Goal: Transaction & Acquisition: Book appointment/travel/reservation

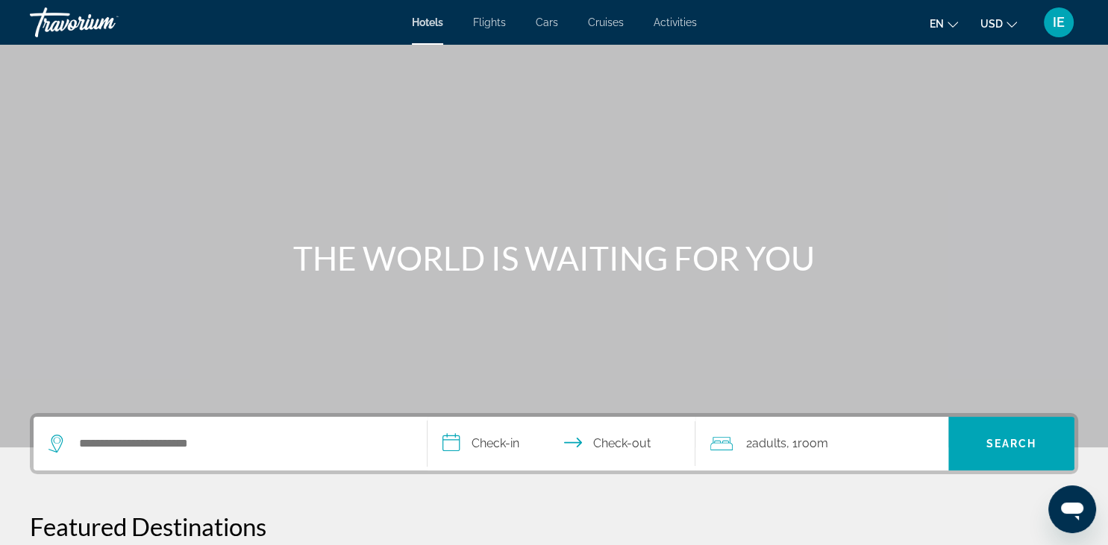
click at [427, 22] on span "Hotels" at bounding box center [427, 22] width 31 height 12
click at [428, 22] on span "Hotels" at bounding box center [427, 22] width 31 height 12
click at [197, 448] on input "Search hotel destination" at bounding box center [241, 444] width 327 height 22
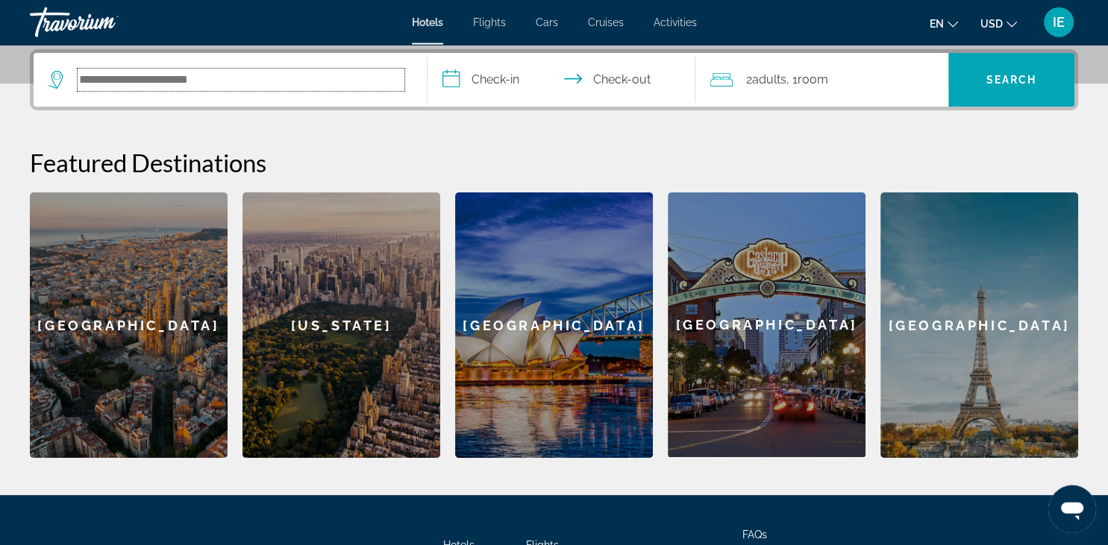
scroll to position [364, 0]
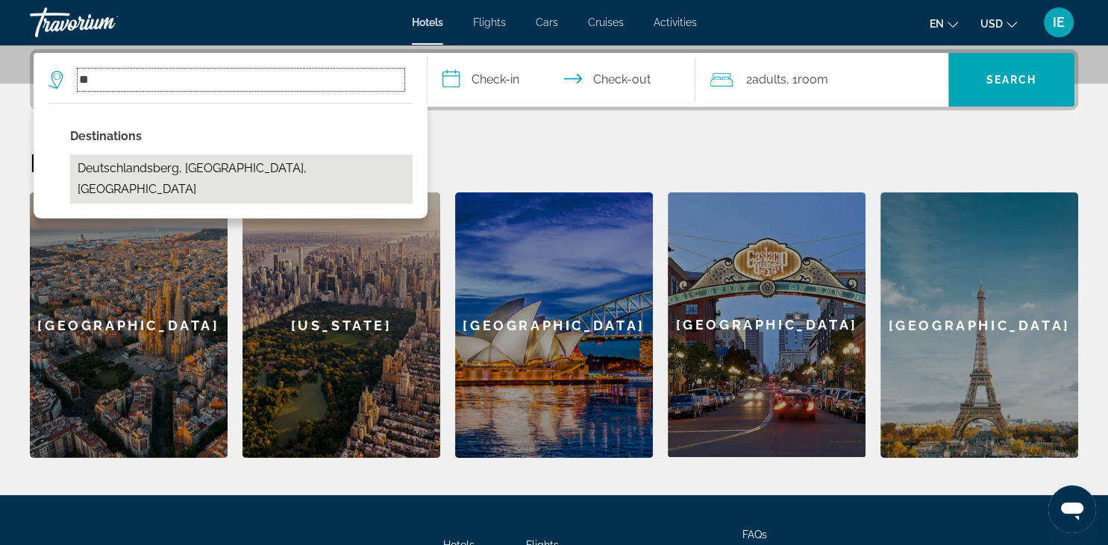
type input "*"
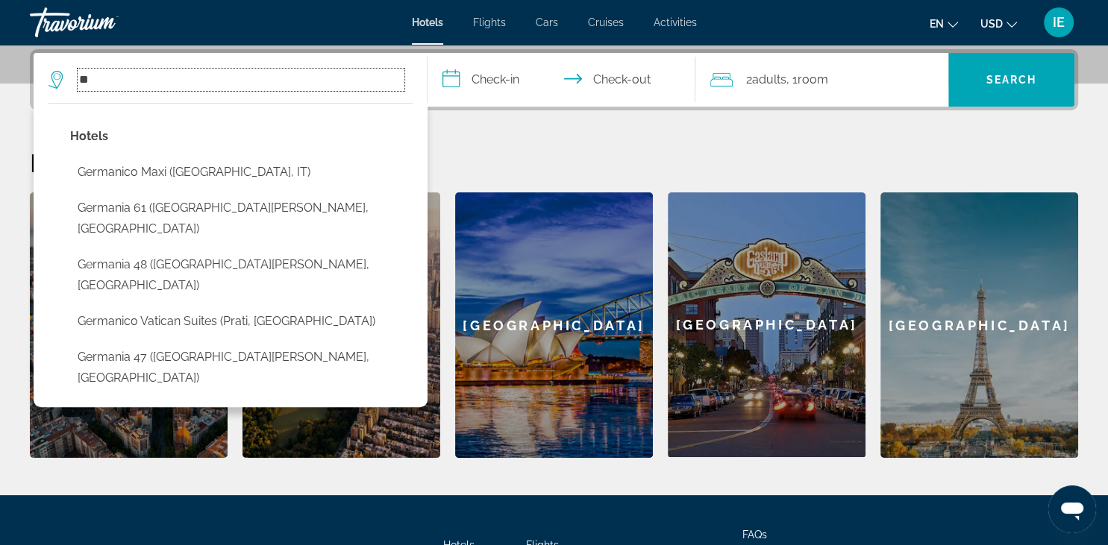
type input "*"
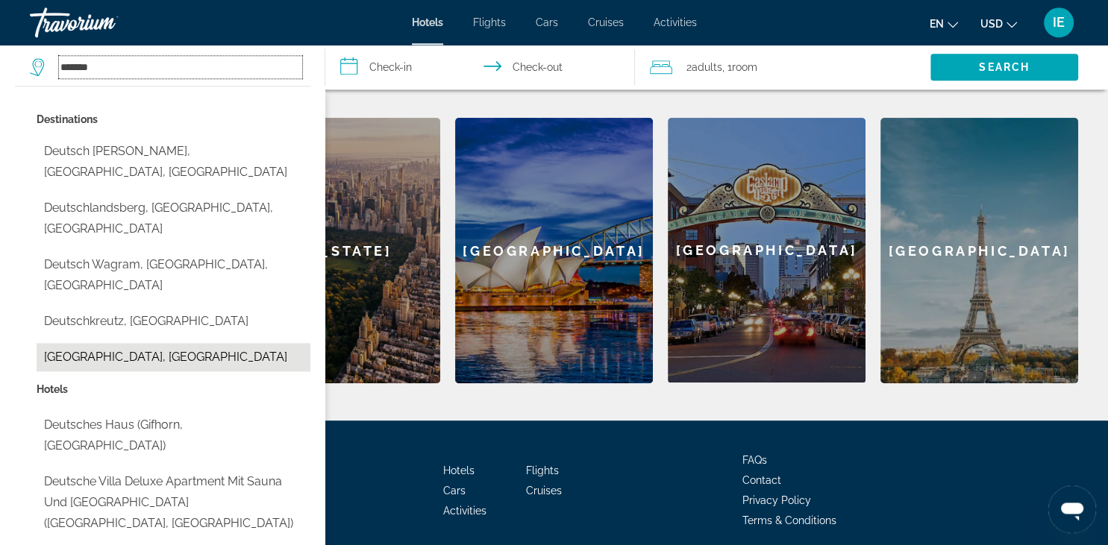
scroll to position [496, 0]
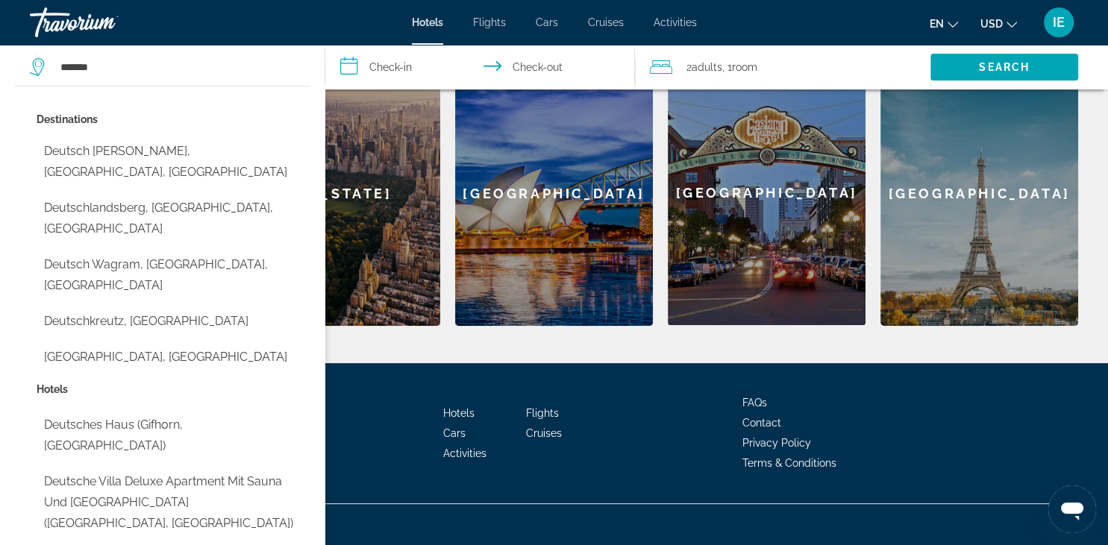
drag, startPoint x: 143, startPoint y: 421, endPoint x: 143, endPoint y: 467, distance: 46.3
click at [143, 467] on div "Hotels [GEOGRAPHIC_DATA] ([GEOGRAPHIC_DATA], [GEOGRAPHIC_DATA]) Deutsche Villa …" at bounding box center [174, 537] width 274 height 316
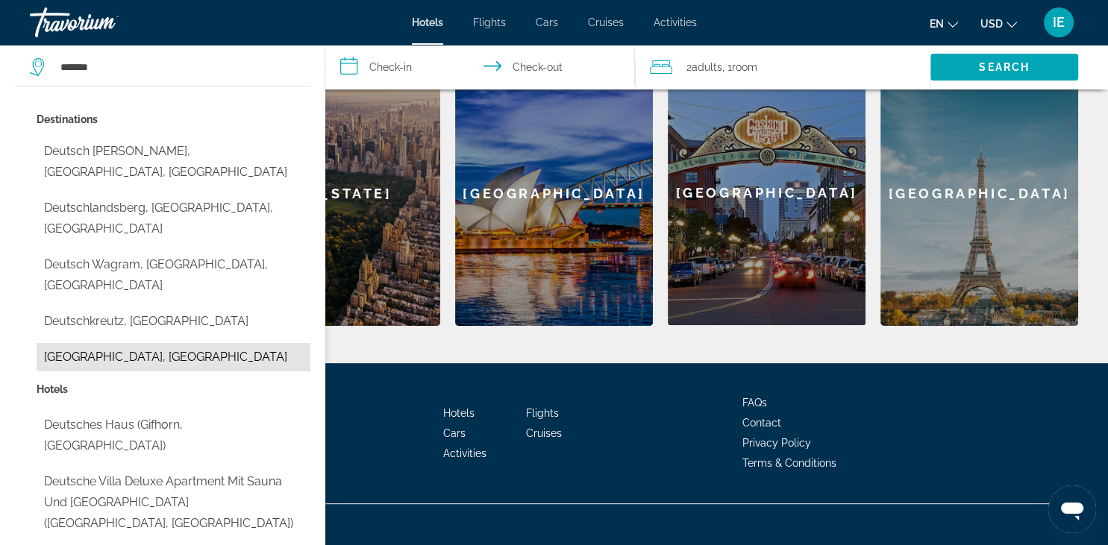
click at [136, 343] on button "[GEOGRAPHIC_DATA], [GEOGRAPHIC_DATA]" at bounding box center [174, 357] width 274 height 28
type input "**********"
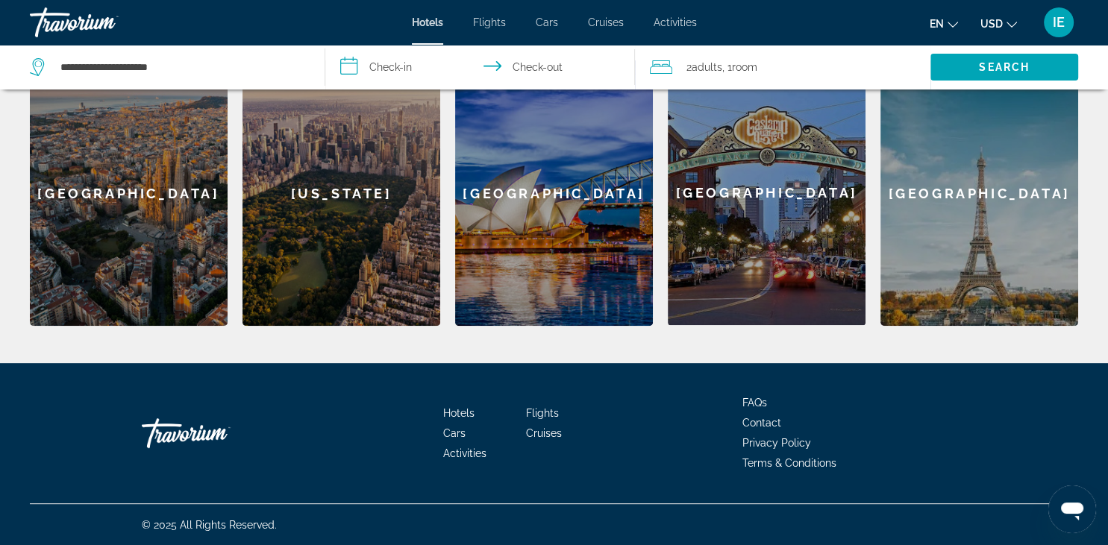
click at [967, 222] on div "[GEOGRAPHIC_DATA]" at bounding box center [980, 193] width 198 height 266
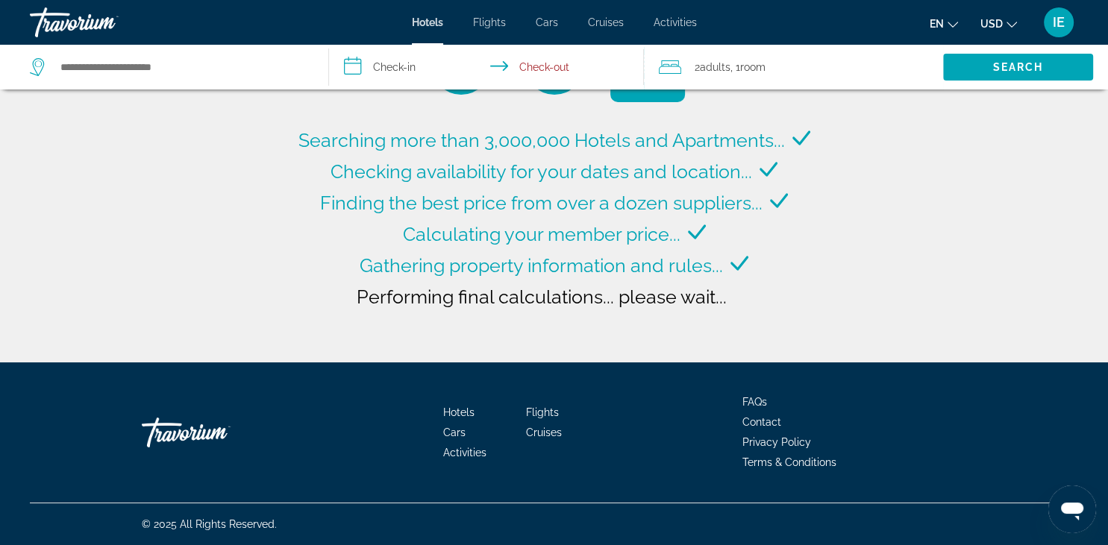
type input "**********"
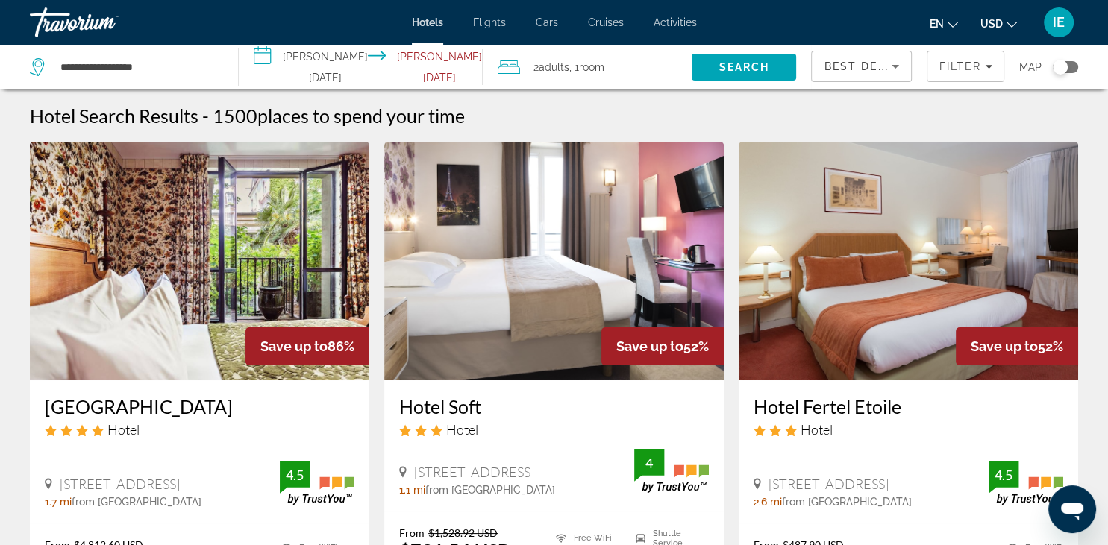
click at [294, 71] on input "**********" at bounding box center [364, 69] width 250 height 49
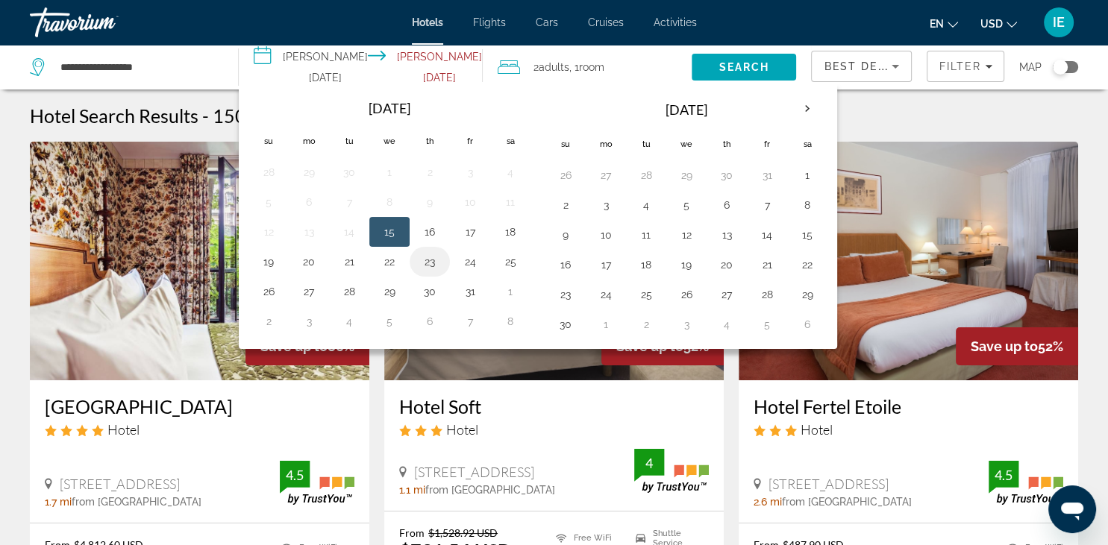
click at [437, 257] on button "23" at bounding box center [430, 261] width 24 height 21
click at [517, 259] on button "25" at bounding box center [510, 261] width 24 height 21
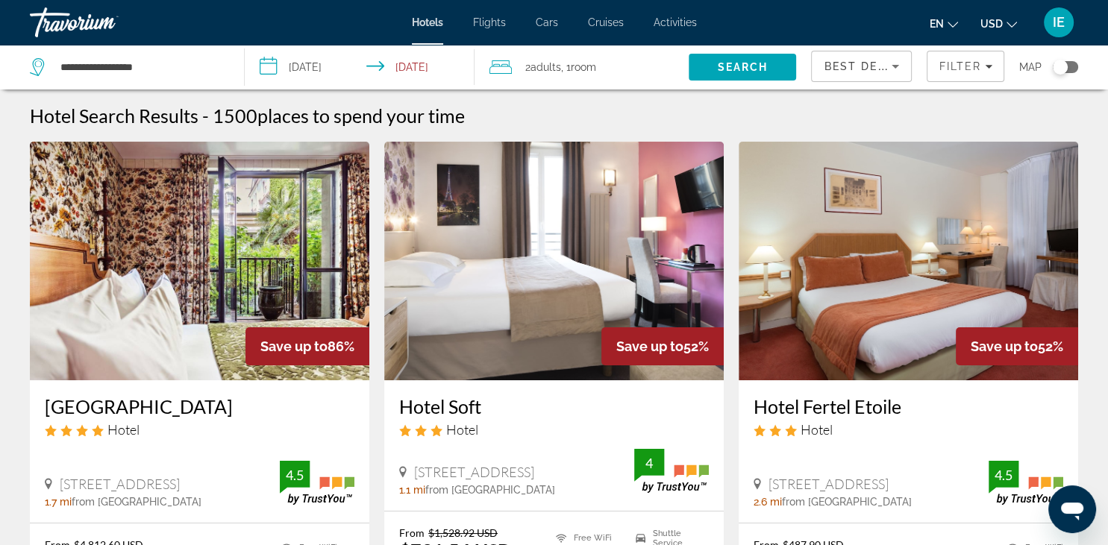
type input "**********"
click at [955, 19] on mat-icon "Change language" at bounding box center [953, 22] width 10 height 10
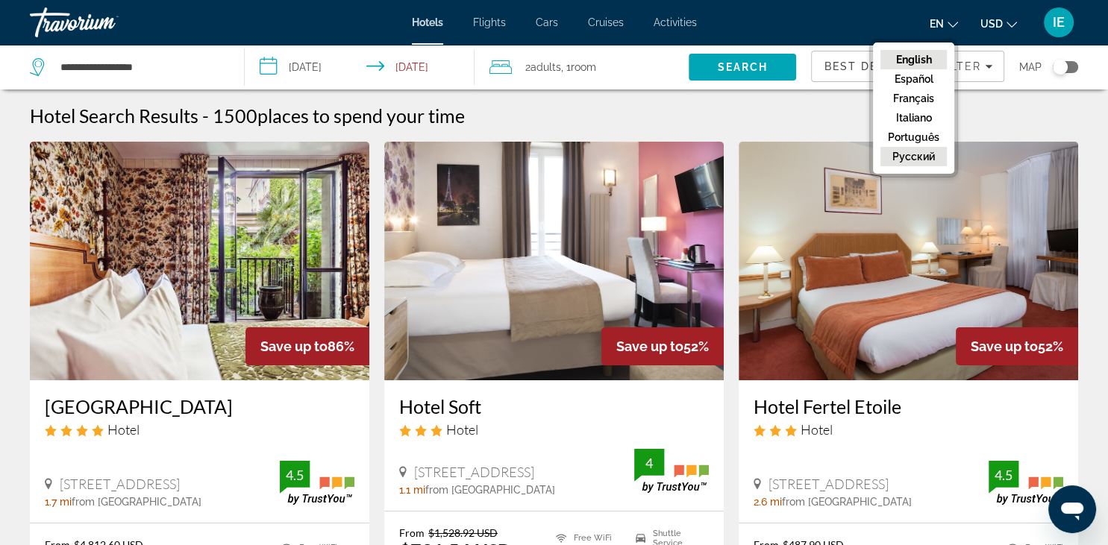
click at [922, 157] on button "русский" at bounding box center [914, 156] width 66 height 19
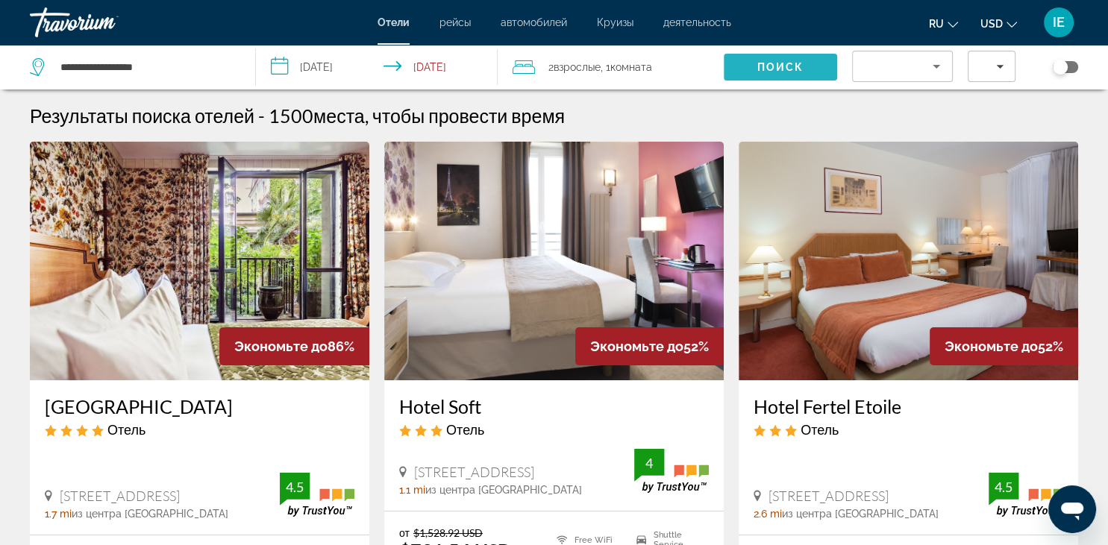
click at [778, 72] on span "Поиск" at bounding box center [780, 67] width 47 height 12
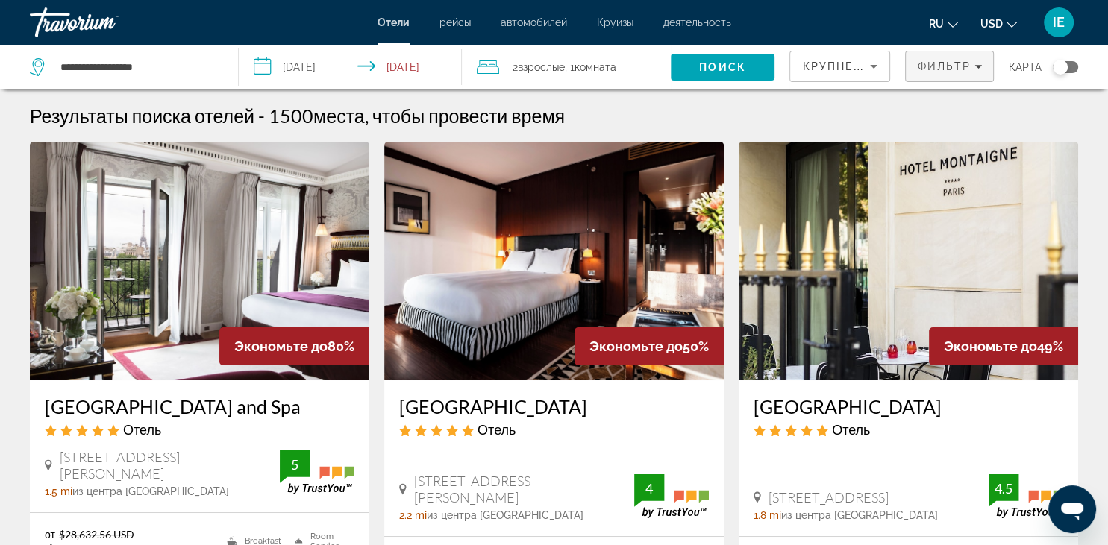
click at [978, 65] on icon "Filters" at bounding box center [978, 66] width 7 height 7
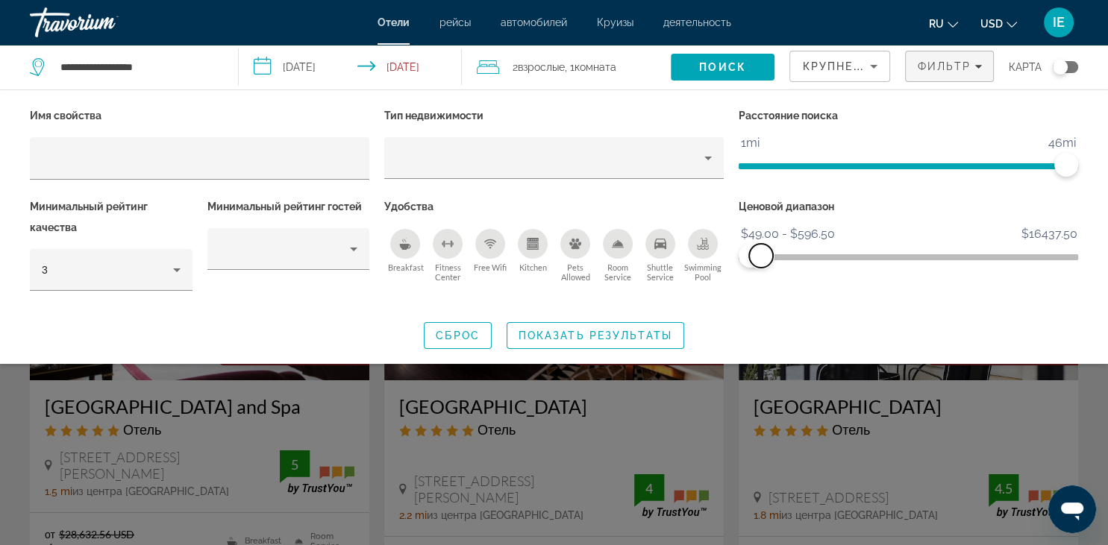
drag, startPoint x: 1064, startPoint y: 251, endPoint x: 761, endPoint y: 254, distance: 303.0
click at [761, 254] on span "ngx-slider-max" at bounding box center [761, 256] width 24 height 24
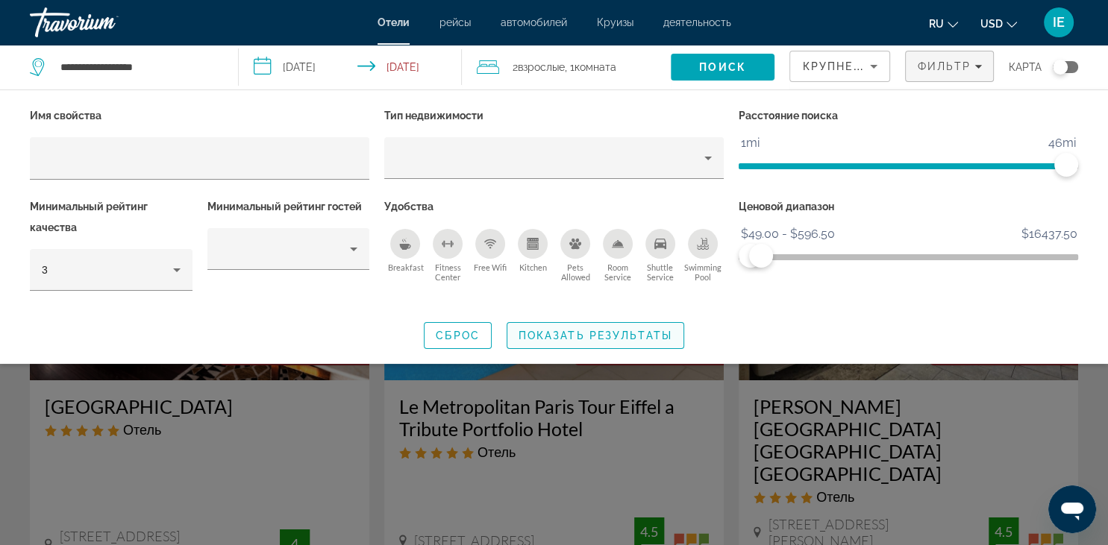
click at [646, 331] on span "Показать результаты" at bounding box center [596, 336] width 154 height 12
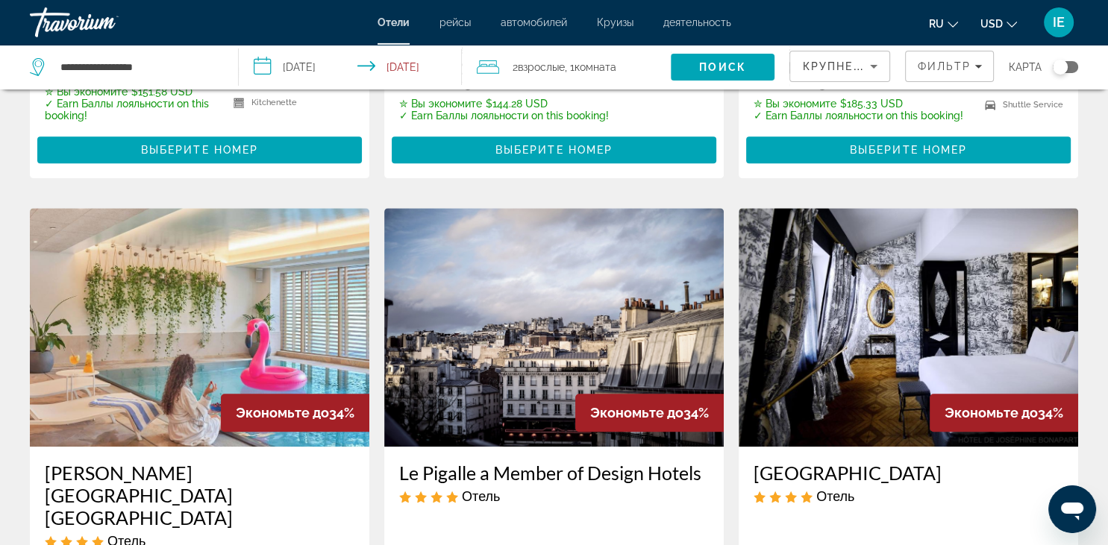
scroll to position [788, 0]
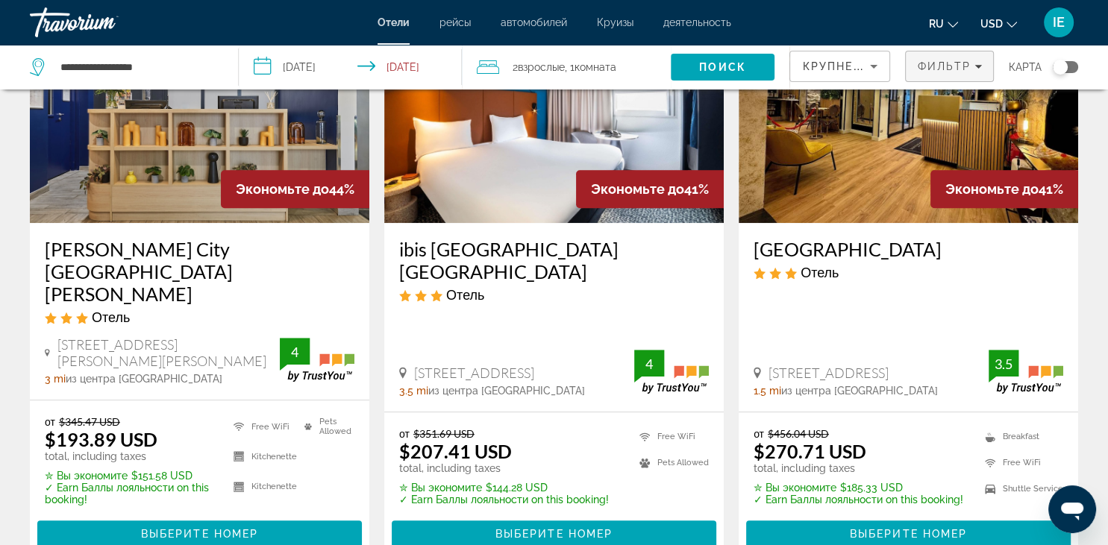
click at [977, 70] on div "Фильтр" at bounding box center [949, 66] width 65 height 12
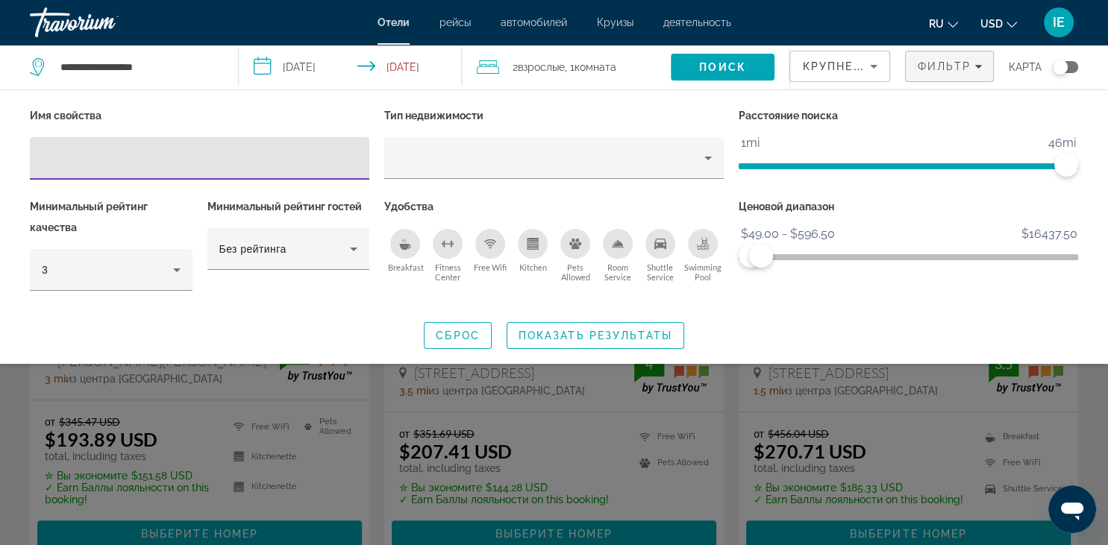
click at [407, 247] on icon "Breakfast" at bounding box center [405, 247] width 11 height 6
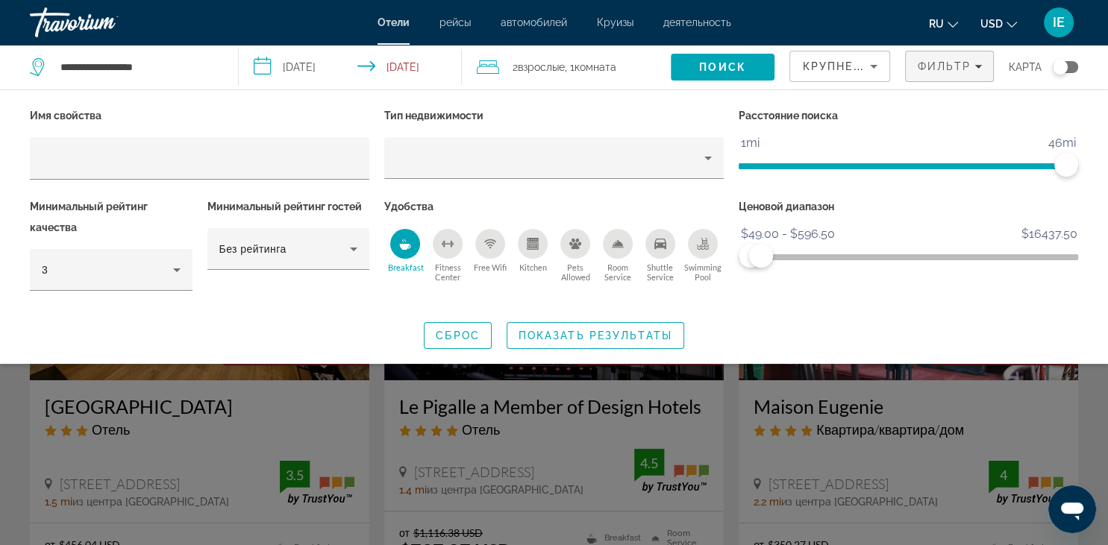
click at [705, 236] on div "Swimming Pool" at bounding box center [703, 244] width 30 height 30
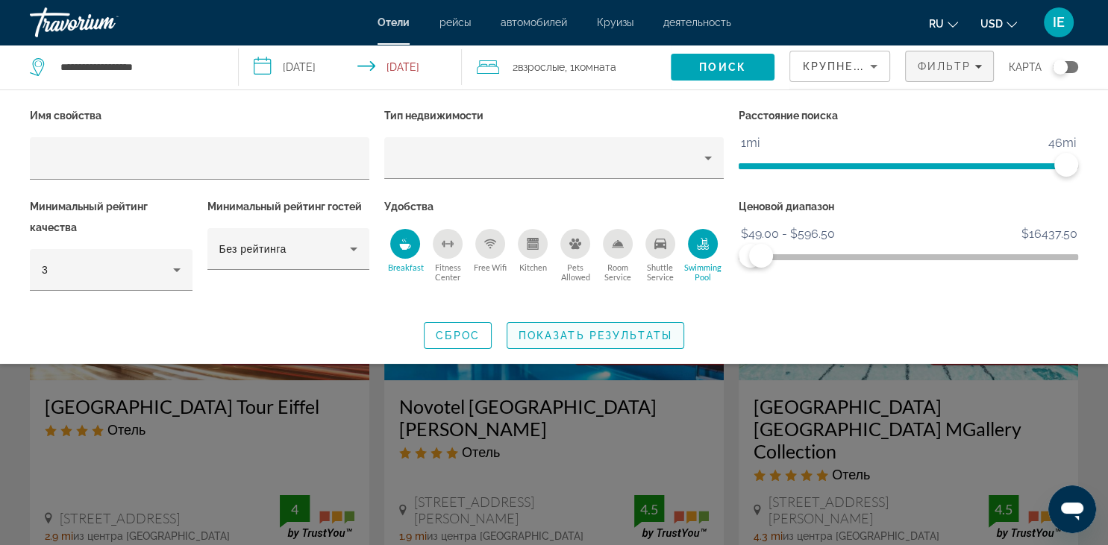
click at [613, 333] on span "Показать результаты" at bounding box center [596, 336] width 154 height 12
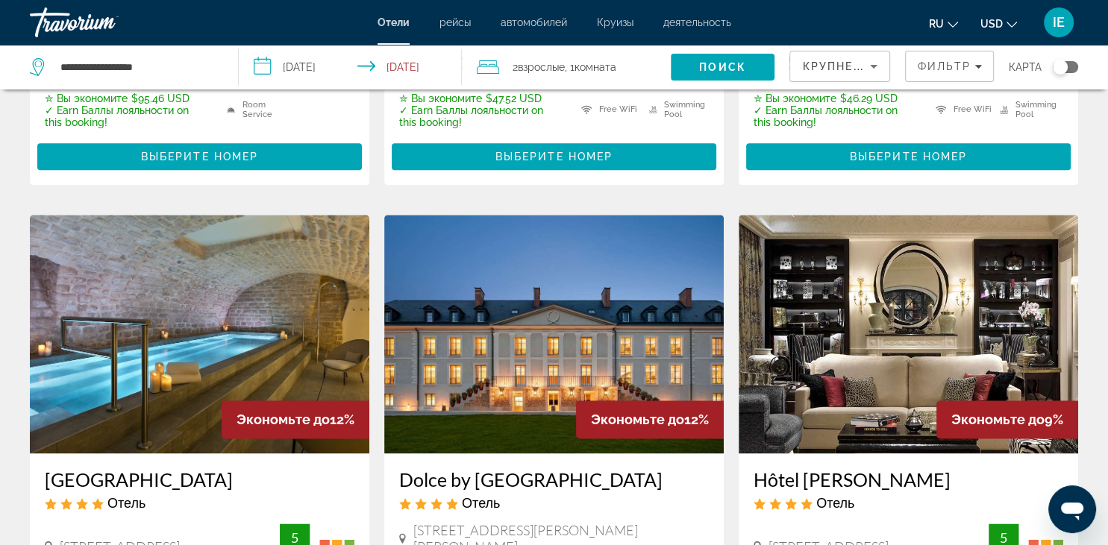
scroll to position [1839, 0]
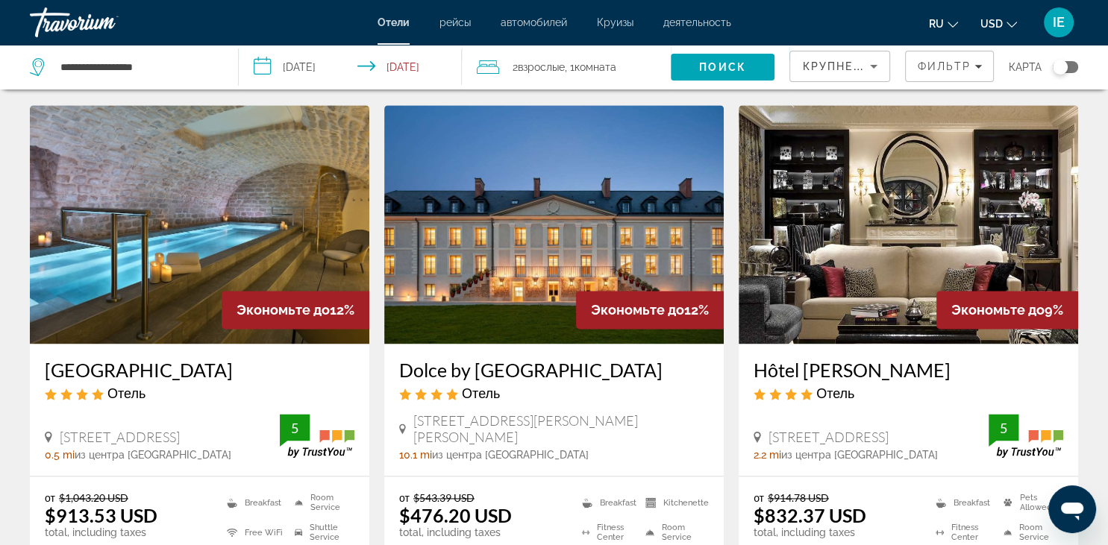
click at [474, 191] on img "Main content" at bounding box center [554, 224] width 340 height 239
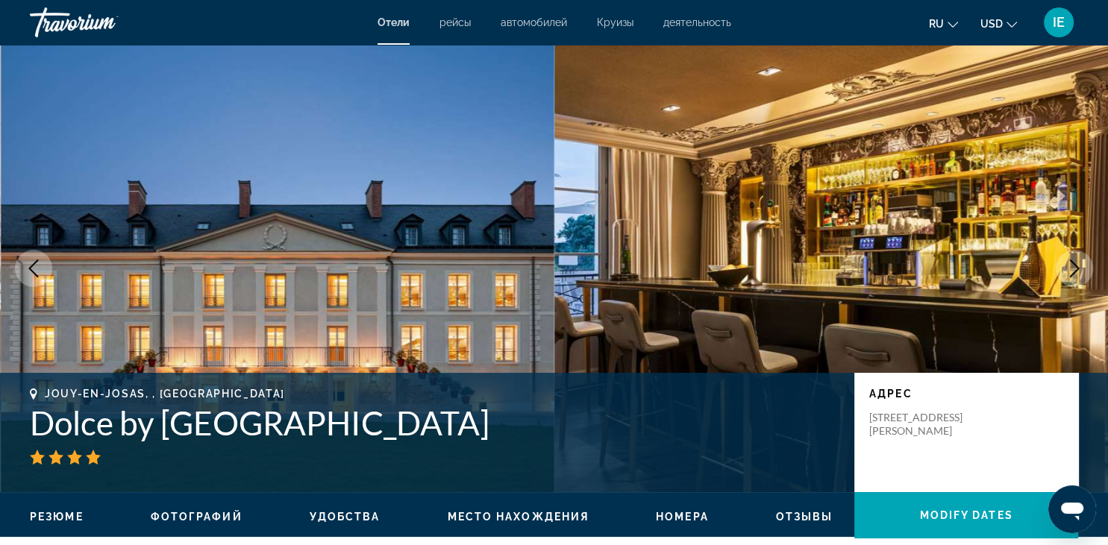
click at [1079, 267] on icon "Next image" at bounding box center [1075, 269] width 18 height 18
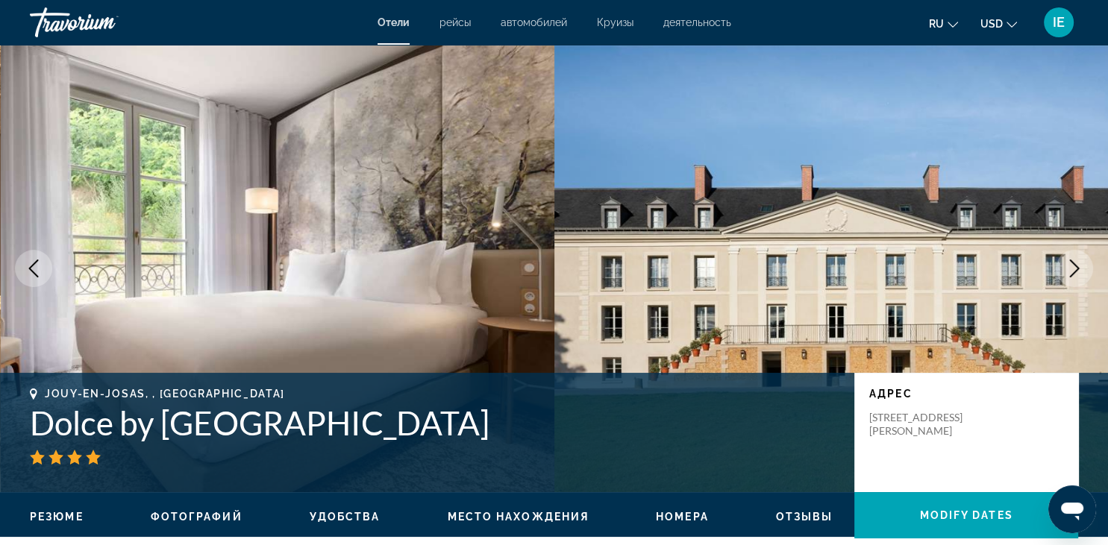
click at [1079, 267] on icon "Next image" at bounding box center [1075, 269] width 18 height 18
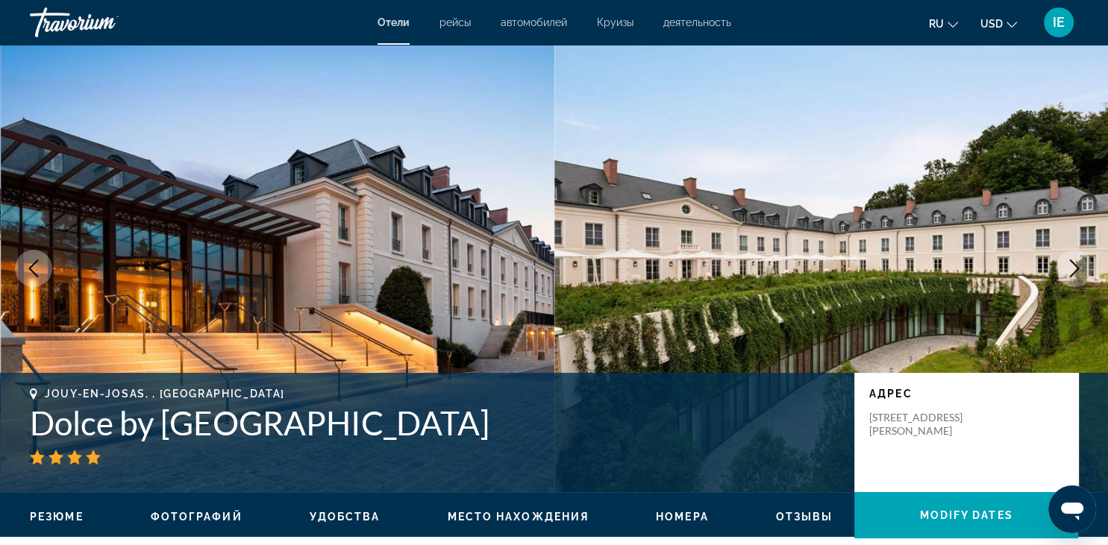
click at [1079, 267] on icon "Next image" at bounding box center [1075, 269] width 18 height 18
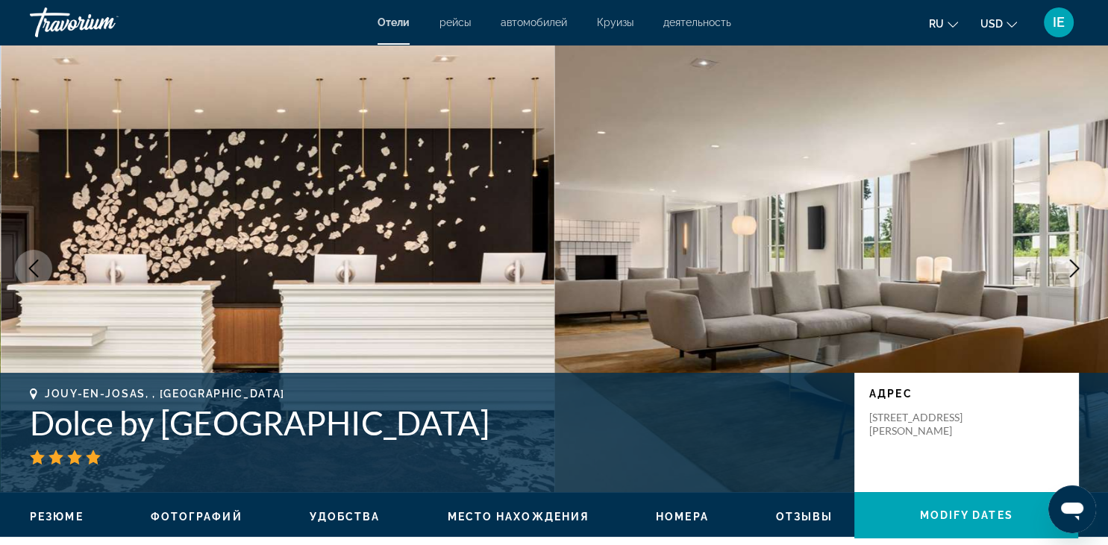
click at [1079, 267] on icon "Next image" at bounding box center [1075, 269] width 18 height 18
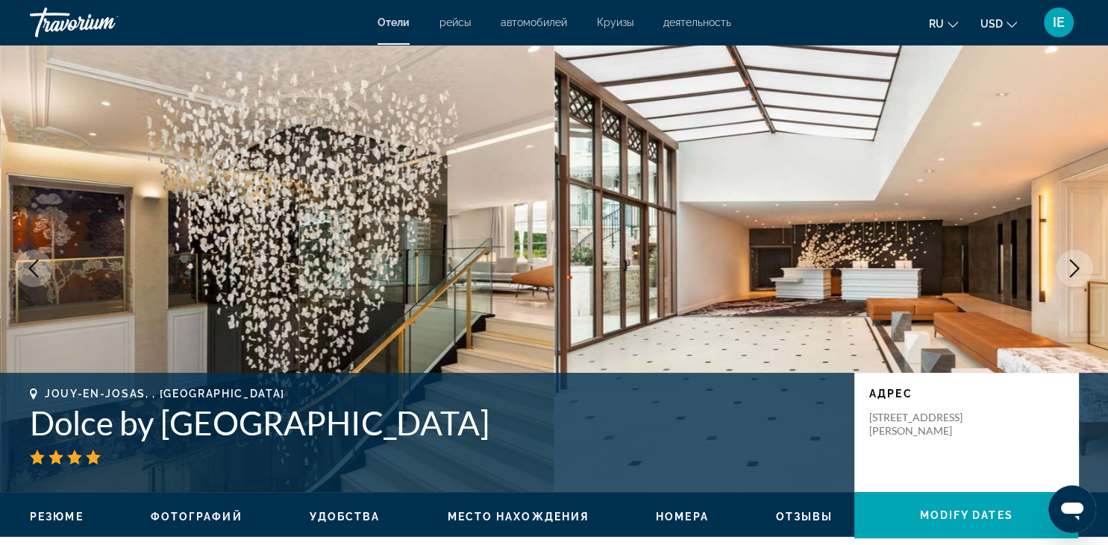
click at [1079, 267] on icon "Next image" at bounding box center [1075, 269] width 18 height 18
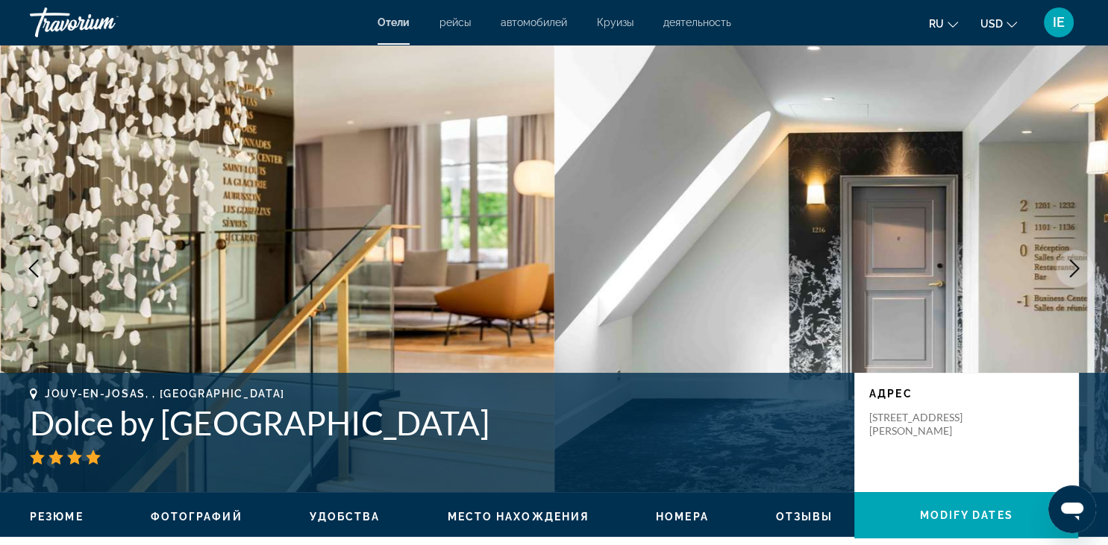
click at [1079, 267] on icon "Next image" at bounding box center [1075, 269] width 18 height 18
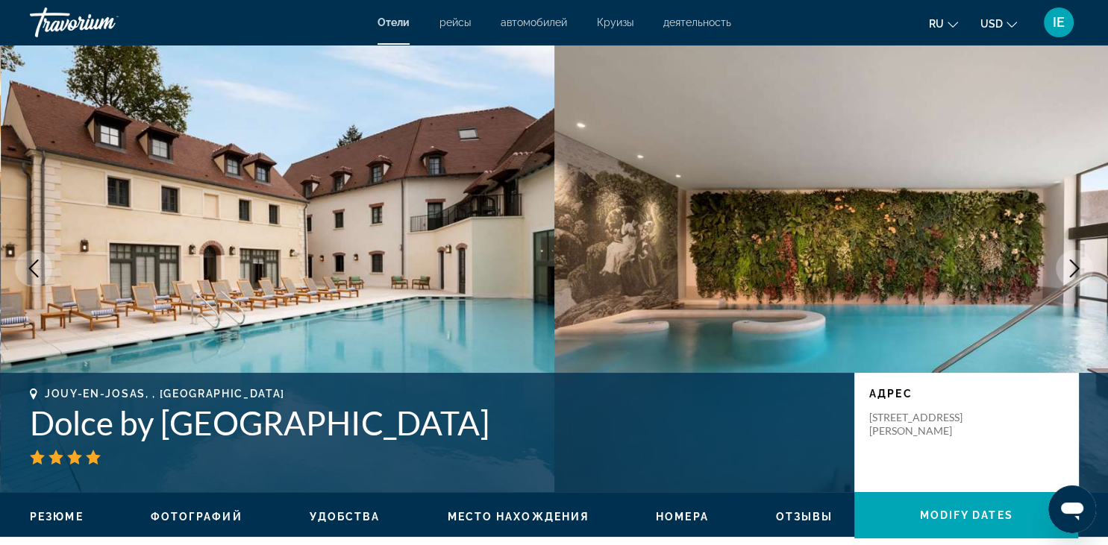
click at [1079, 267] on icon "Next image" at bounding box center [1075, 269] width 18 height 18
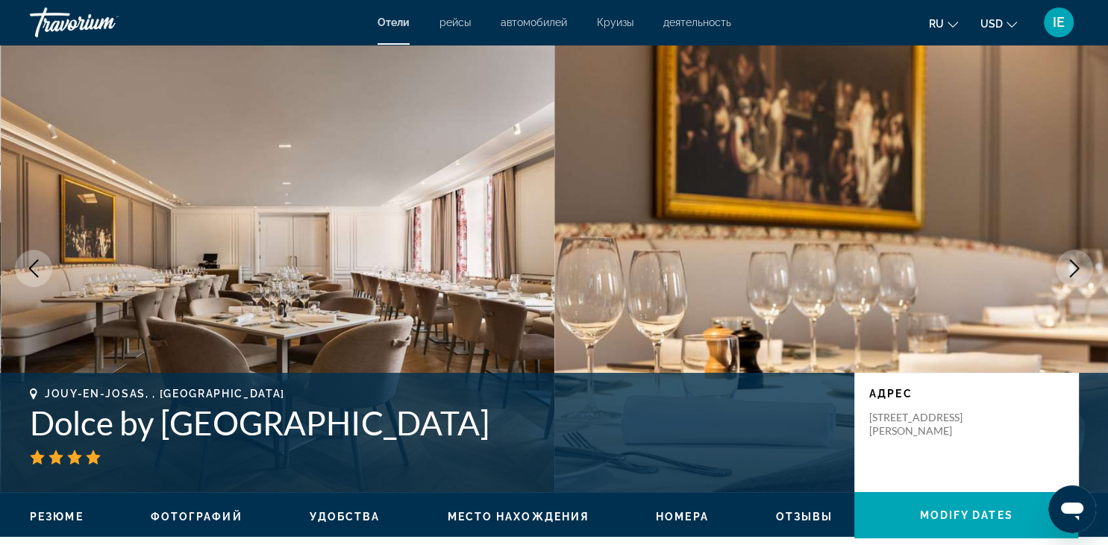
click at [1079, 267] on icon "Next image" at bounding box center [1075, 269] width 18 height 18
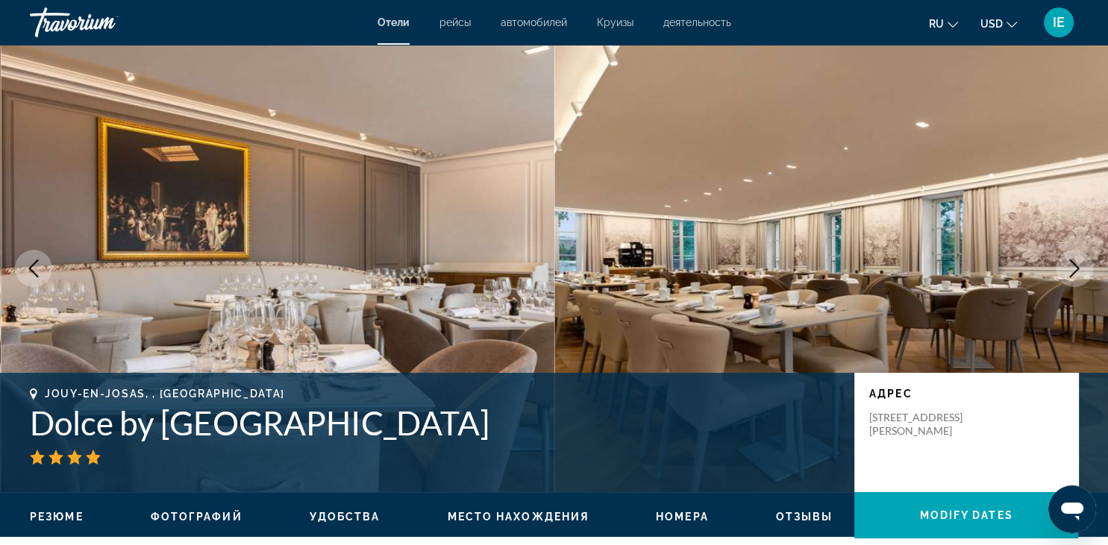
click at [1079, 267] on icon "Next image" at bounding box center [1075, 269] width 18 height 18
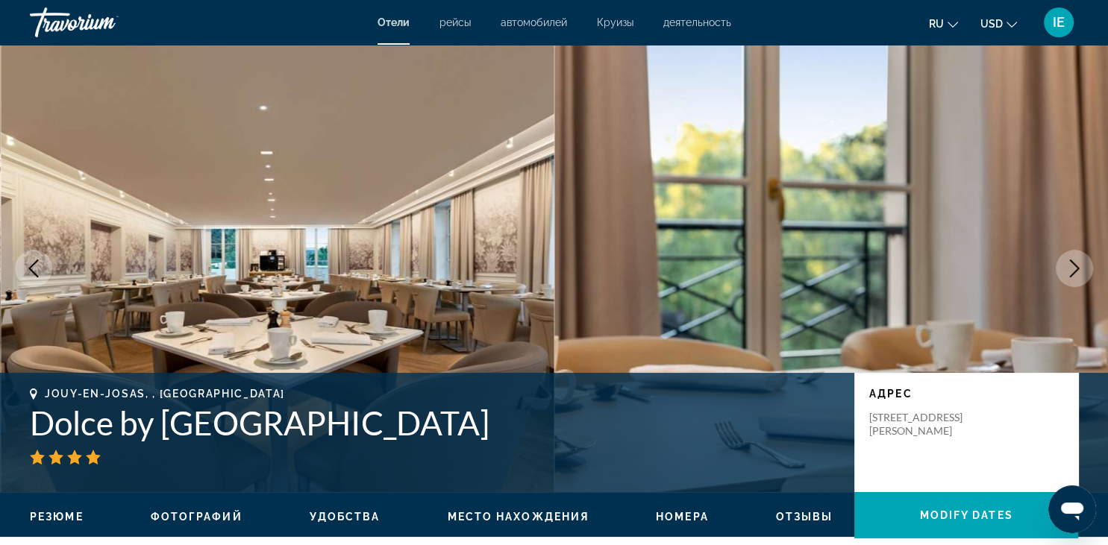
click at [1079, 267] on icon "Next image" at bounding box center [1075, 269] width 18 height 18
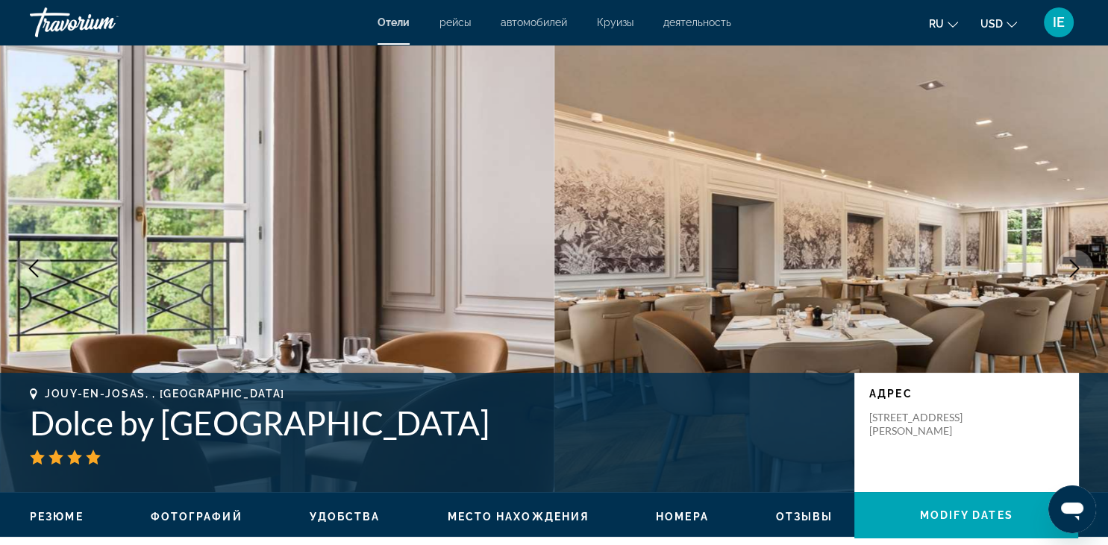
click at [1079, 267] on icon "Next image" at bounding box center [1075, 269] width 18 height 18
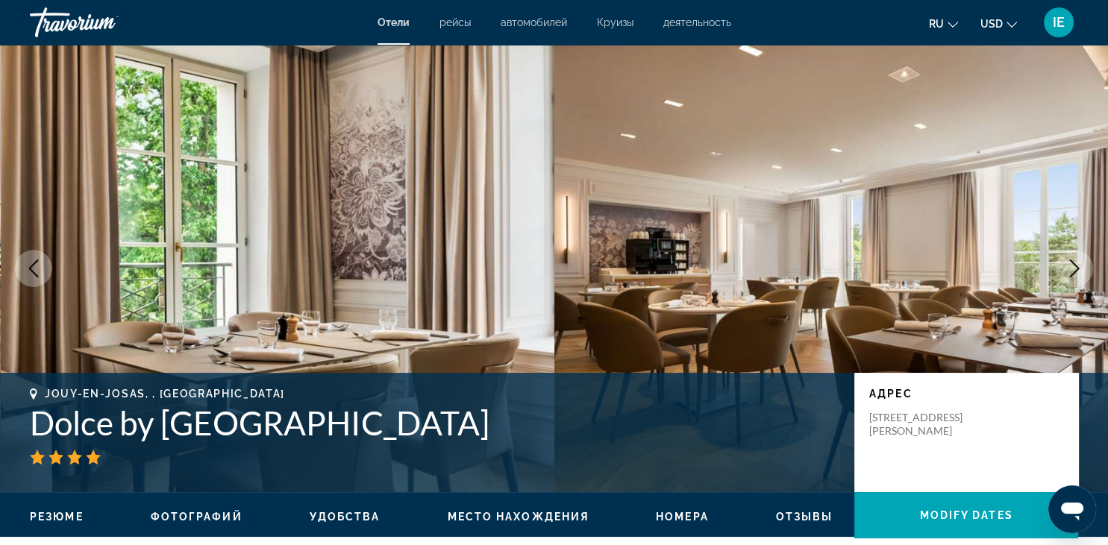
click at [1079, 267] on icon "Next image" at bounding box center [1075, 269] width 18 height 18
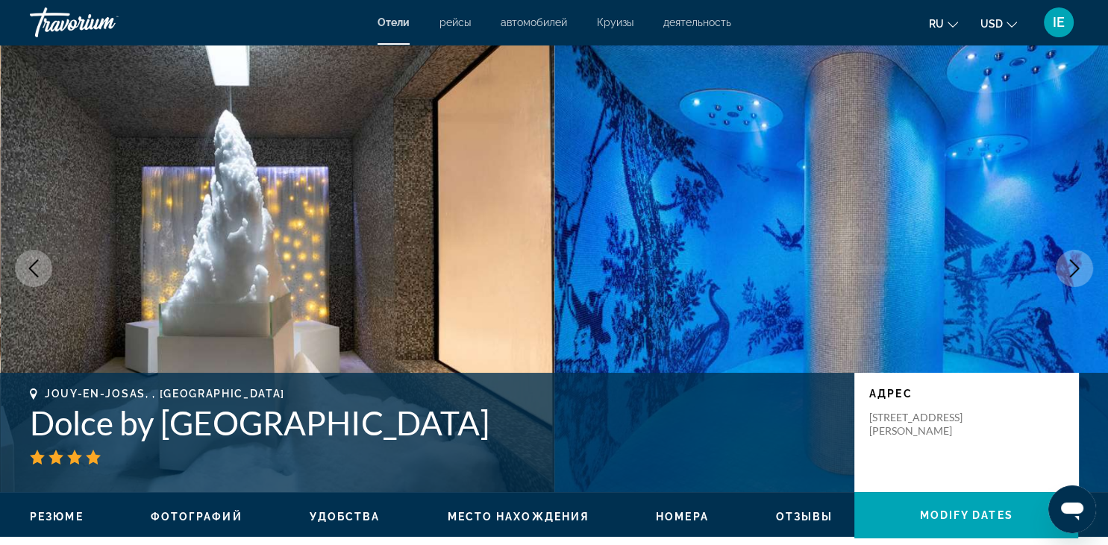
click at [1079, 267] on icon "Next image" at bounding box center [1075, 269] width 18 height 18
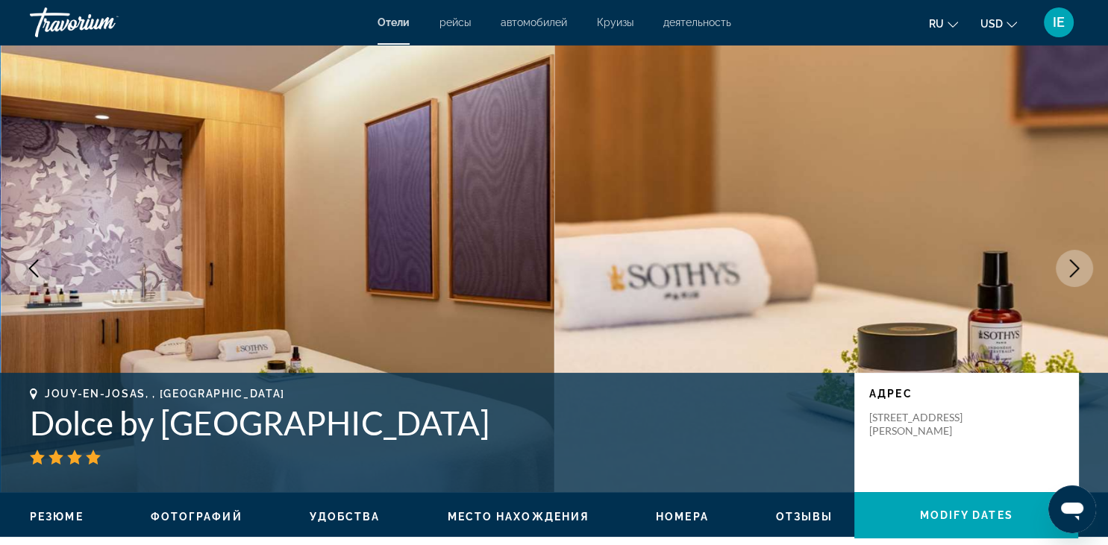
click at [1079, 267] on icon "Next image" at bounding box center [1075, 269] width 18 height 18
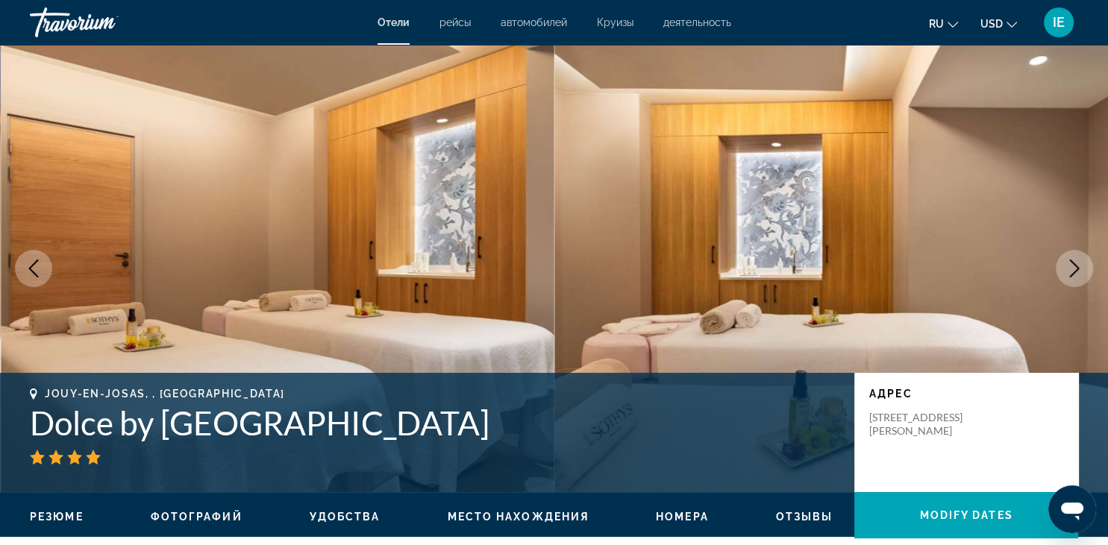
click at [1079, 267] on icon "Next image" at bounding box center [1075, 269] width 18 height 18
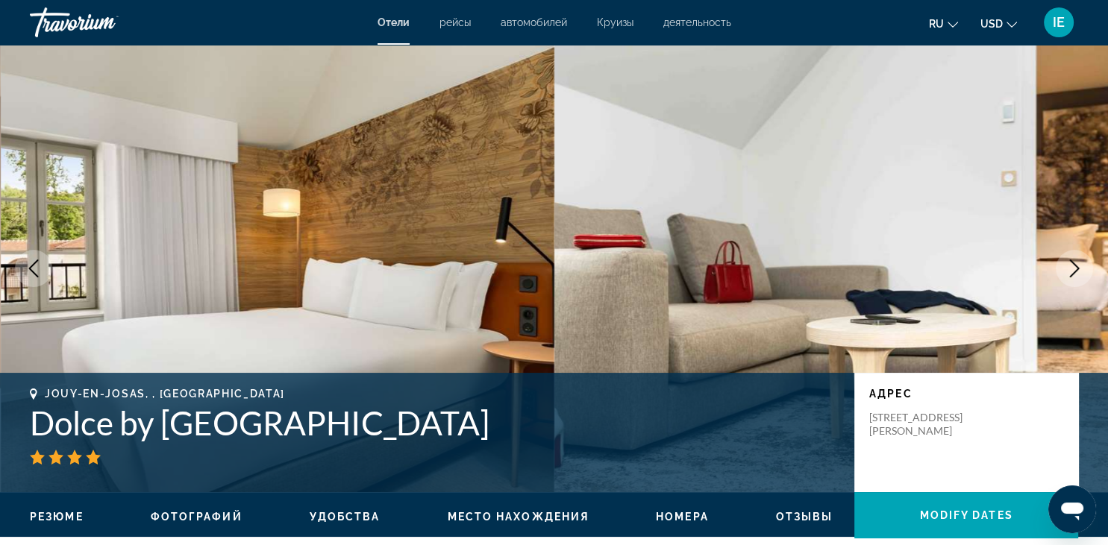
click at [1079, 267] on icon "Next image" at bounding box center [1075, 269] width 18 height 18
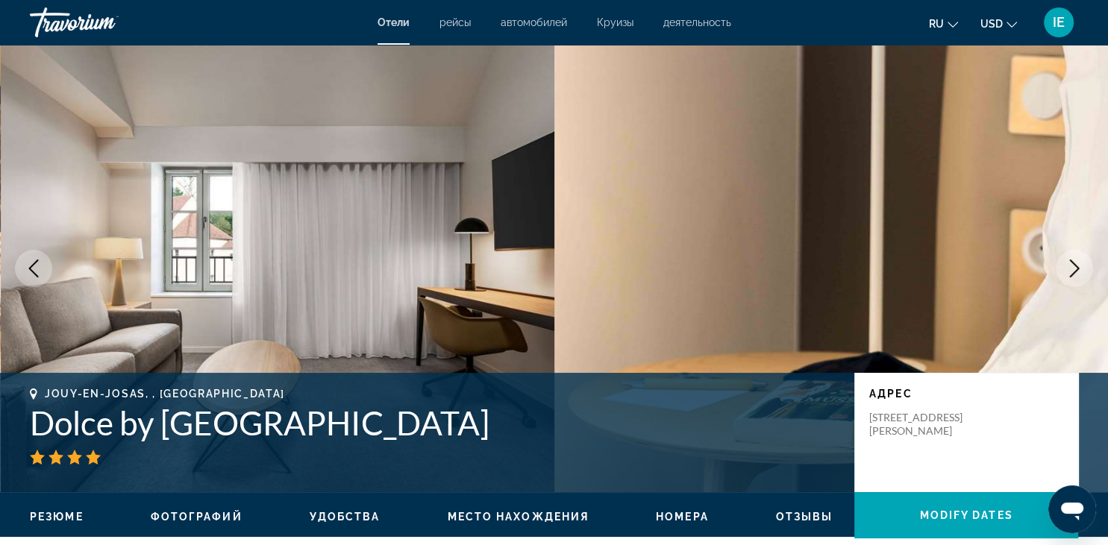
click at [1079, 267] on icon "Next image" at bounding box center [1075, 269] width 18 height 18
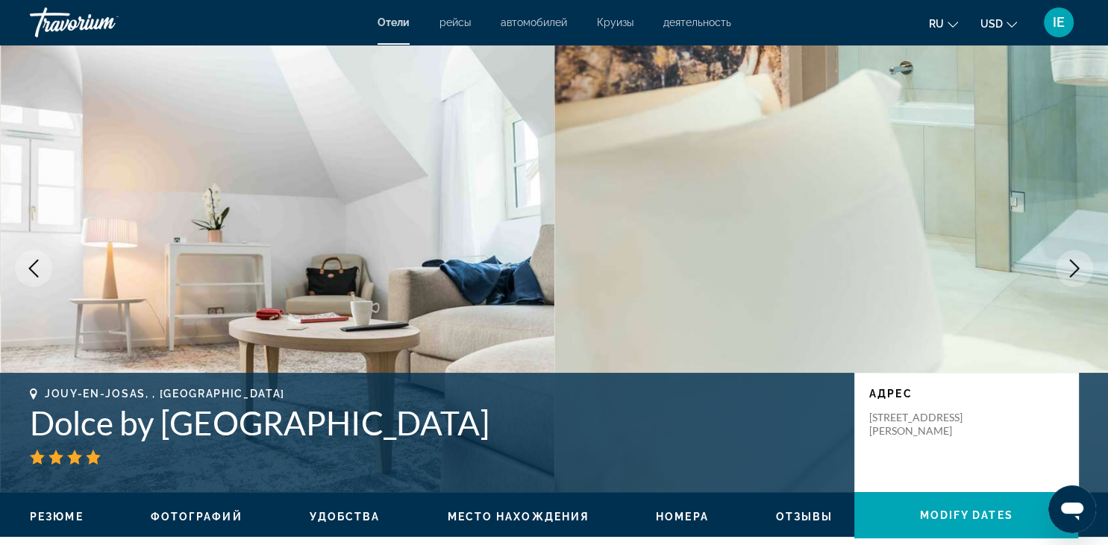
click at [1079, 267] on icon "Next image" at bounding box center [1075, 269] width 18 height 18
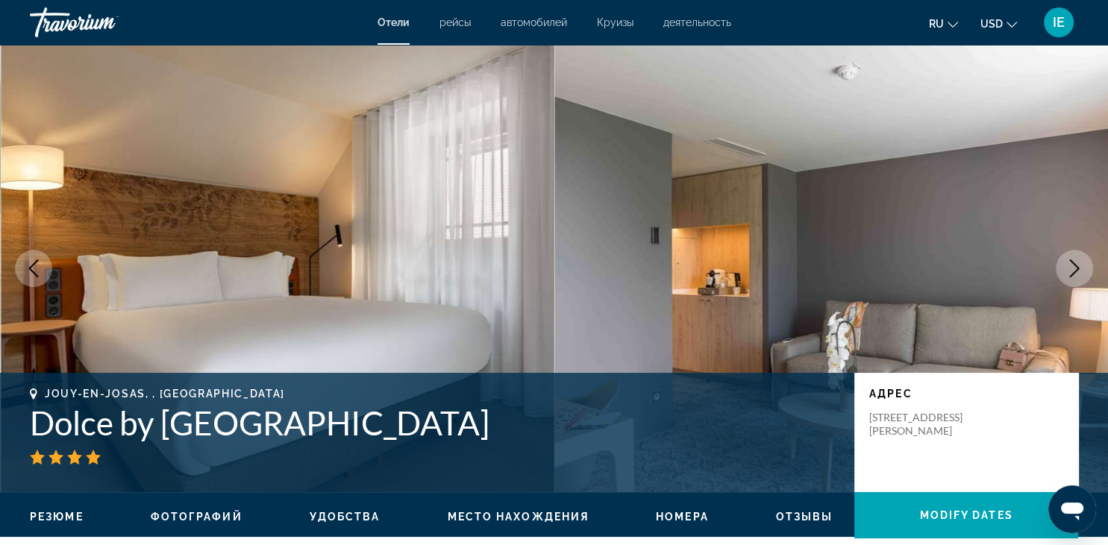
click at [1079, 267] on icon "Next image" at bounding box center [1075, 269] width 18 height 18
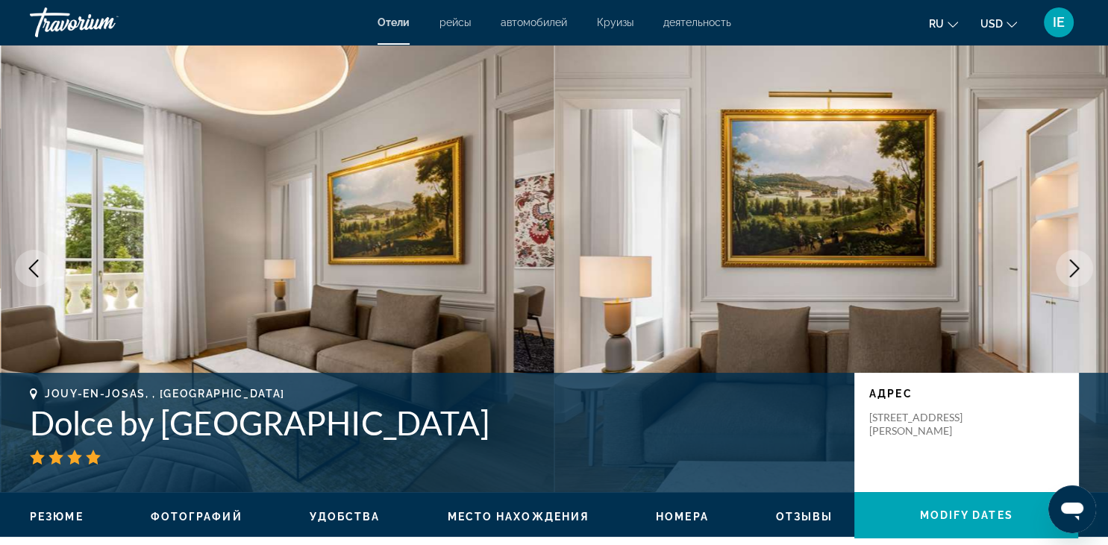
click at [1079, 267] on icon "Next image" at bounding box center [1075, 269] width 18 height 18
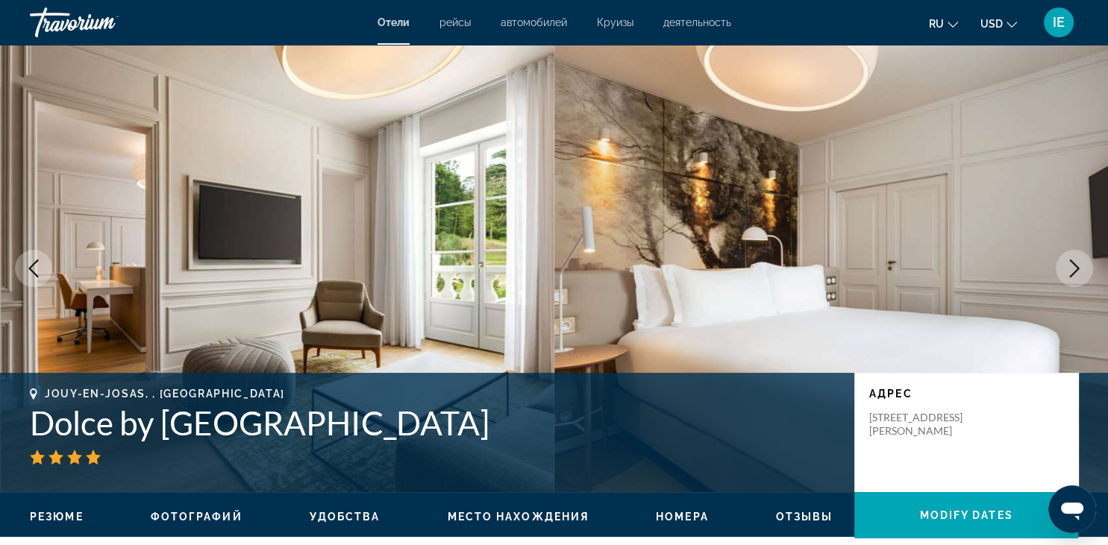
click at [1079, 267] on icon "Next image" at bounding box center [1075, 269] width 18 height 18
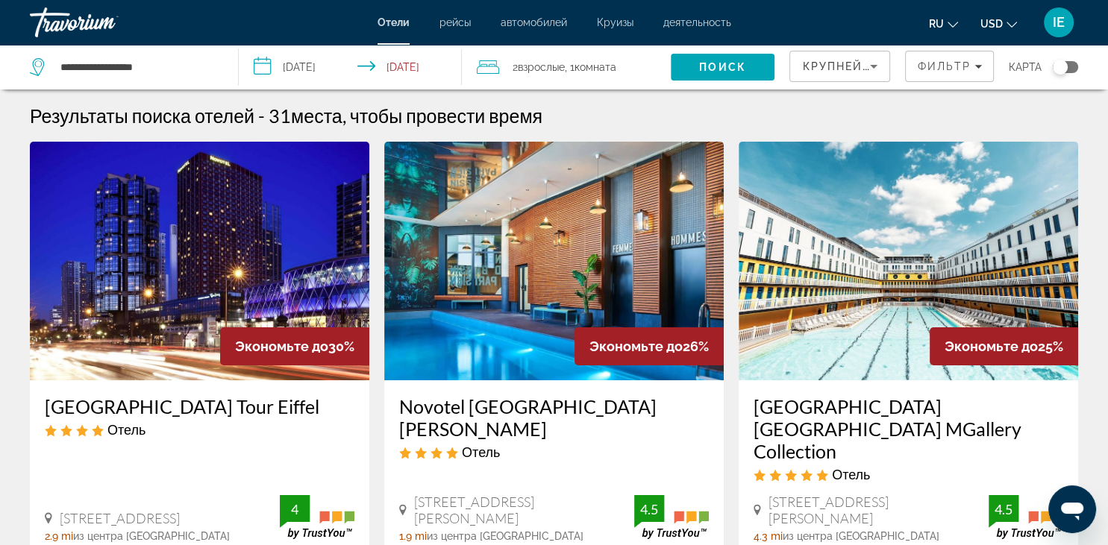
click at [175, 264] on img "Main content" at bounding box center [200, 261] width 340 height 239
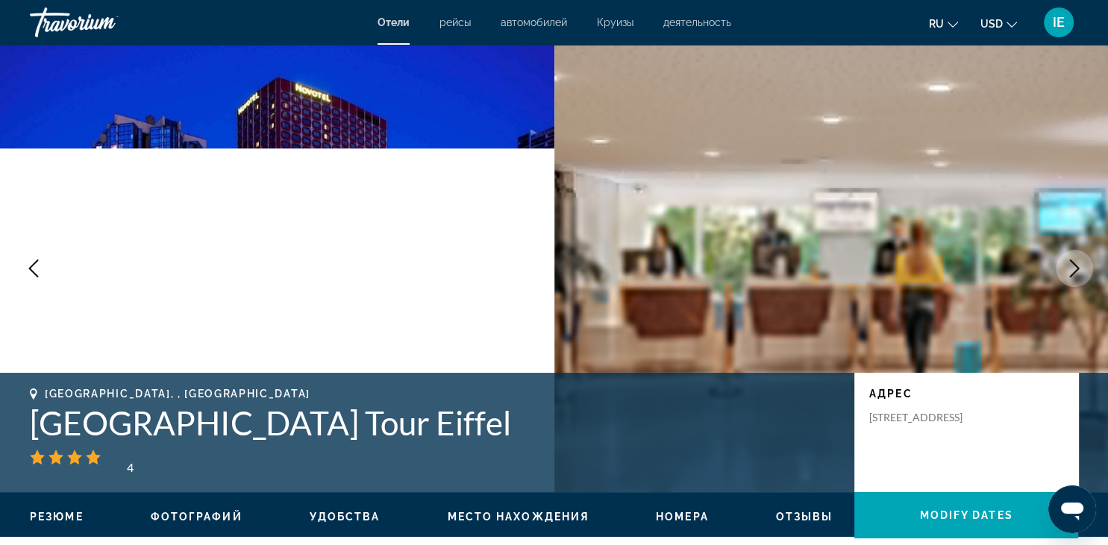
click at [1086, 260] on button "Next image" at bounding box center [1074, 268] width 37 height 37
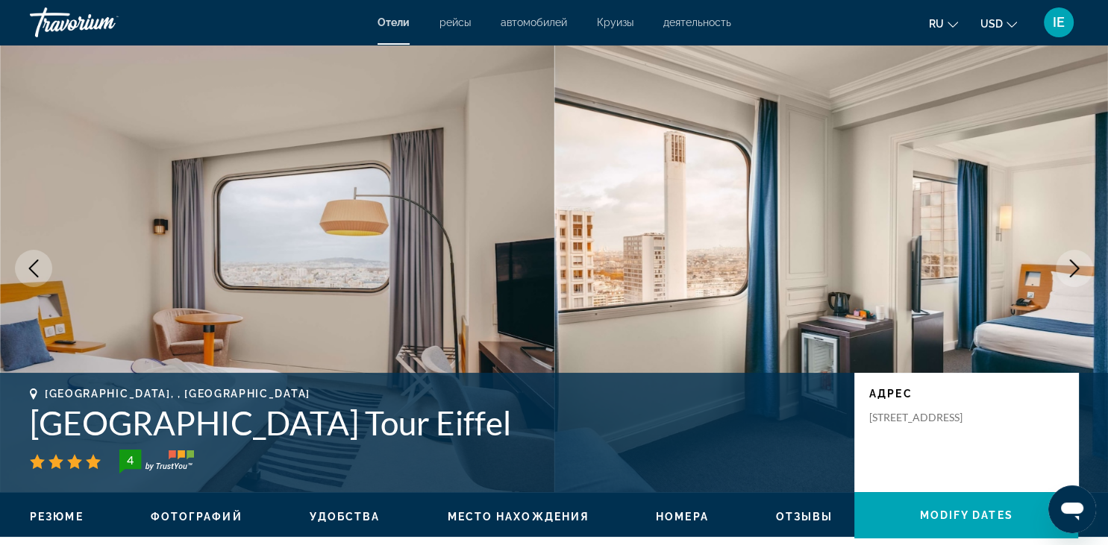
click at [456, 259] on img "Main content" at bounding box center [277, 269] width 554 height 448
click at [1079, 261] on icon "Next image" at bounding box center [1075, 269] width 18 height 18
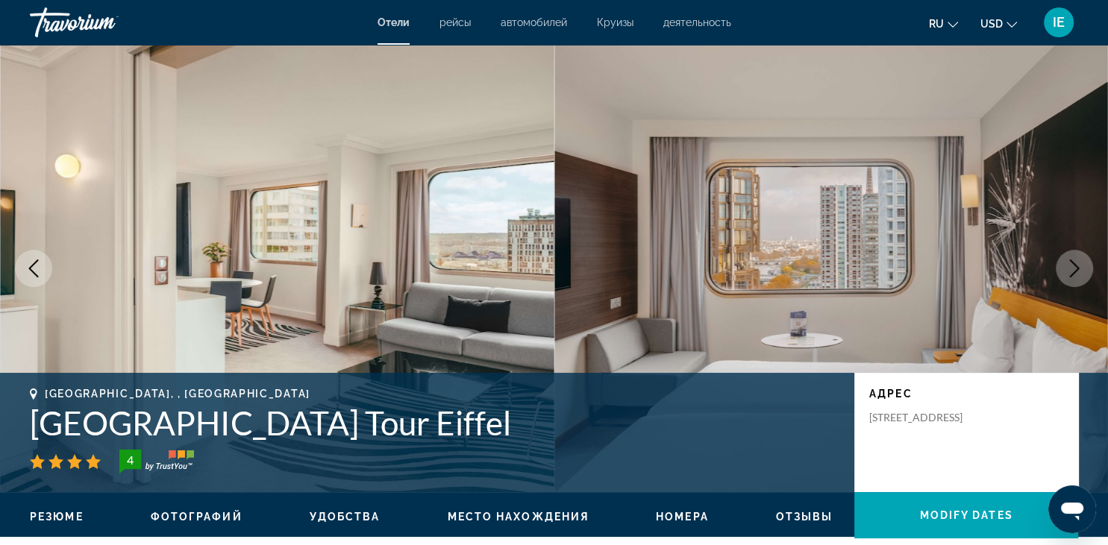
click at [1079, 261] on icon "Next image" at bounding box center [1075, 269] width 18 height 18
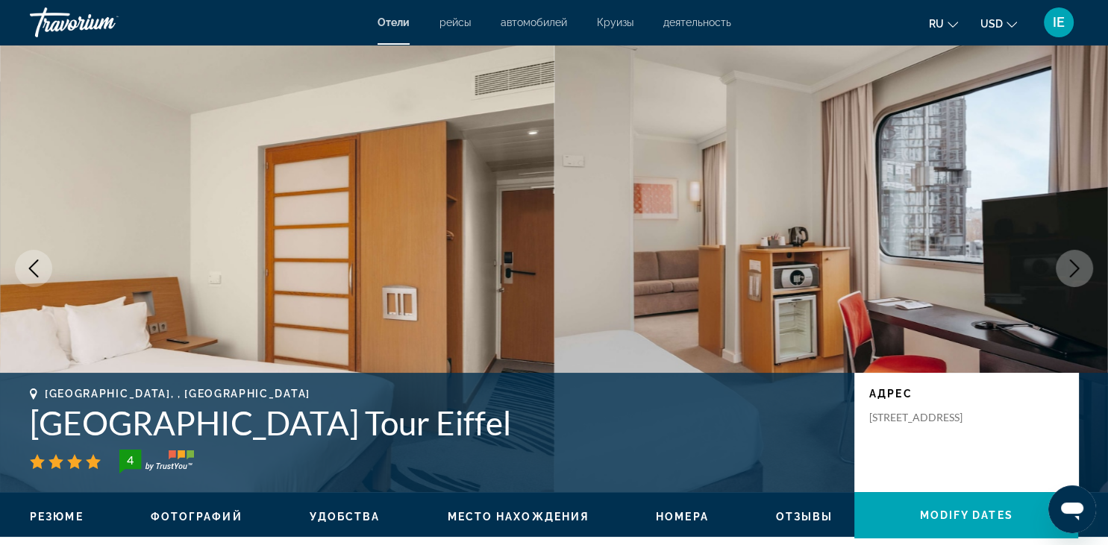
click at [1079, 261] on icon "Next image" at bounding box center [1075, 269] width 18 height 18
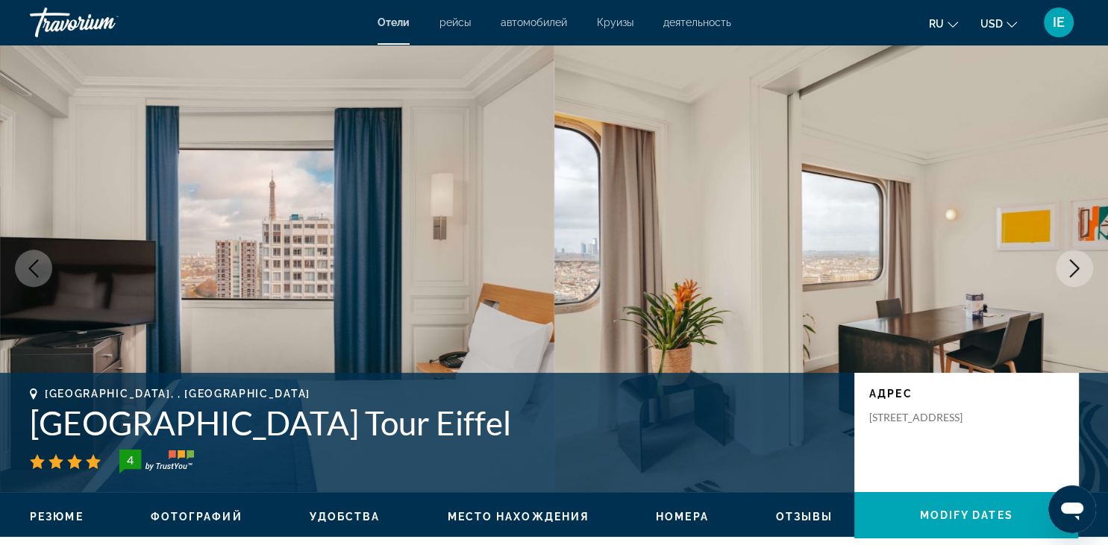
click at [1079, 261] on icon "Next image" at bounding box center [1075, 269] width 18 height 18
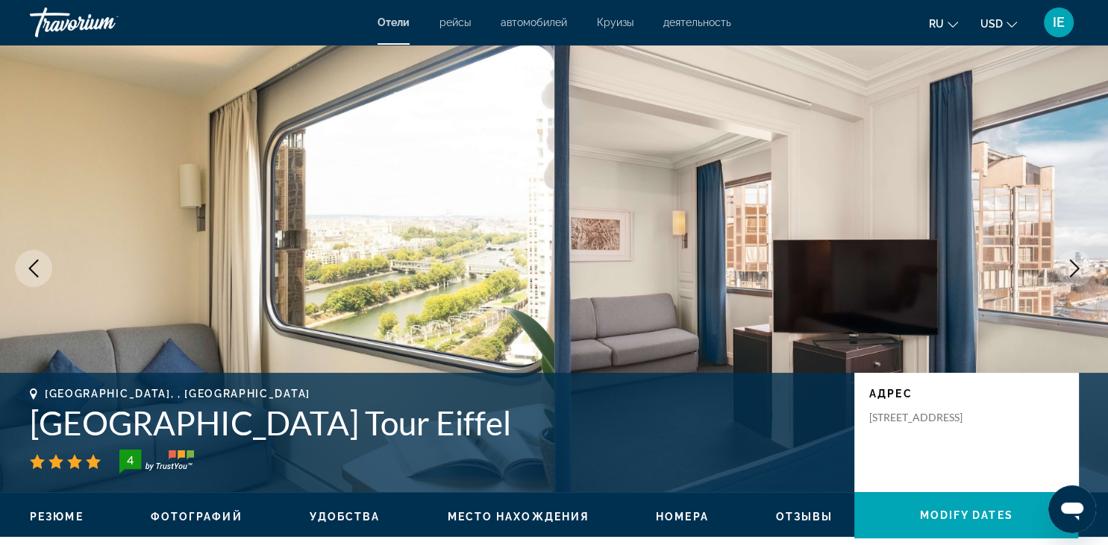
click at [1079, 261] on icon "Next image" at bounding box center [1075, 269] width 18 height 18
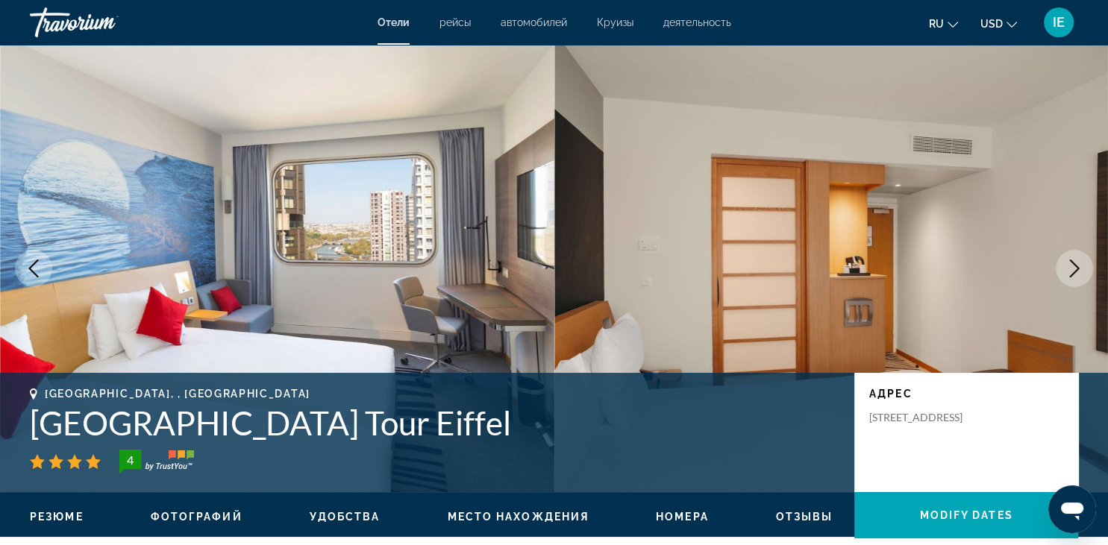
click at [1079, 261] on icon "Next image" at bounding box center [1075, 269] width 18 height 18
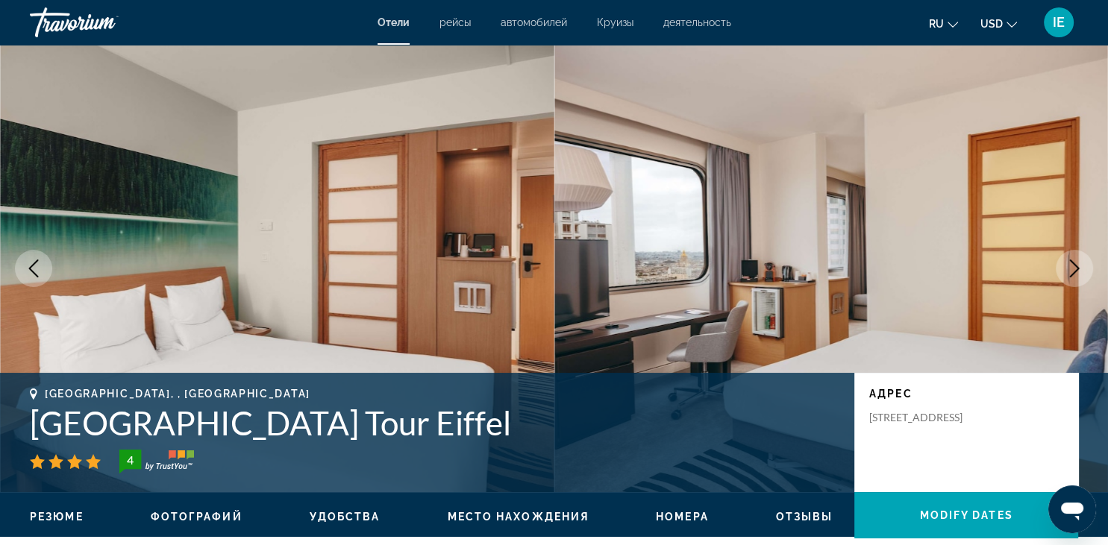
click at [1079, 261] on icon "Next image" at bounding box center [1075, 269] width 18 height 18
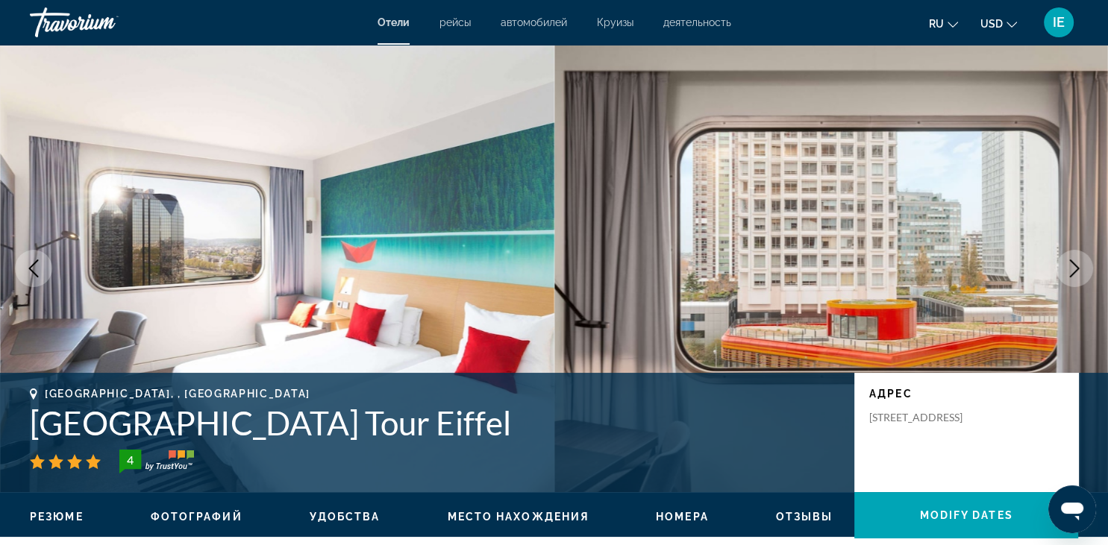
click at [1079, 261] on icon "Next image" at bounding box center [1075, 269] width 18 height 18
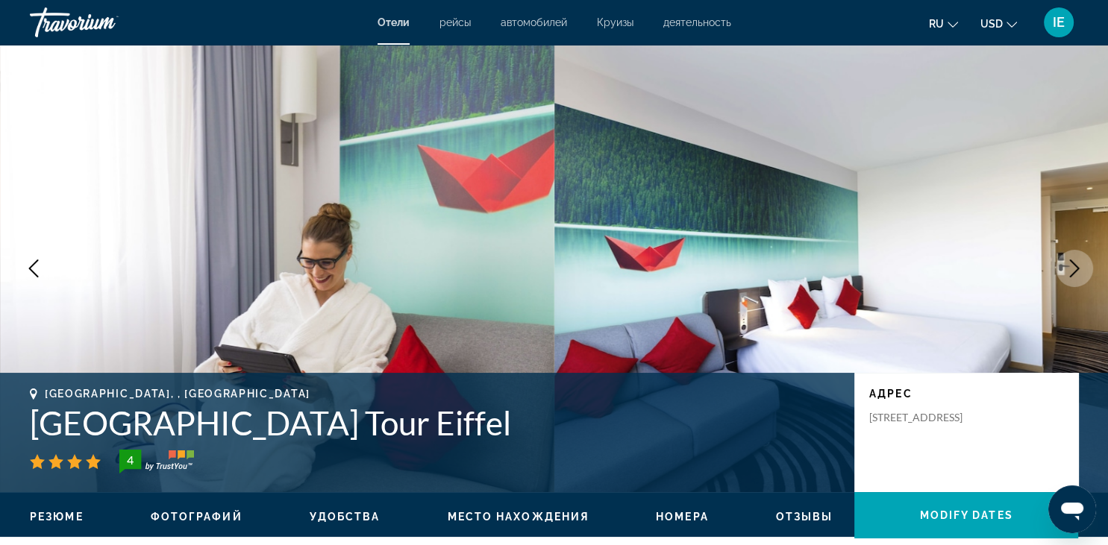
click at [1079, 261] on icon "Next image" at bounding box center [1075, 269] width 18 height 18
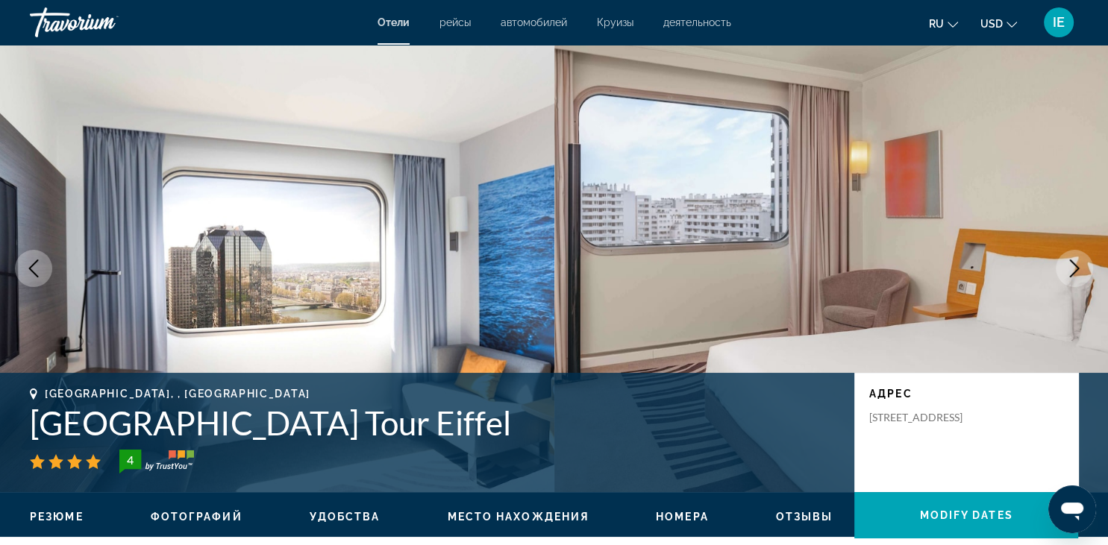
click at [1079, 261] on icon "Next image" at bounding box center [1075, 269] width 18 height 18
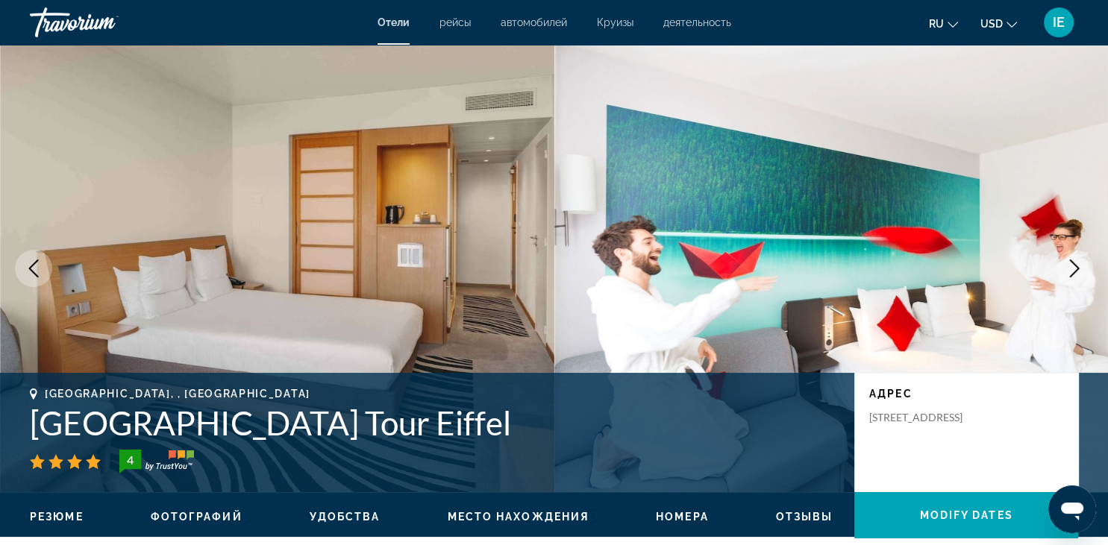
click at [1079, 261] on icon "Next image" at bounding box center [1075, 269] width 18 height 18
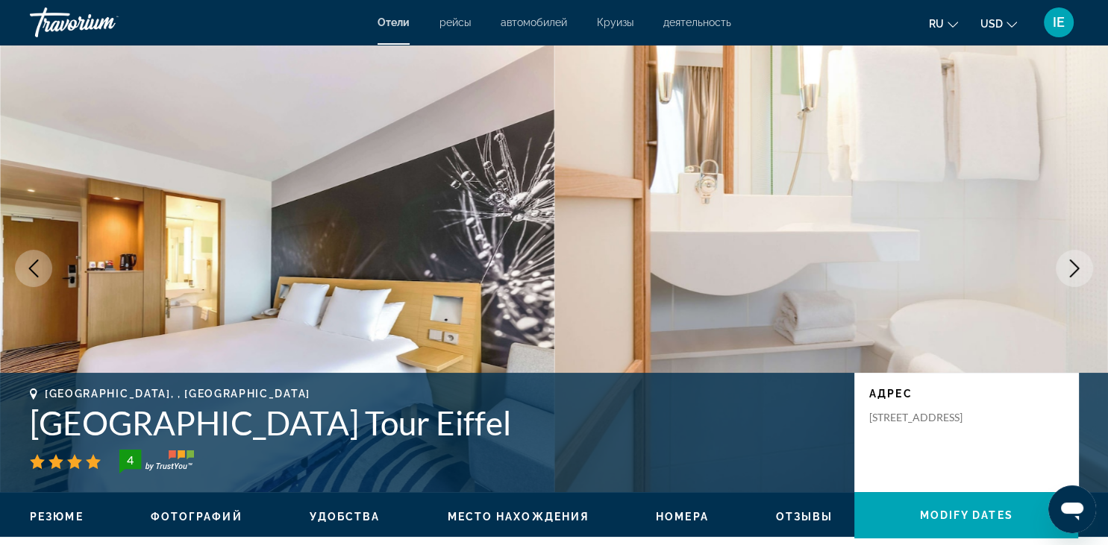
click at [1079, 261] on icon "Next image" at bounding box center [1075, 269] width 18 height 18
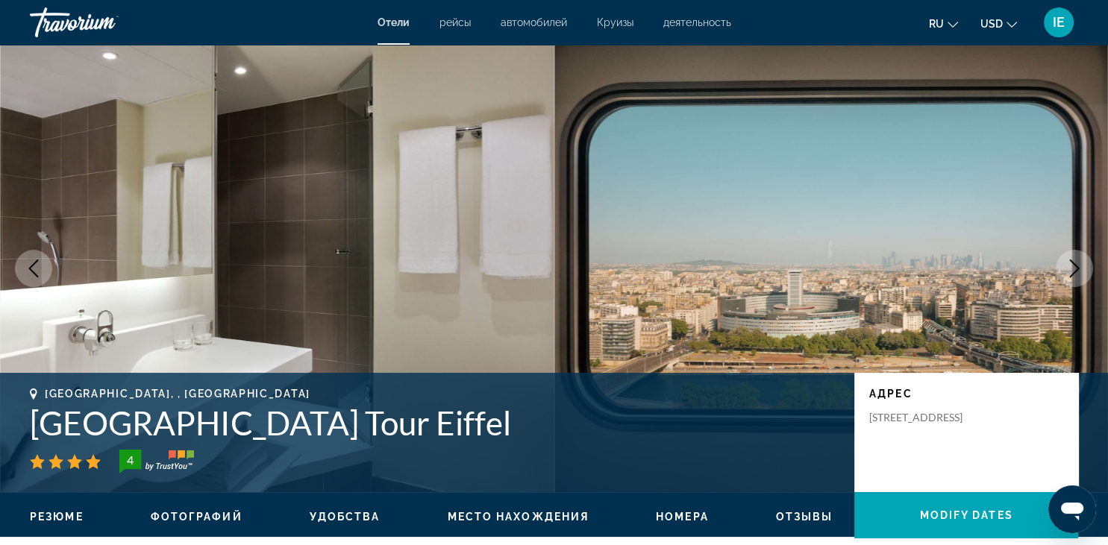
click at [1079, 260] on icon "Next image" at bounding box center [1075, 269] width 18 height 18
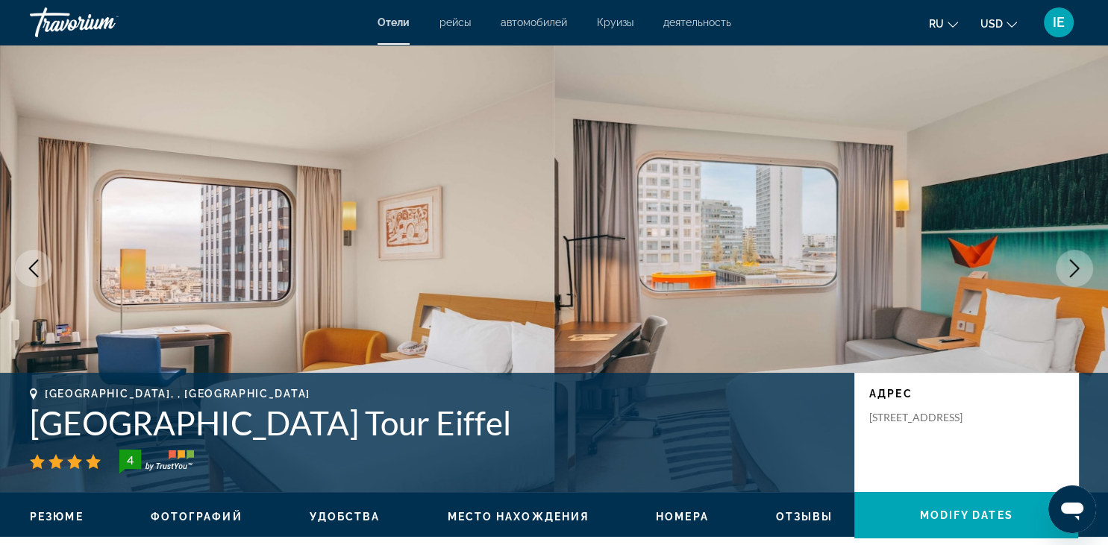
click at [1079, 260] on icon "Next image" at bounding box center [1075, 269] width 18 height 18
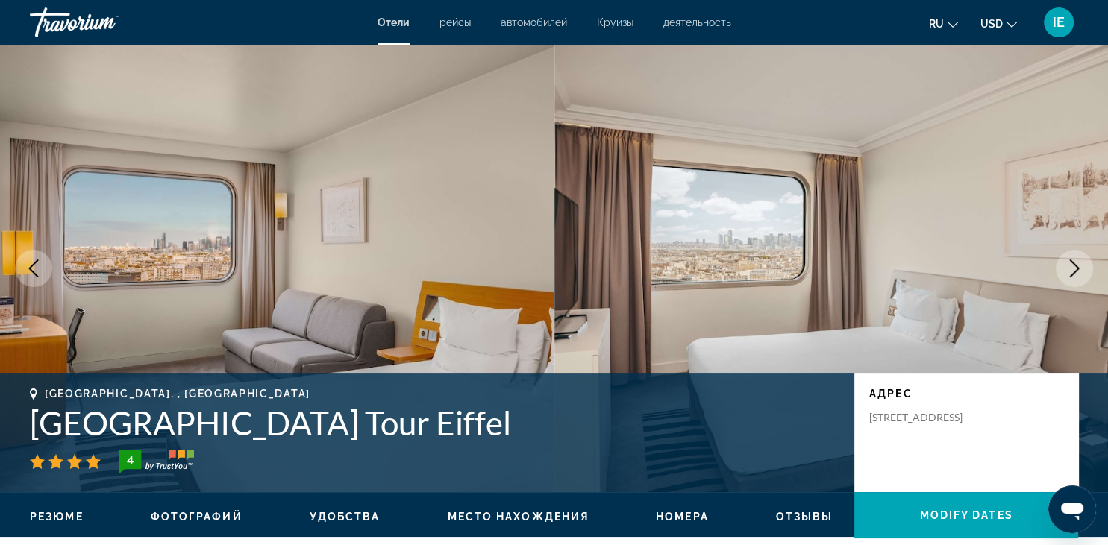
click at [1079, 260] on icon "Next image" at bounding box center [1075, 269] width 18 height 18
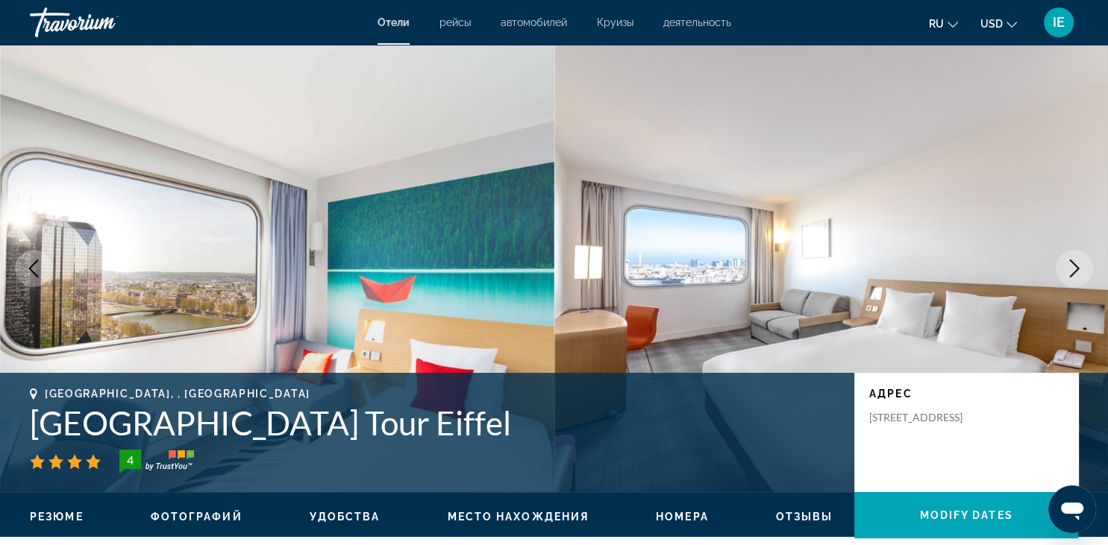
click at [1079, 260] on icon "Next image" at bounding box center [1075, 269] width 18 height 18
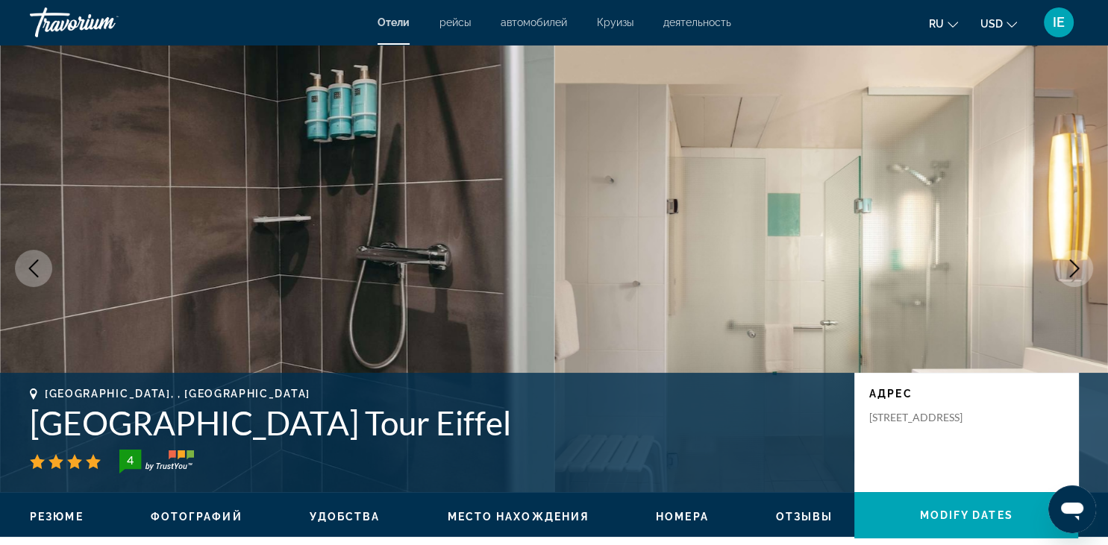
click at [1079, 260] on icon "Next image" at bounding box center [1075, 269] width 18 height 18
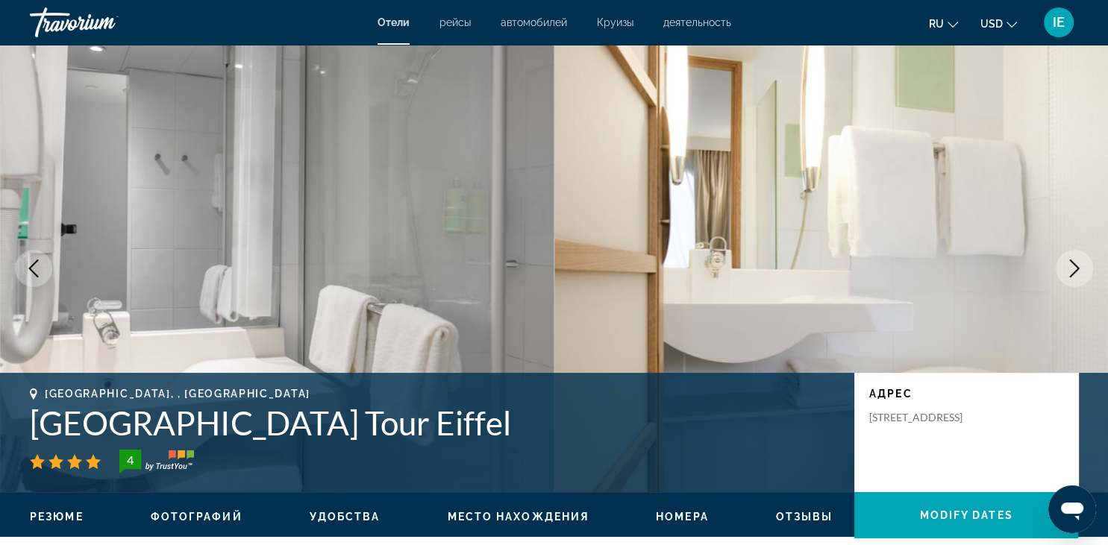
click at [1079, 260] on icon "Next image" at bounding box center [1075, 269] width 18 height 18
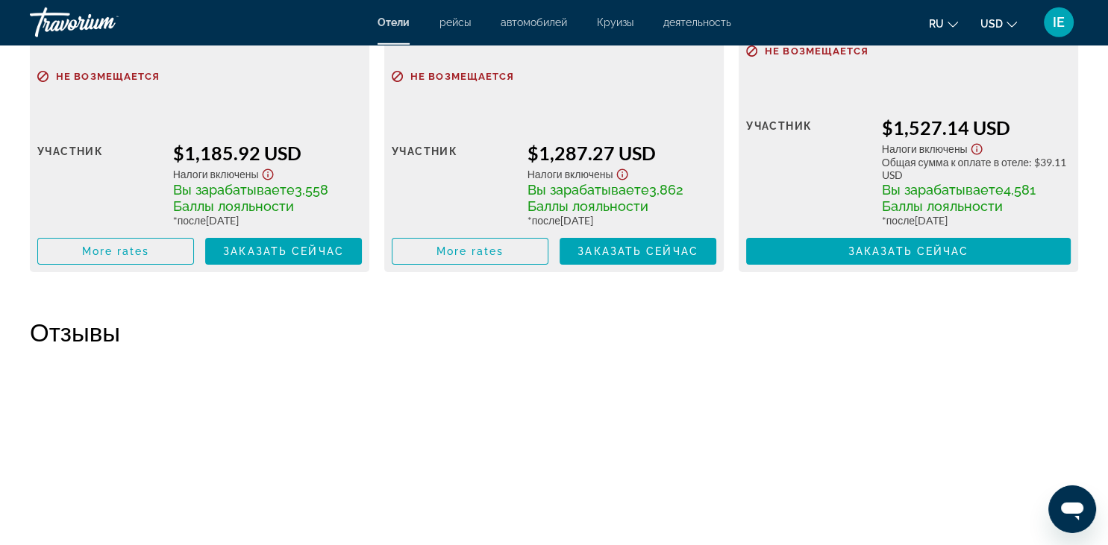
scroll to position [5253, 0]
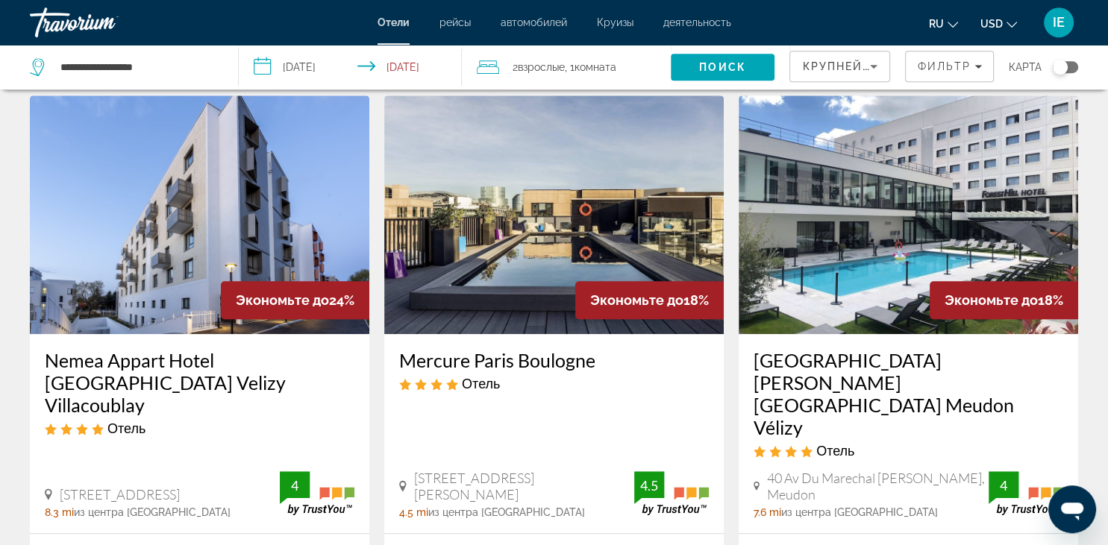
scroll to position [788, 0]
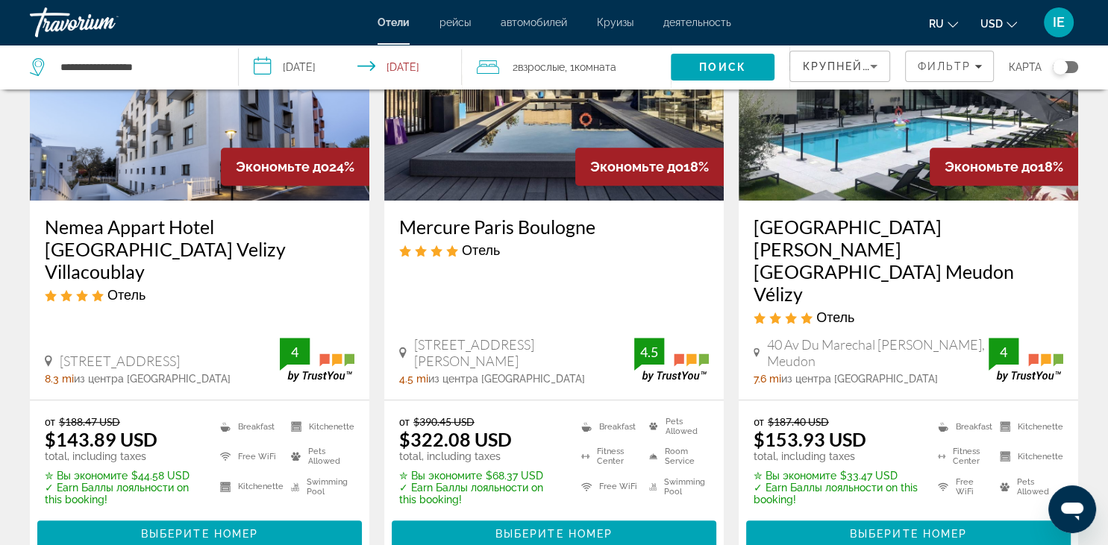
click at [157, 153] on img "Main content" at bounding box center [200, 81] width 340 height 239
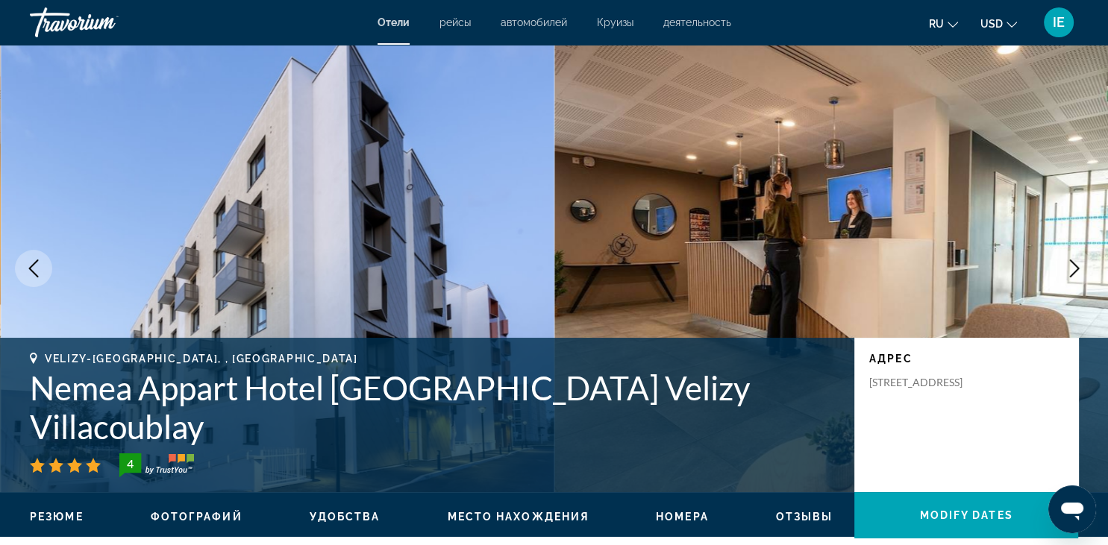
click at [1075, 264] on icon "Next image" at bounding box center [1075, 269] width 18 height 18
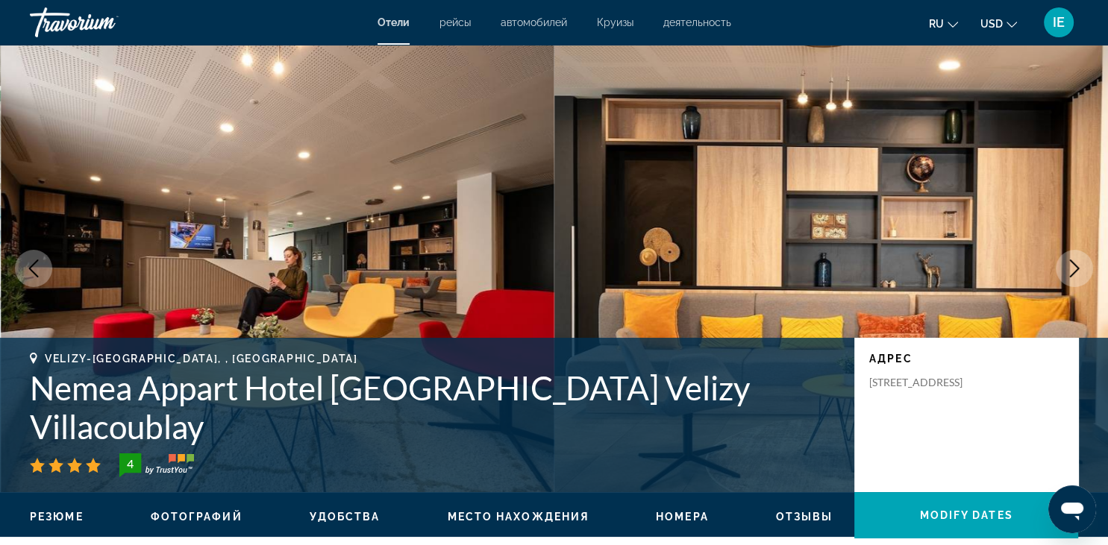
click at [1079, 264] on icon "Next image" at bounding box center [1075, 269] width 18 height 18
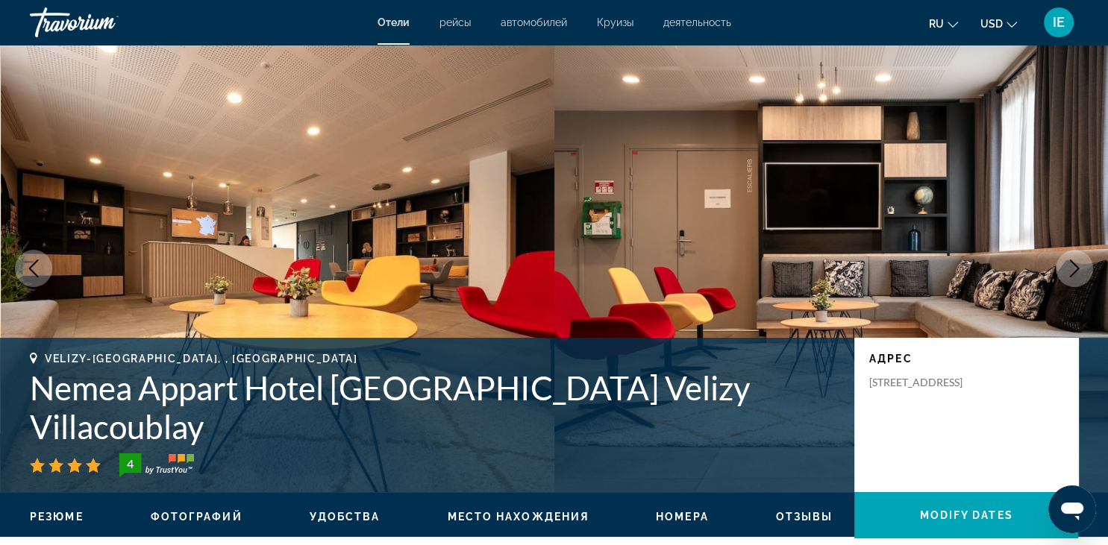
click at [1079, 264] on icon "Next image" at bounding box center [1075, 269] width 18 height 18
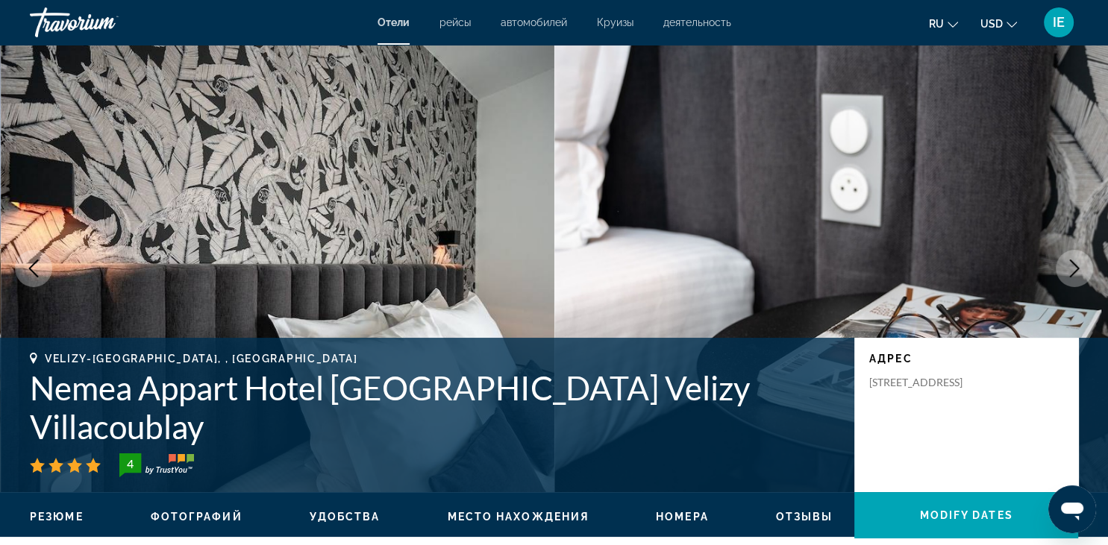
click at [1079, 264] on icon "Next image" at bounding box center [1075, 269] width 18 height 18
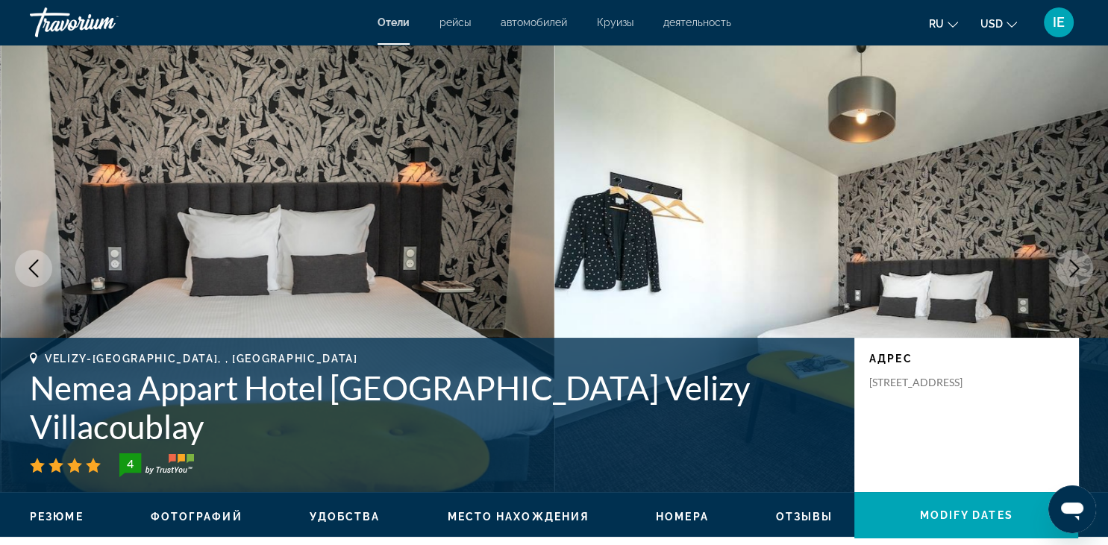
click at [1079, 264] on icon "Next image" at bounding box center [1075, 269] width 18 height 18
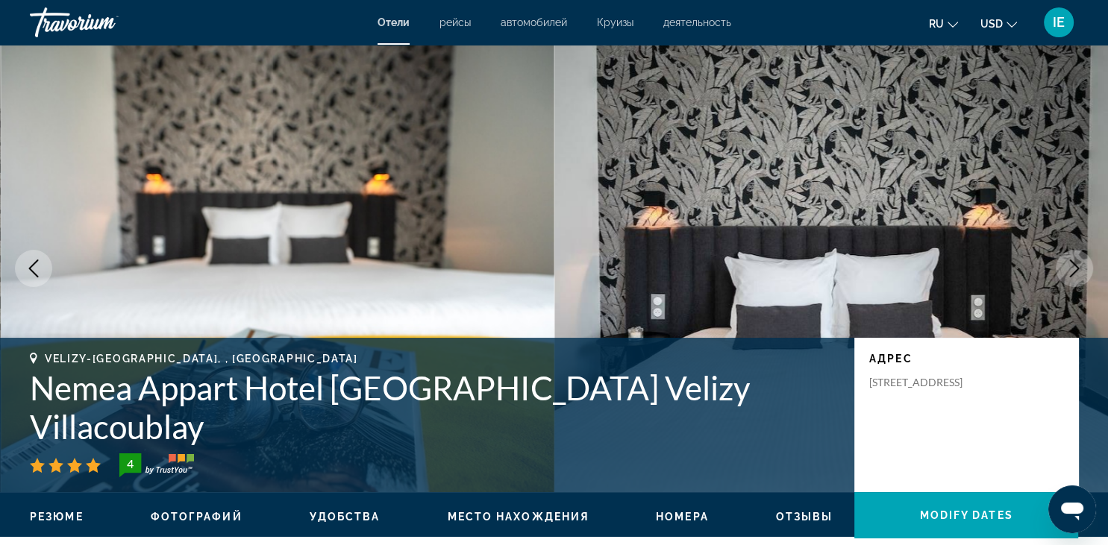
click at [1079, 264] on icon "Next image" at bounding box center [1075, 269] width 18 height 18
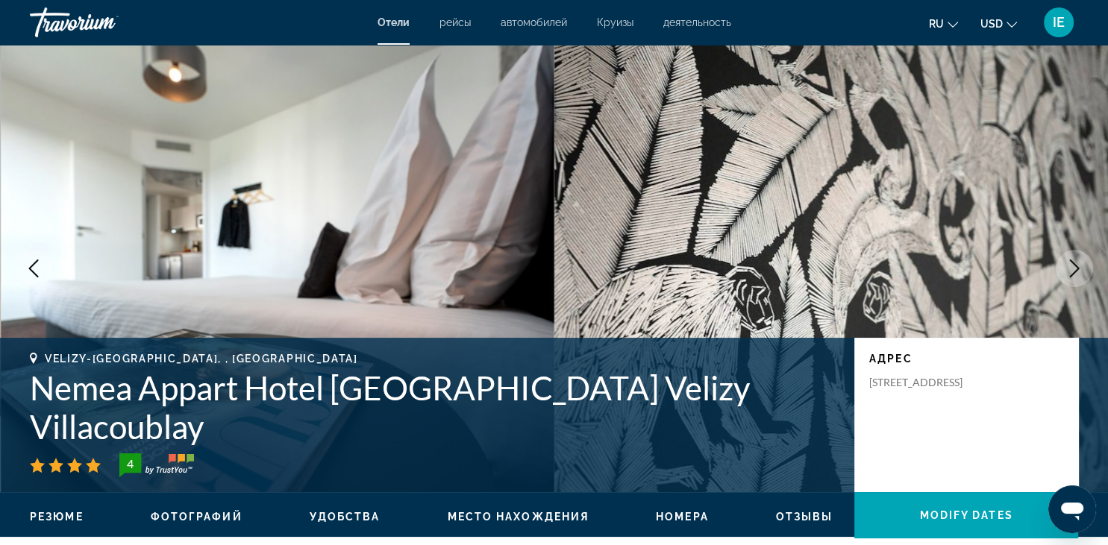
click at [1079, 264] on icon "Next image" at bounding box center [1075, 269] width 18 height 18
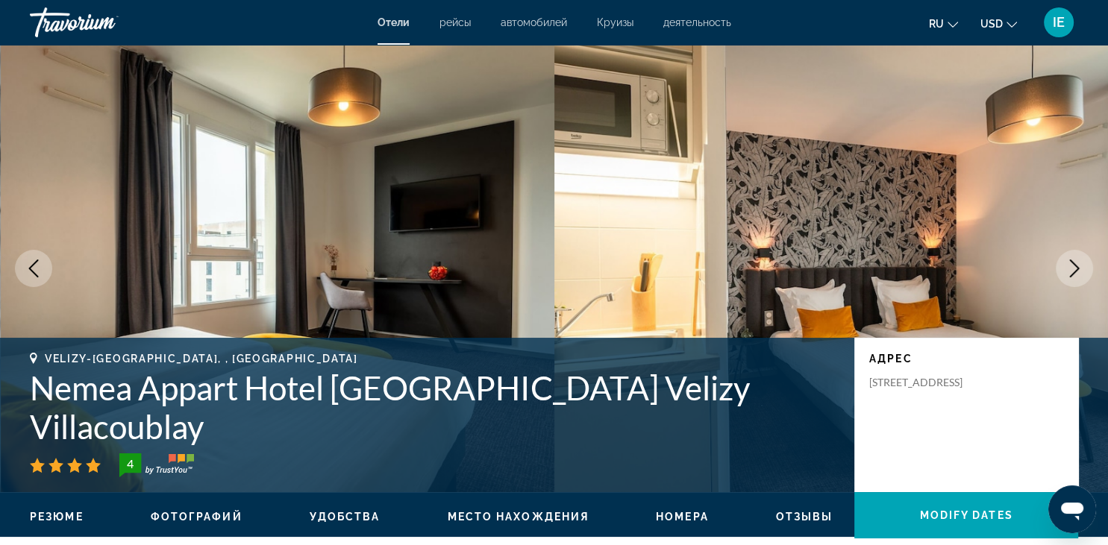
click at [1079, 264] on icon "Next image" at bounding box center [1075, 269] width 18 height 18
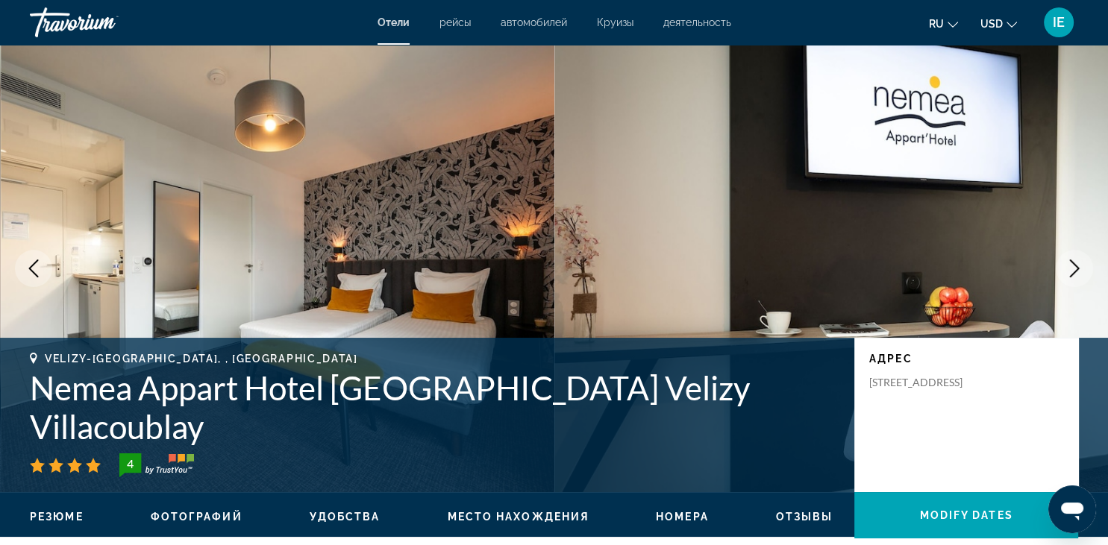
click at [1079, 264] on icon "Next image" at bounding box center [1075, 269] width 18 height 18
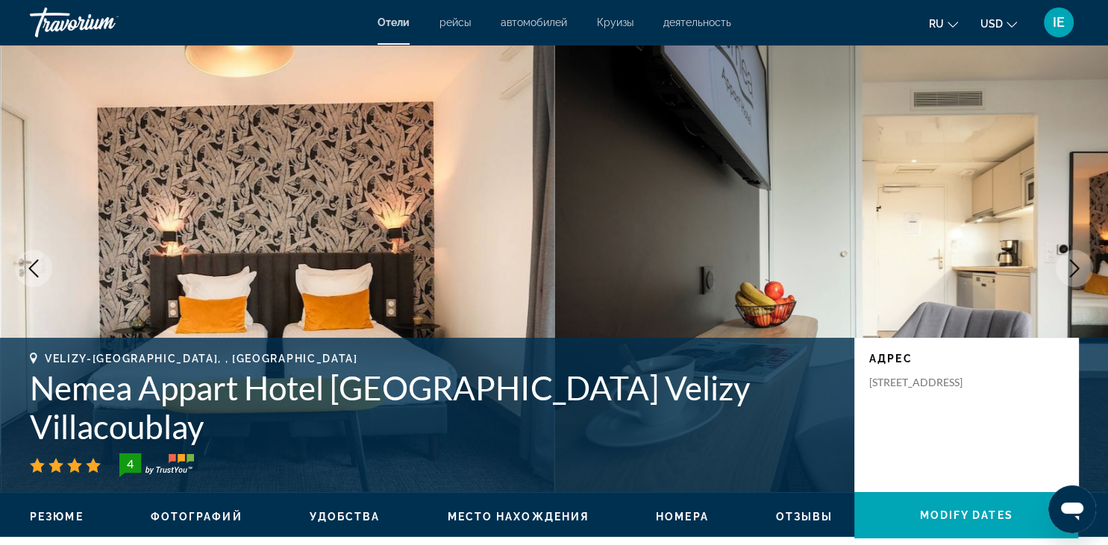
click at [1079, 264] on icon "Next image" at bounding box center [1075, 269] width 18 height 18
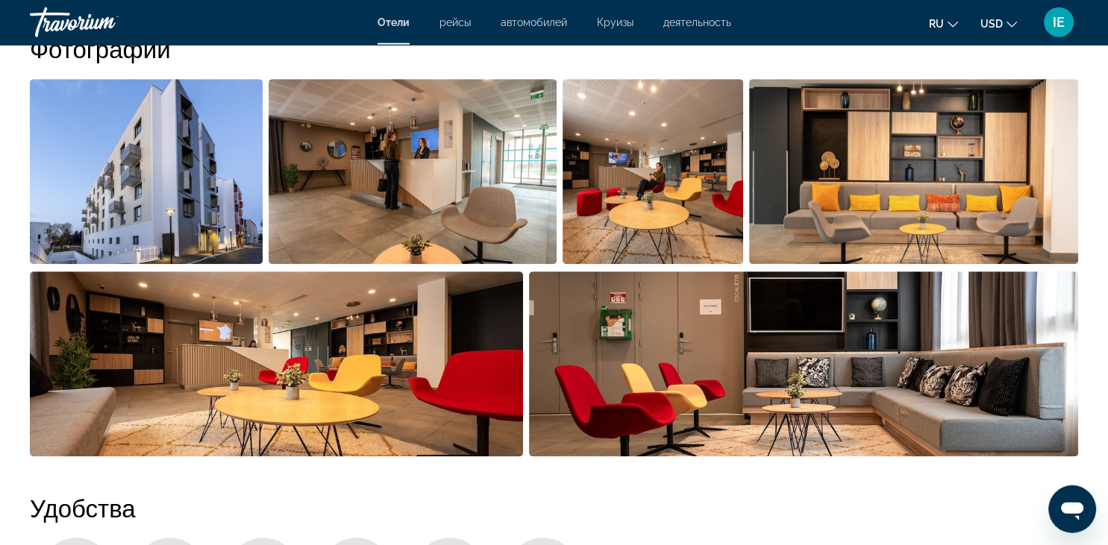
scroll to position [788, 0]
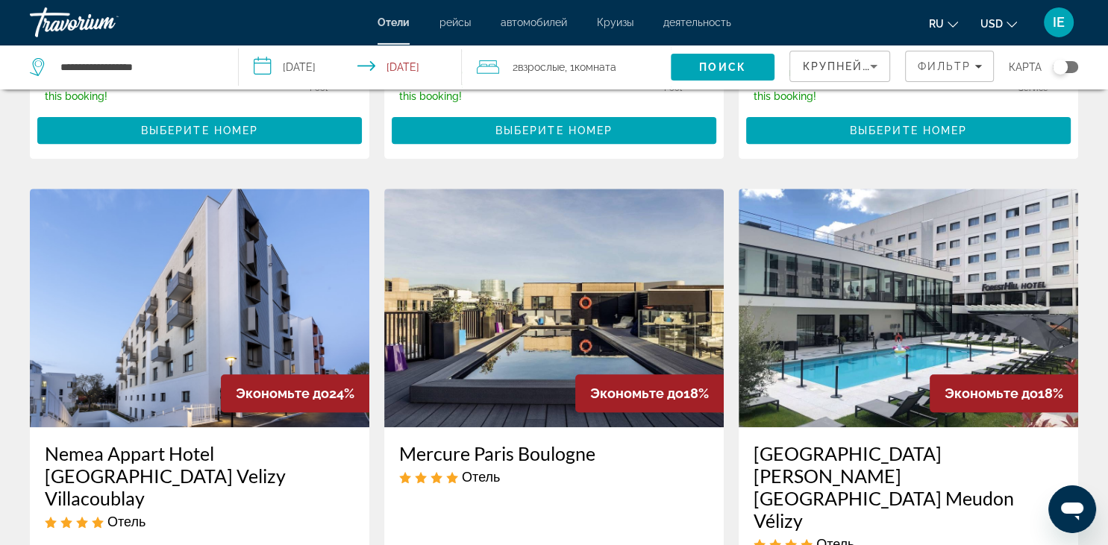
scroll to position [788, 0]
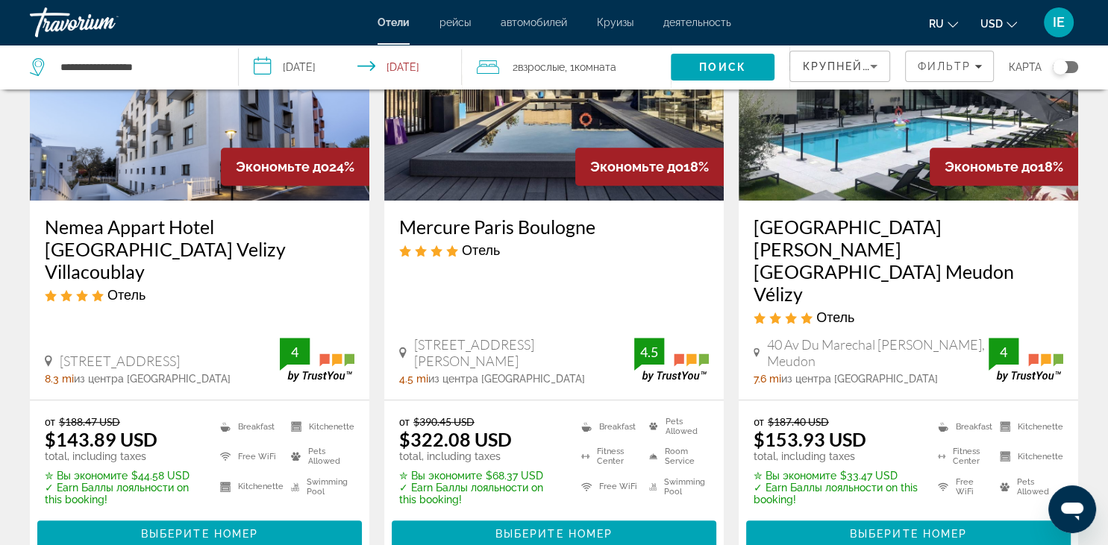
click at [474, 107] on img "Main content" at bounding box center [554, 81] width 340 height 239
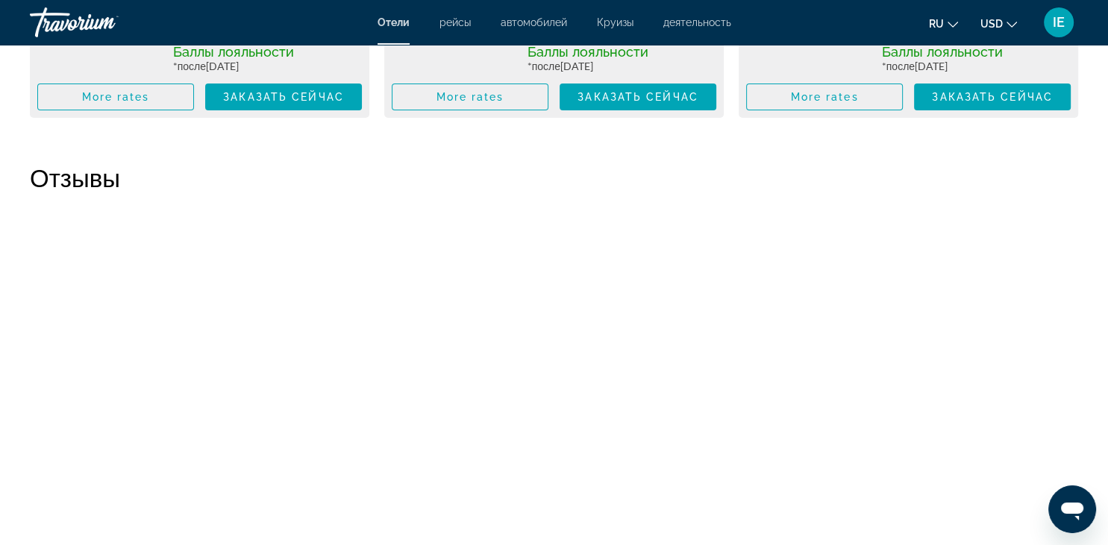
scroll to position [5516, 0]
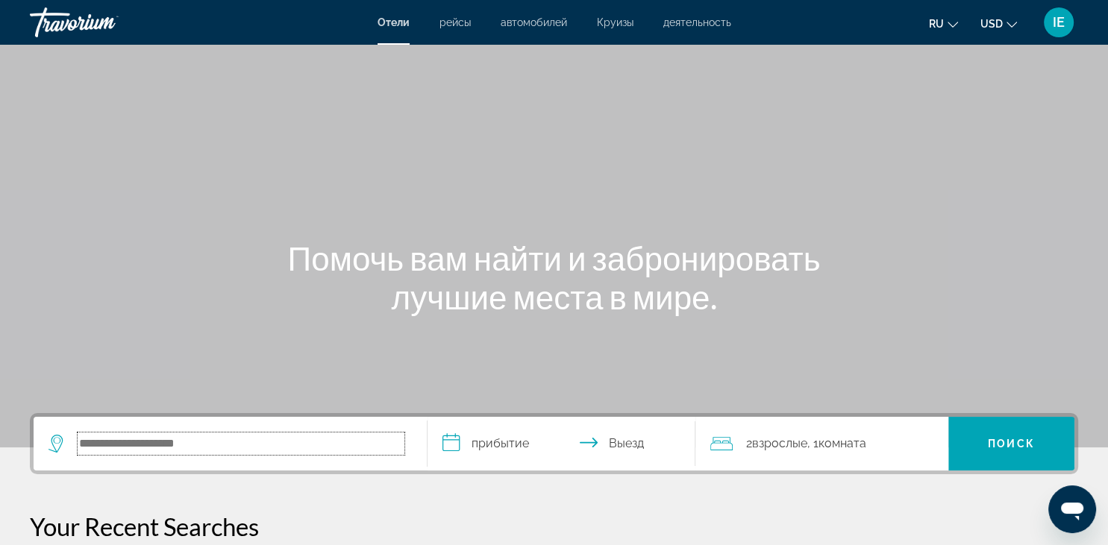
click at [193, 441] on input "Search hotel destination" at bounding box center [241, 444] width 327 height 22
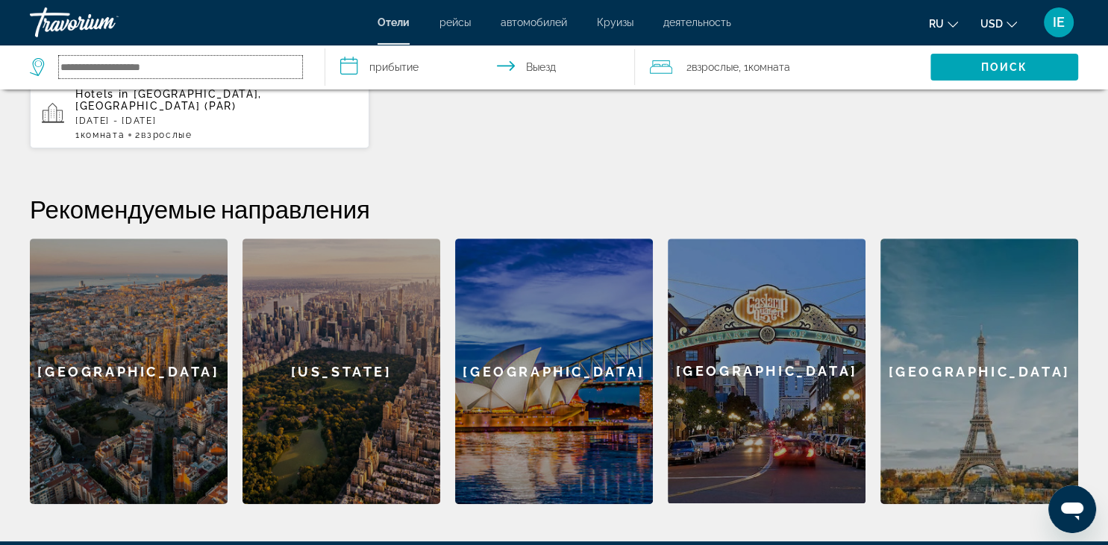
scroll to position [364, 0]
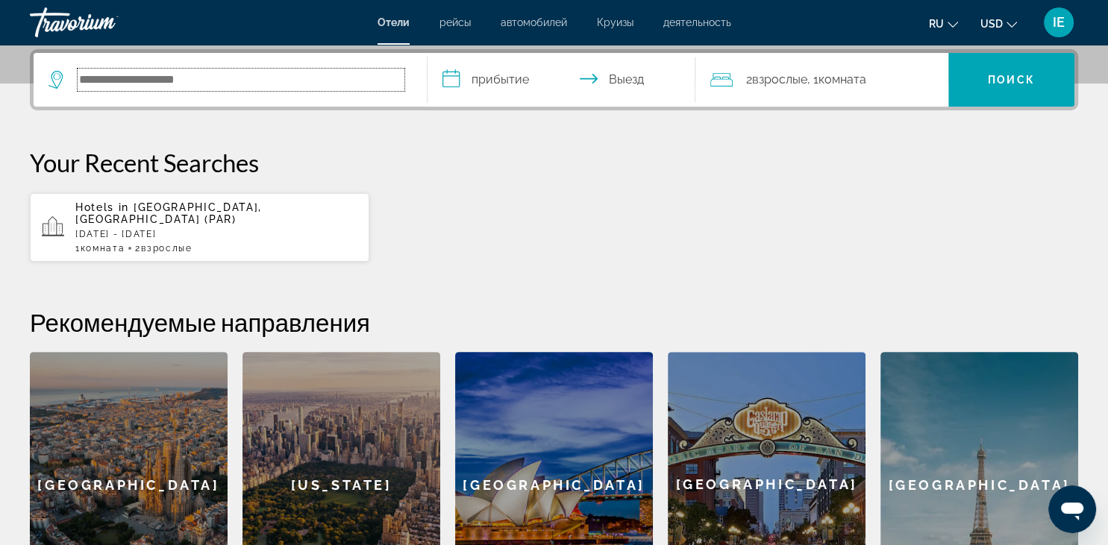
click at [196, 79] on input "Search hotel destination" at bounding box center [241, 80] width 327 height 22
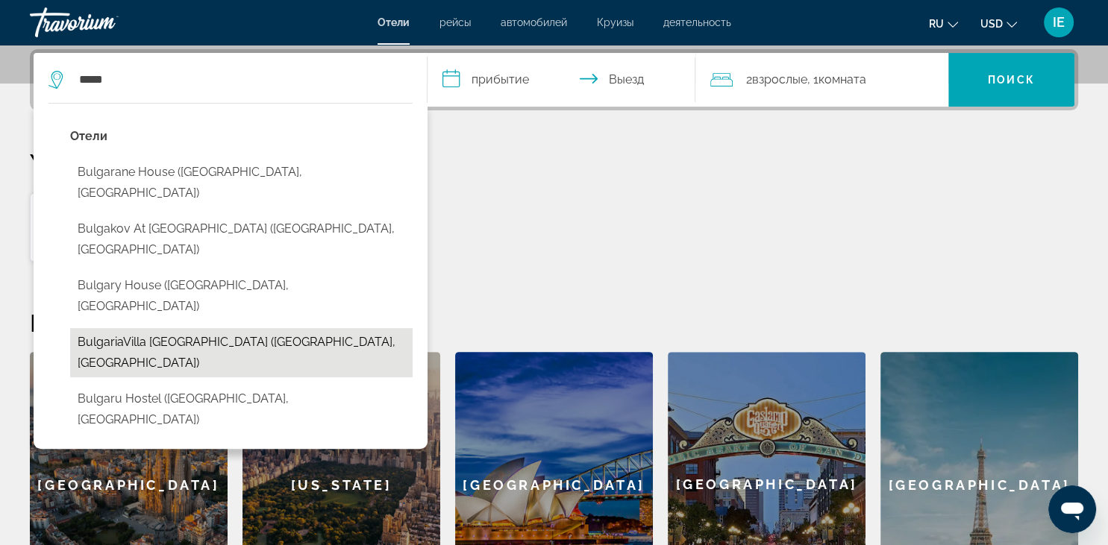
click at [149, 328] on button "BulgariaVilla Villa Amber (Burgas, BG)" at bounding box center [241, 352] width 343 height 49
type input "**********"
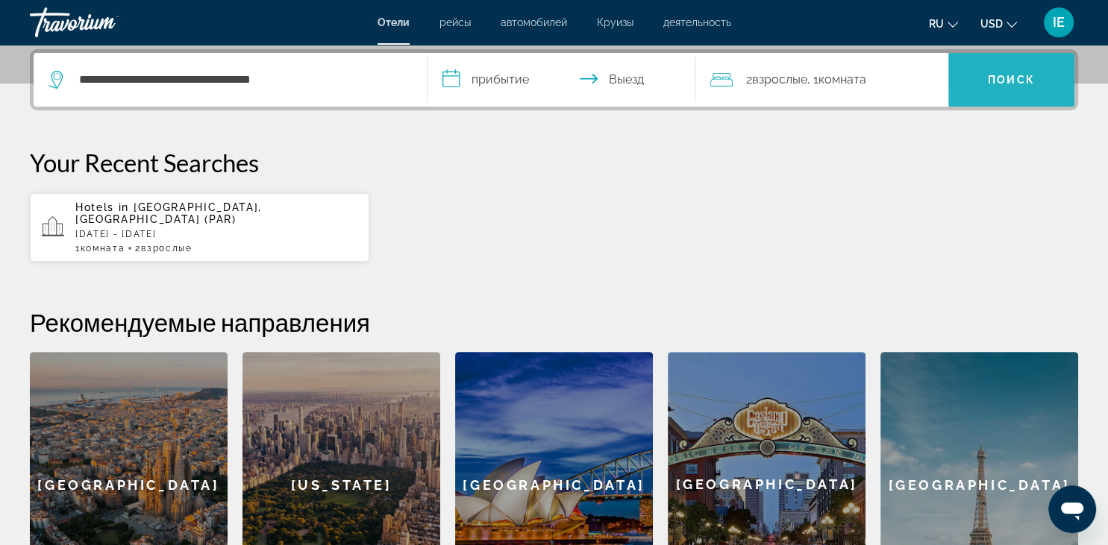
click at [1037, 83] on span "Search" at bounding box center [1011, 80] width 126 height 36
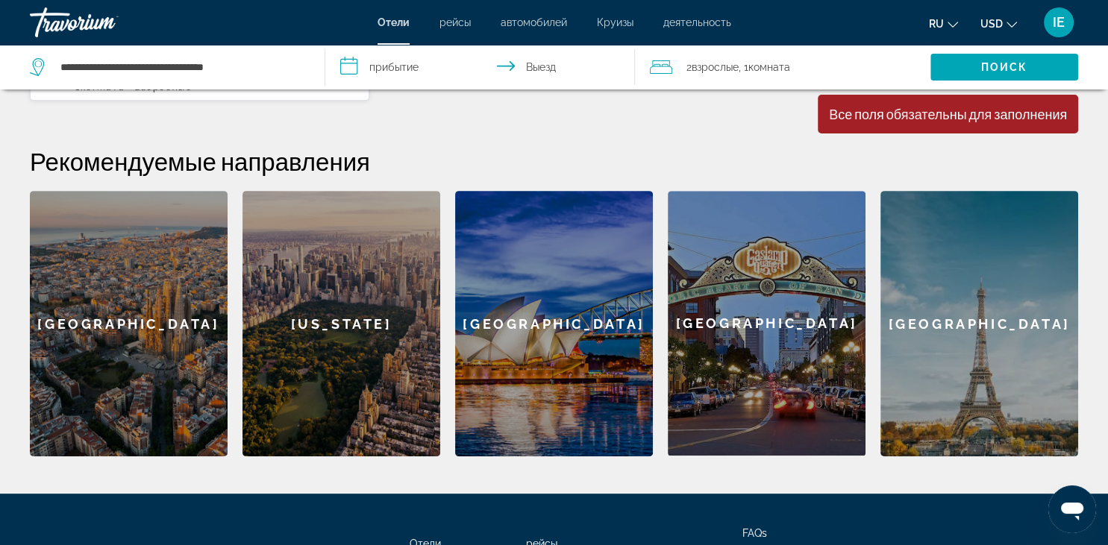
scroll to position [263, 0]
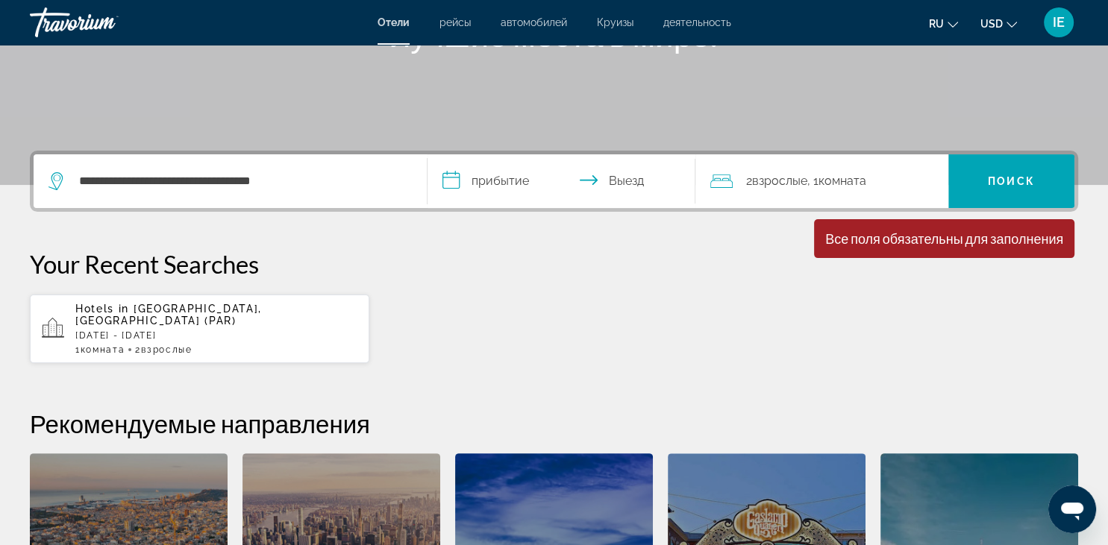
click at [451, 181] on input "**********" at bounding box center [565, 183] width 274 height 58
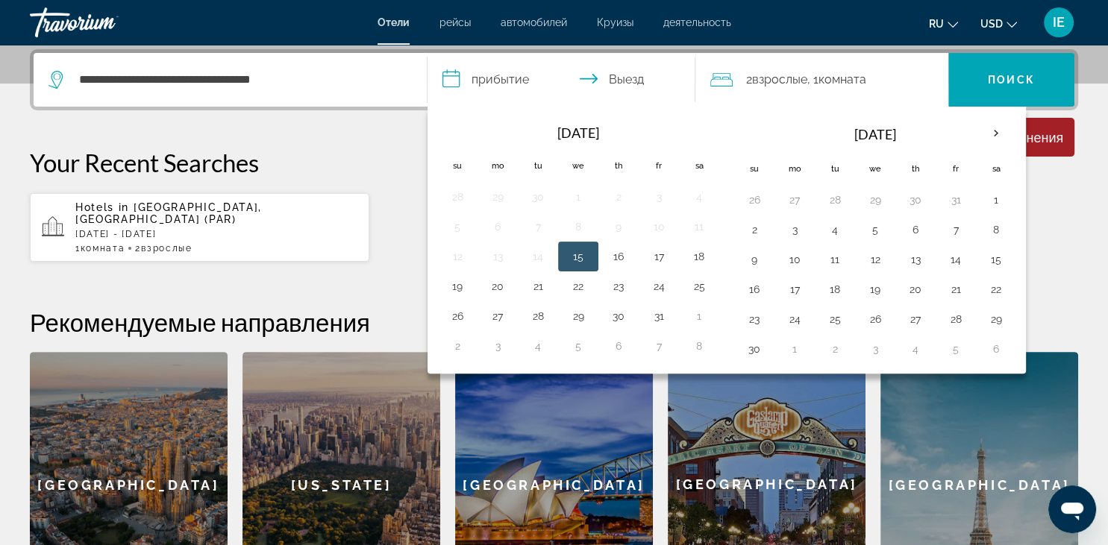
scroll to position [364, 0]
click at [618, 284] on button "23" at bounding box center [619, 286] width 24 height 21
click at [696, 288] on button "25" at bounding box center [699, 286] width 24 height 21
type input "**********"
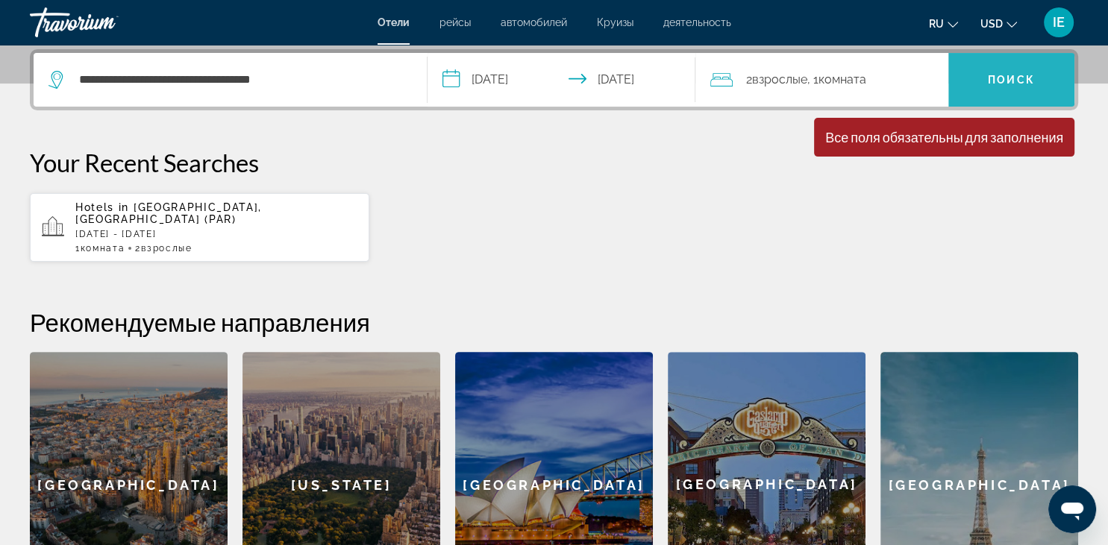
click at [993, 81] on span "Поиск" at bounding box center [1011, 80] width 47 height 12
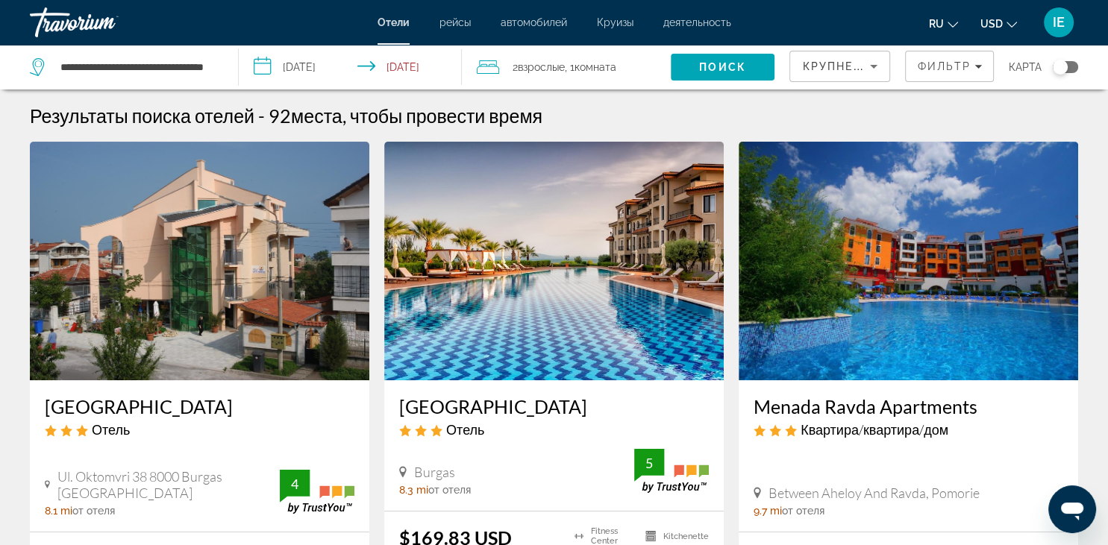
click at [573, 254] on img "Main content" at bounding box center [554, 261] width 340 height 239
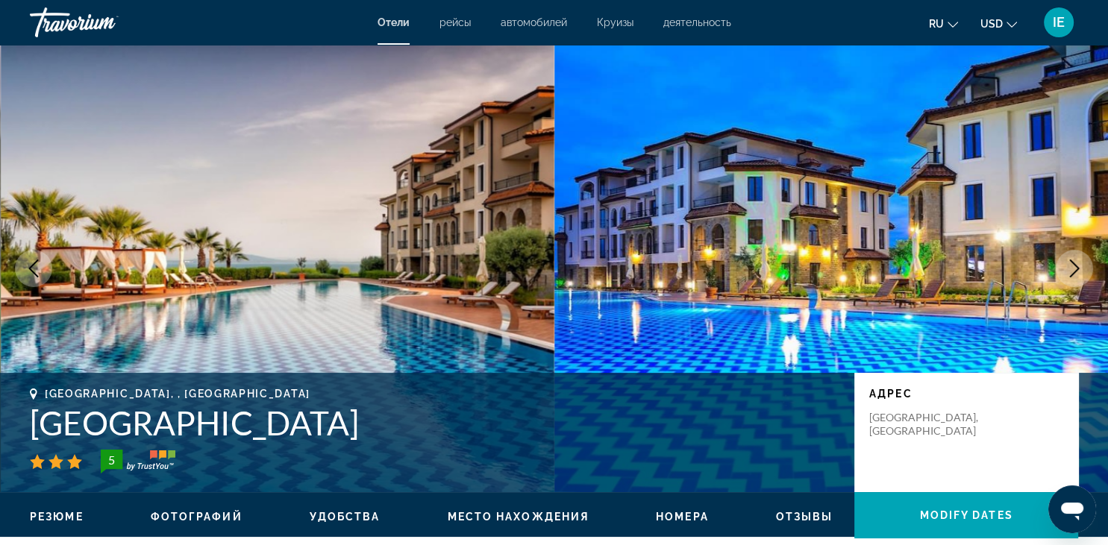
click at [1082, 253] on button "Next image" at bounding box center [1074, 268] width 37 height 37
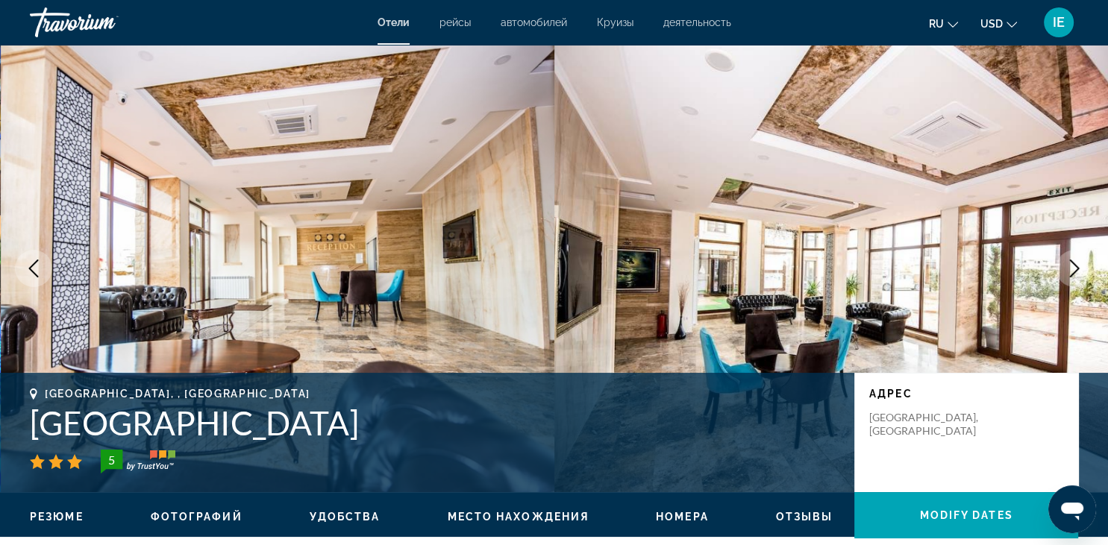
click at [1082, 253] on button "Next image" at bounding box center [1074, 268] width 37 height 37
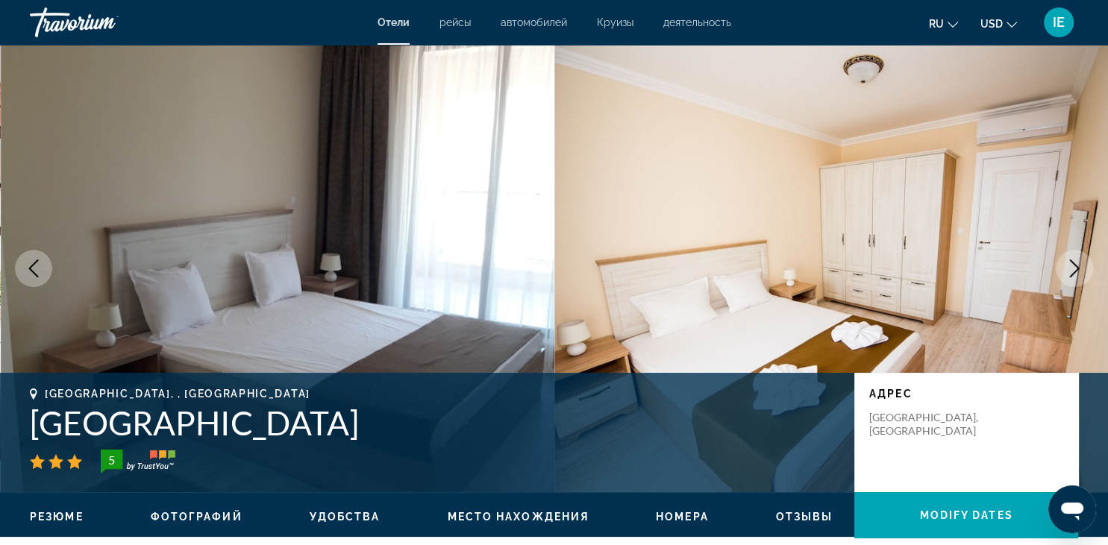
click at [1082, 253] on button "Next image" at bounding box center [1074, 268] width 37 height 37
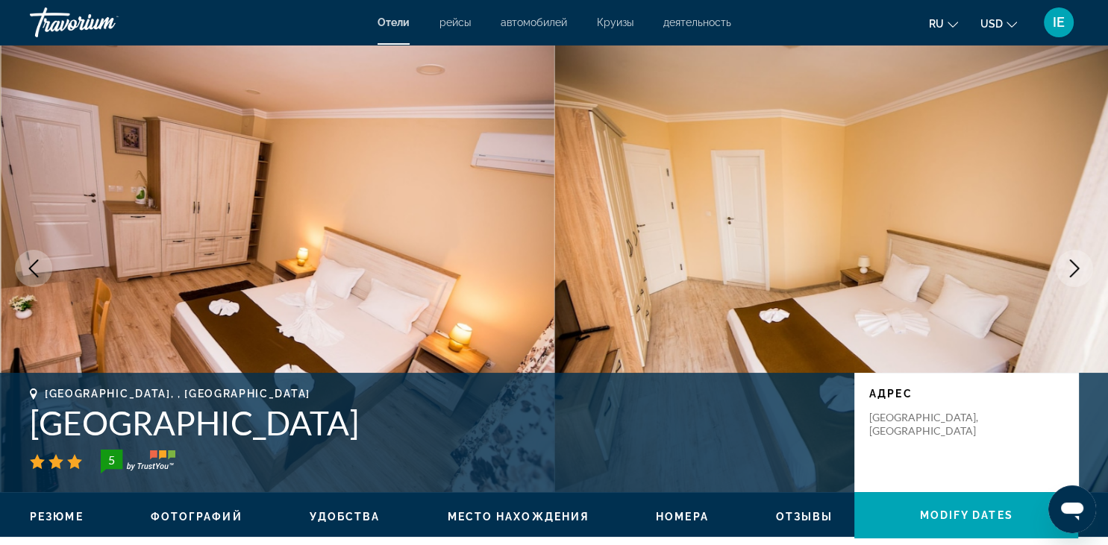
click at [1082, 253] on button "Next image" at bounding box center [1074, 268] width 37 height 37
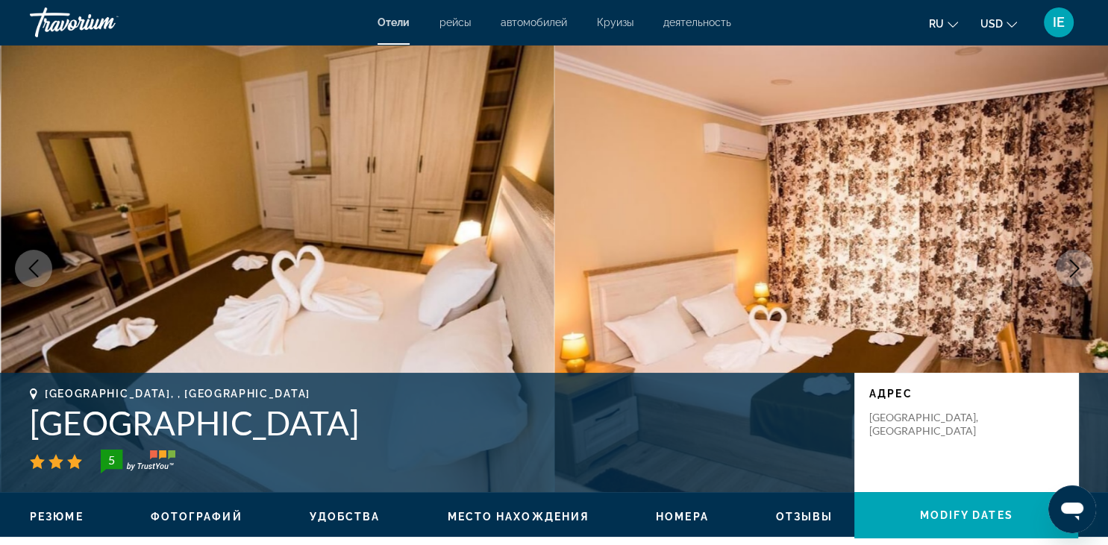
click at [1082, 253] on button "Next image" at bounding box center [1074, 268] width 37 height 37
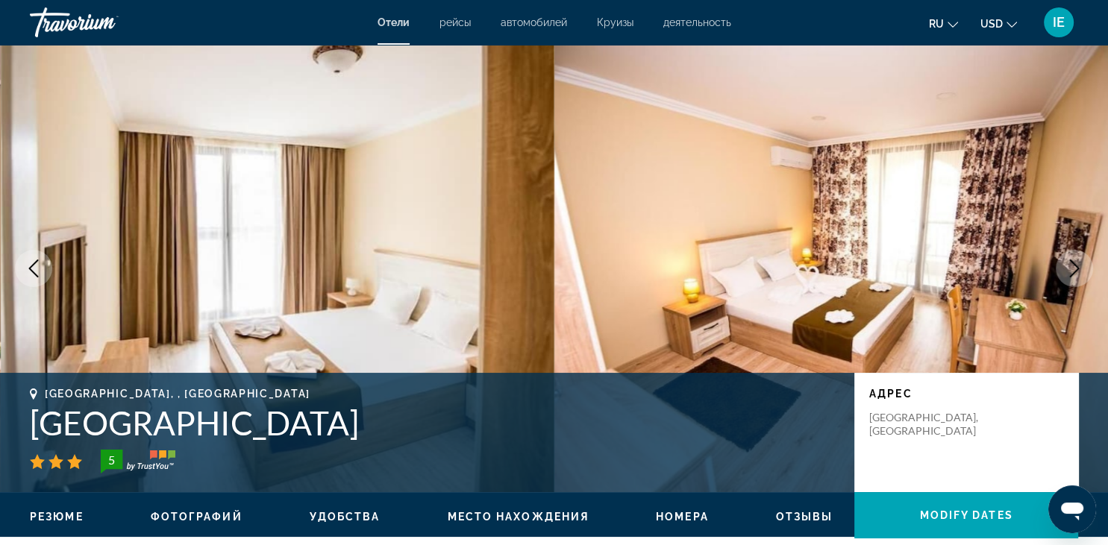
click at [1082, 253] on button "Next image" at bounding box center [1074, 268] width 37 height 37
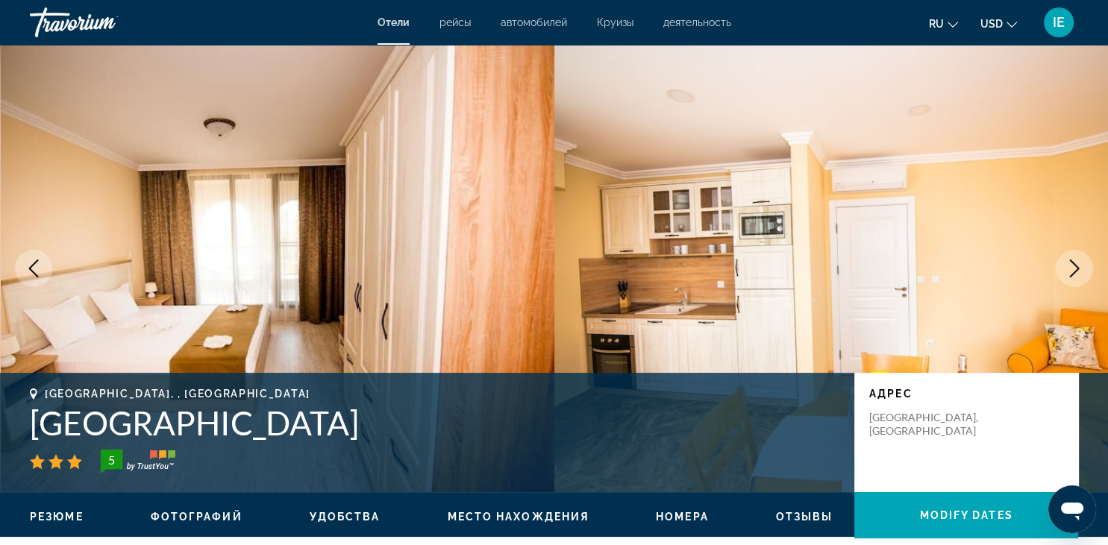
click at [1082, 253] on button "Next image" at bounding box center [1074, 268] width 37 height 37
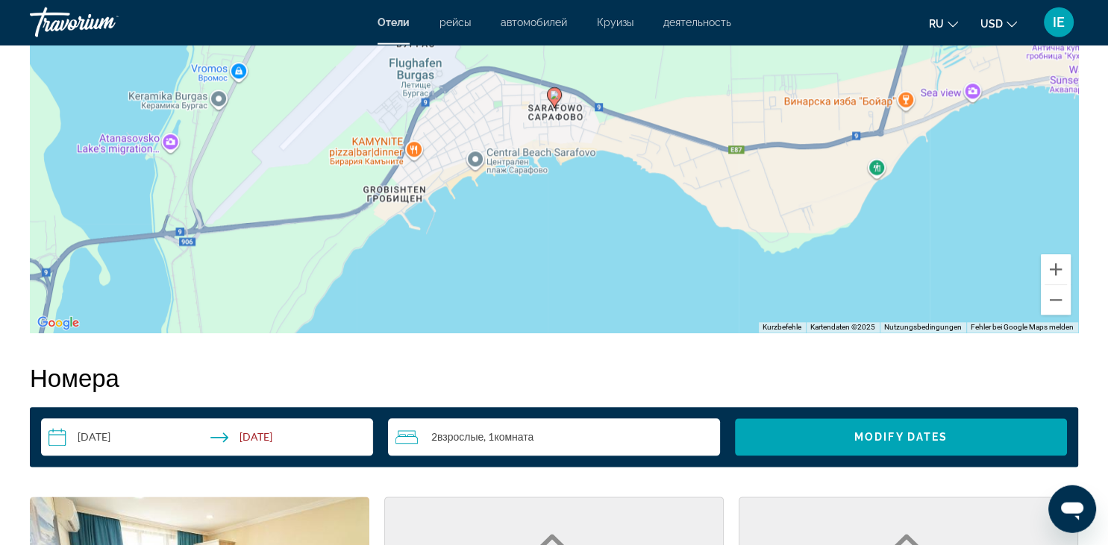
scroll to position [1576, 0]
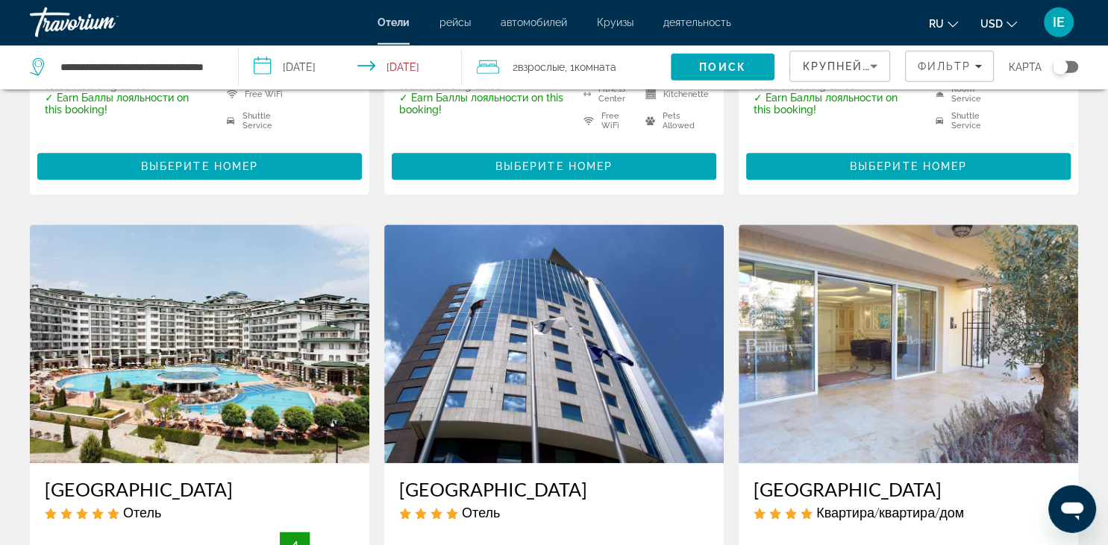
scroll to position [1576, 0]
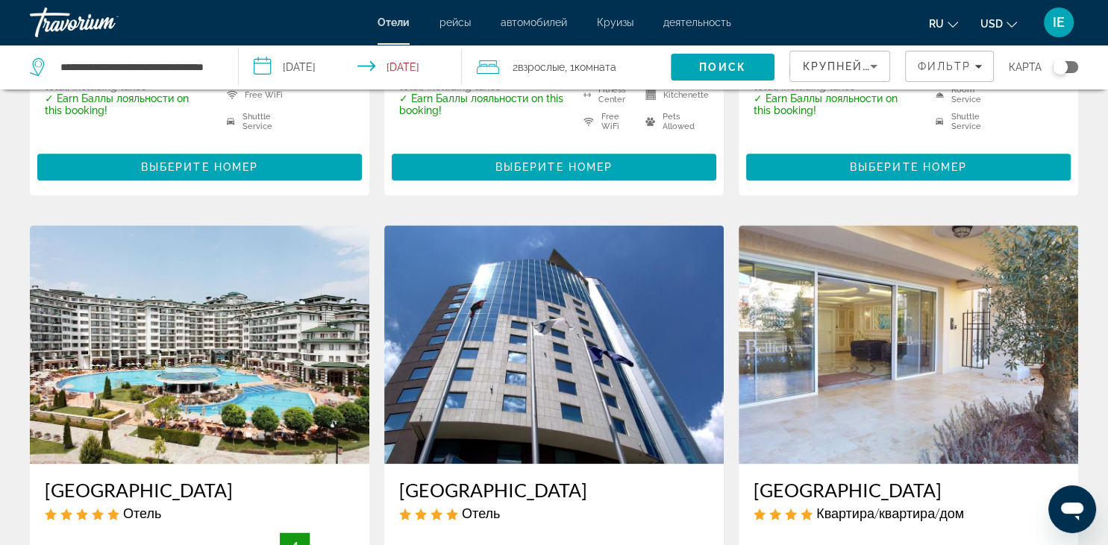
click at [884, 315] on img "Main content" at bounding box center [909, 344] width 340 height 239
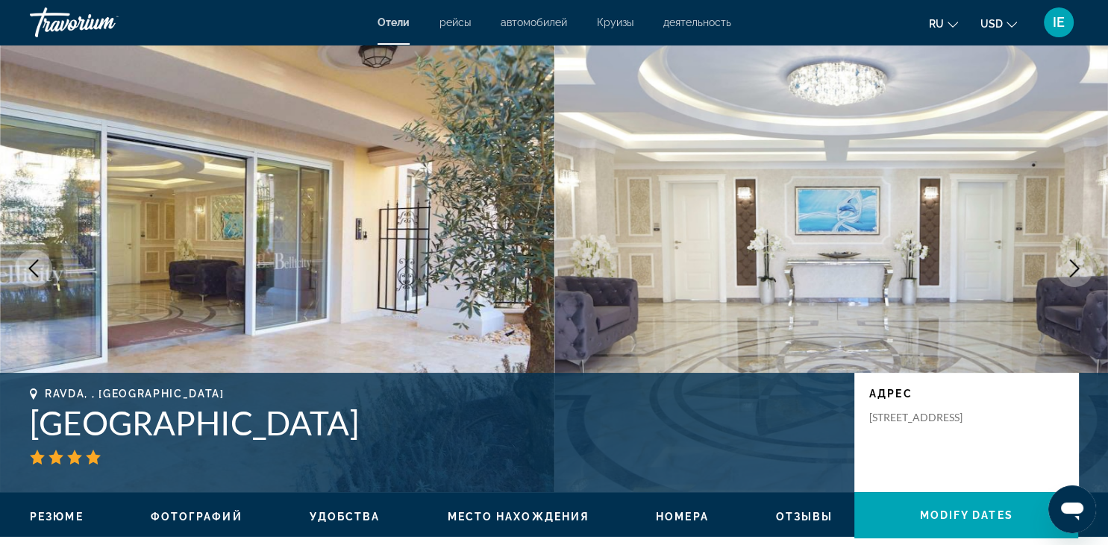
click at [1068, 255] on button "Next image" at bounding box center [1074, 268] width 37 height 37
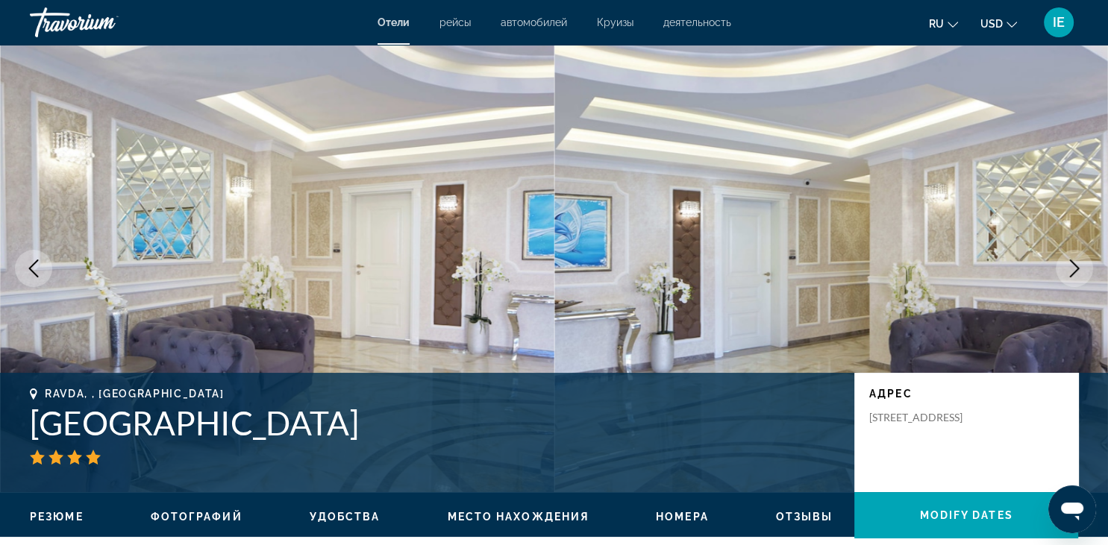
click at [1068, 255] on button "Next image" at bounding box center [1074, 268] width 37 height 37
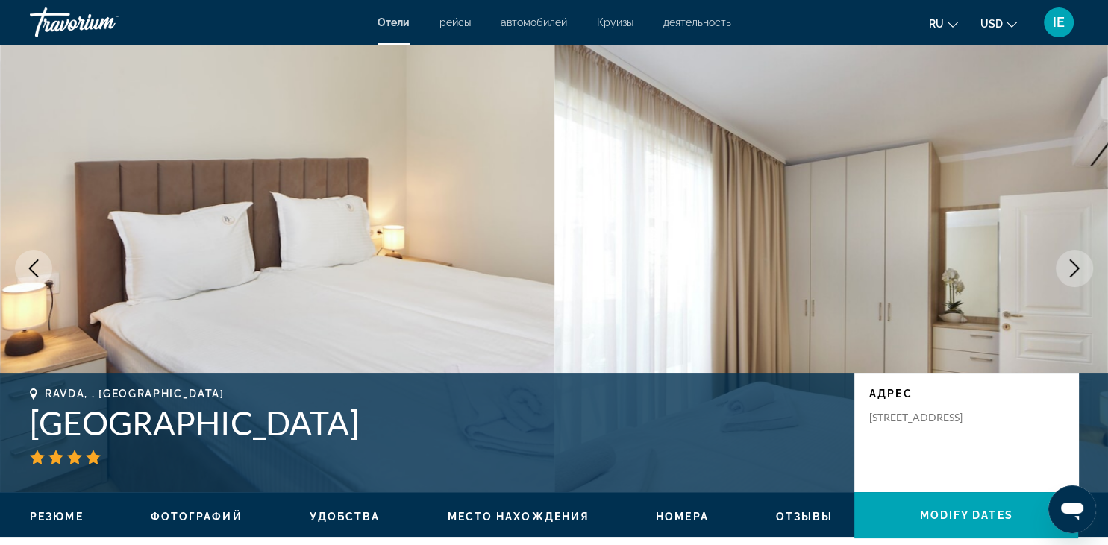
click at [1068, 255] on button "Next image" at bounding box center [1074, 268] width 37 height 37
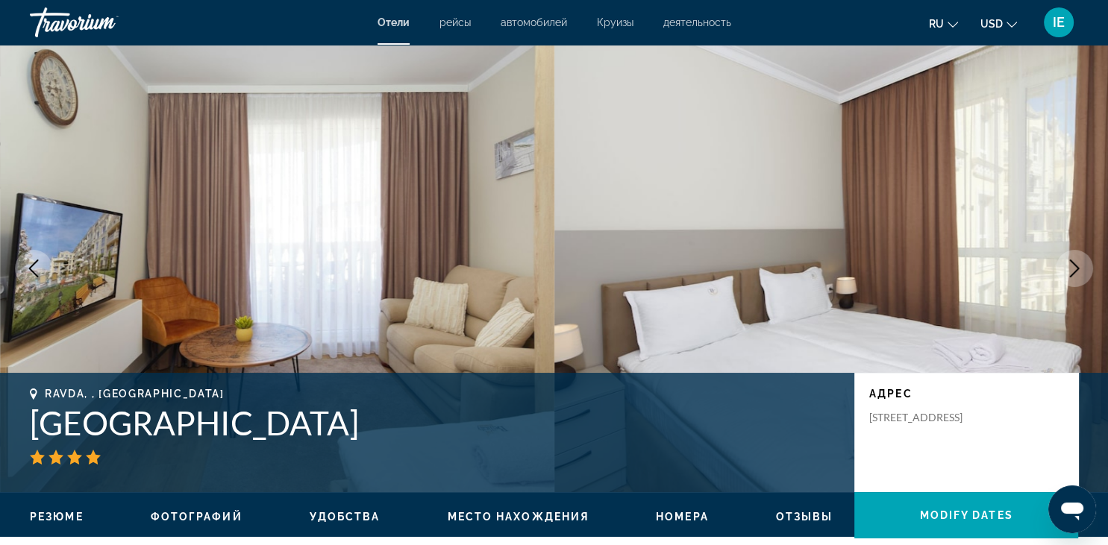
click at [1068, 255] on button "Next image" at bounding box center [1074, 268] width 37 height 37
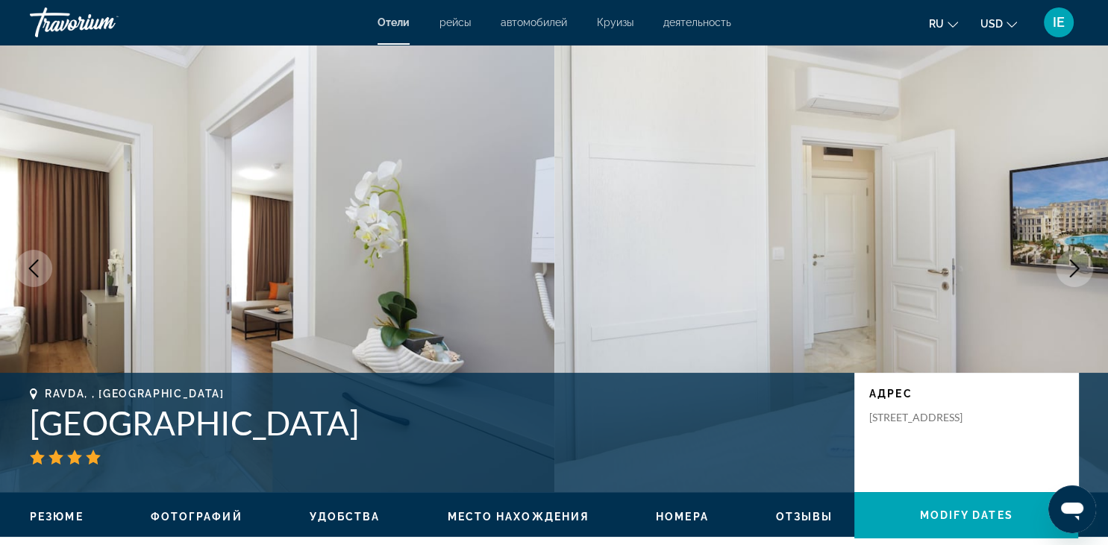
click at [1068, 255] on button "Next image" at bounding box center [1074, 268] width 37 height 37
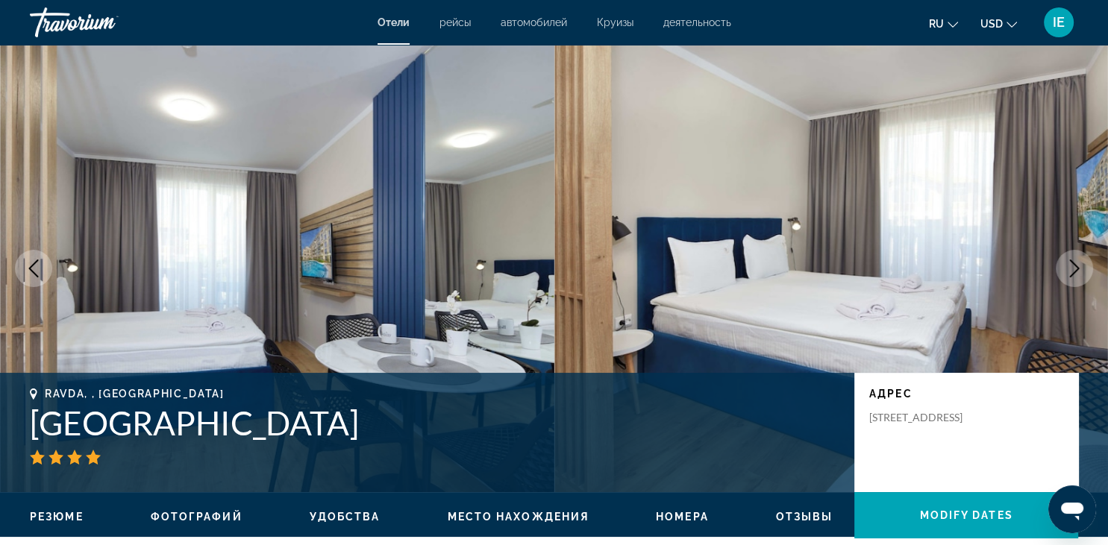
click at [1068, 255] on button "Next image" at bounding box center [1074, 268] width 37 height 37
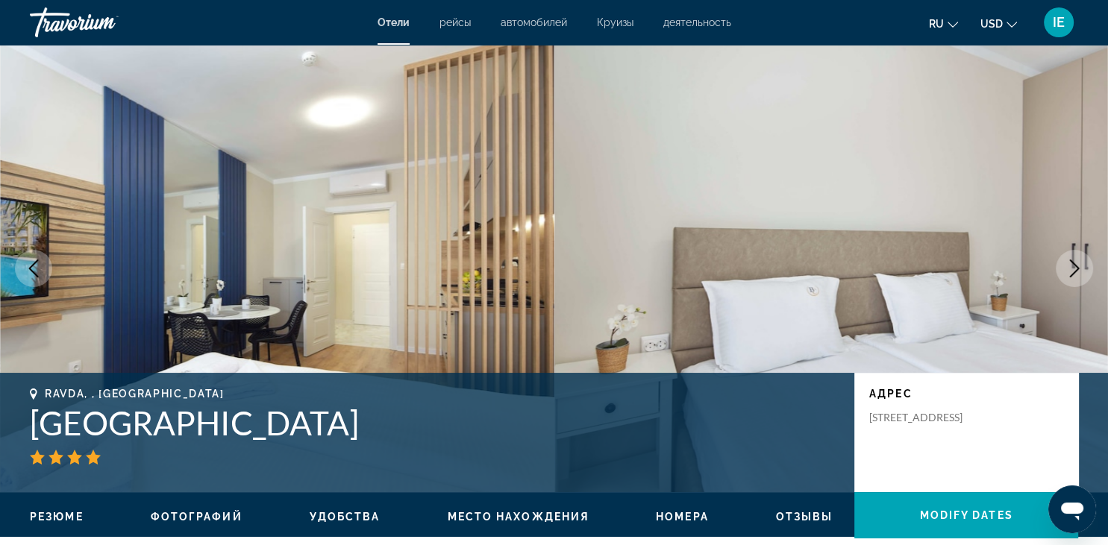
click at [1068, 255] on button "Next image" at bounding box center [1074, 268] width 37 height 37
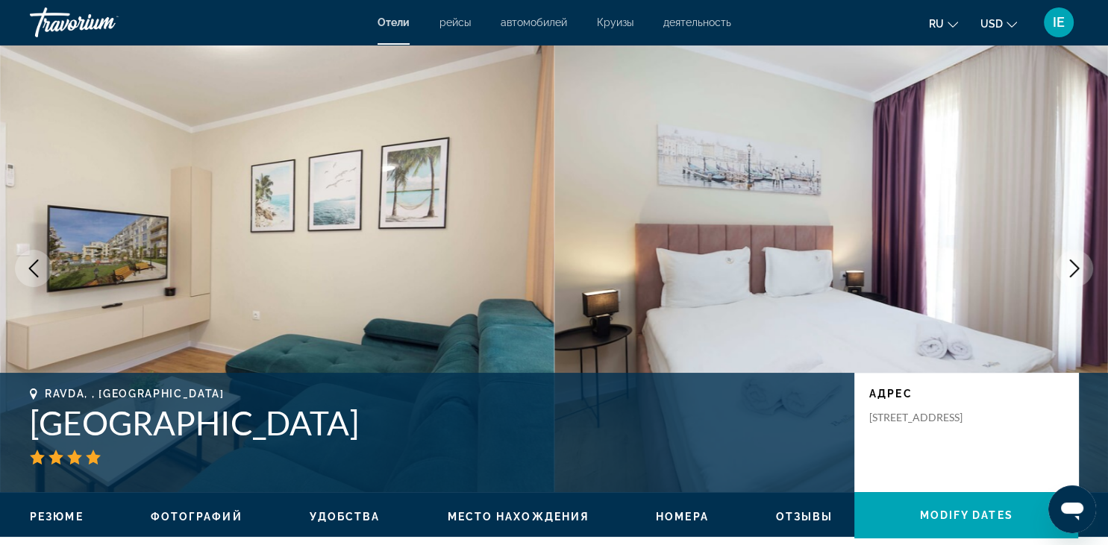
click at [1068, 255] on button "Next image" at bounding box center [1074, 268] width 37 height 37
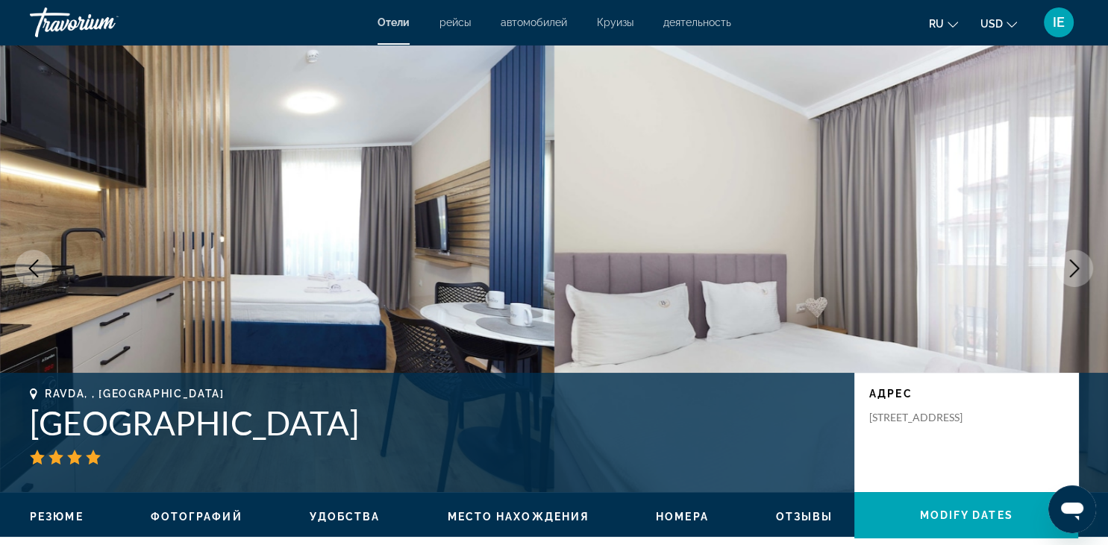
click at [1069, 257] on button "Next image" at bounding box center [1074, 268] width 37 height 37
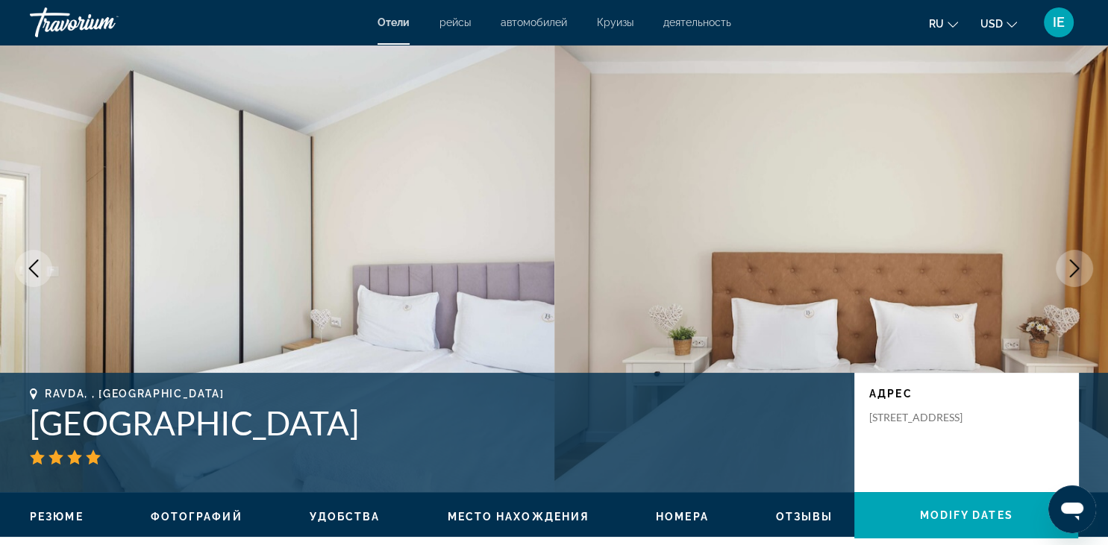
click at [1069, 257] on button "Next image" at bounding box center [1074, 268] width 37 height 37
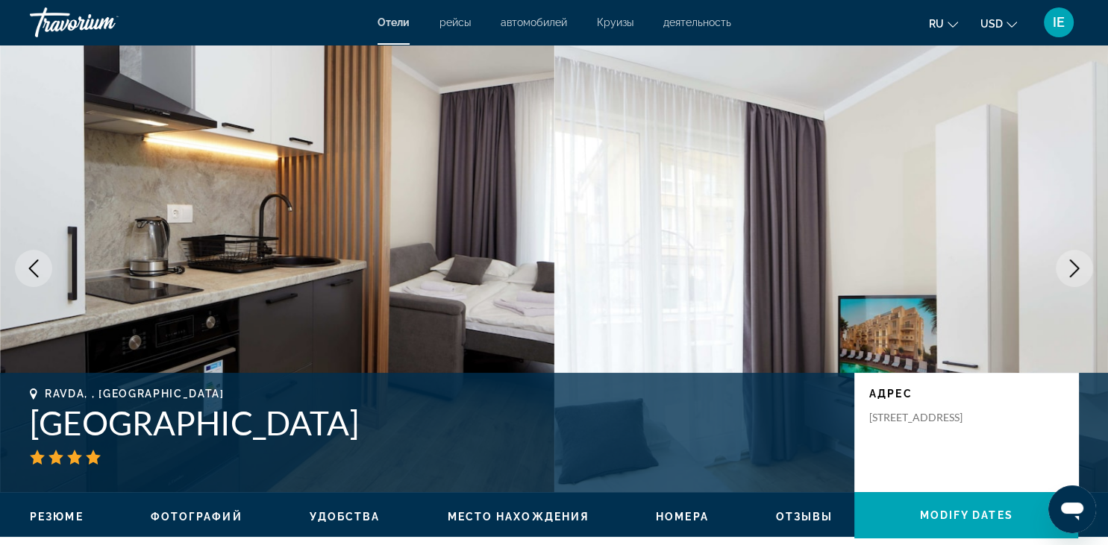
click at [1069, 257] on button "Next image" at bounding box center [1074, 268] width 37 height 37
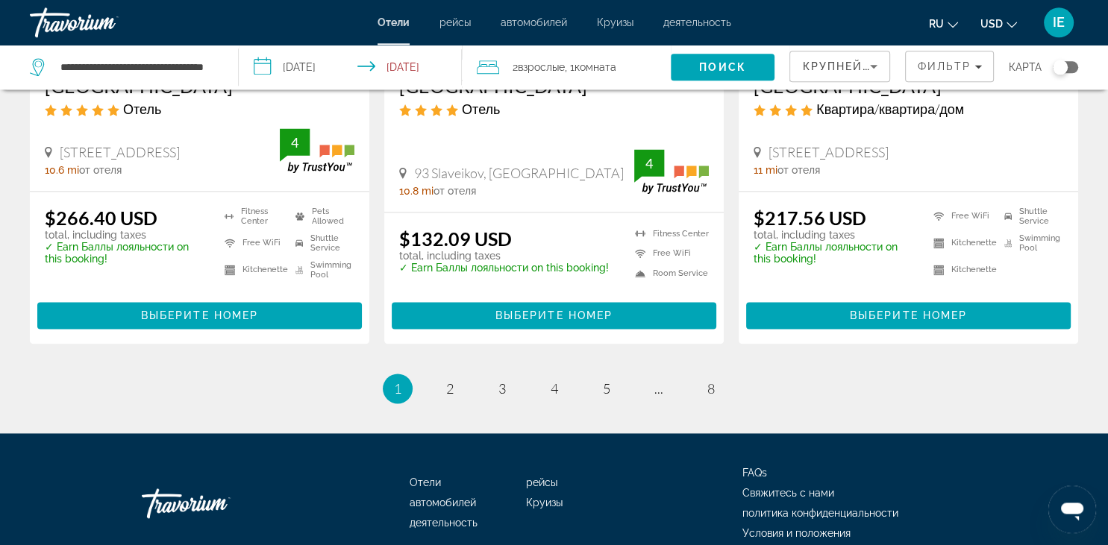
scroll to position [2048, 0]
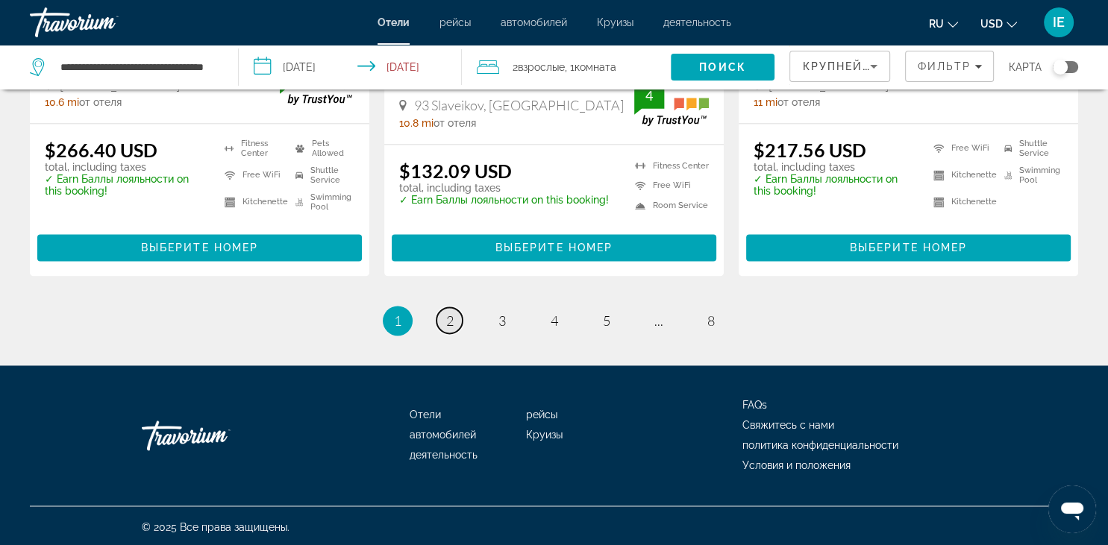
click at [441, 312] on link "page 2" at bounding box center [450, 320] width 26 height 26
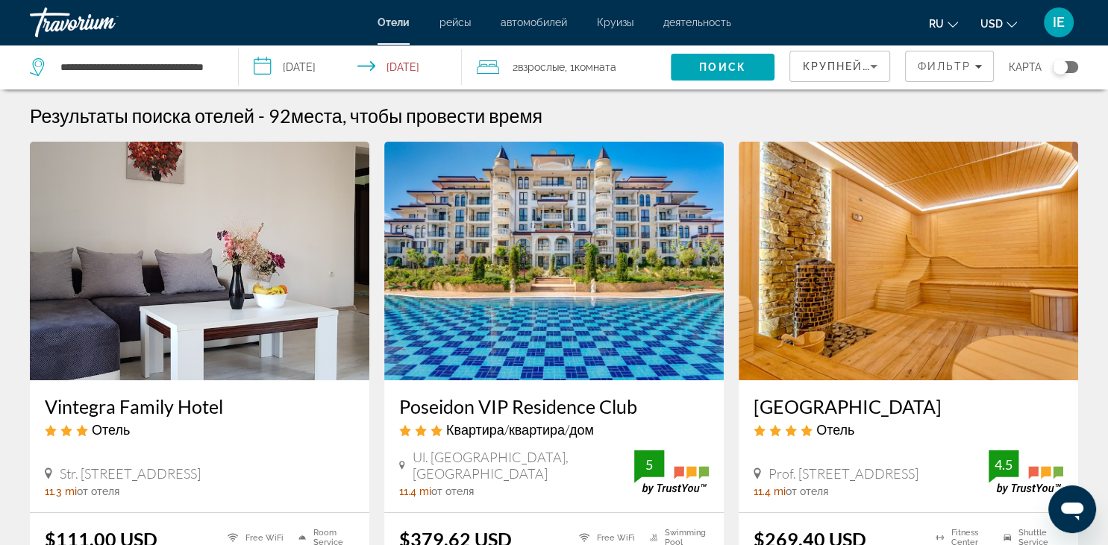
click at [896, 296] on img "Main content" at bounding box center [909, 261] width 340 height 239
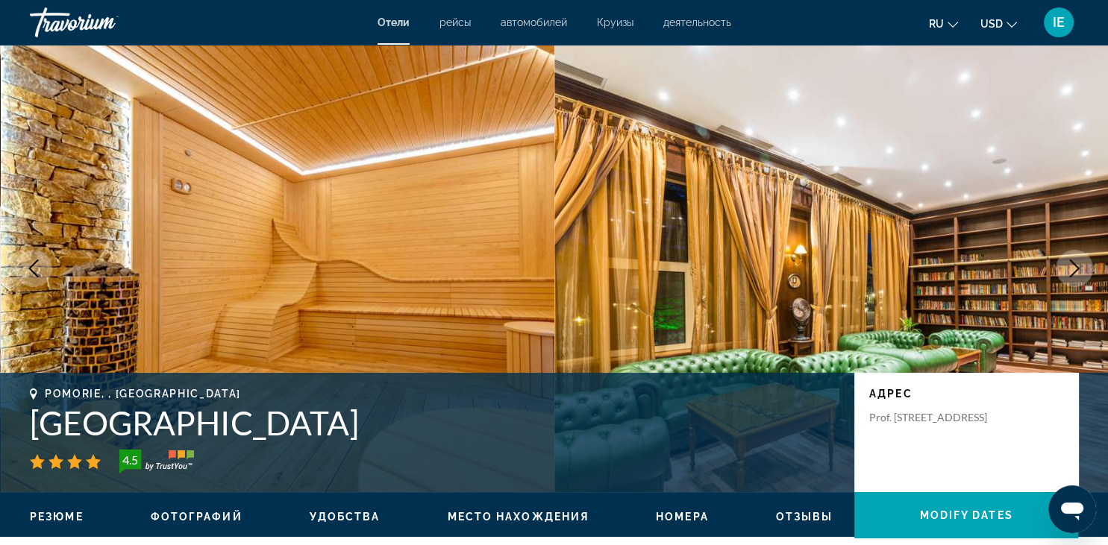
click at [1067, 276] on icon "Next image" at bounding box center [1075, 269] width 18 height 18
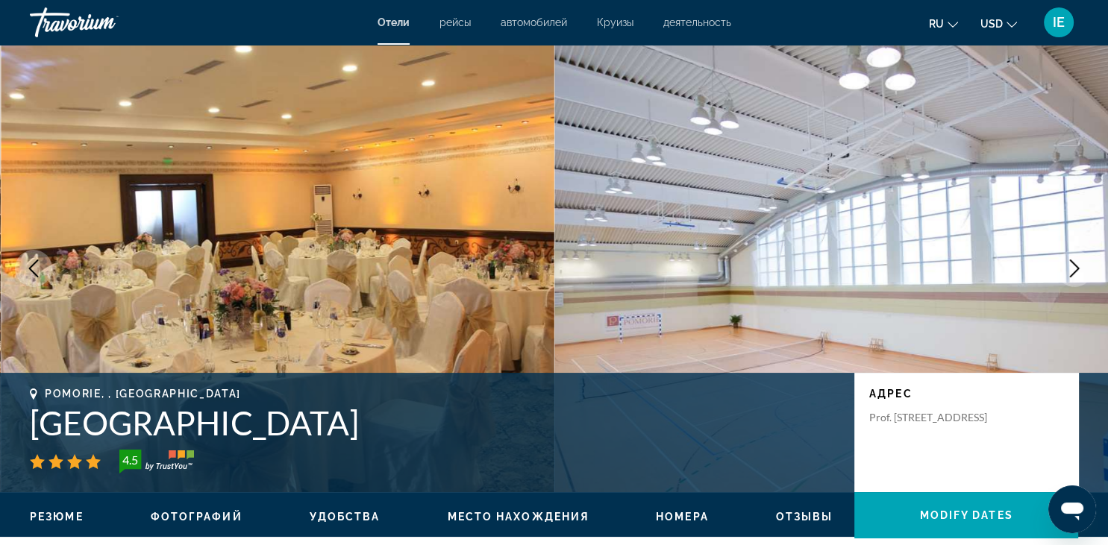
click at [1067, 276] on icon "Next image" at bounding box center [1075, 269] width 18 height 18
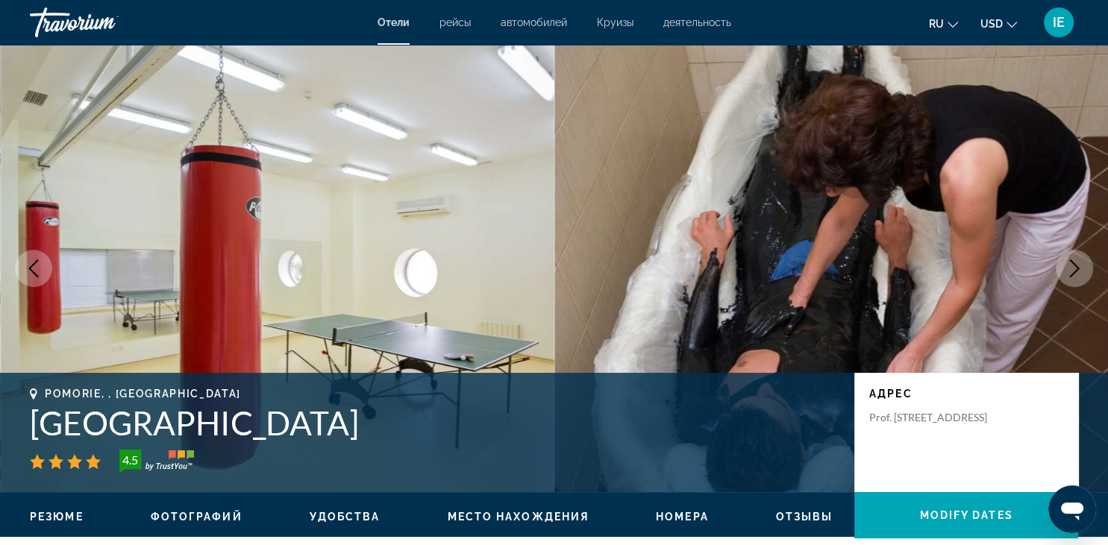
click at [1067, 276] on icon "Next image" at bounding box center [1075, 269] width 18 height 18
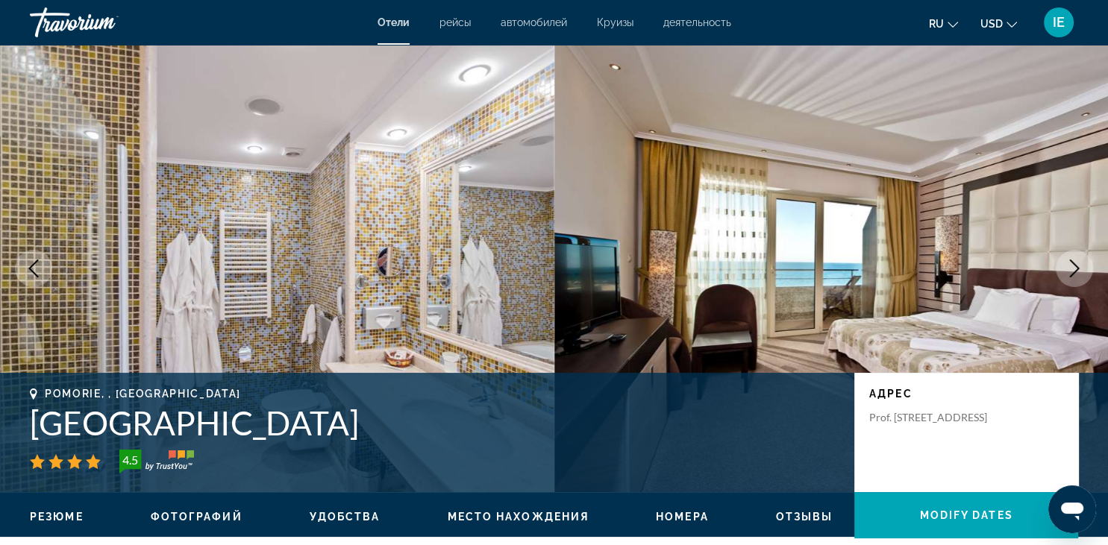
click at [1067, 276] on icon "Next image" at bounding box center [1075, 269] width 18 height 18
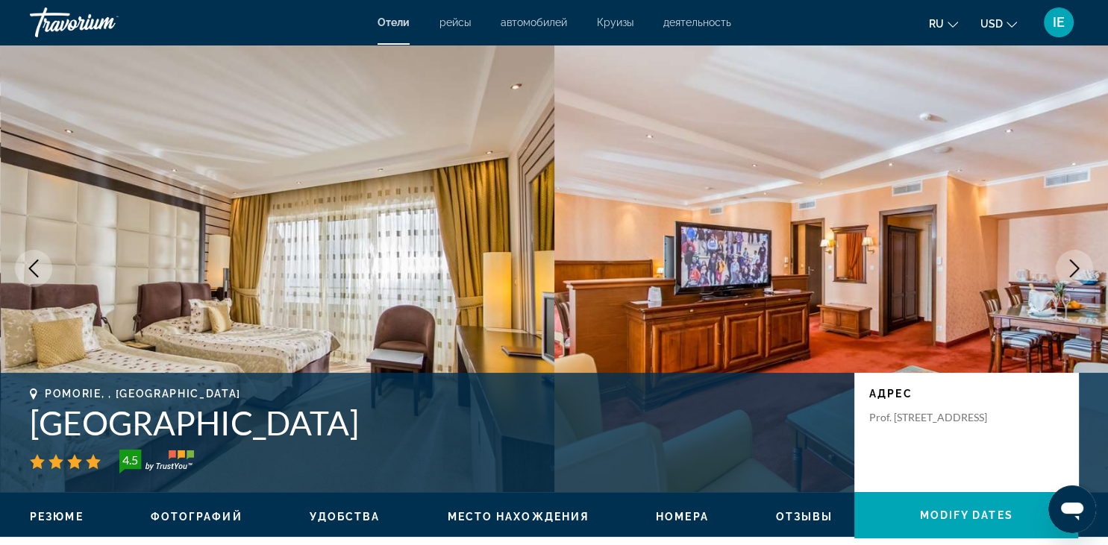
click at [1067, 276] on icon "Next image" at bounding box center [1075, 269] width 18 height 18
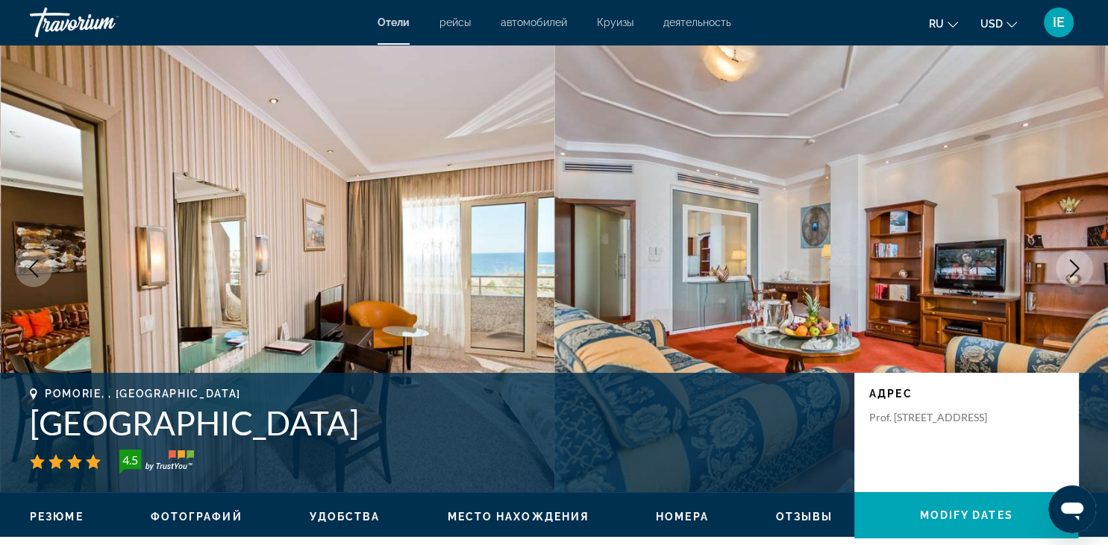
click at [1067, 276] on icon "Next image" at bounding box center [1075, 269] width 18 height 18
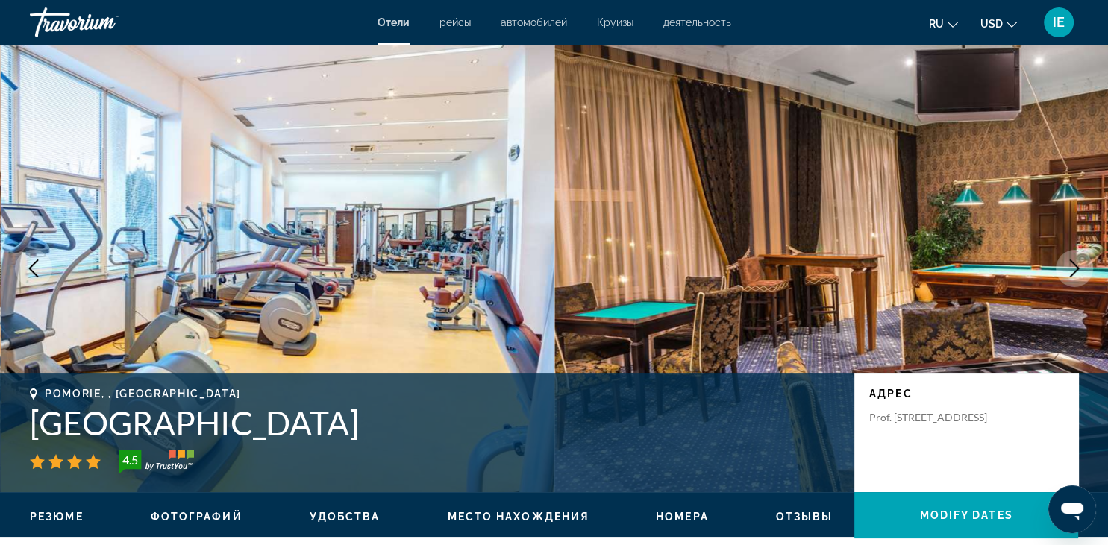
click at [1067, 276] on icon "Next image" at bounding box center [1075, 269] width 18 height 18
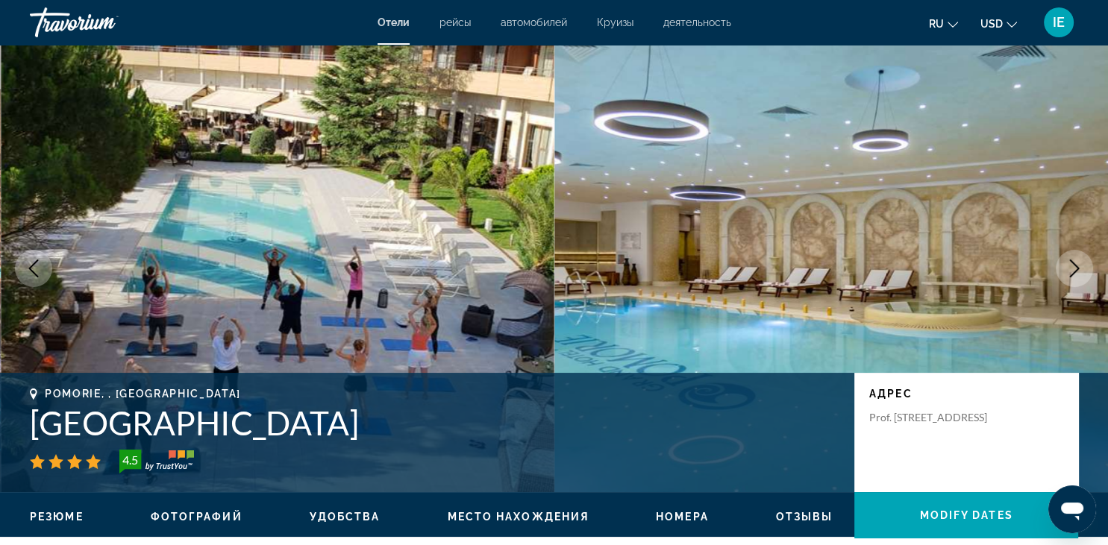
click at [1067, 276] on icon "Next image" at bounding box center [1075, 269] width 18 height 18
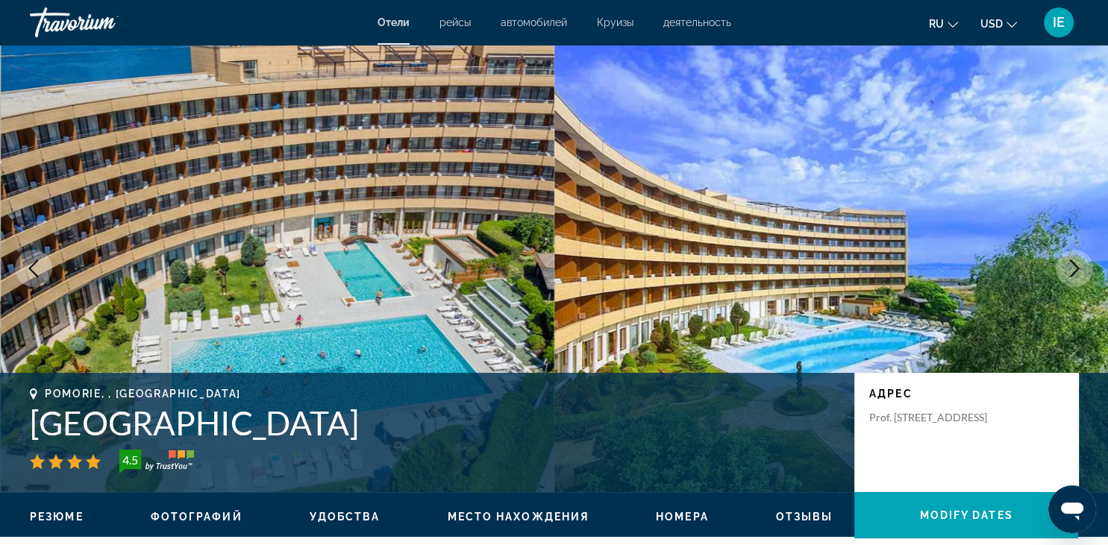
click at [1067, 276] on icon "Next image" at bounding box center [1075, 269] width 18 height 18
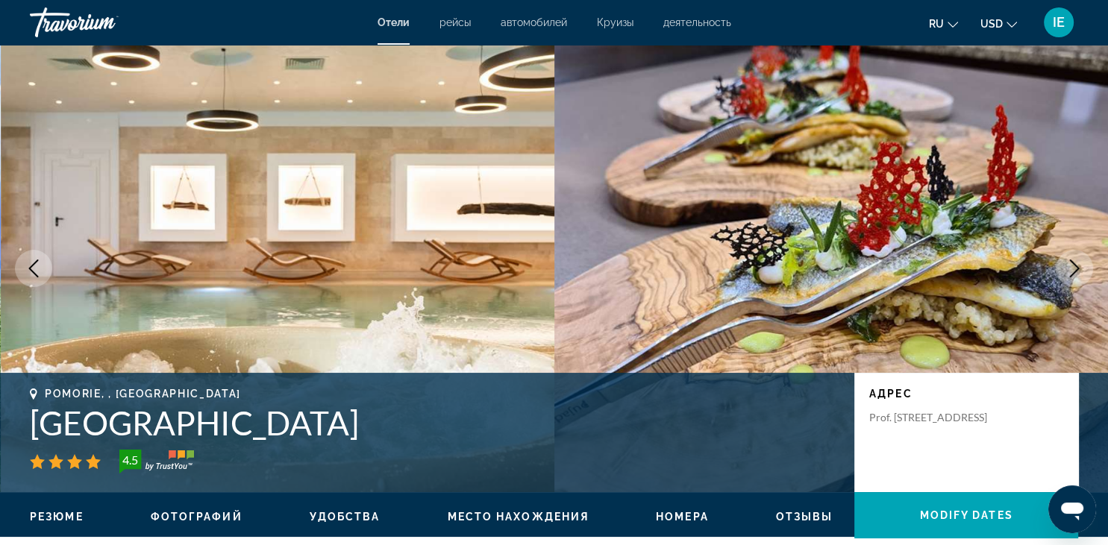
click at [1067, 276] on icon "Next image" at bounding box center [1075, 269] width 18 height 18
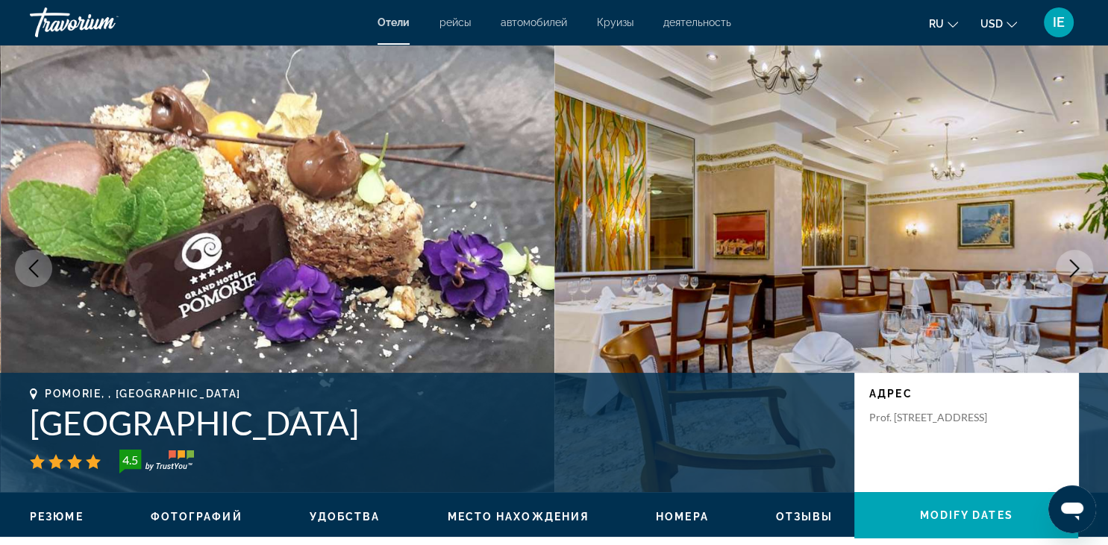
click at [1067, 276] on icon "Next image" at bounding box center [1075, 269] width 18 height 18
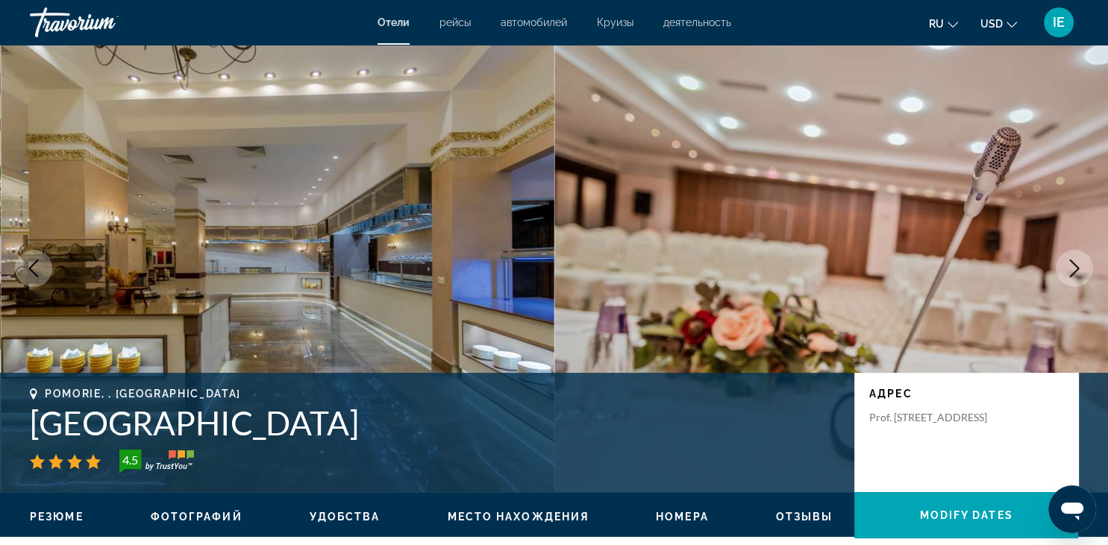
click at [1067, 276] on icon "Next image" at bounding box center [1075, 269] width 18 height 18
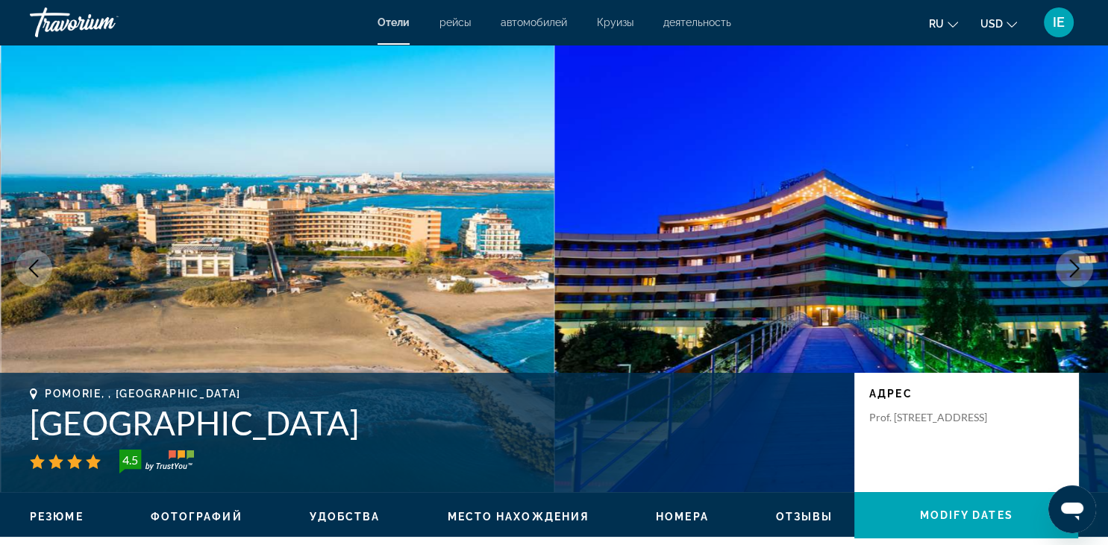
click at [1067, 276] on icon "Next image" at bounding box center [1075, 269] width 18 height 18
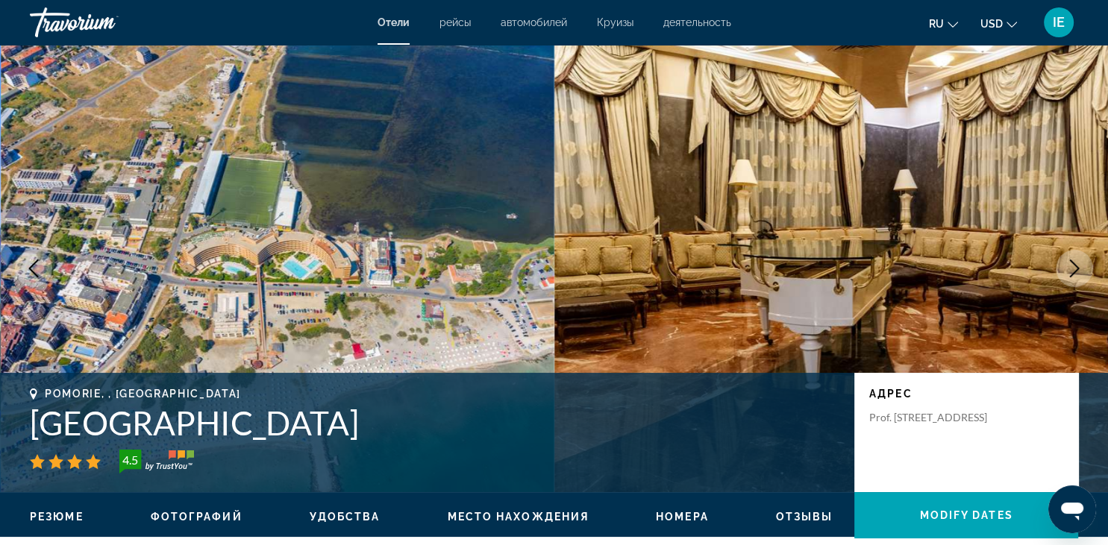
click at [1067, 276] on icon "Next image" at bounding box center [1075, 269] width 18 height 18
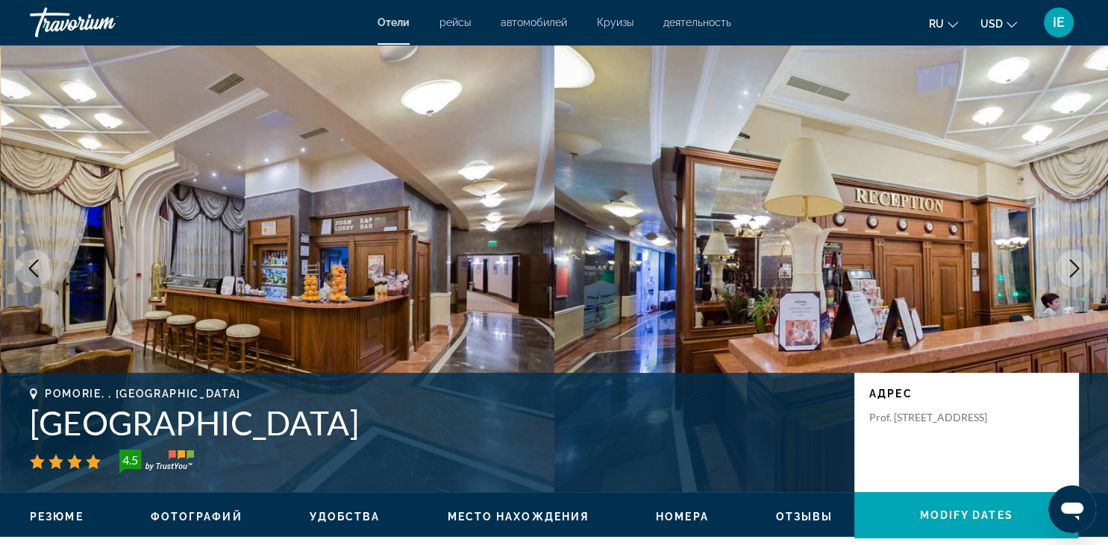
click at [1067, 276] on icon "Next image" at bounding box center [1075, 269] width 18 height 18
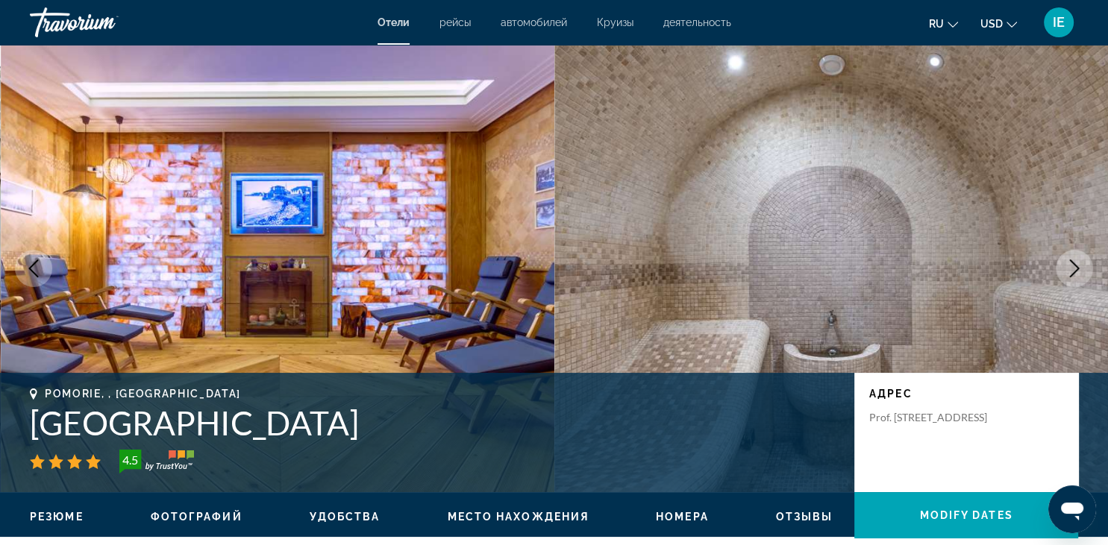
click at [1067, 276] on icon "Next image" at bounding box center [1075, 269] width 18 height 18
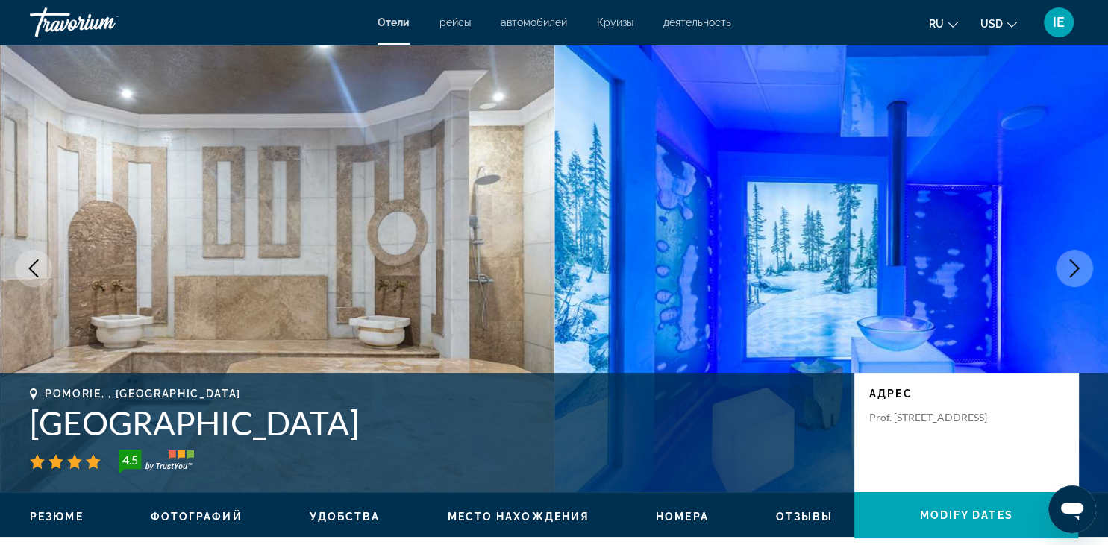
click at [1067, 276] on icon "Next image" at bounding box center [1075, 269] width 18 height 18
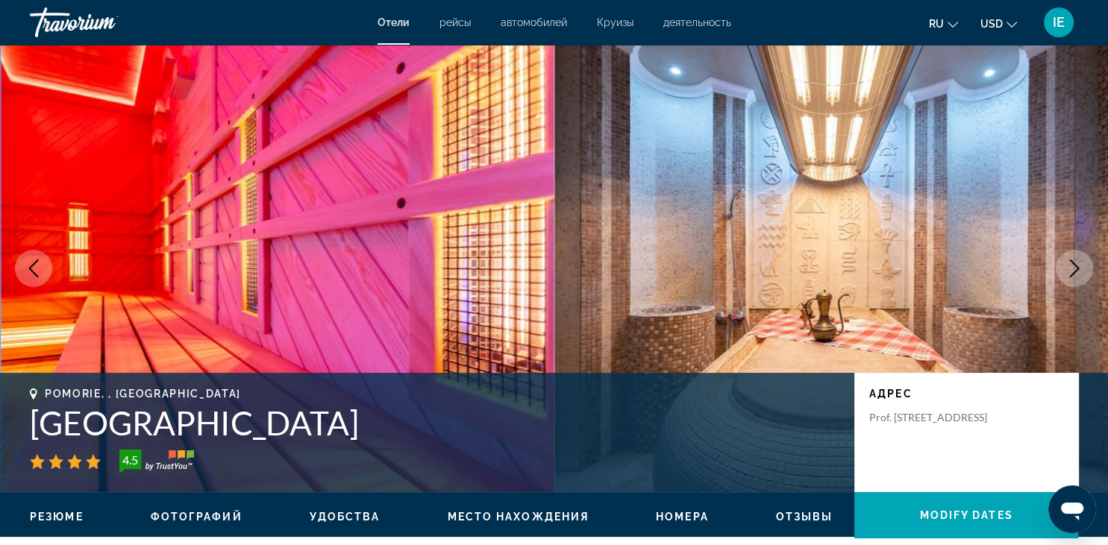
click at [1067, 276] on icon "Next image" at bounding box center [1075, 269] width 18 height 18
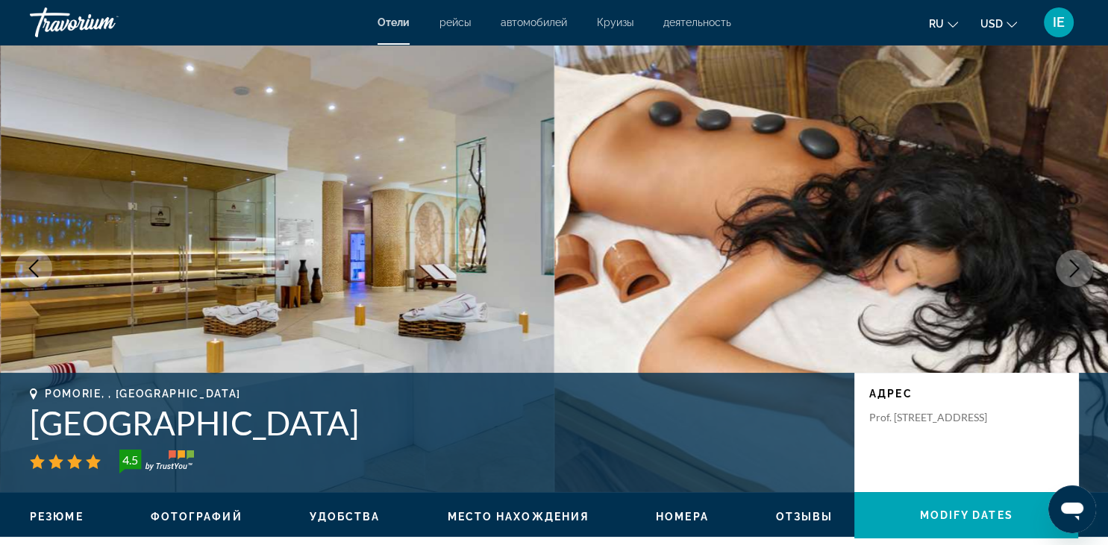
click at [1067, 276] on icon "Next image" at bounding box center [1075, 269] width 18 height 18
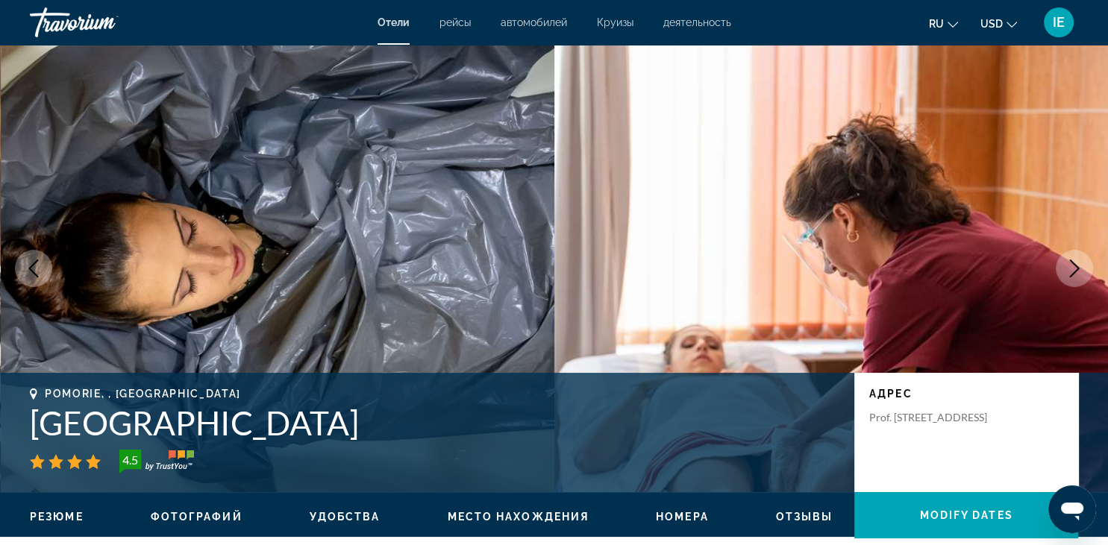
click at [1069, 276] on icon "Next image" at bounding box center [1075, 269] width 18 height 18
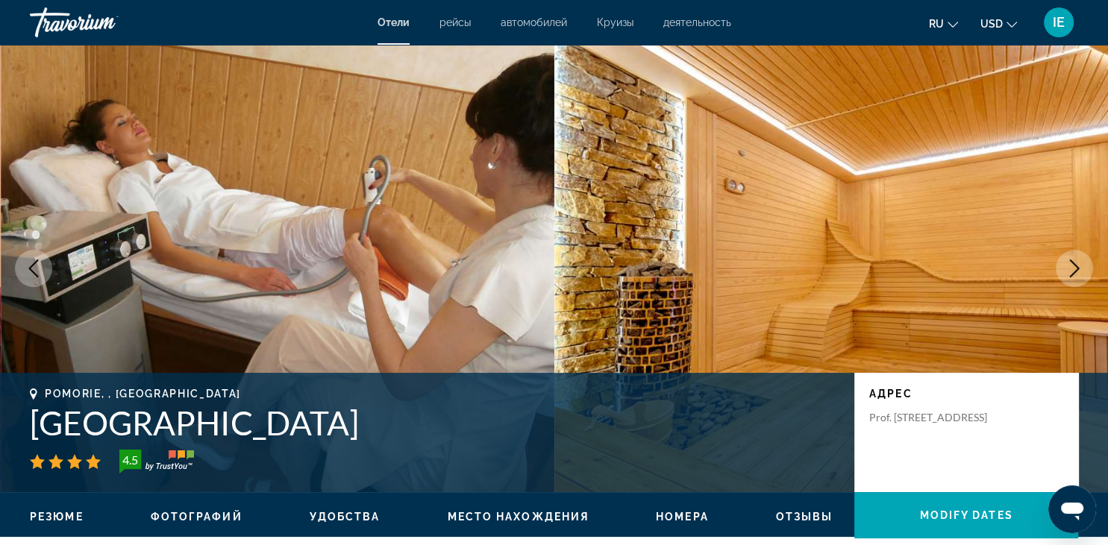
click at [1069, 276] on icon "Next image" at bounding box center [1075, 269] width 18 height 18
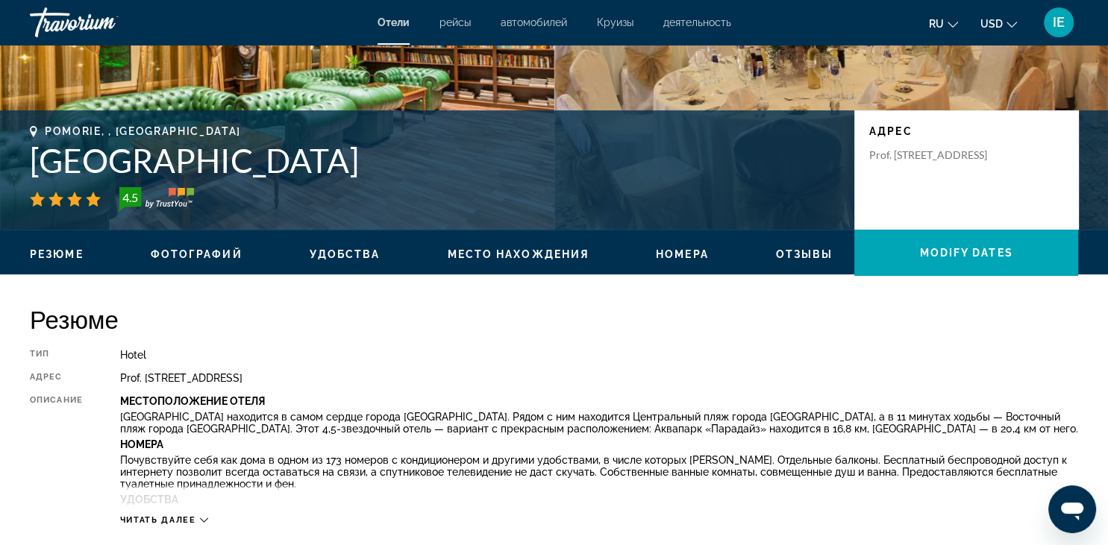
scroll to position [525, 0]
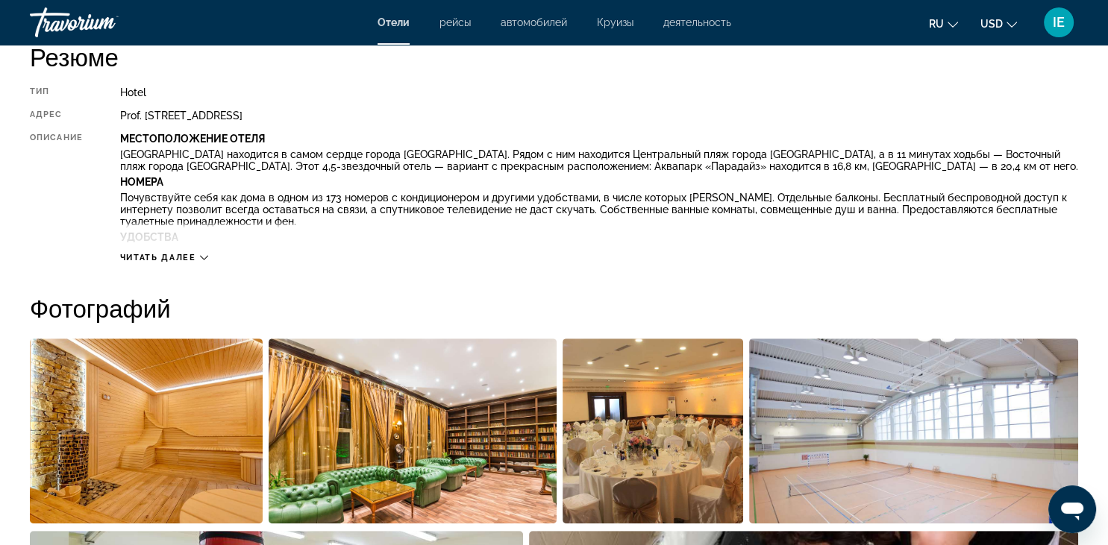
click at [142, 259] on span "Читать далее" at bounding box center [158, 258] width 76 height 10
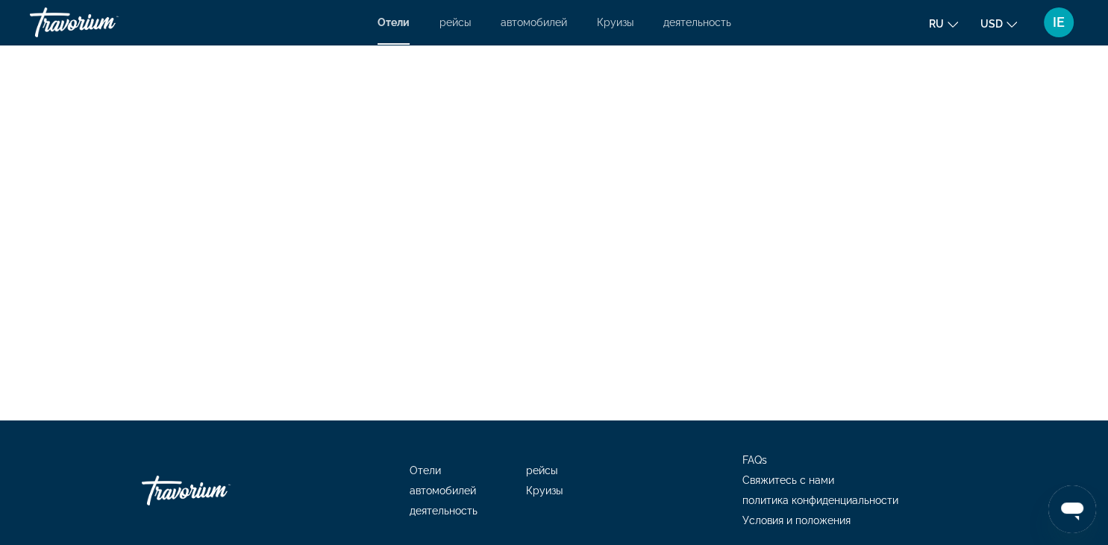
scroll to position [4796, 0]
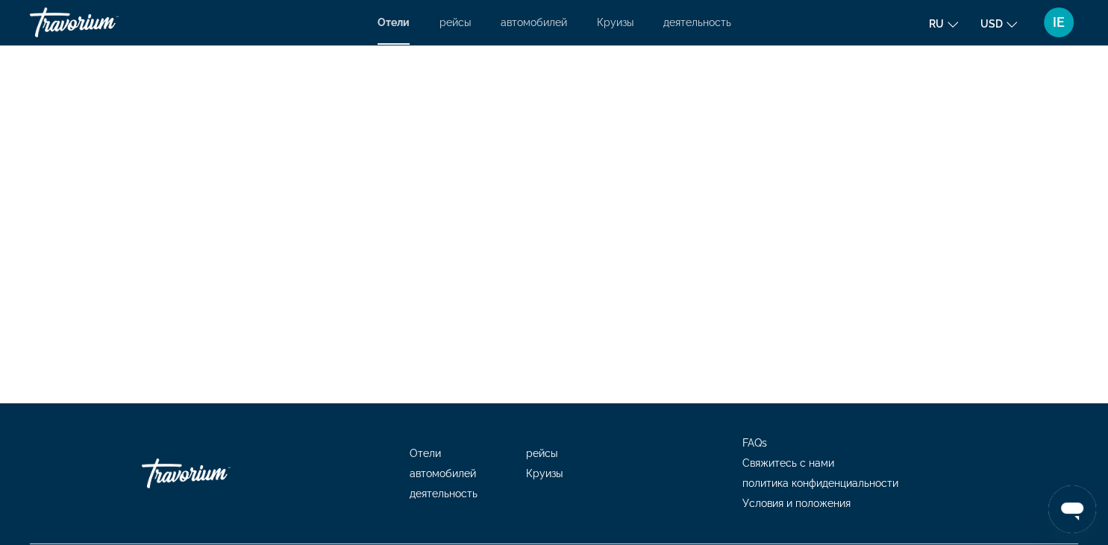
click at [535, 468] on span "Круизы" at bounding box center [544, 474] width 37 height 12
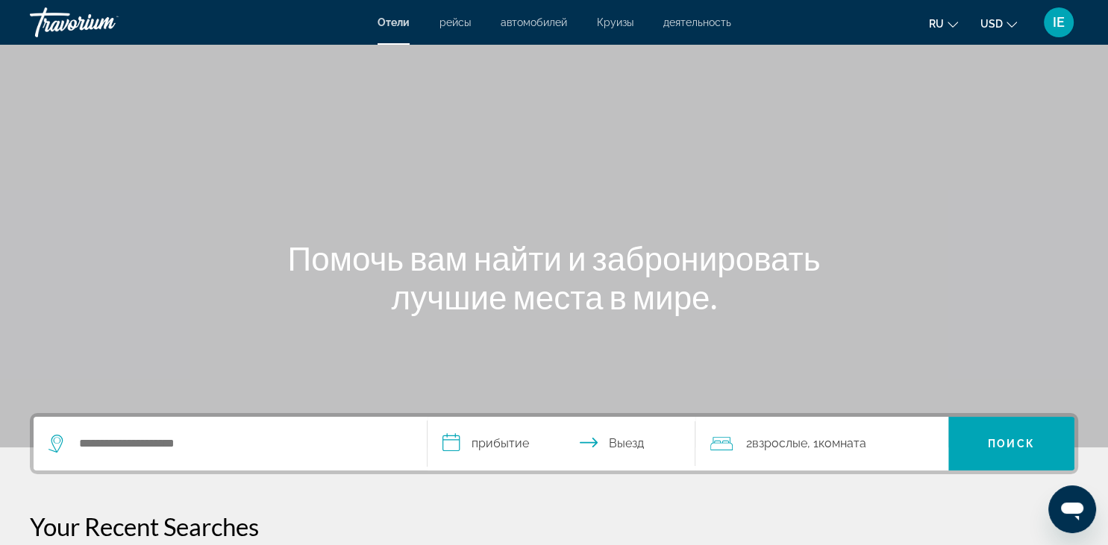
click at [617, 21] on span "Круизы" at bounding box center [615, 22] width 37 height 12
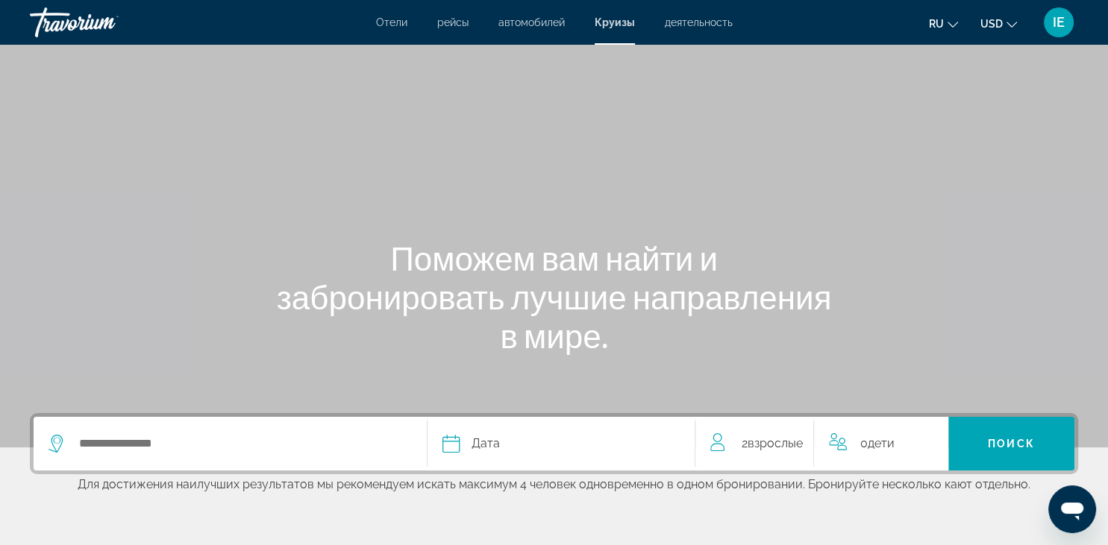
click at [481, 443] on span "Дата" at bounding box center [486, 444] width 28 height 21
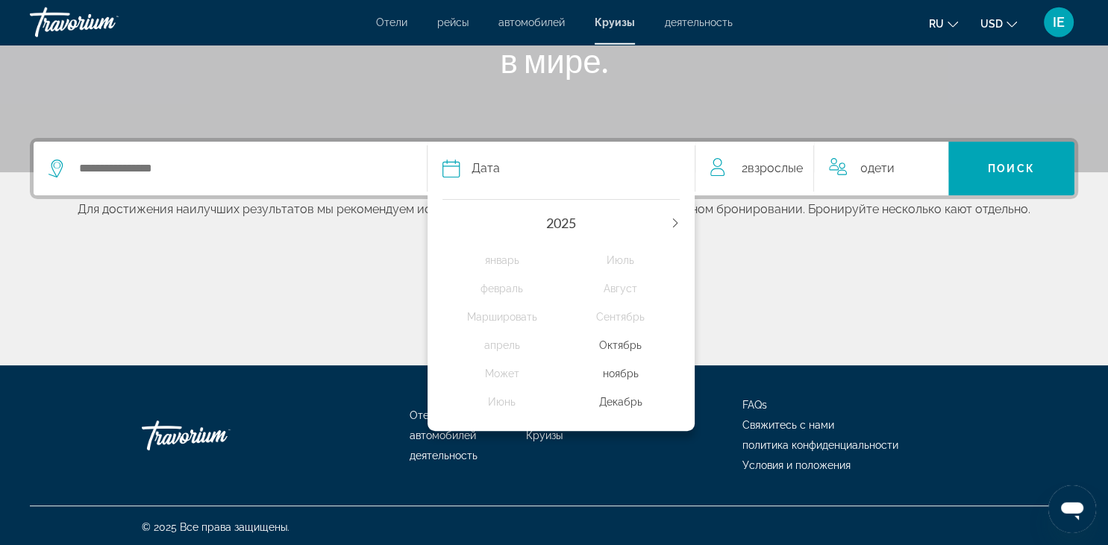
scroll to position [278, 0]
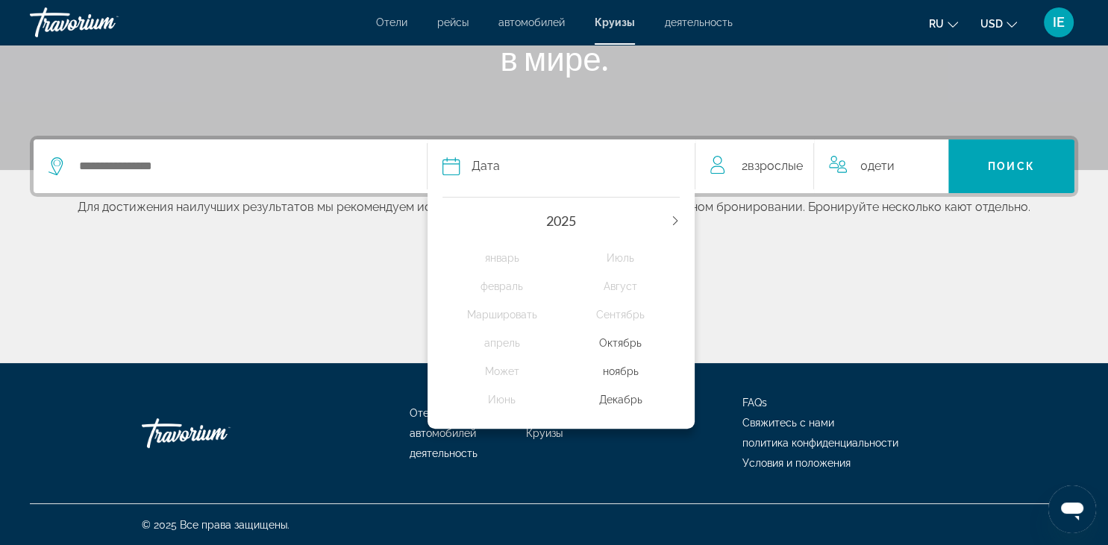
click at [676, 216] on icon "Next year" at bounding box center [675, 220] width 9 height 9
click at [622, 285] on div "Август" at bounding box center [620, 286] width 119 height 27
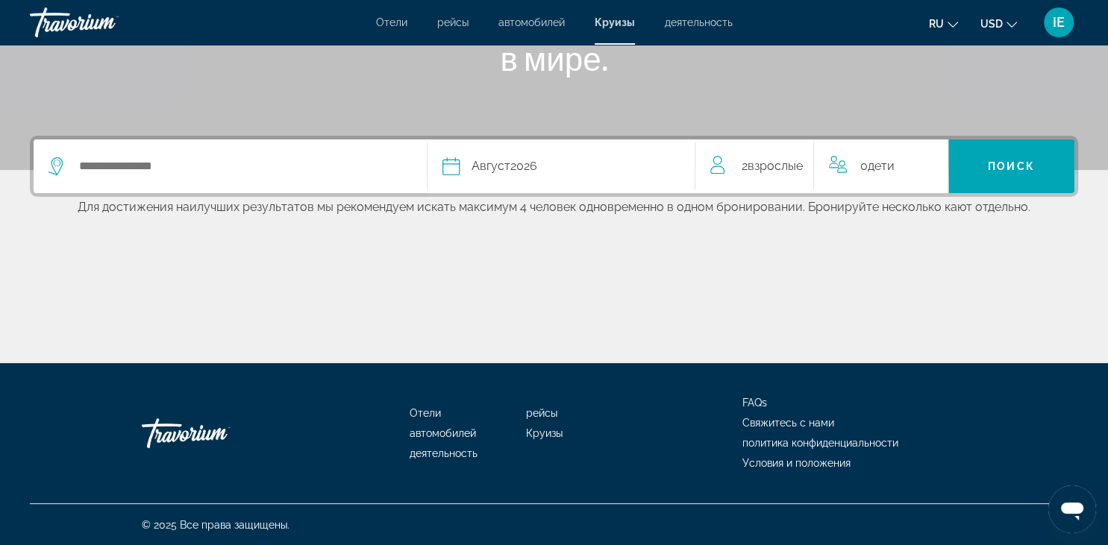
click at [881, 167] on span "Дети" at bounding box center [881, 166] width 27 height 14
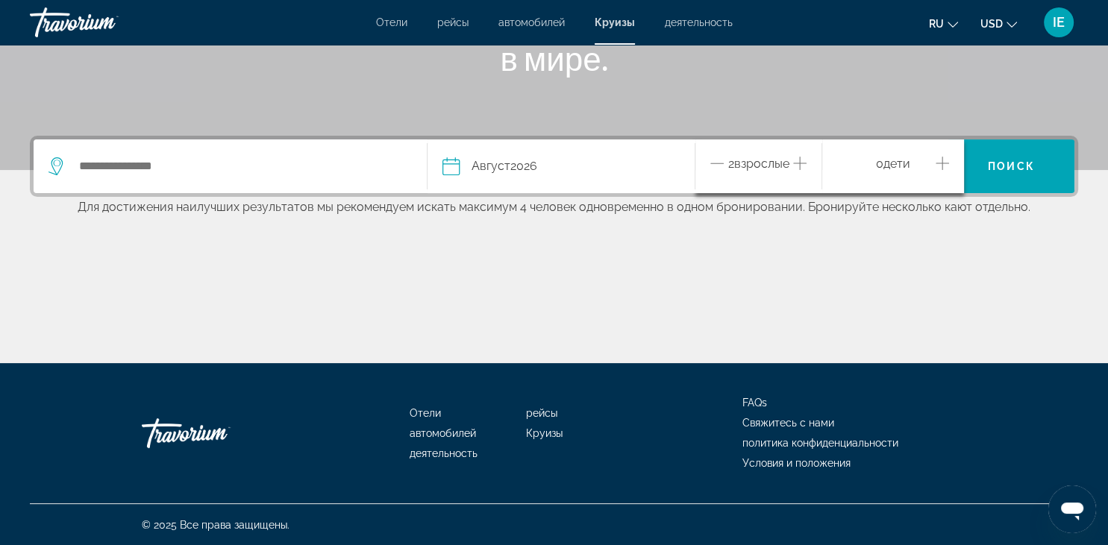
click at [946, 158] on icon "Increment children" at bounding box center [942, 163] width 13 height 18
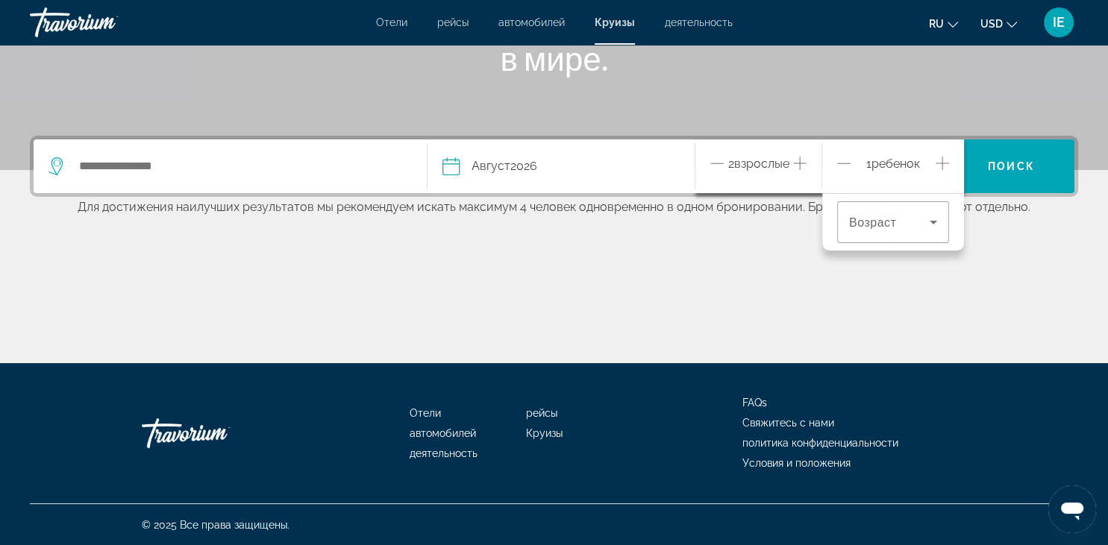
click at [946, 158] on icon "Increment children" at bounding box center [942, 163] width 13 height 18
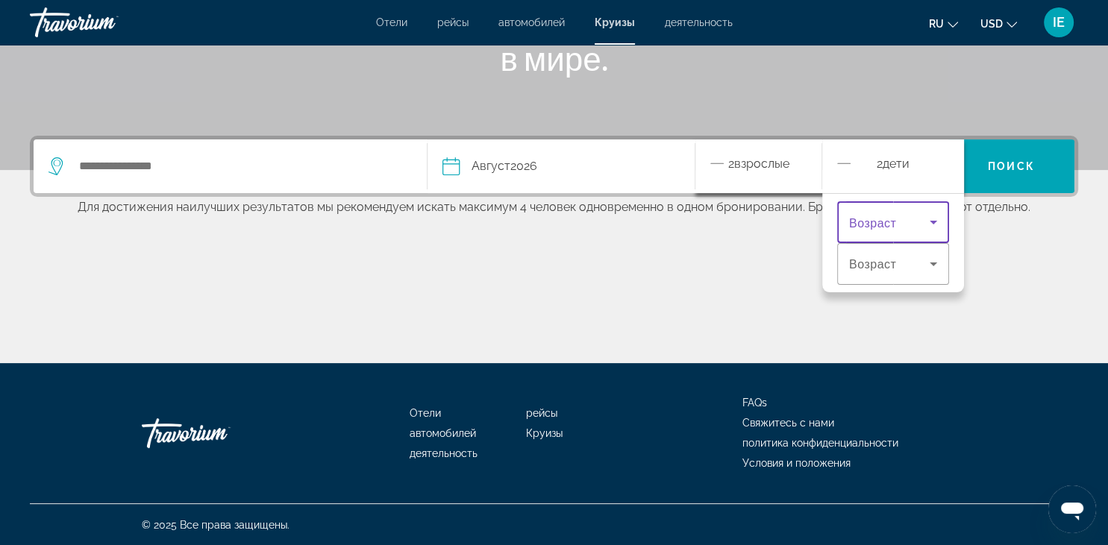
click at [930, 216] on icon "Travelers: 2 adults, 2 children" at bounding box center [934, 222] width 18 height 18
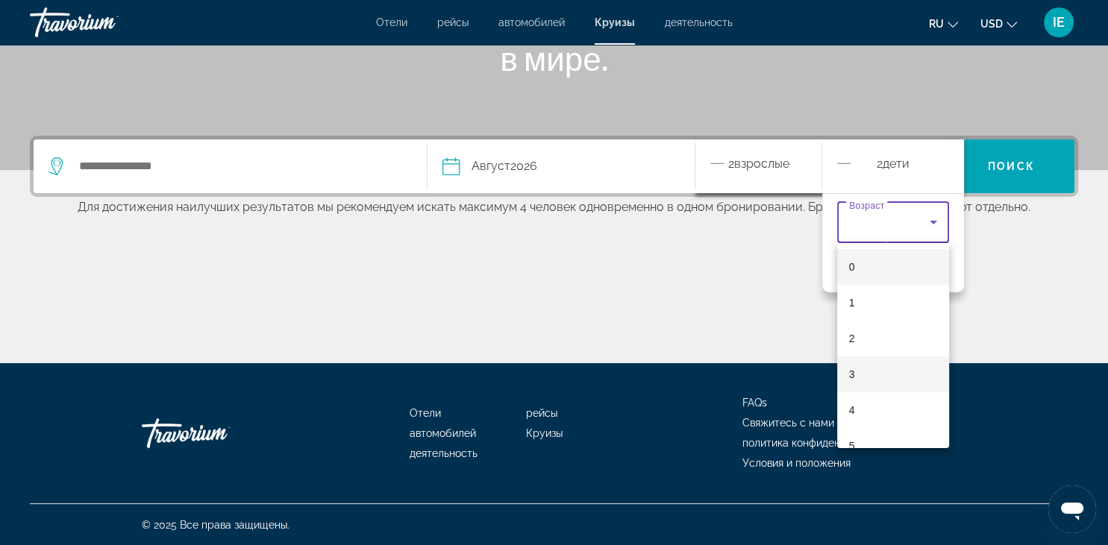
scroll to position [184, 0]
click at [883, 372] on mat-option "8" at bounding box center [893, 369] width 112 height 36
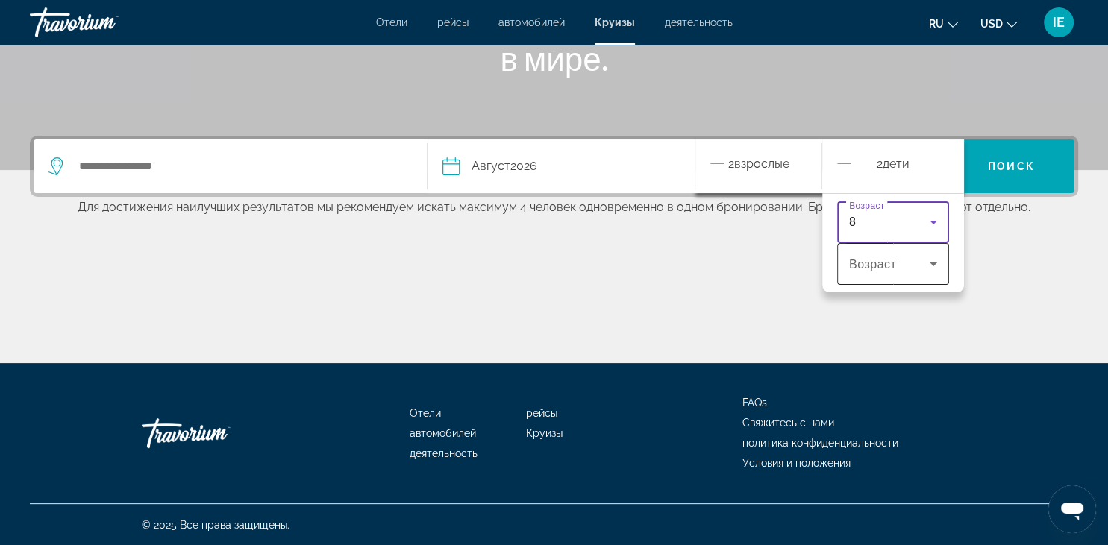
click at [926, 258] on icon "Travelers: 2 adults, 2 children" at bounding box center [934, 264] width 18 height 18
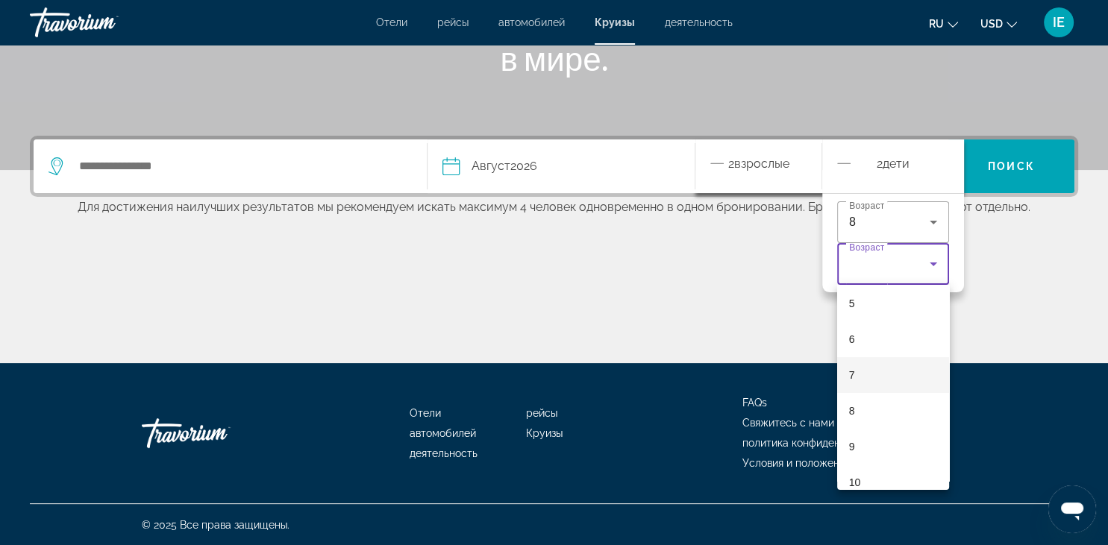
click at [869, 363] on mat-option "7" at bounding box center [893, 375] width 112 height 36
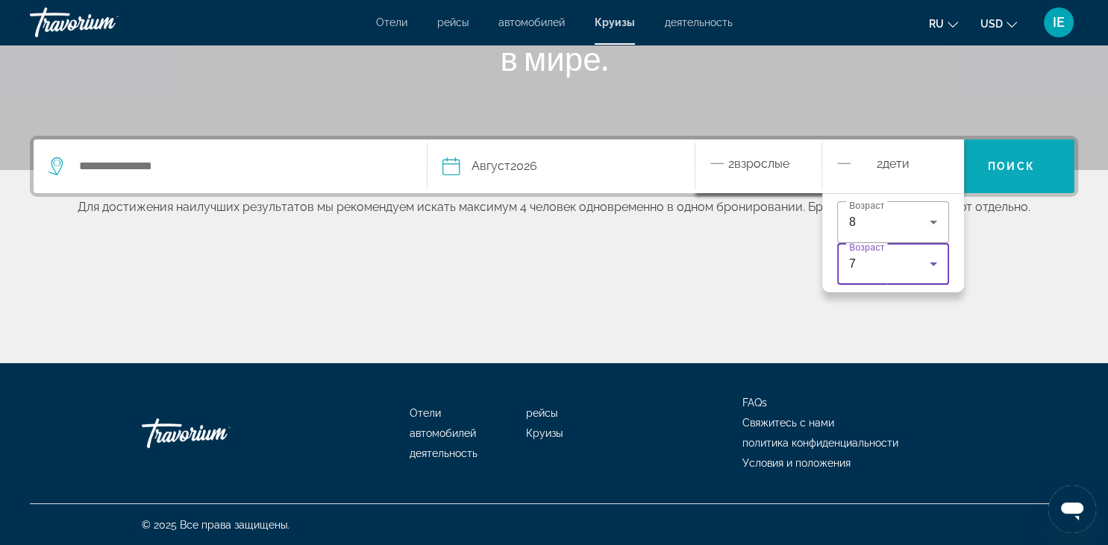
click at [1019, 173] on span "Search" at bounding box center [1011, 166] width 126 height 36
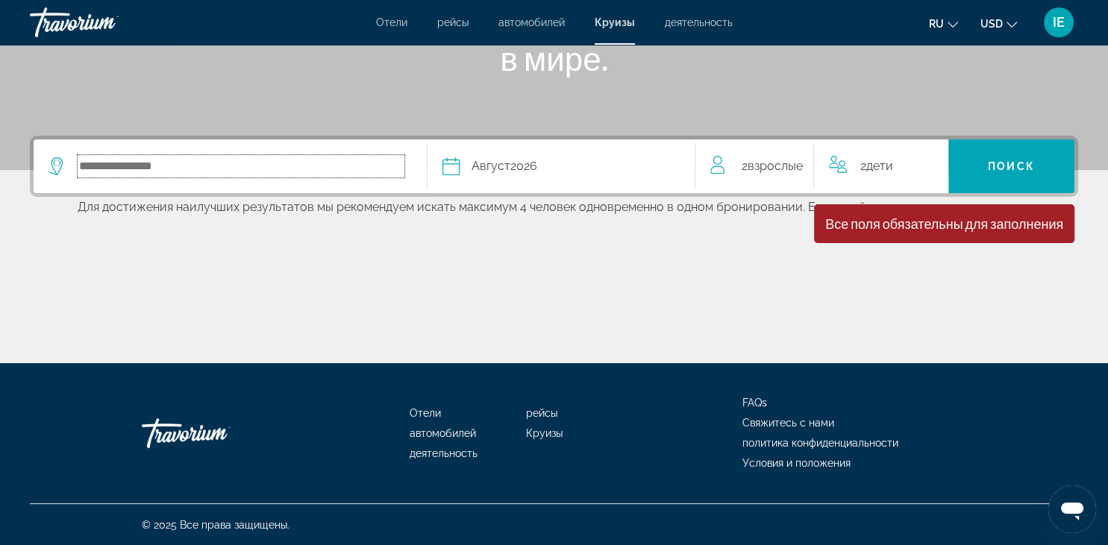
click at [258, 164] on input "Select cruise destination" at bounding box center [241, 166] width 327 height 22
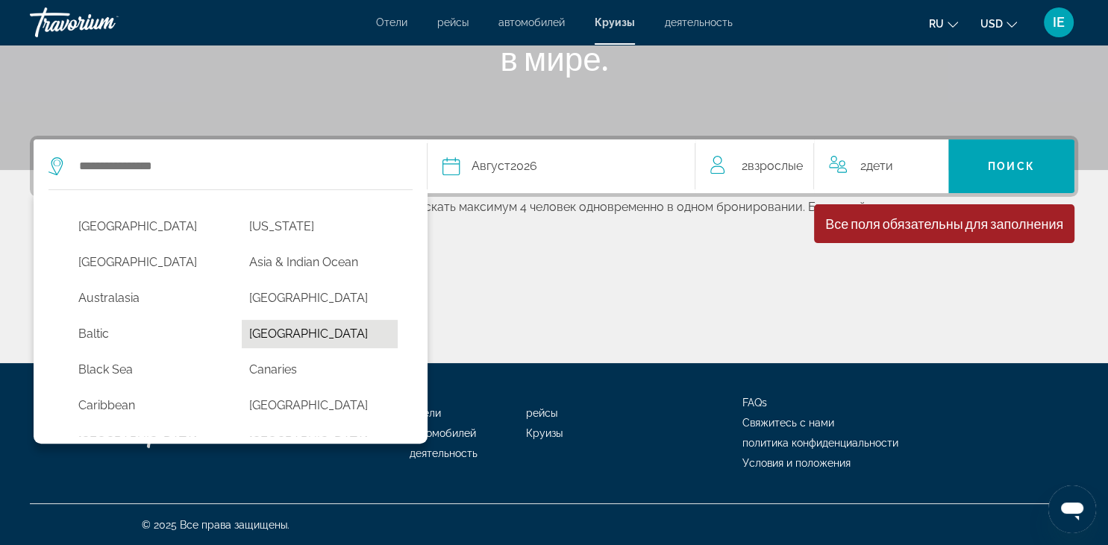
click at [375, 334] on button "Bermuda" at bounding box center [320, 334] width 156 height 28
type input "*******"
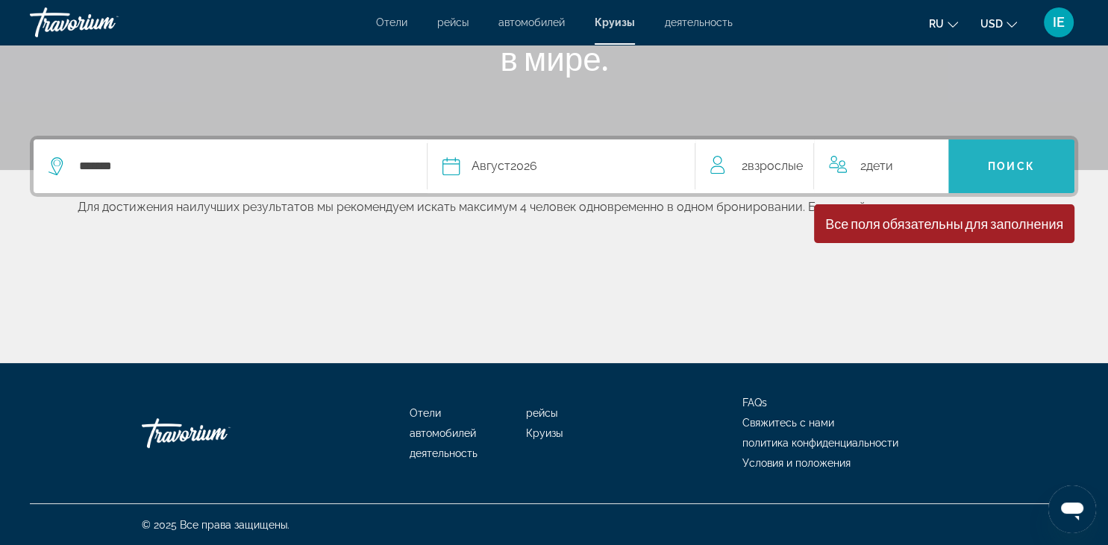
click at [999, 160] on span "Поиск" at bounding box center [1011, 166] width 47 height 12
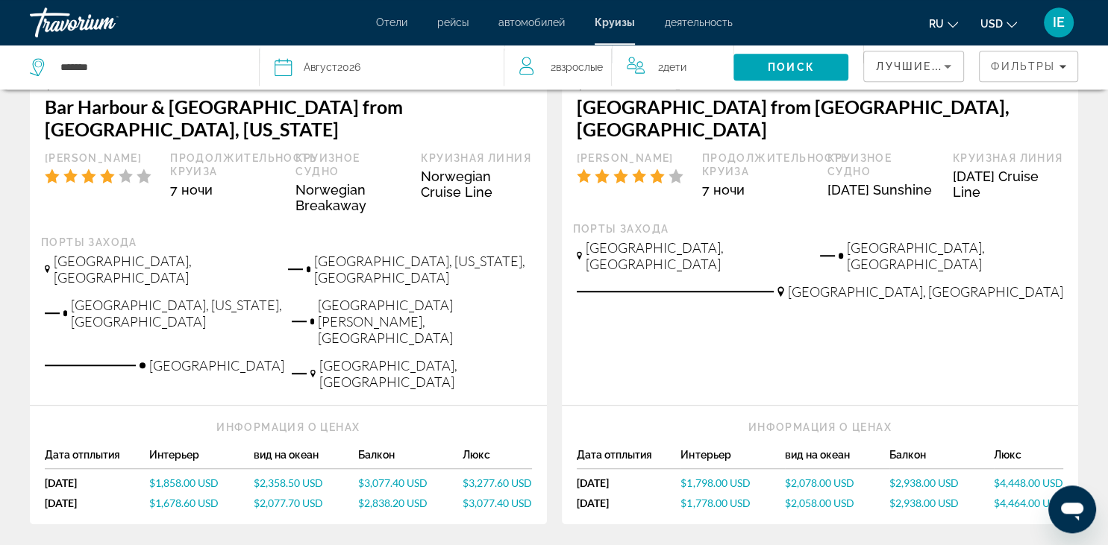
scroll to position [263, 0]
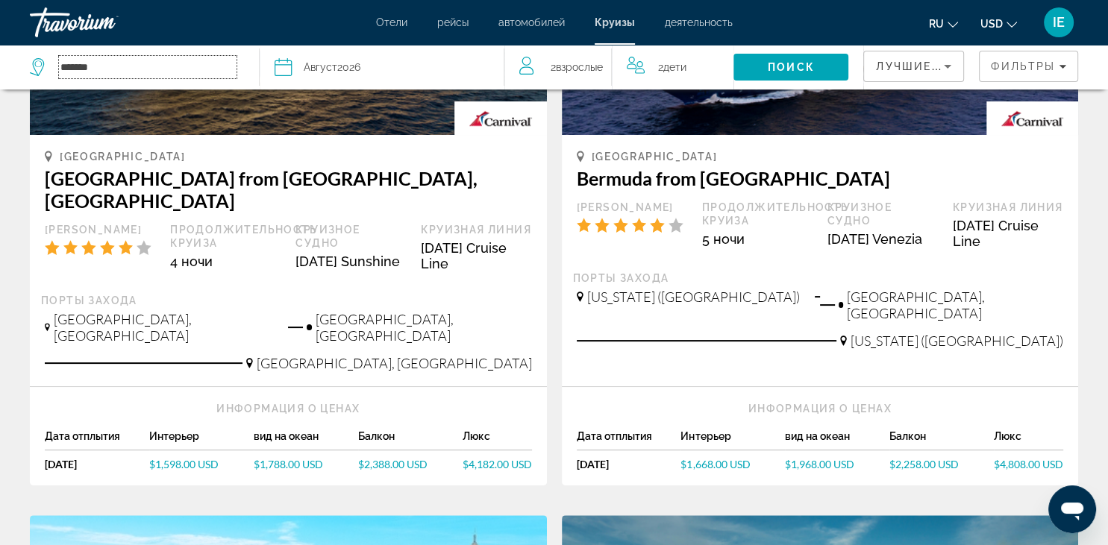
click at [127, 73] on input "*******" at bounding box center [148, 67] width 178 height 22
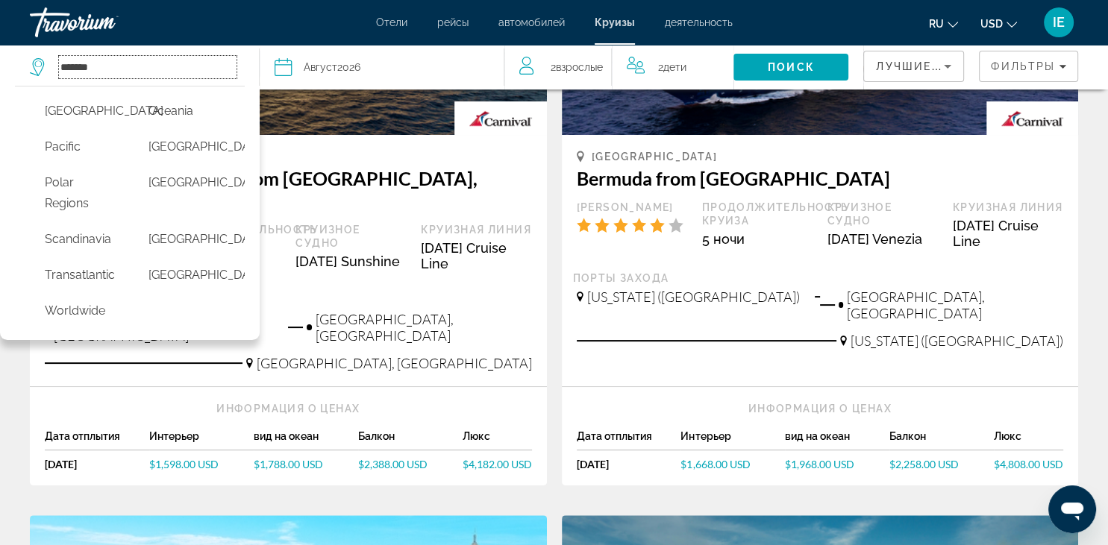
scroll to position [594, 0]
click at [179, 169] on button "Russia" at bounding box center [185, 183] width 89 height 28
type input "******"
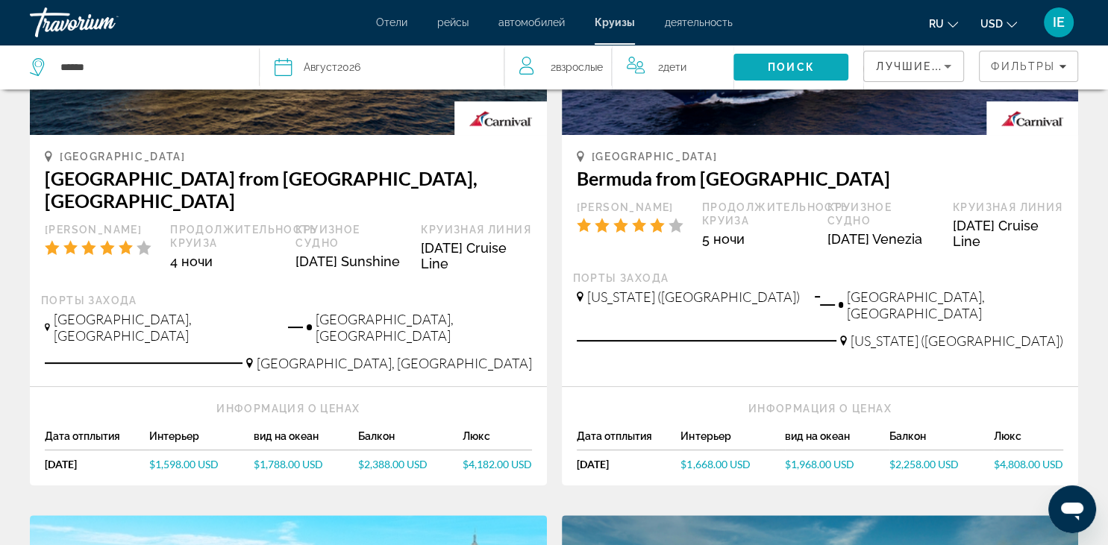
click at [809, 67] on span "Поиск" at bounding box center [791, 67] width 47 height 12
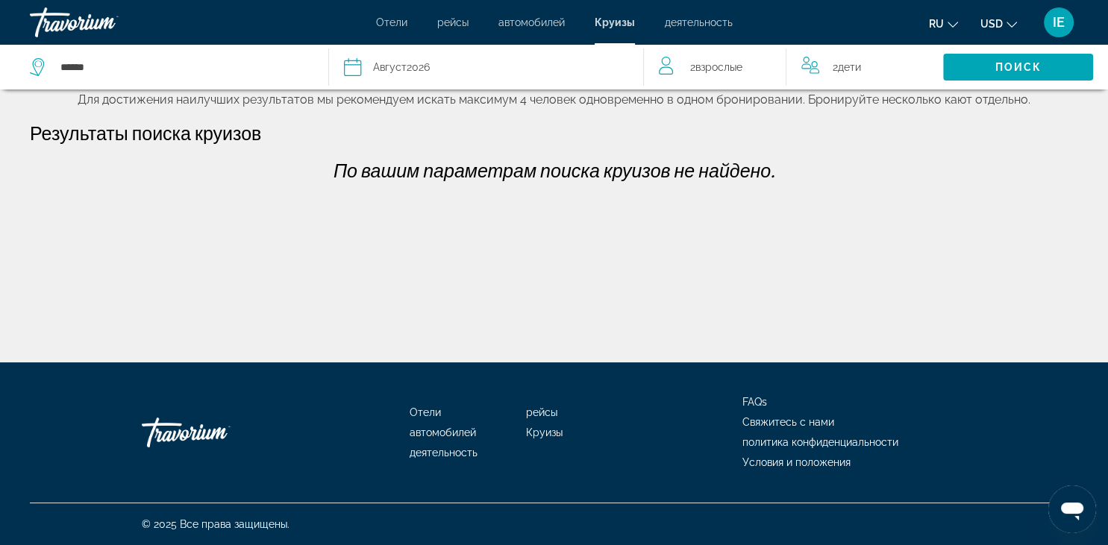
click at [721, 26] on span "деятельность" at bounding box center [699, 22] width 68 height 12
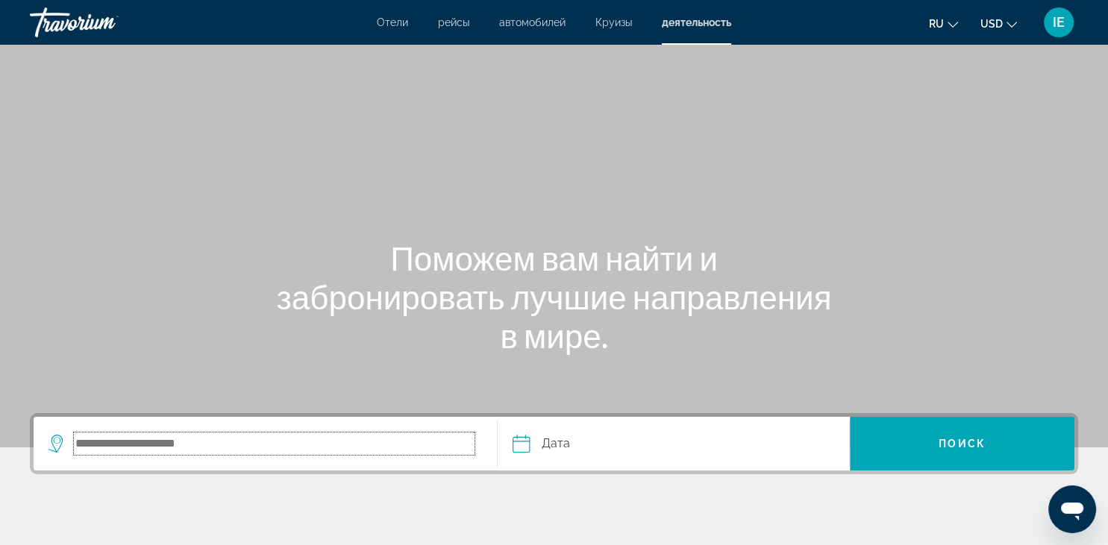
click at [263, 441] on input "Search destination" at bounding box center [274, 444] width 401 height 22
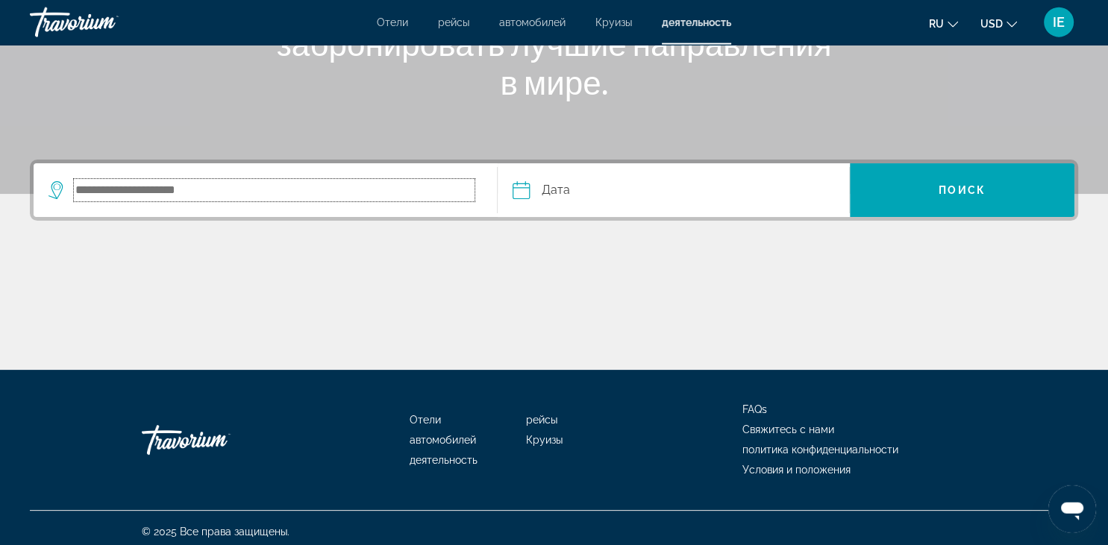
scroll to position [260, 0]
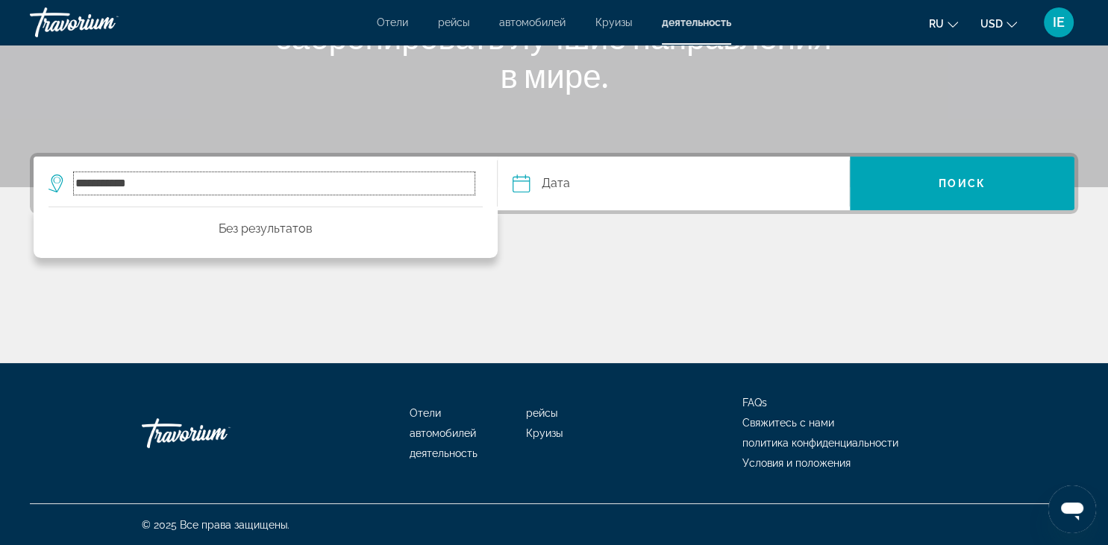
type input "**********"
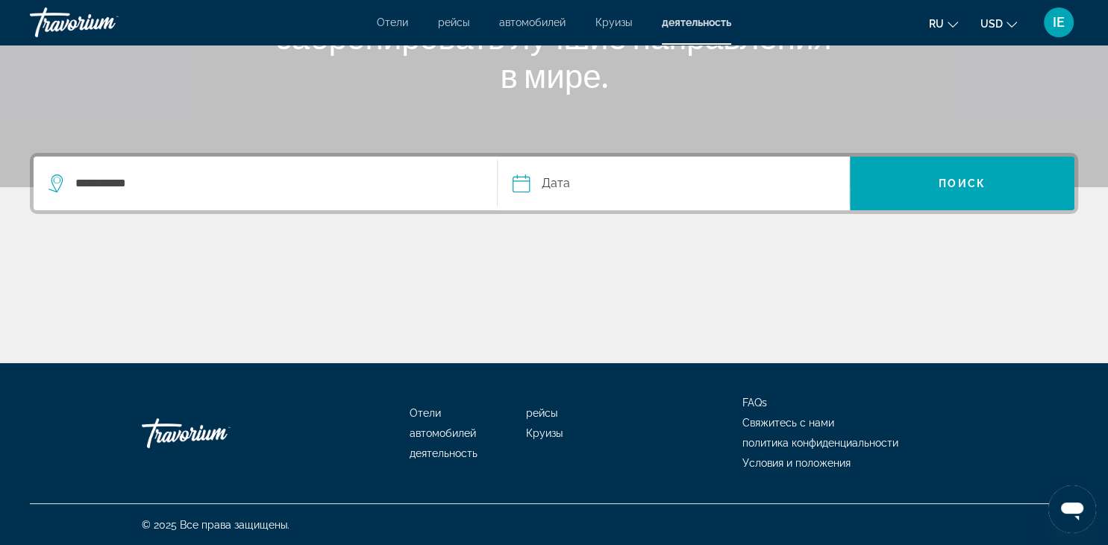
click at [590, 190] on input "Date" at bounding box center [596, 186] width 174 height 58
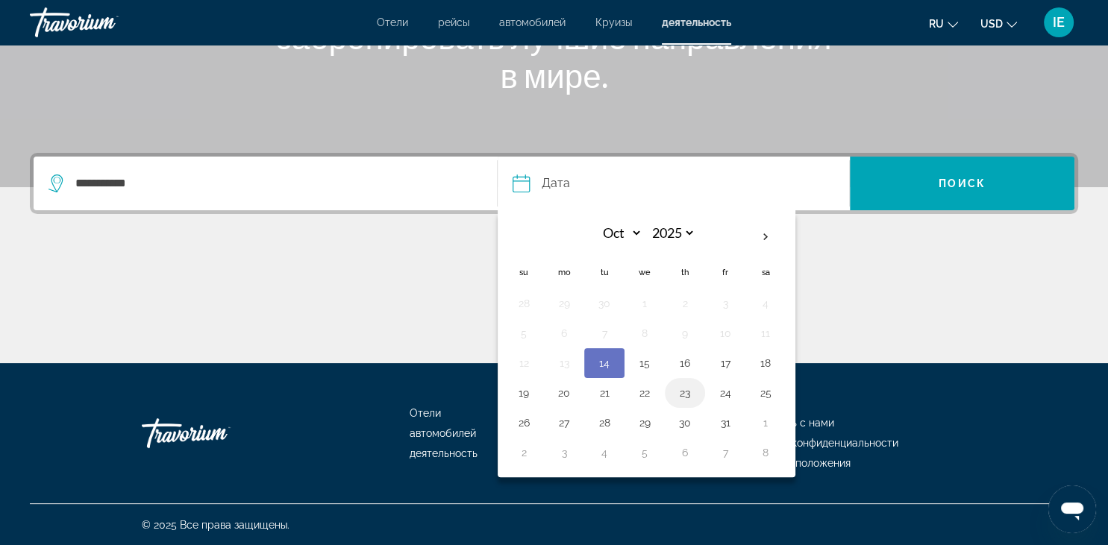
click at [681, 395] on button "23" at bounding box center [685, 393] width 24 height 21
type input "**********"
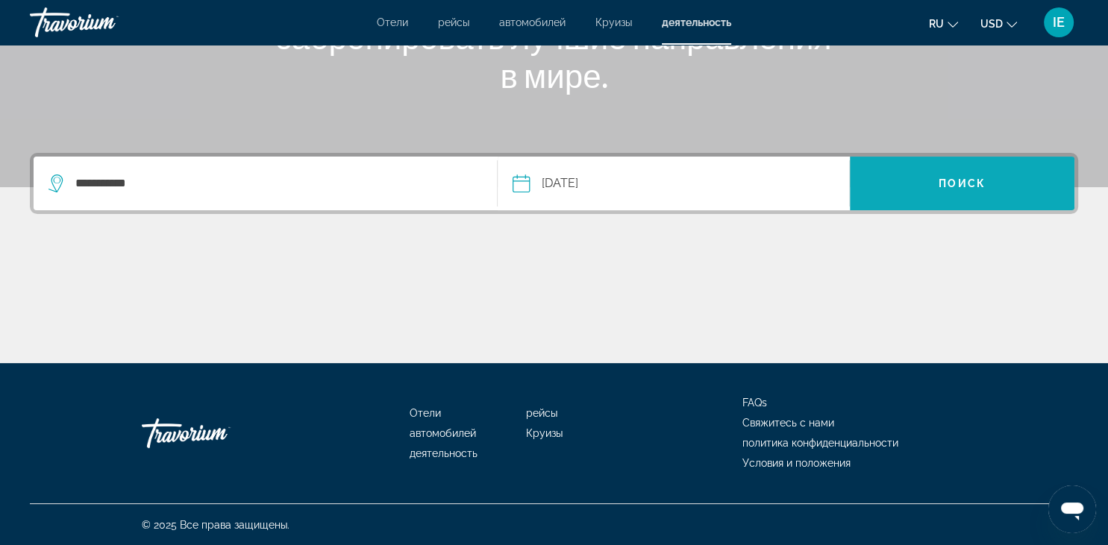
click at [957, 187] on span "Поиск" at bounding box center [962, 184] width 47 height 12
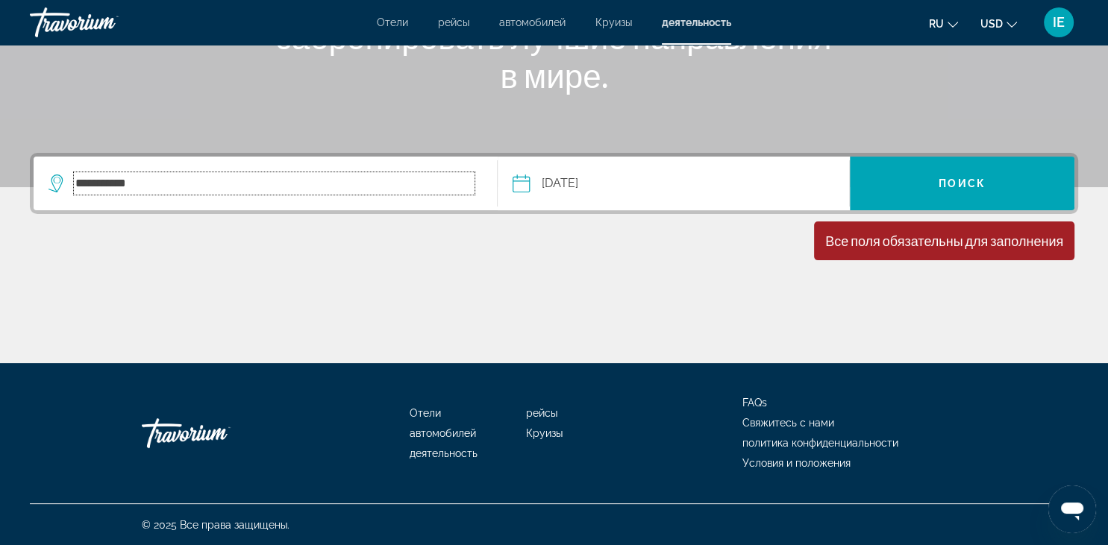
click at [276, 187] on input "**********" at bounding box center [274, 183] width 401 height 22
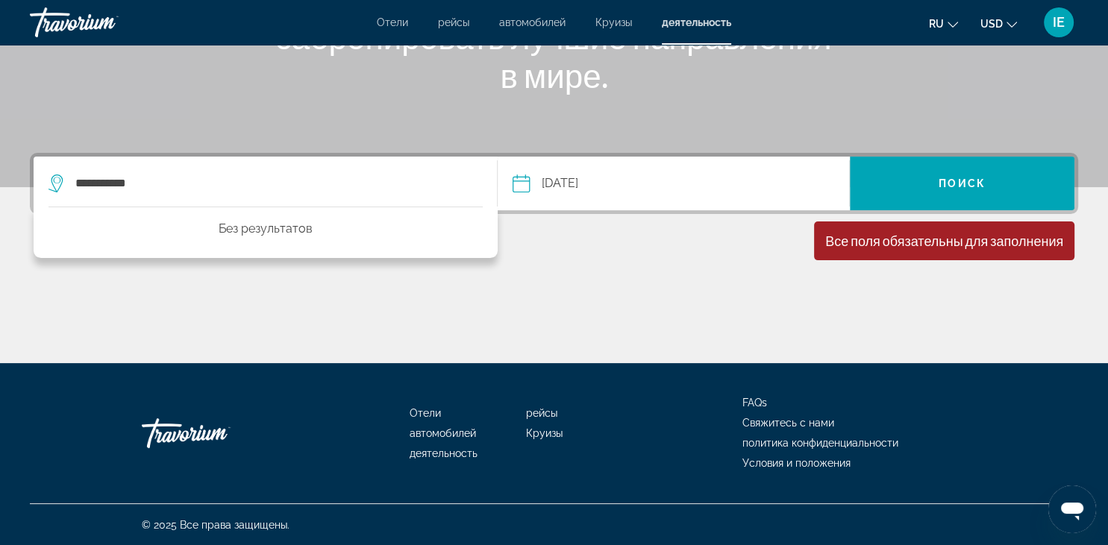
click at [56, 178] on icon "Search widget" at bounding box center [58, 184] width 18 height 18
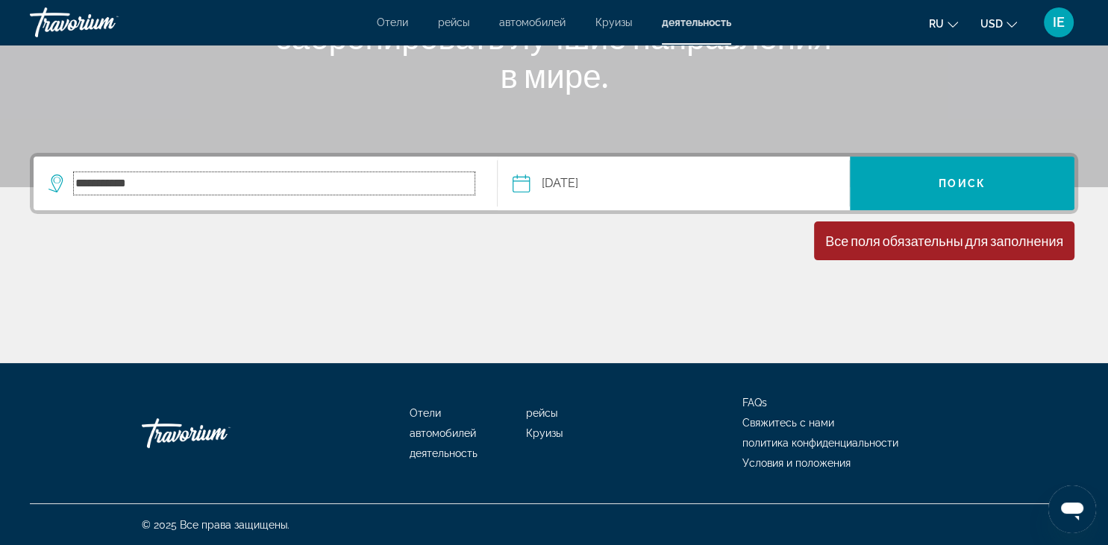
click at [172, 179] on input "**********" at bounding box center [274, 183] width 401 height 22
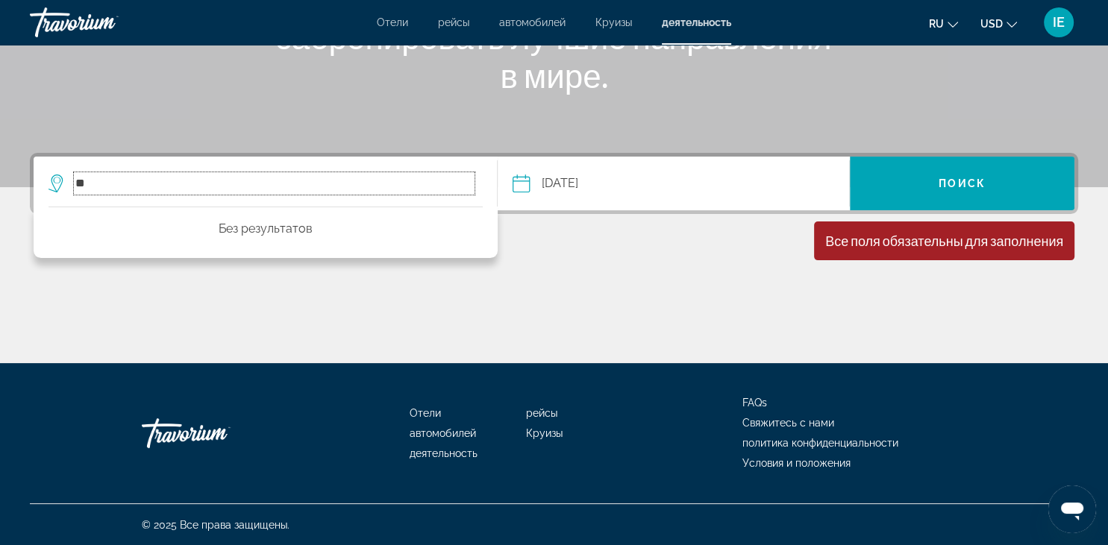
type input "*"
click at [54, 181] on icon "Search widget" at bounding box center [56, 180] width 7 height 7
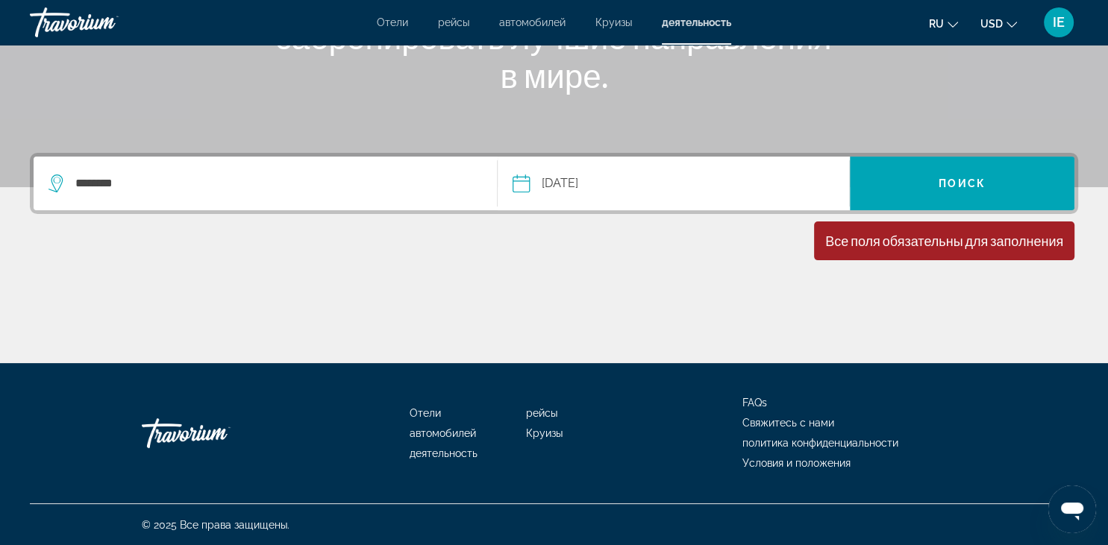
click at [54, 181] on icon "Search widget" at bounding box center [56, 180] width 7 height 7
click at [58, 185] on icon "Search widget" at bounding box center [58, 184] width 18 height 18
click at [168, 188] on input "********" at bounding box center [274, 183] width 401 height 22
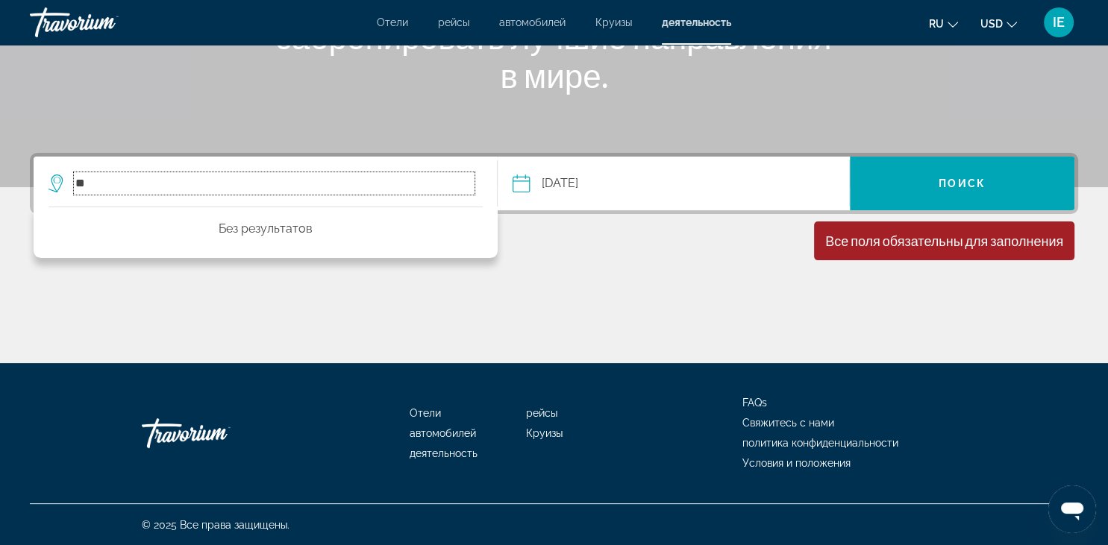
type input "*"
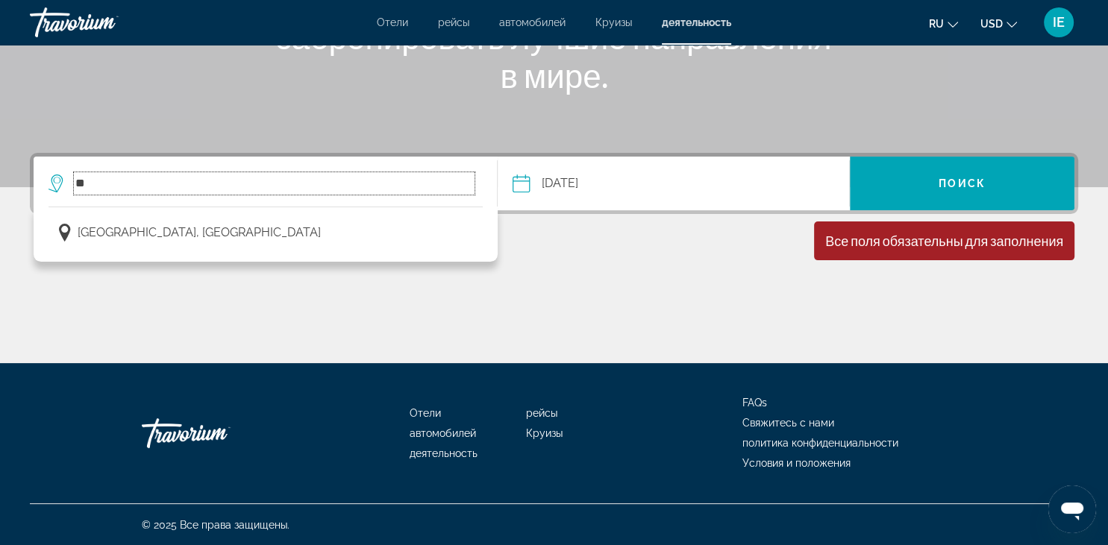
type input "*"
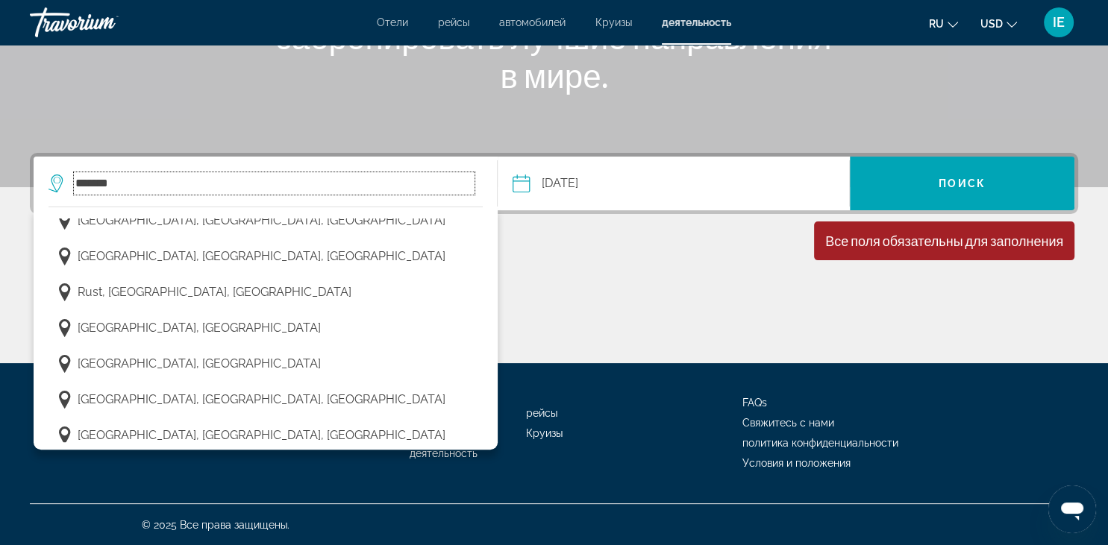
scroll to position [1675, 0]
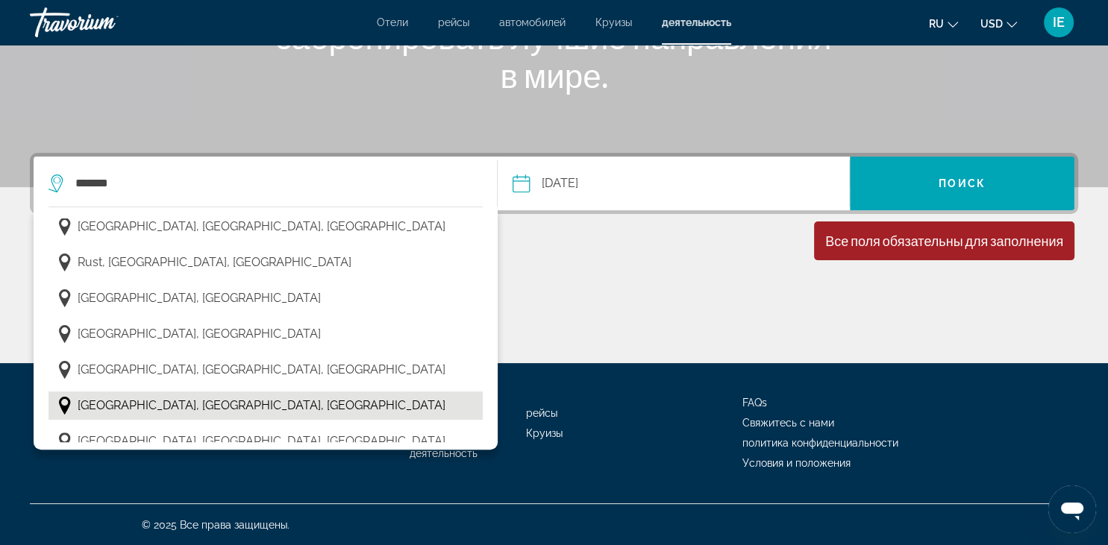
click at [207, 396] on span "Trier, Moselle Valley, Germany" at bounding box center [262, 406] width 368 height 21
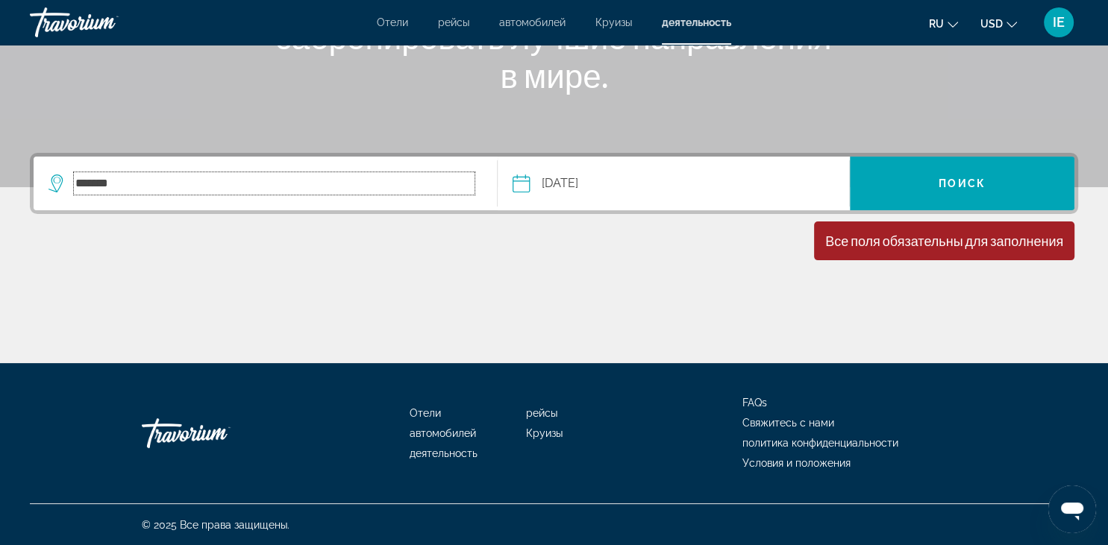
type input "**********"
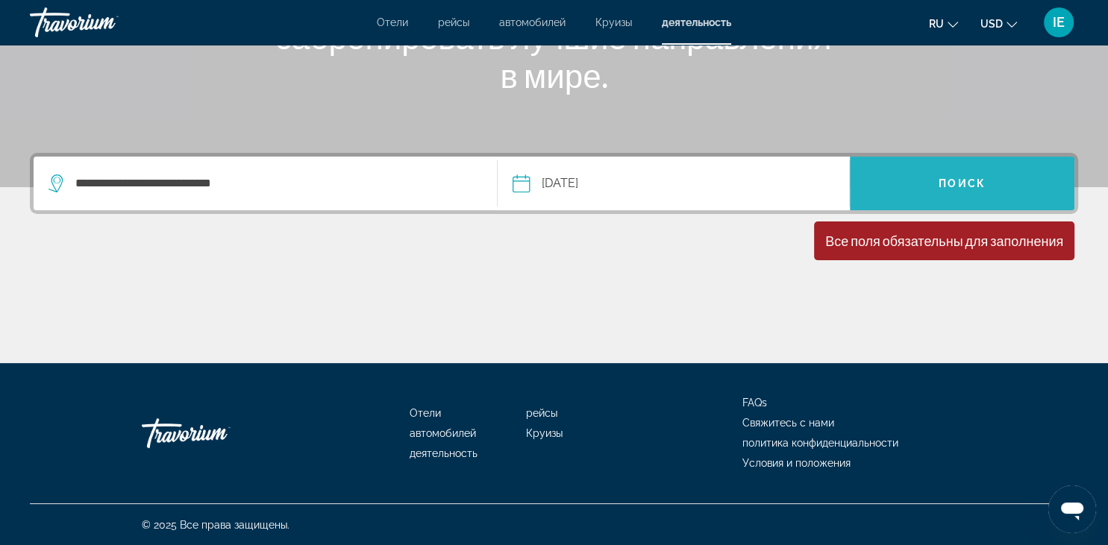
click at [969, 184] on span "Поиск" at bounding box center [962, 184] width 47 height 12
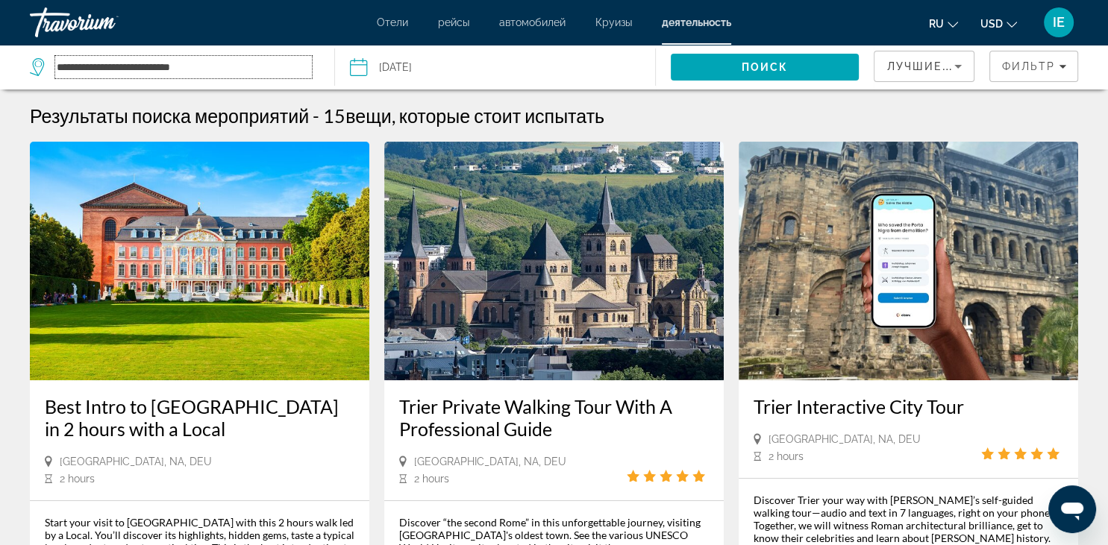
click at [231, 69] on input "**********" at bounding box center [183, 67] width 257 height 22
click at [154, 66] on input "**********" at bounding box center [183, 67] width 257 height 22
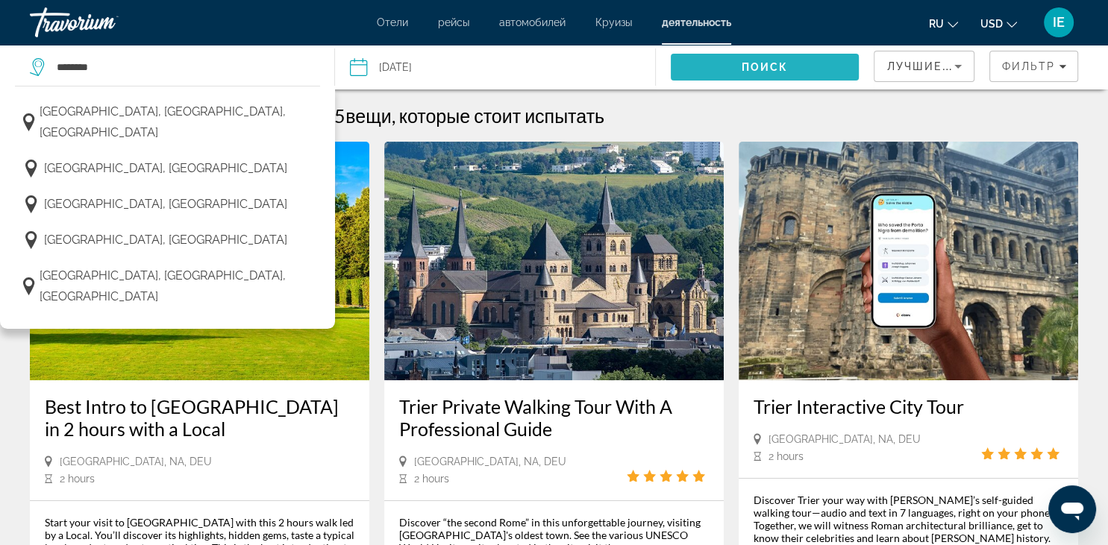
click at [745, 63] on span "Поиск" at bounding box center [765, 67] width 47 height 12
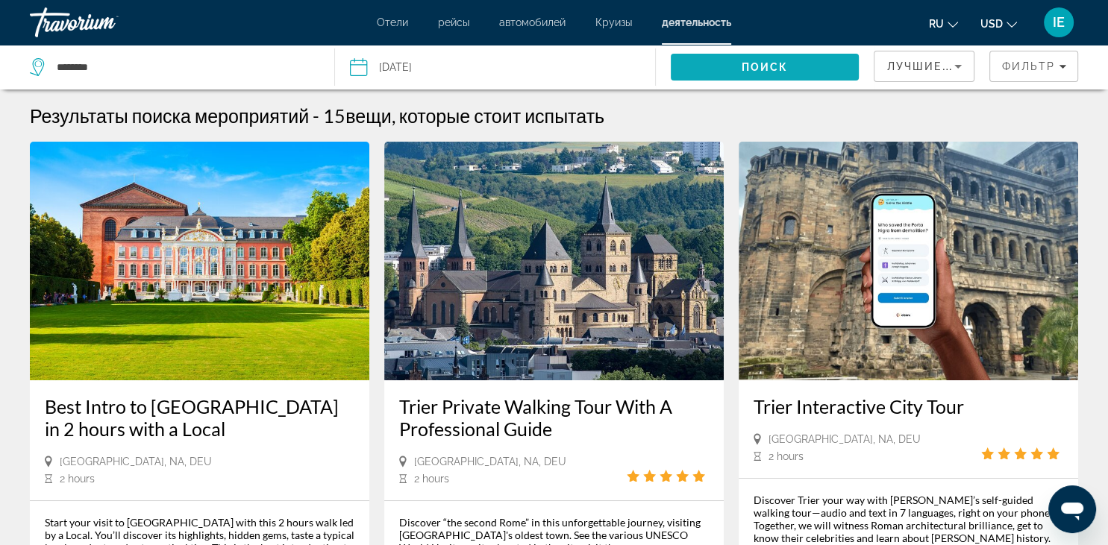
click at [745, 63] on span "Поиск" at bounding box center [765, 67] width 47 height 12
click at [244, 66] on input "*******" at bounding box center [183, 67] width 257 height 22
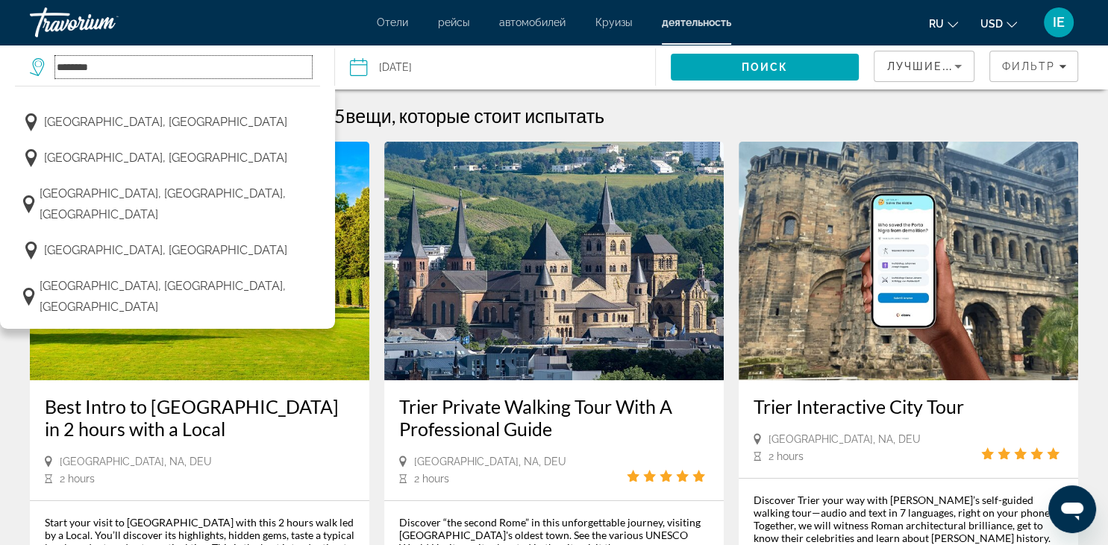
scroll to position [201, 0]
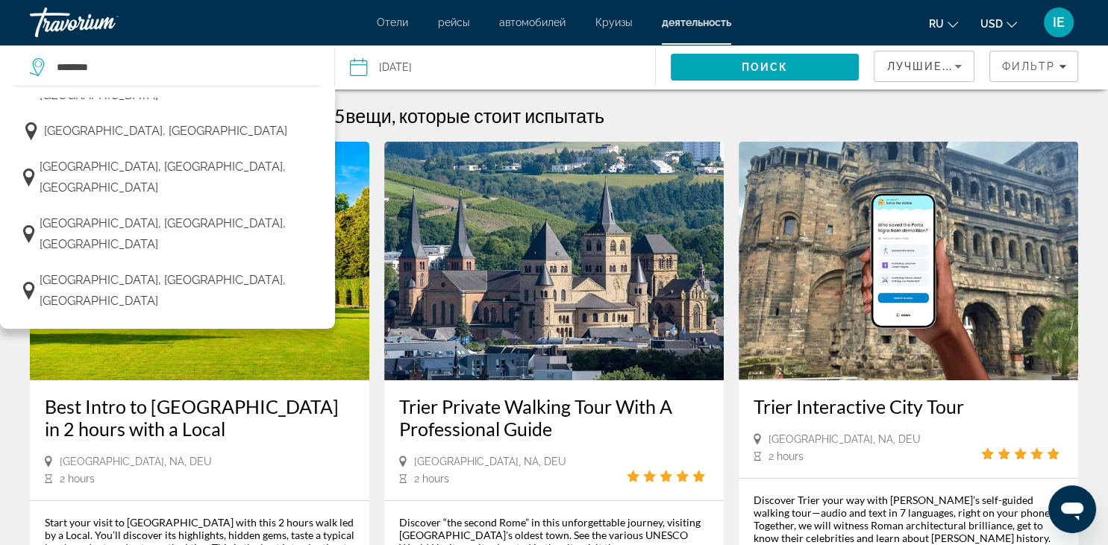
click at [170, 363] on span "Dresden, Saxony, Germany" at bounding box center [176, 384] width 273 height 42
type input "**********"
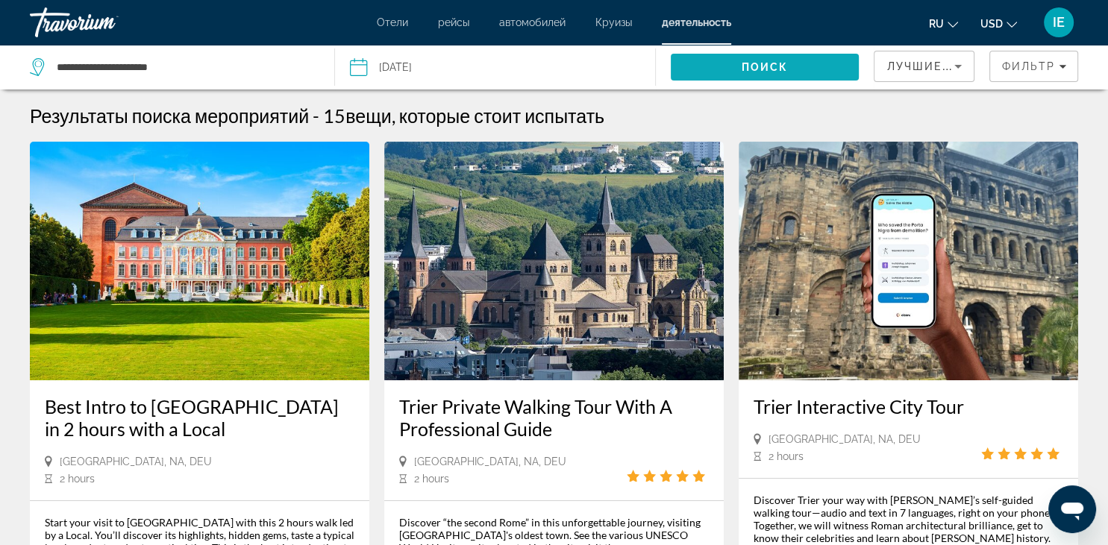
click at [736, 59] on span "Search" at bounding box center [765, 67] width 189 height 36
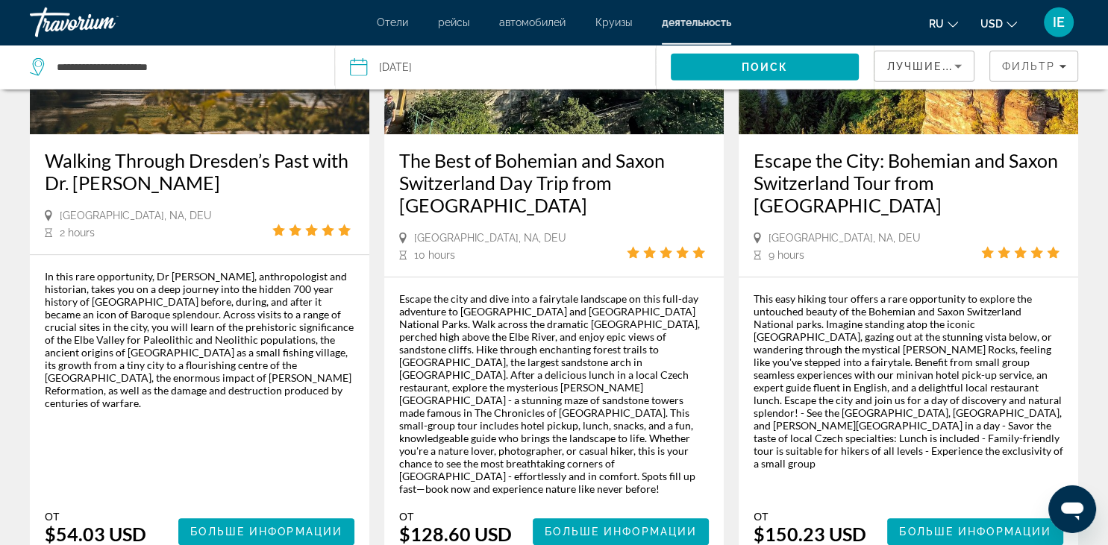
scroll to position [1051, 0]
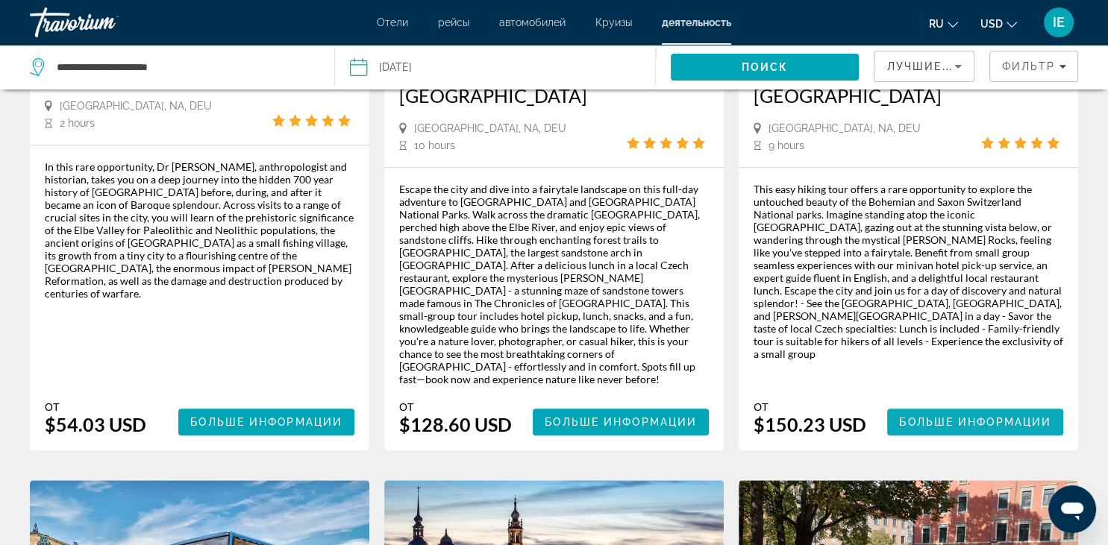
click at [959, 416] on span "Больше информации" at bounding box center [975, 422] width 152 height 12
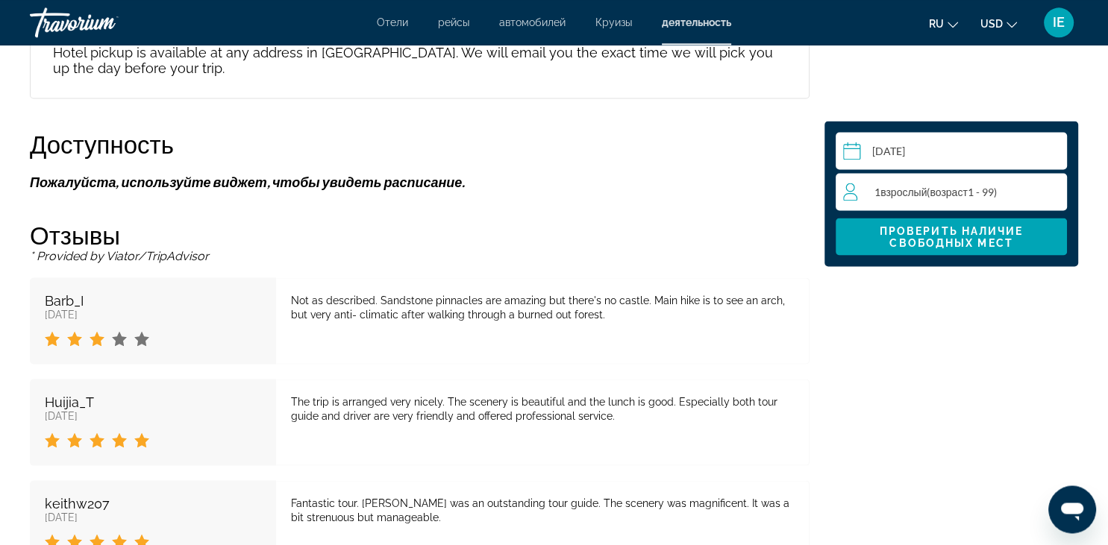
scroll to position [2754, 0]
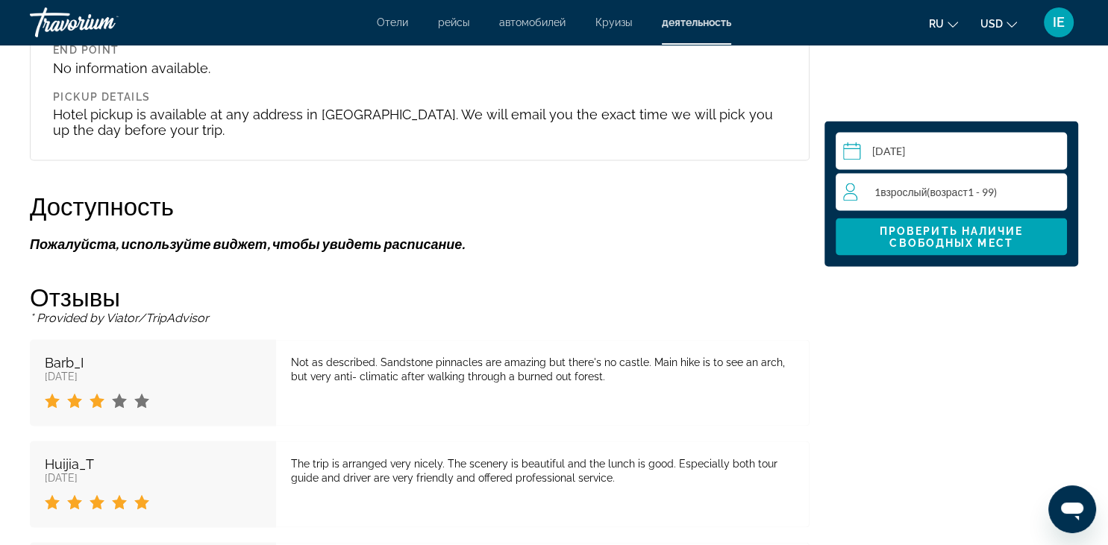
click at [910, 193] on span "Взрослый" at bounding box center [904, 191] width 46 height 13
click at [1053, 189] on icon "Increment adults" at bounding box center [1051, 191] width 13 height 18
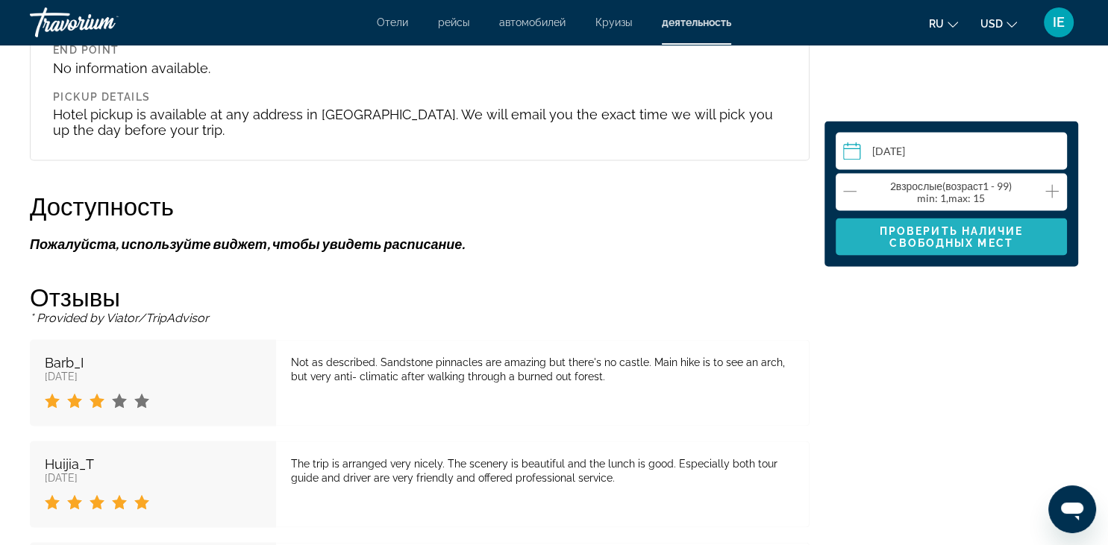
click at [995, 235] on span "Проверить наличие свободных мест" at bounding box center [952, 237] width 144 height 24
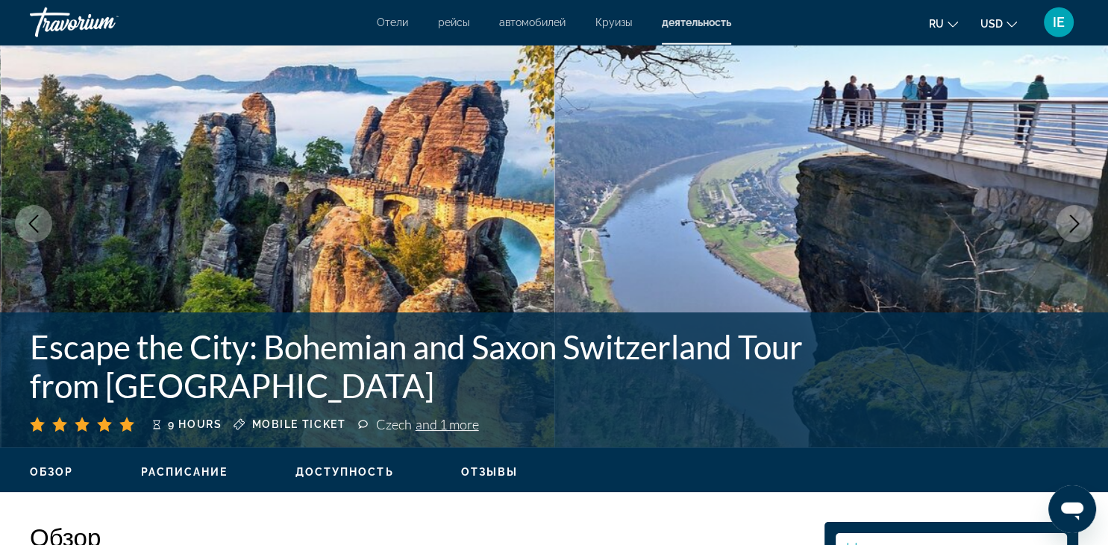
scroll to position [0, 0]
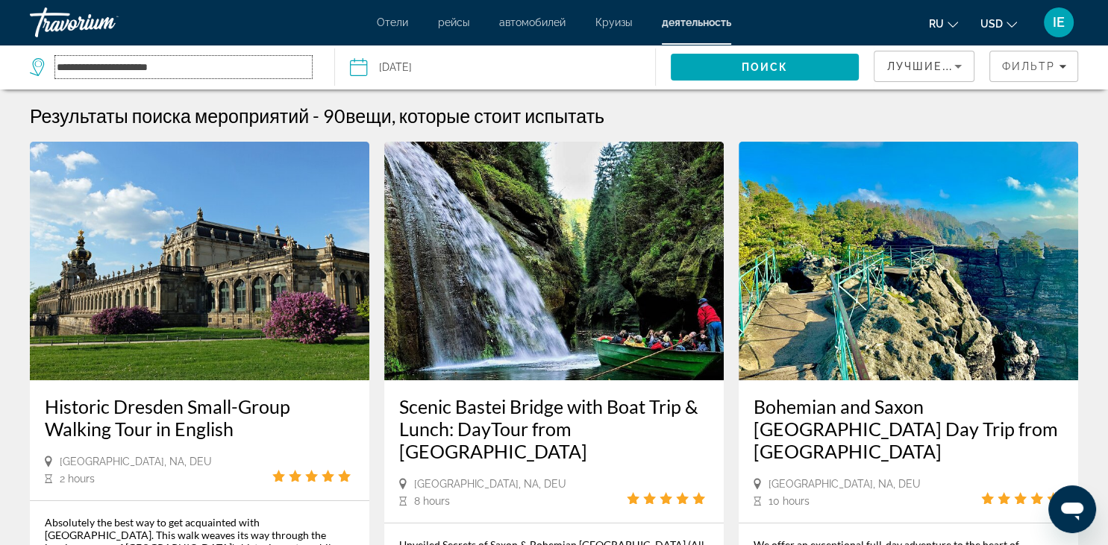
click at [251, 64] on input "**********" at bounding box center [183, 67] width 257 height 22
click at [140, 66] on input "**********" at bounding box center [183, 67] width 257 height 22
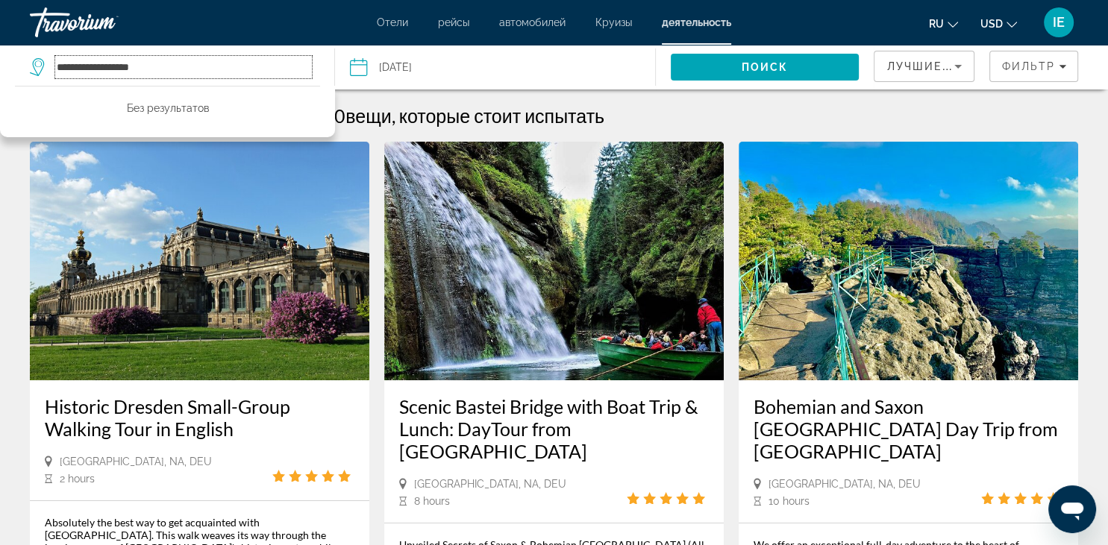
click at [191, 73] on input "**********" at bounding box center [183, 67] width 257 height 22
click at [812, 69] on span "Search" at bounding box center [765, 67] width 189 height 36
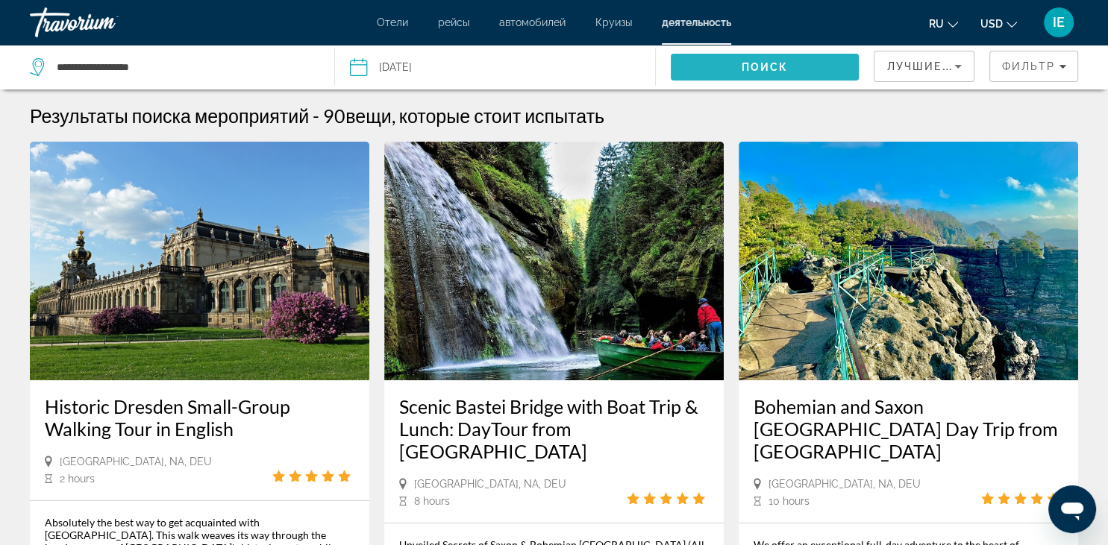
click at [764, 69] on span "Поиск" at bounding box center [765, 67] width 47 height 12
click at [116, 67] on input "**********" at bounding box center [183, 67] width 257 height 22
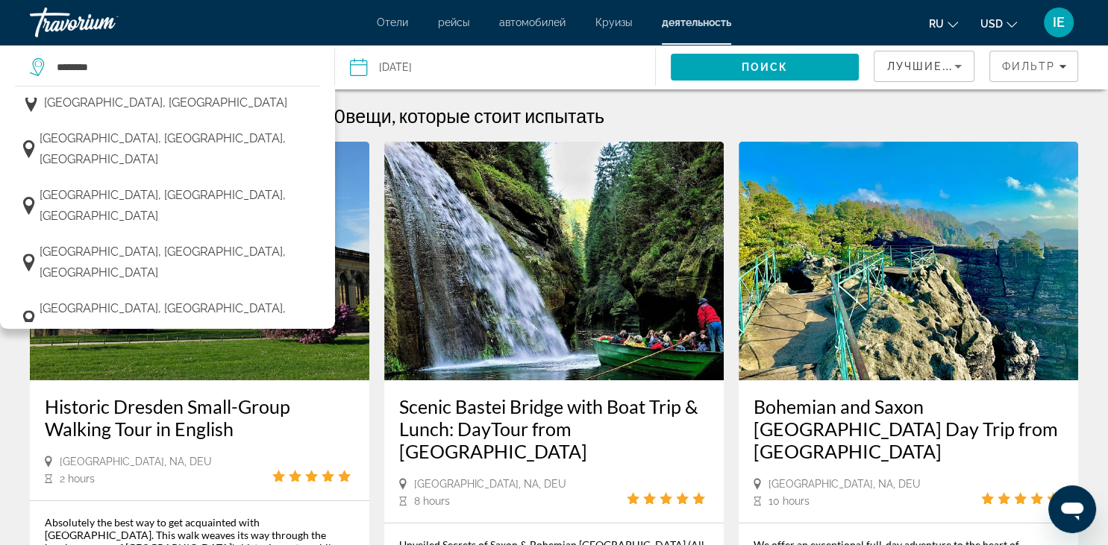
scroll to position [549, 0]
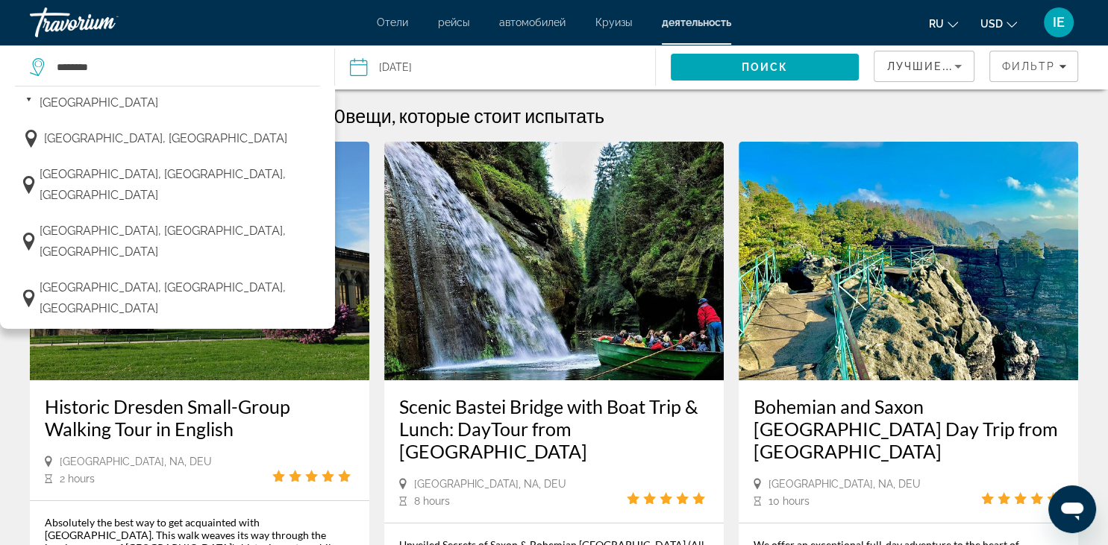
click at [57, 448] on span "Germany" at bounding box center [103, 458] width 119 height 21
type input "*******"
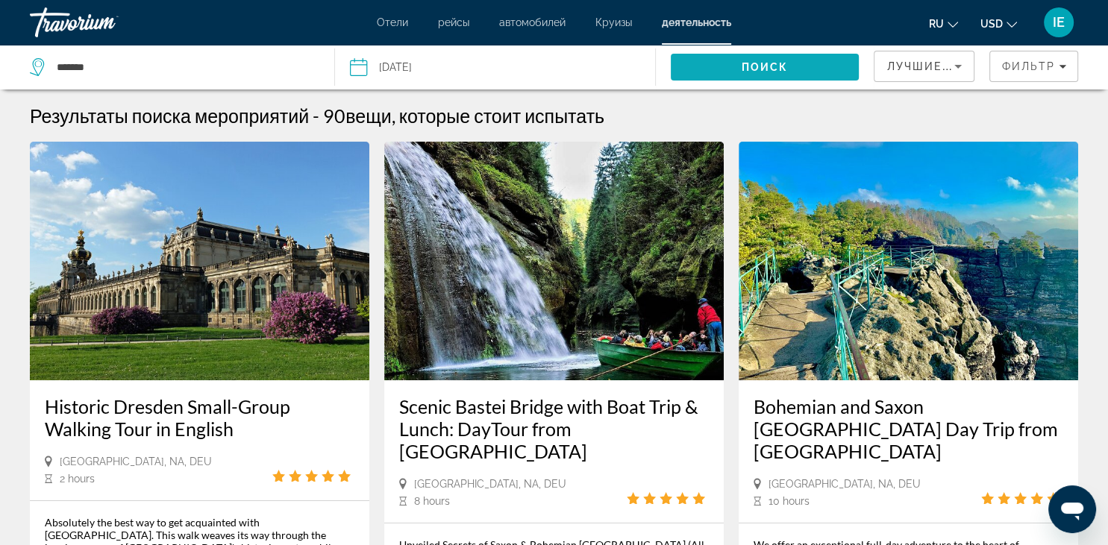
click at [713, 63] on span "Search" at bounding box center [765, 67] width 189 height 36
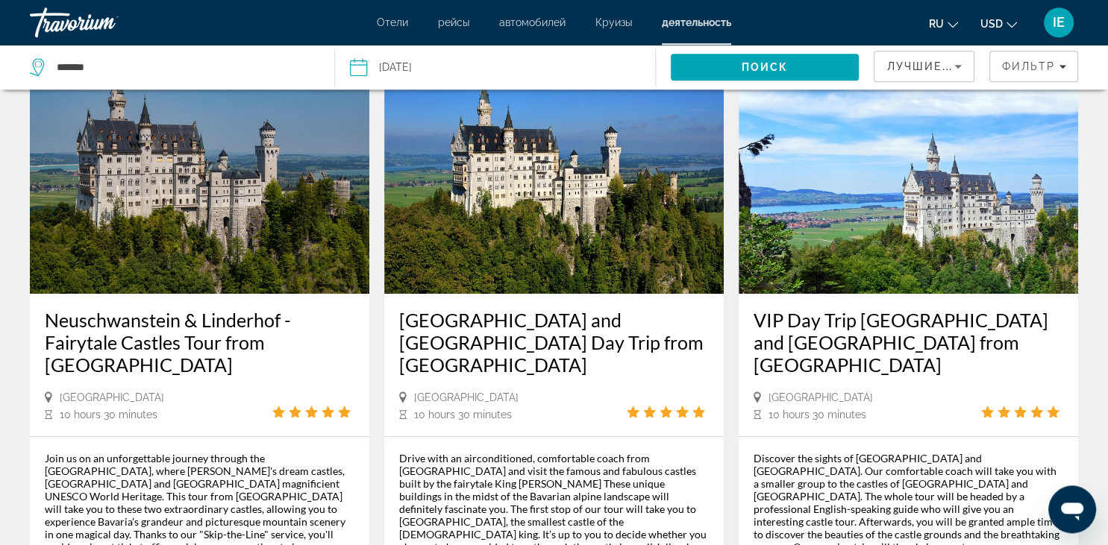
scroll to position [0, 0]
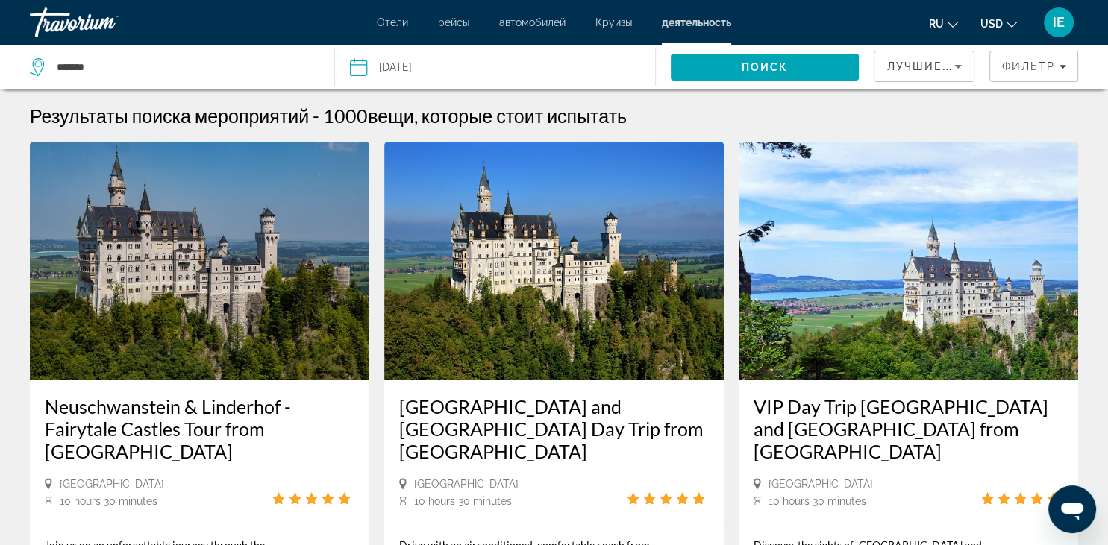
click at [570, 278] on img "Main content" at bounding box center [554, 261] width 340 height 239
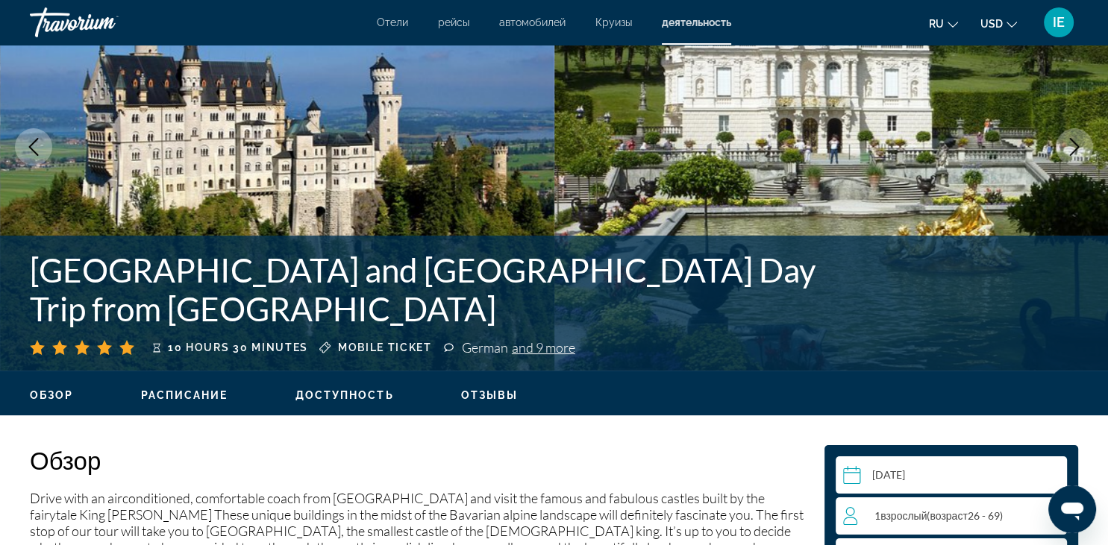
scroll to position [263, 0]
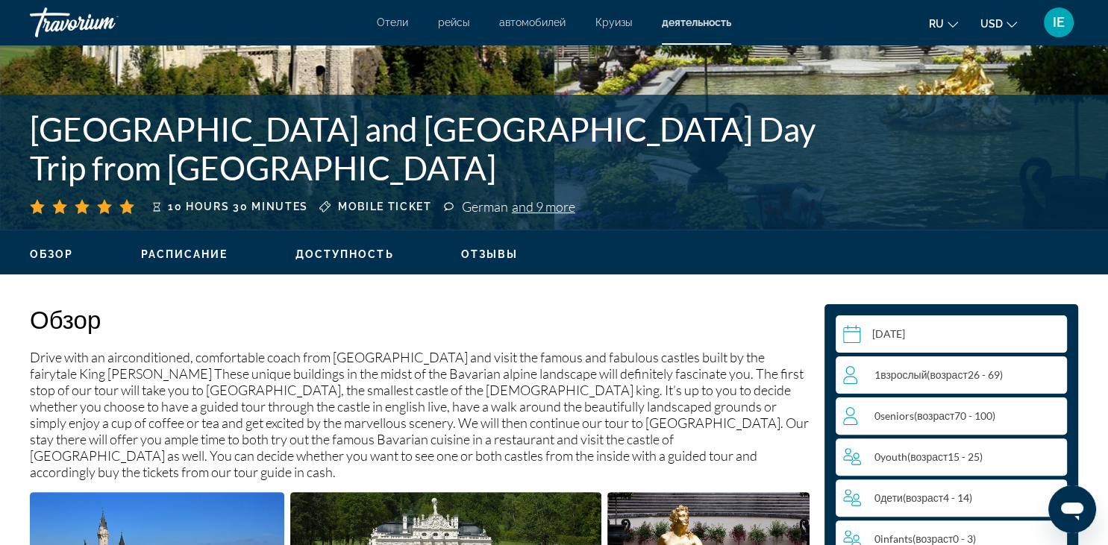
click at [172, 249] on span "Расписание" at bounding box center [184, 254] width 87 height 12
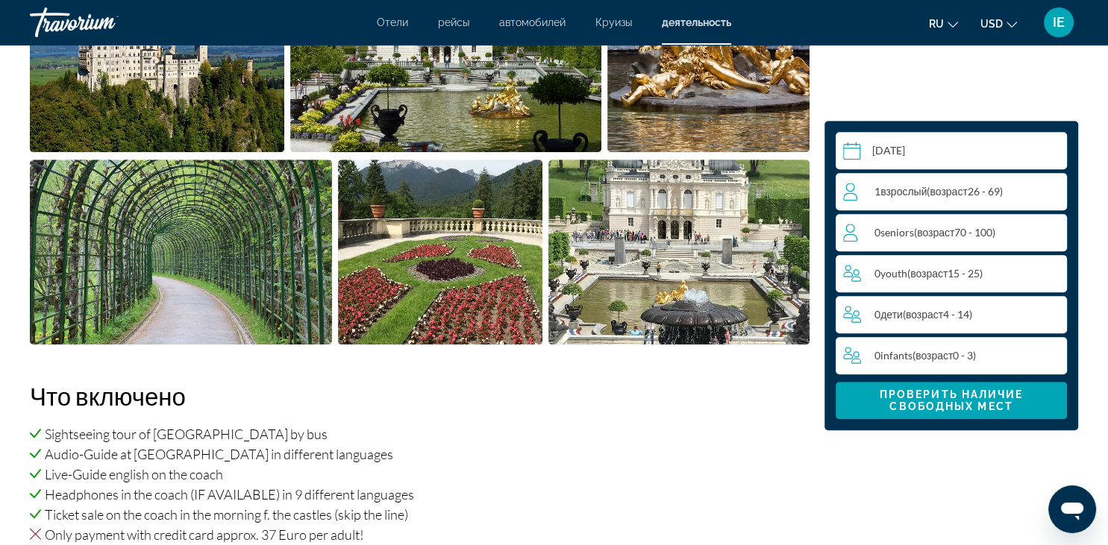
scroll to position [1051, 0]
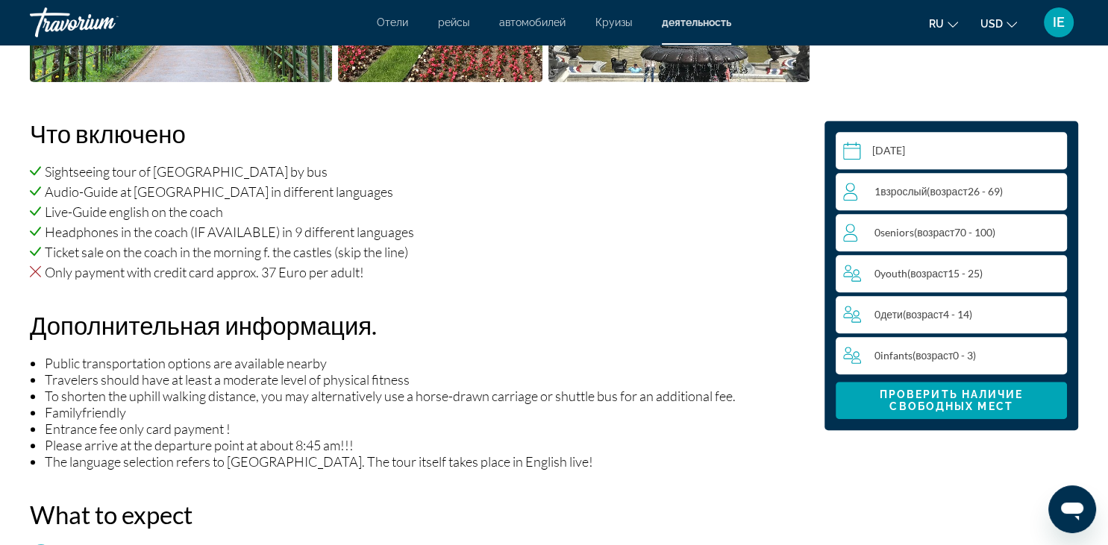
click at [1015, 20] on icon "Change currency" at bounding box center [1012, 24] width 10 height 10
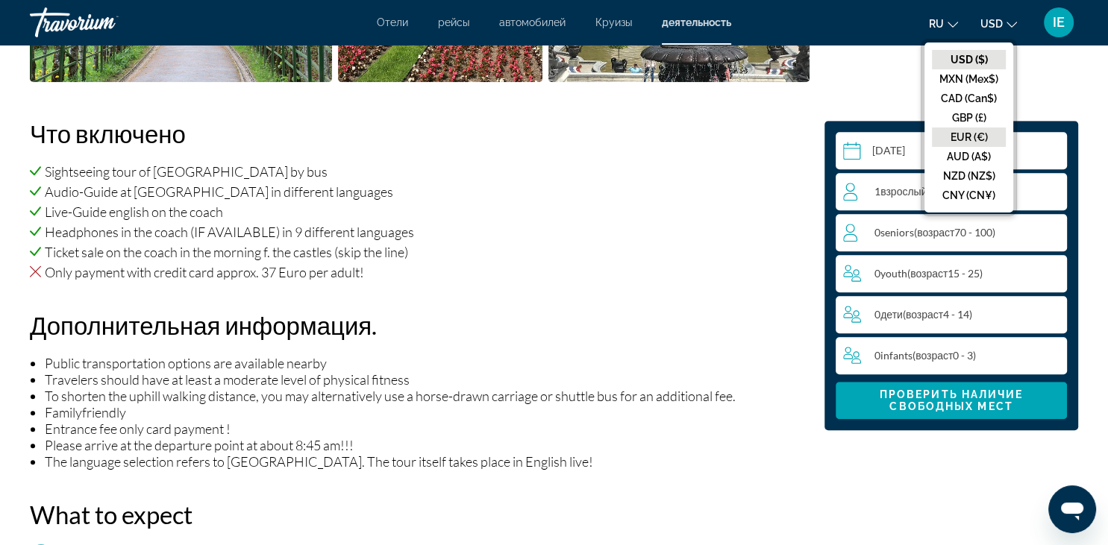
click at [977, 139] on button "EUR (€)" at bounding box center [969, 137] width 74 height 19
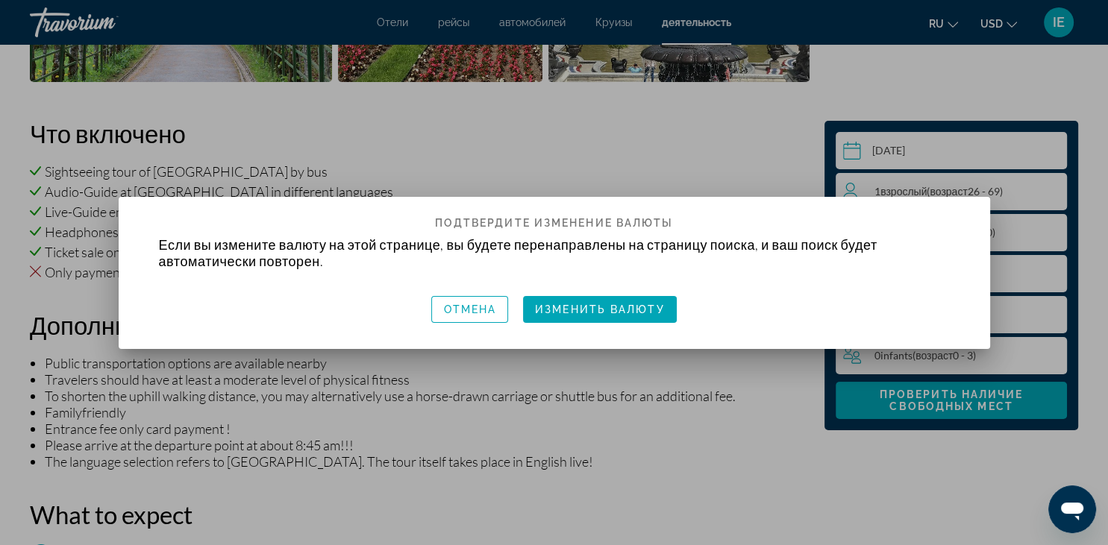
scroll to position [0, 0]
click at [455, 311] on span "Отмена" at bounding box center [469, 310] width 53 height 12
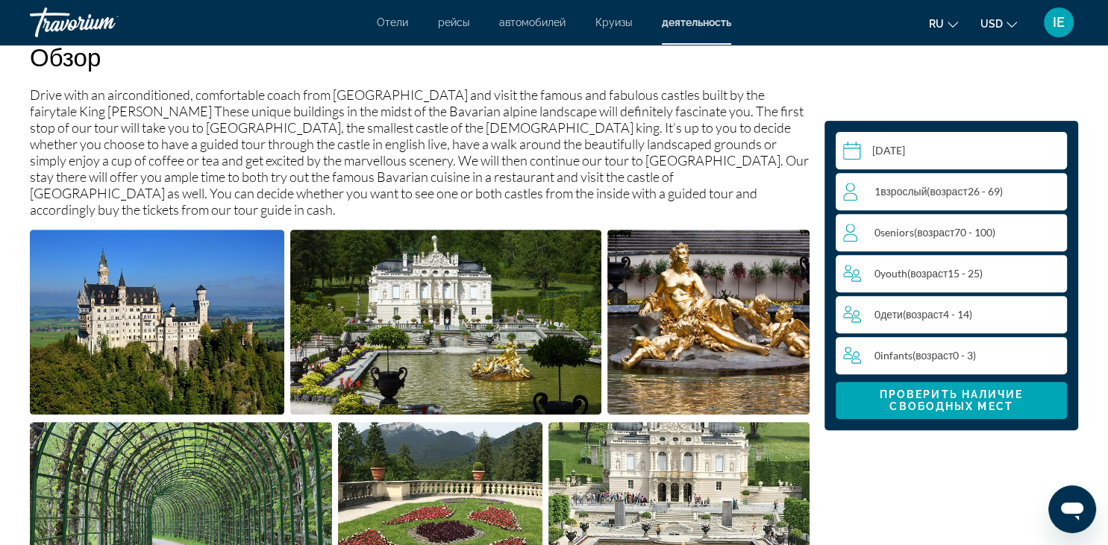
scroll to position [263, 0]
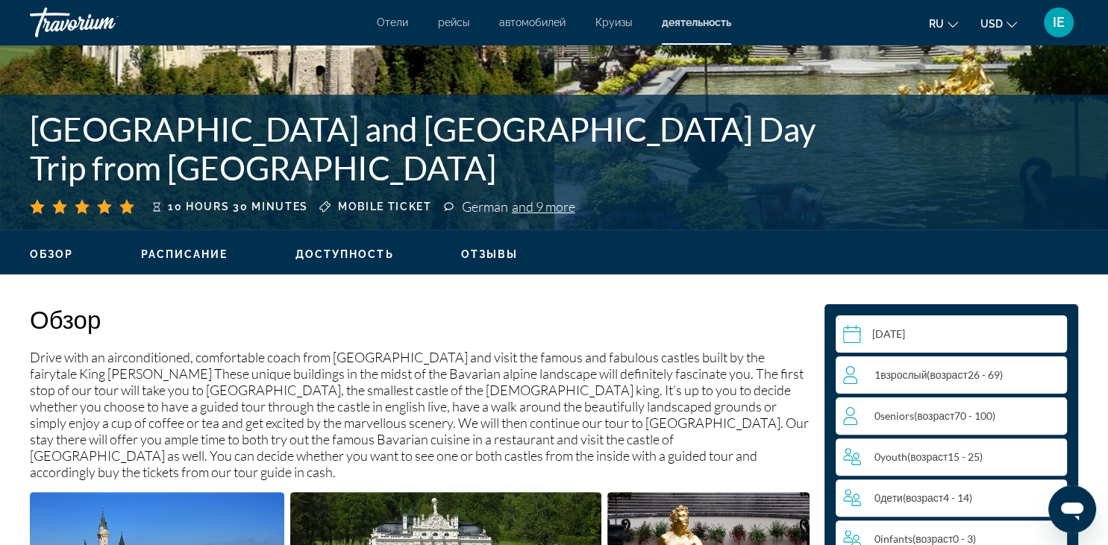
click at [207, 255] on span "Расписание" at bounding box center [184, 254] width 87 height 12
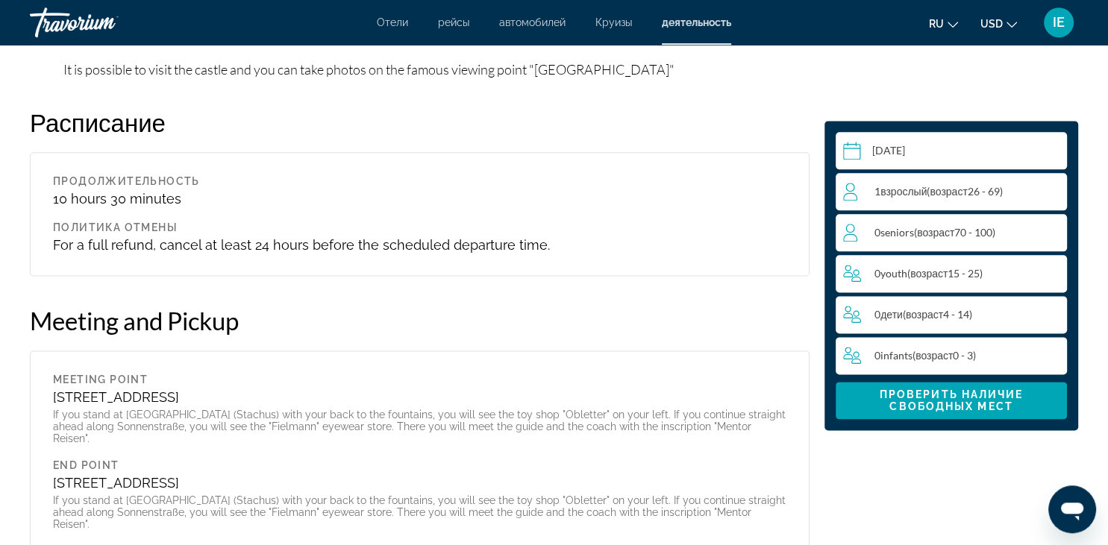
scroll to position [1821, 0]
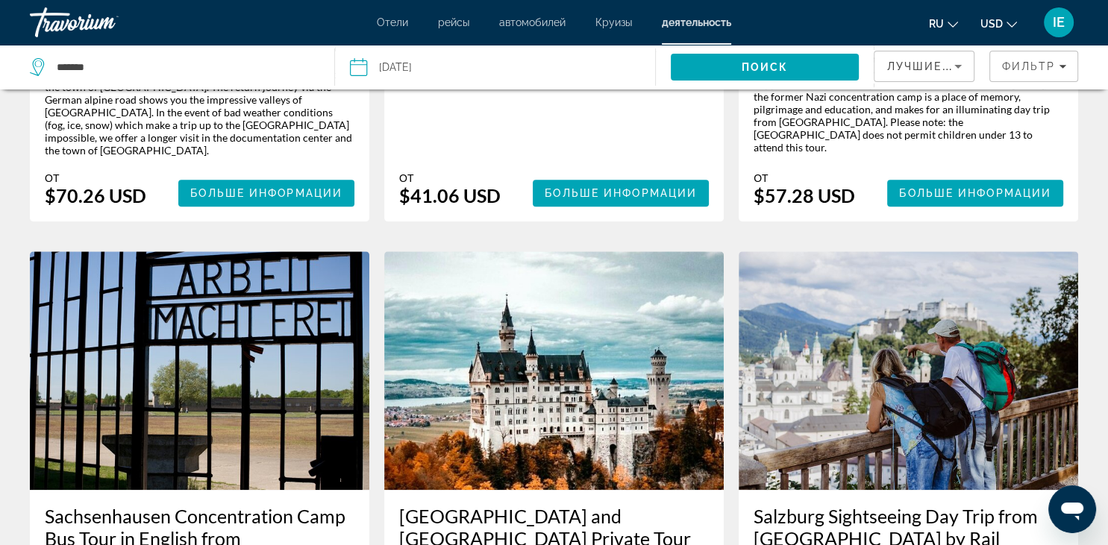
scroll to position [1313, 0]
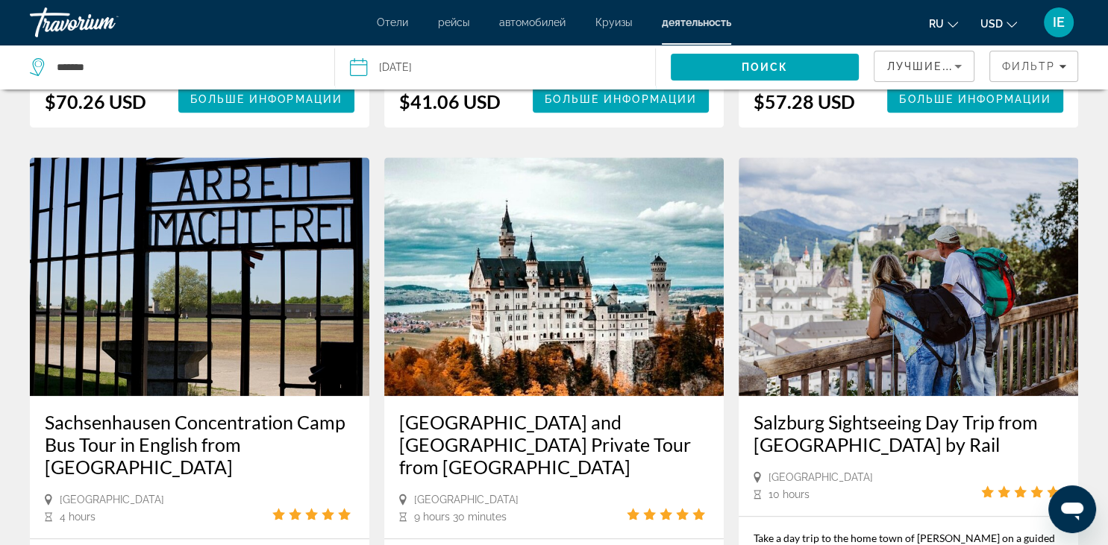
click at [896, 298] on img "Main content" at bounding box center [909, 276] width 340 height 239
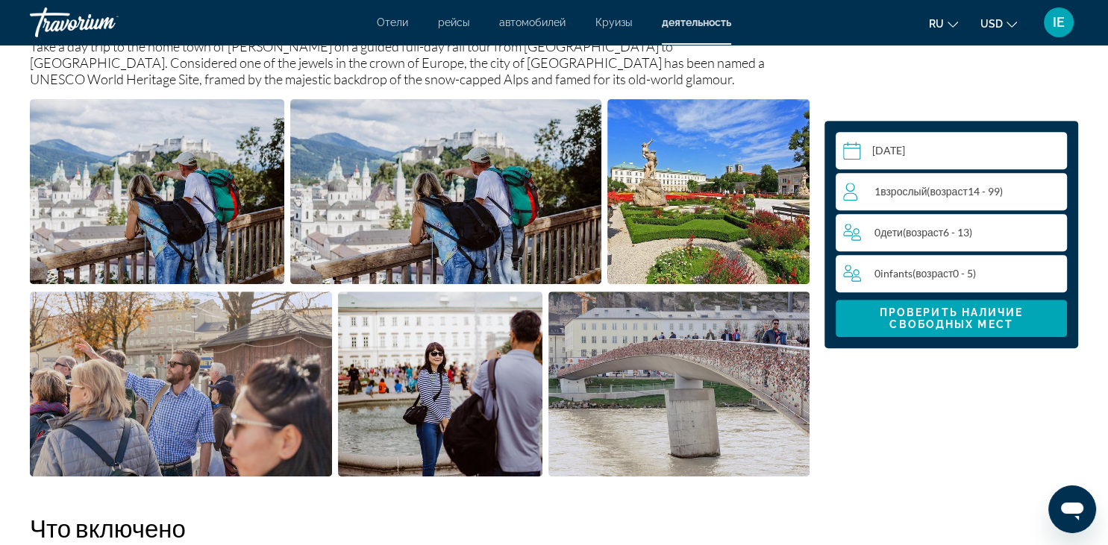
scroll to position [525, 0]
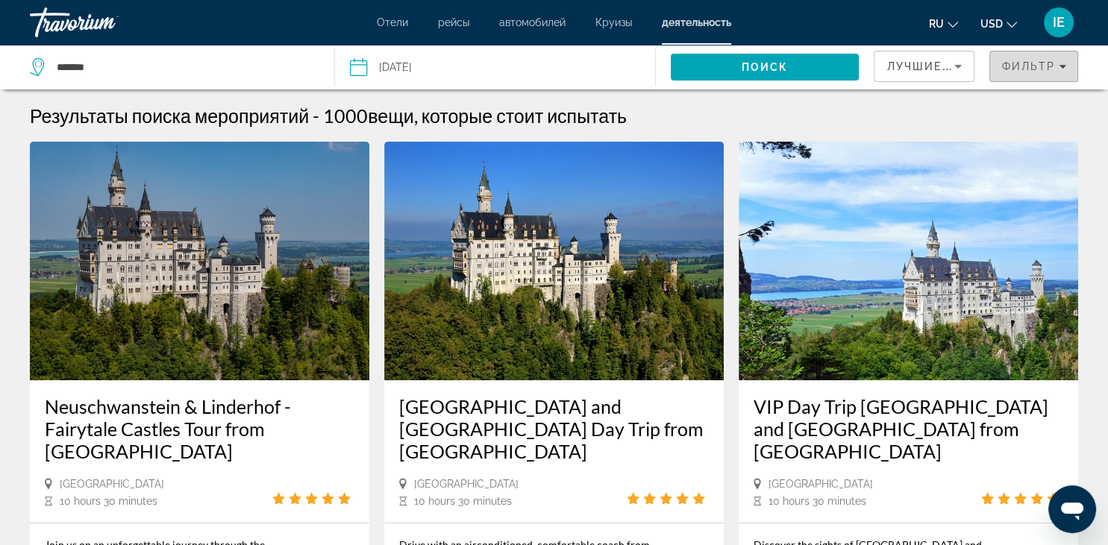
click at [1060, 66] on icon "Filters" at bounding box center [1062, 67] width 7 height 4
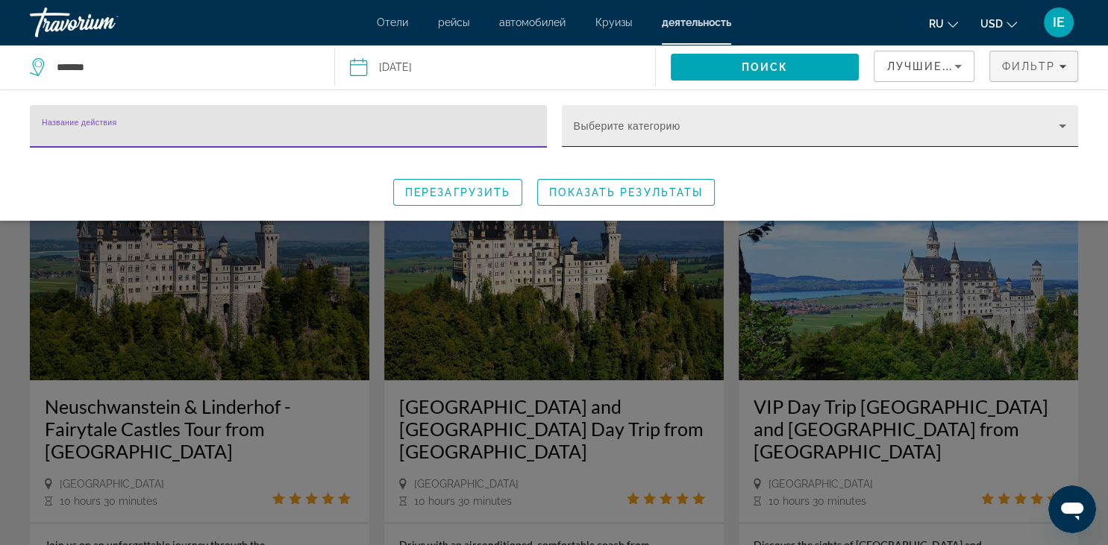
click at [878, 124] on span "Search widget" at bounding box center [817, 132] width 486 height 18
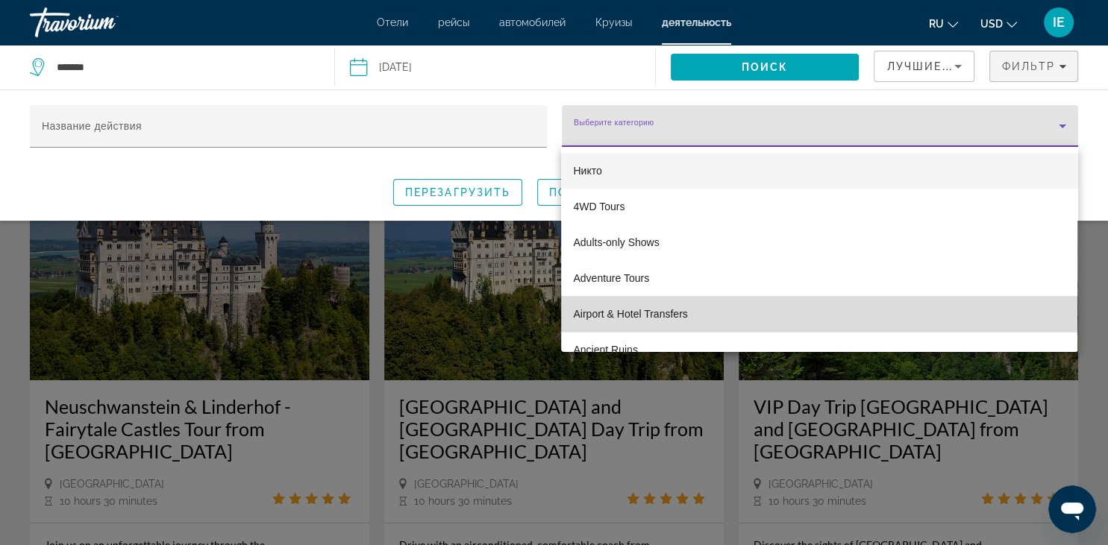
click at [706, 315] on mat-option "Airport & Hotel Transfers" at bounding box center [819, 314] width 516 height 36
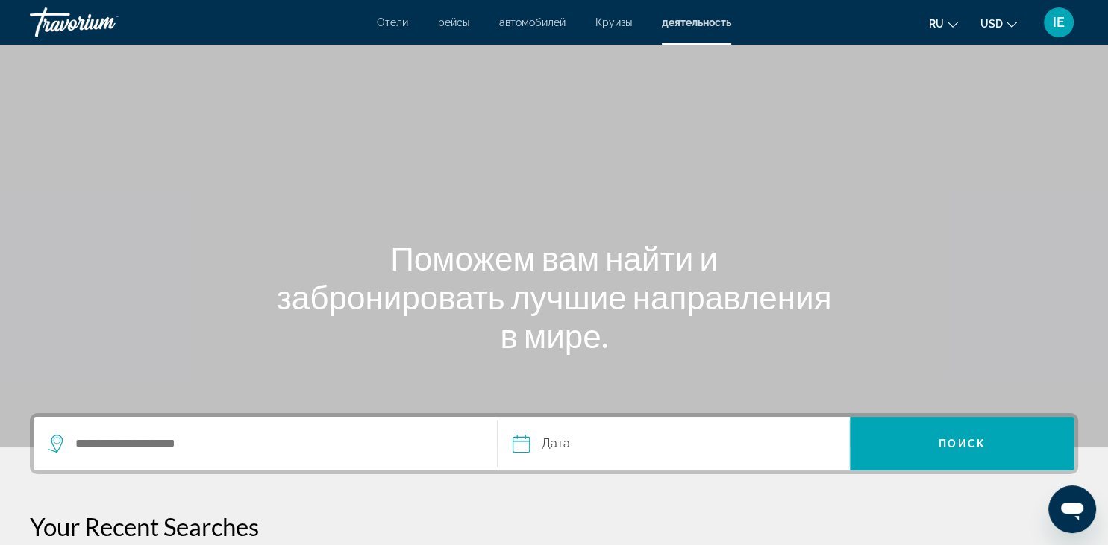
click at [457, 23] on span "рейсы" at bounding box center [453, 22] width 31 height 12
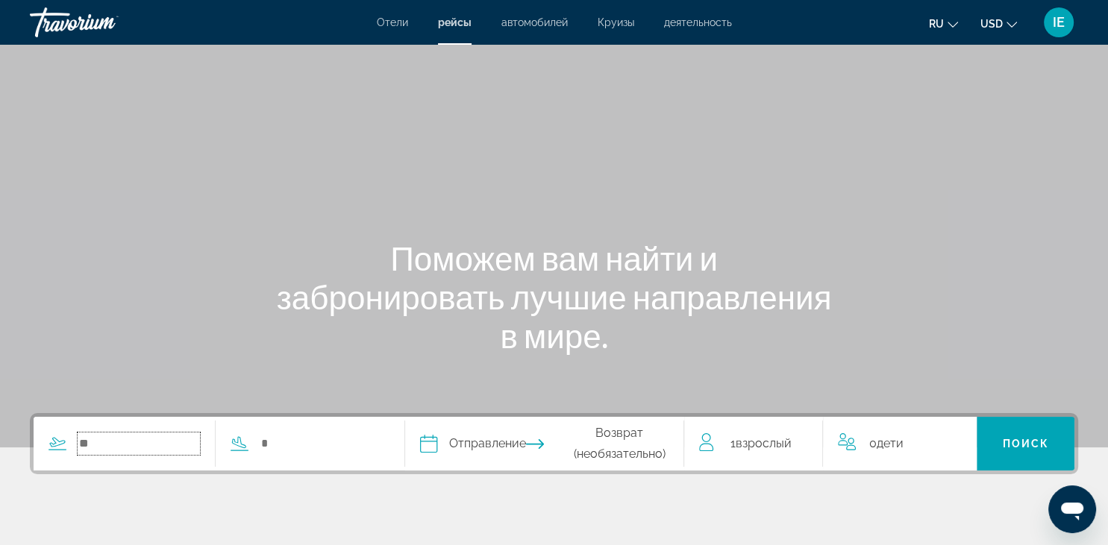
click at [107, 435] on input "Search widget" at bounding box center [139, 444] width 122 height 22
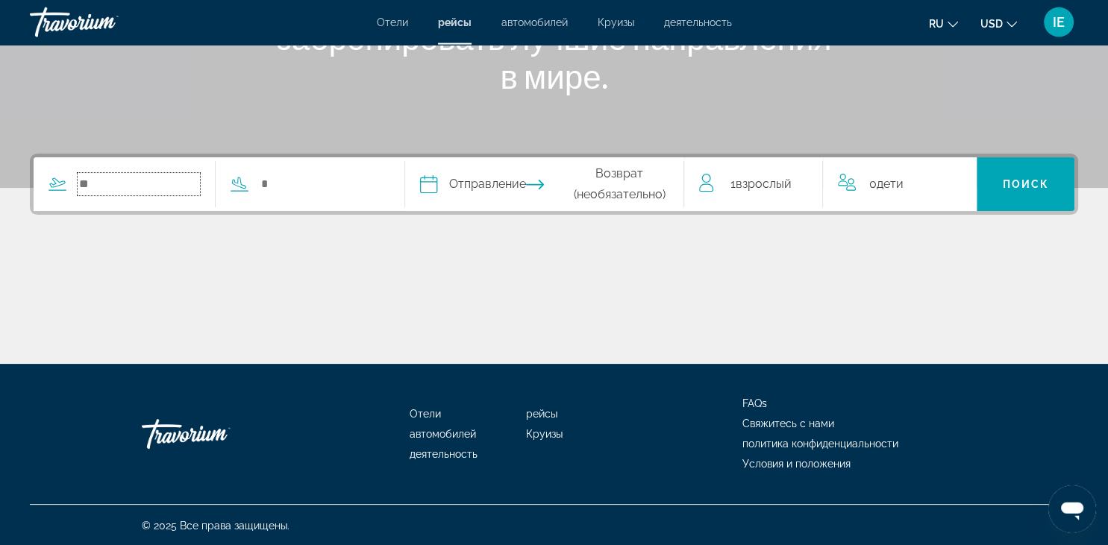
scroll to position [260, 0]
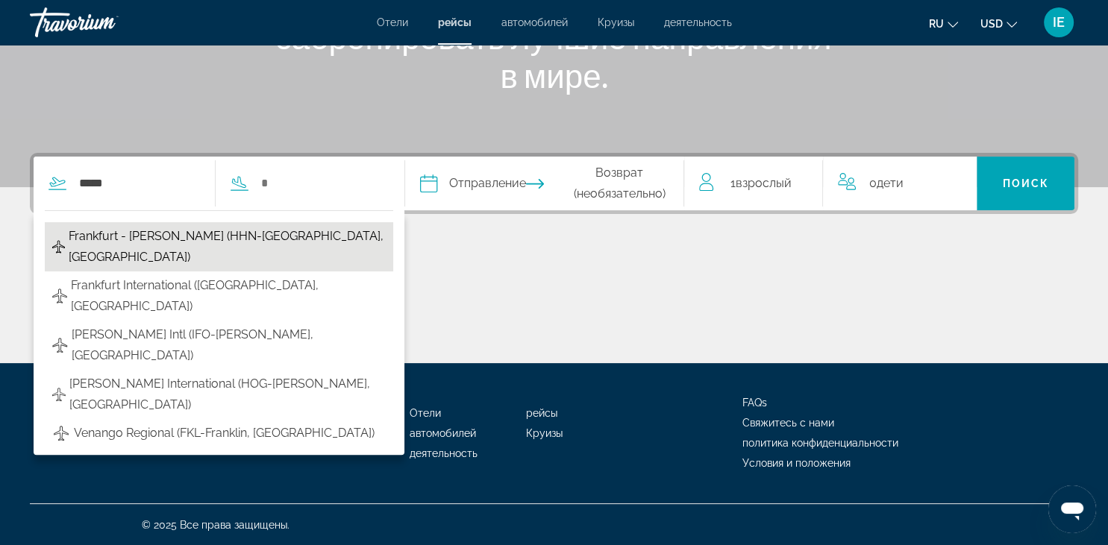
click at [134, 242] on span "Frankfurt - Hahn (HHN-Frankfurt, Germany)" at bounding box center [227, 247] width 317 height 42
type input "**********"
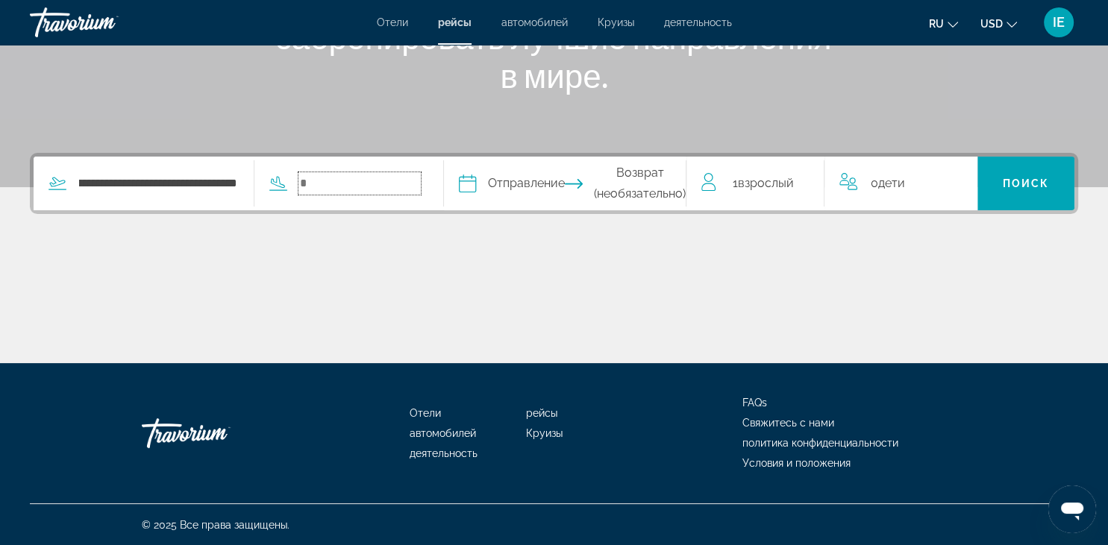
click at [313, 187] on input "Search widget" at bounding box center [359, 183] width 122 height 22
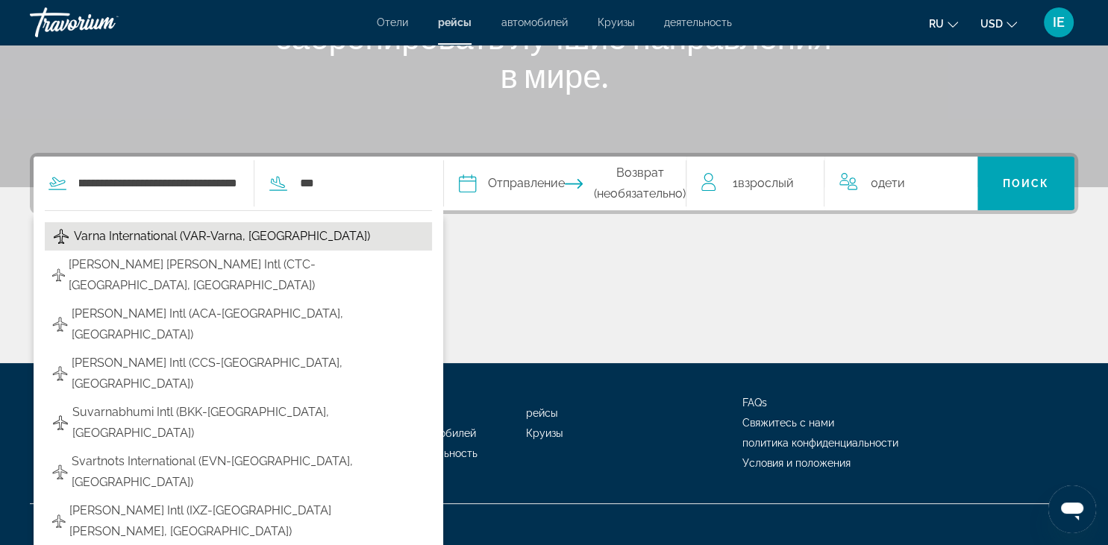
click at [242, 233] on span "Varna International (VAR-Varna, BG)" at bounding box center [222, 236] width 296 height 21
type input "**********"
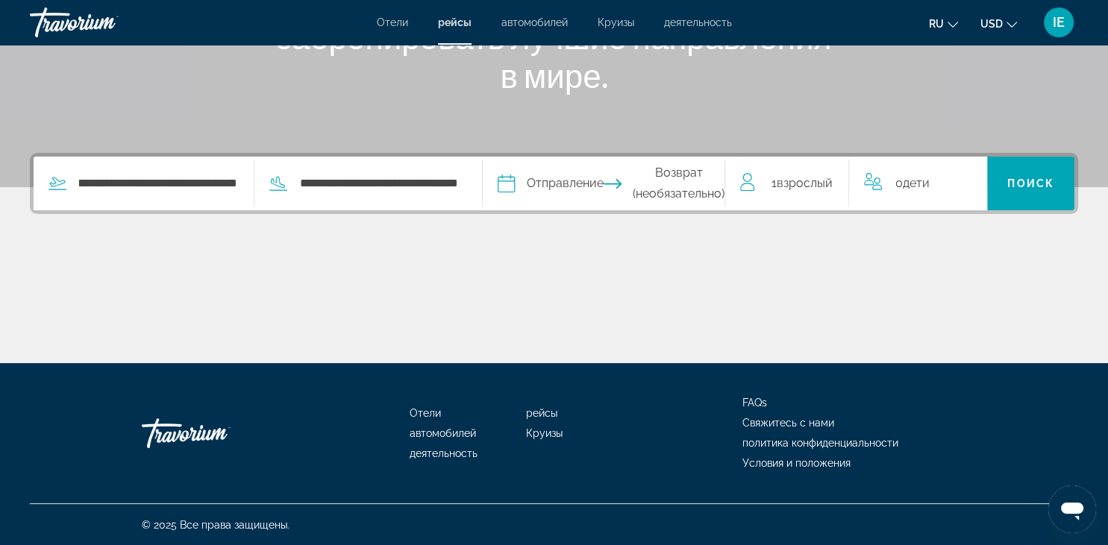
click at [575, 178] on input "Depart date" at bounding box center [554, 186] width 120 height 58
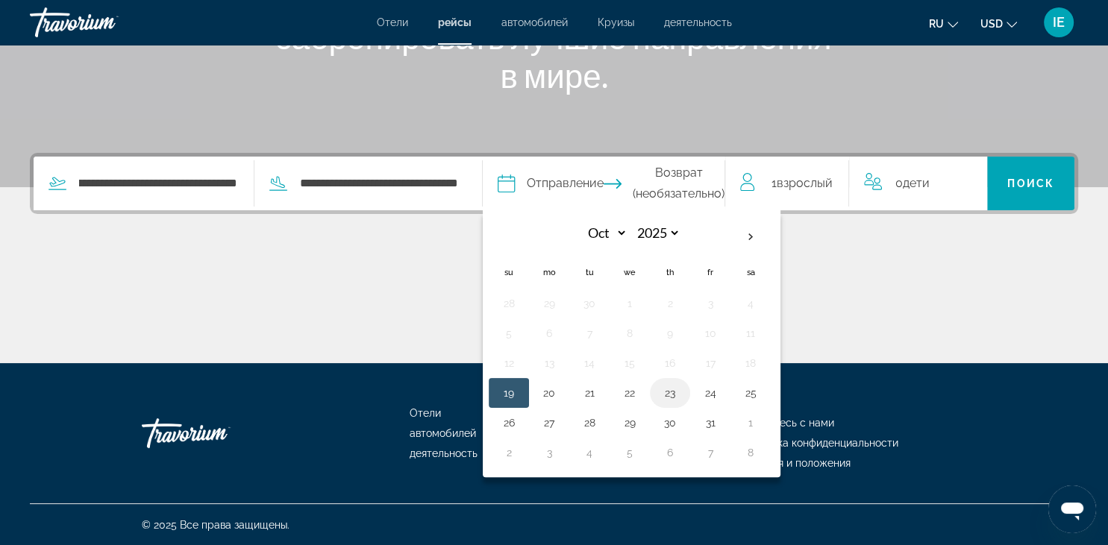
click at [672, 394] on button "23" at bounding box center [670, 393] width 24 height 21
type input "**********"
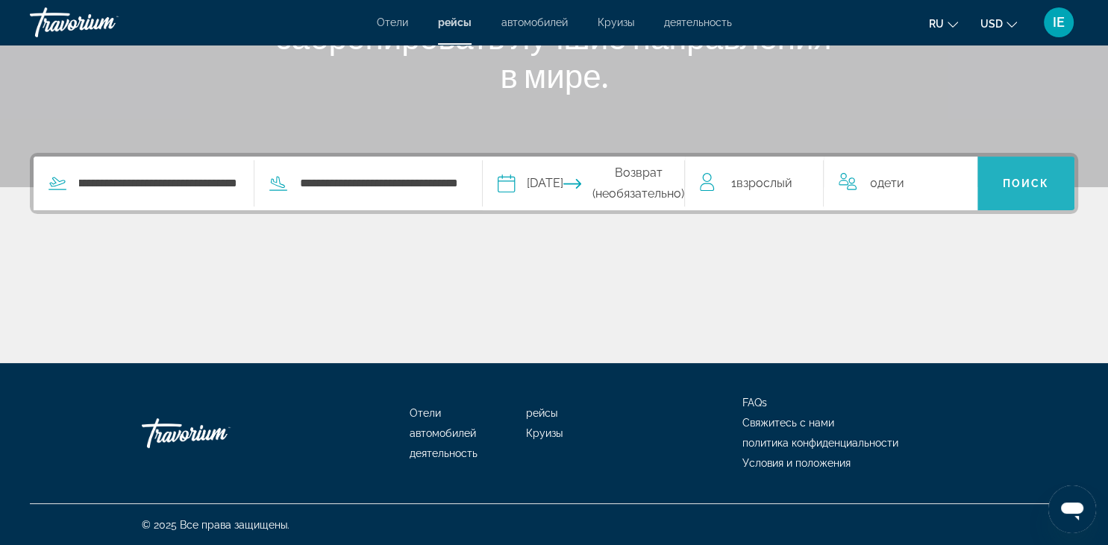
click at [1001, 183] on span "Search" at bounding box center [1027, 184] width 98 height 36
